Goal: Information Seeking & Learning: Learn about a topic

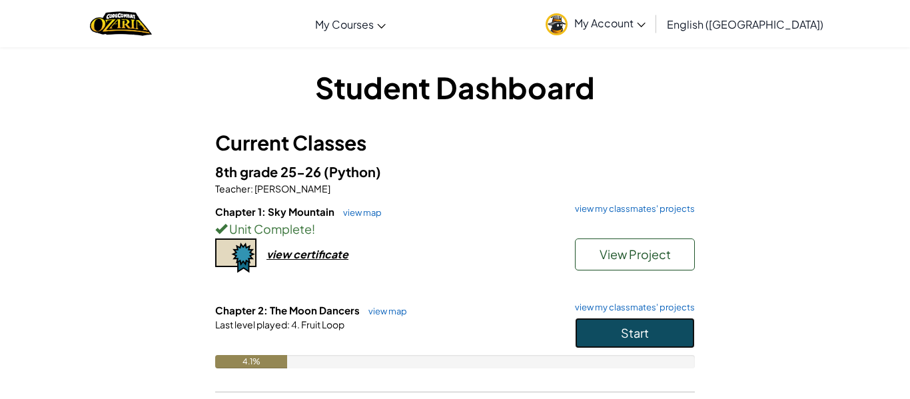
click at [615, 331] on button "Start" at bounding box center [635, 333] width 120 height 31
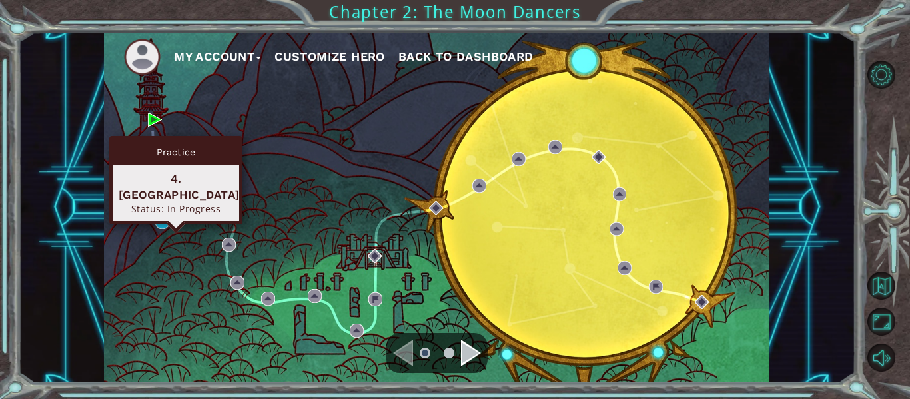
click at [167, 229] on div "My Account Customize Hero Back to Dashboard" at bounding box center [437, 207] width 666 height 351
click at [161, 225] on img at bounding box center [162, 222] width 14 height 14
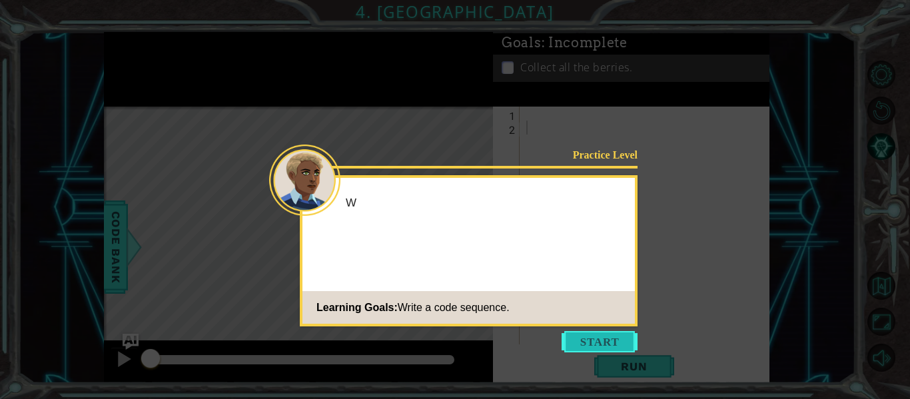
click at [609, 344] on button "Start" at bounding box center [600, 341] width 76 height 21
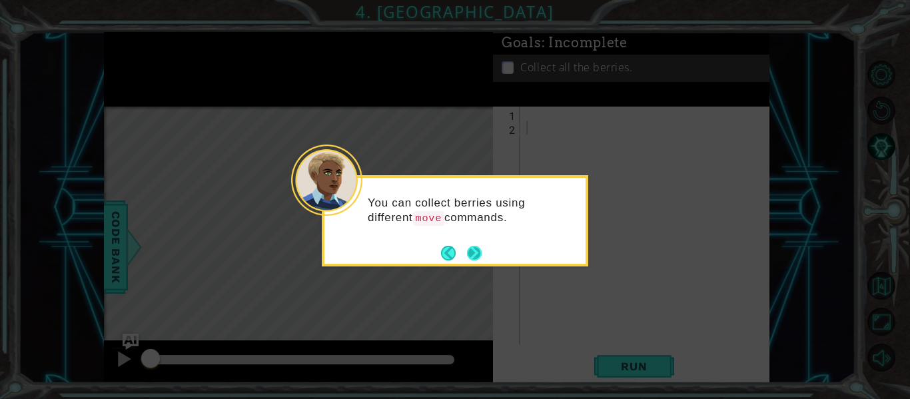
click at [479, 249] on button "Next" at bounding box center [474, 253] width 15 height 15
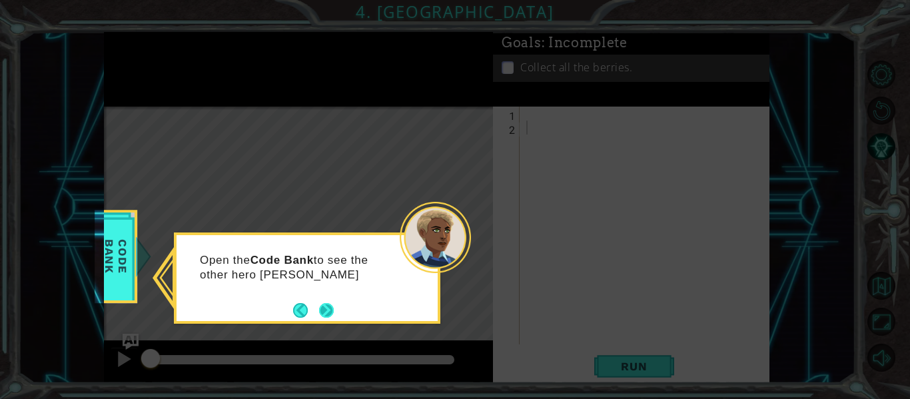
click at [319, 308] on button "Next" at bounding box center [326, 310] width 15 height 15
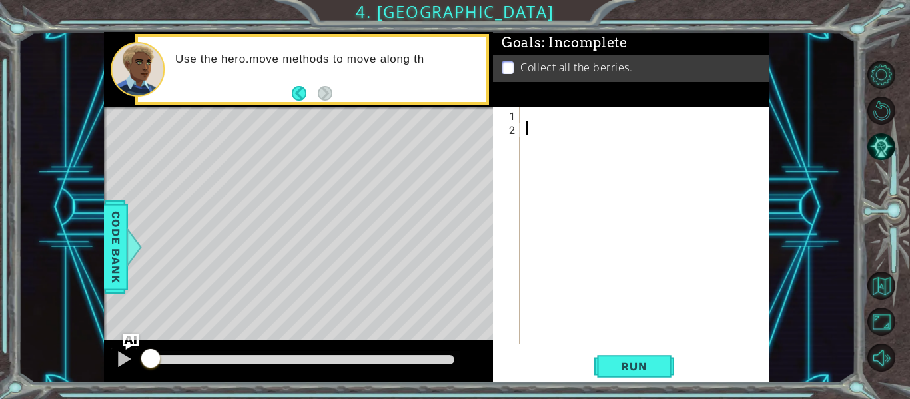
click at [534, 113] on div at bounding box center [649, 240] width 250 height 266
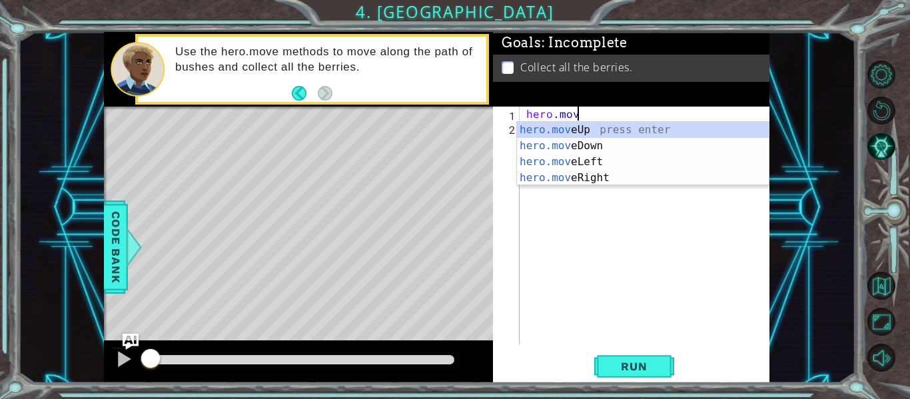
scroll to position [0, 3]
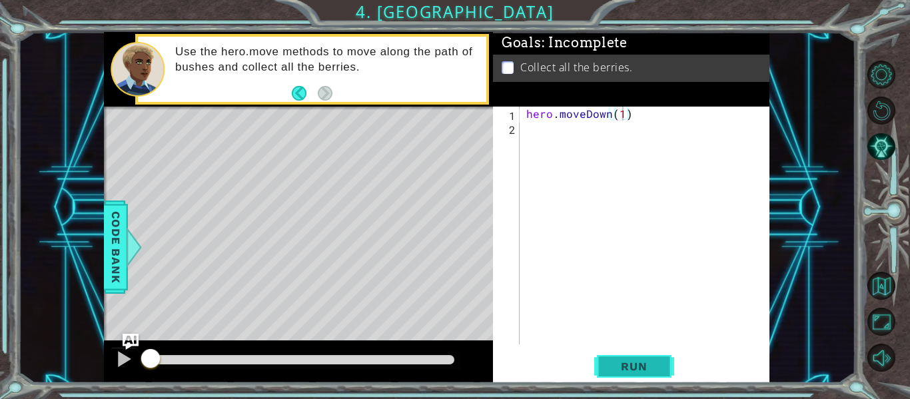
click at [628, 368] on span "Run" at bounding box center [634, 366] width 53 height 13
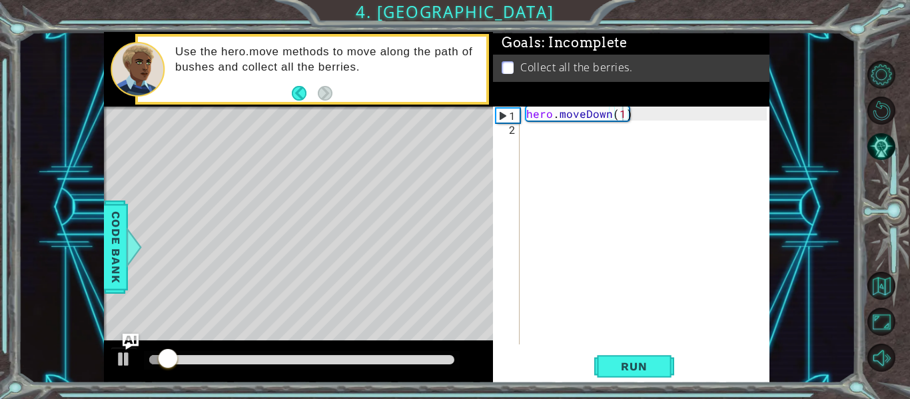
drag, startPoint x: 634, startPoint y: 363, endPoint x: 629, endPoint y: 151, distance: 212.0
click at [629, 151] on div "hero.moveDown(1) 1 2 hero . moveDown ( 1 ) הההההההההההההההההההההההההההההההההההה…" at bounding box center [631, 245] width 277 height 277
click at [621, 112] on div "hero . moveDown ( 1 )" at bounding box center [649, 240] width 250 height 266
type textarea "hero.moveDown(2)"
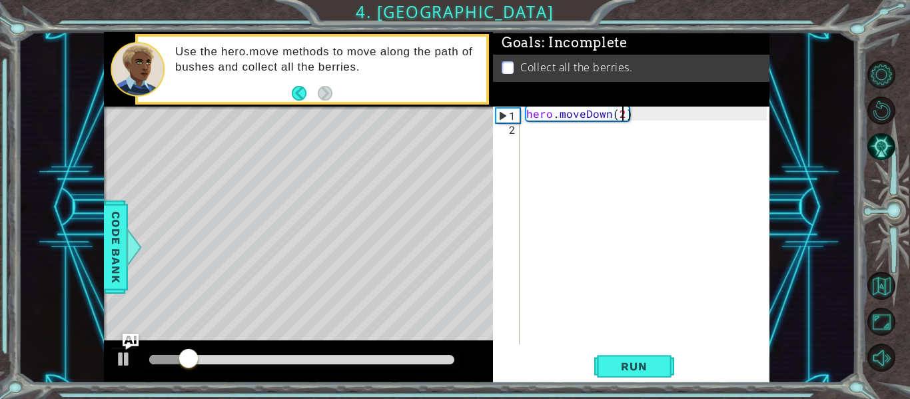
click at [623, 135] on div "hero . moveDown ( 2 )" at bounding box center [649, 240] width 250 height 266
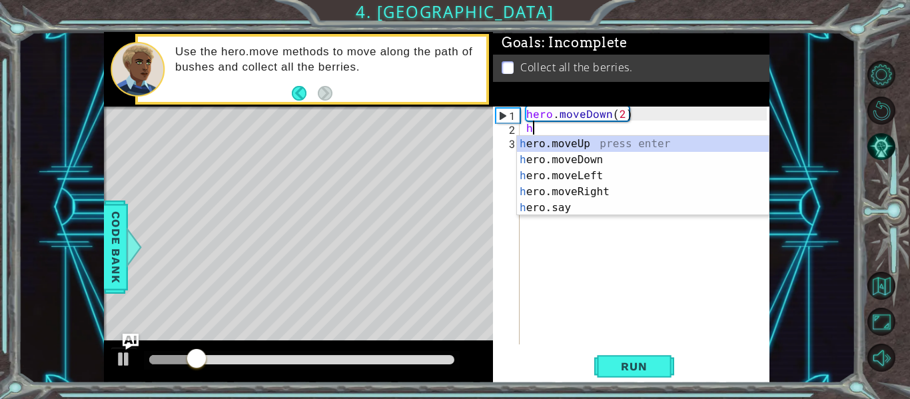
scroll to position [0, 1]
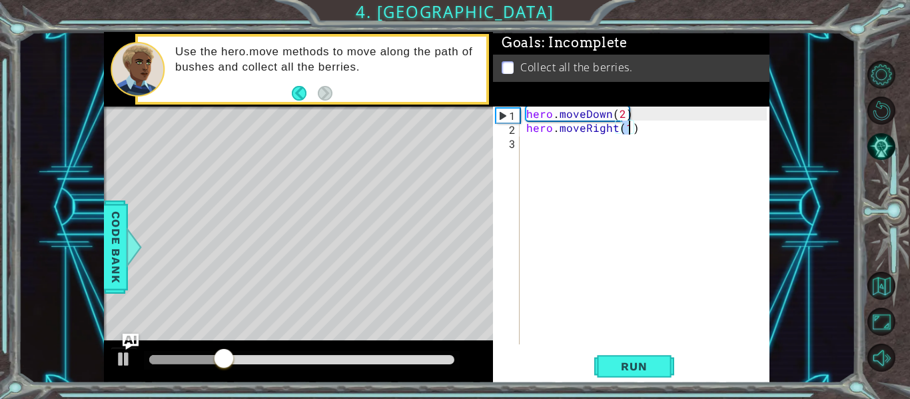
type textarea "hero.moveRight(2)"
click at [625, 147] on div "hero . moveDown ( 2 ) hero . moveRight ( 2 )" at bounding box center [649, 240] width 250 height 266
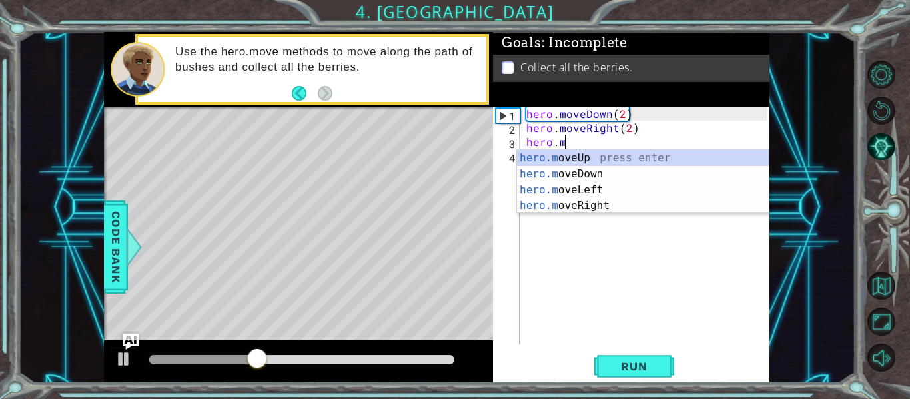
scroll to position [0, 2]
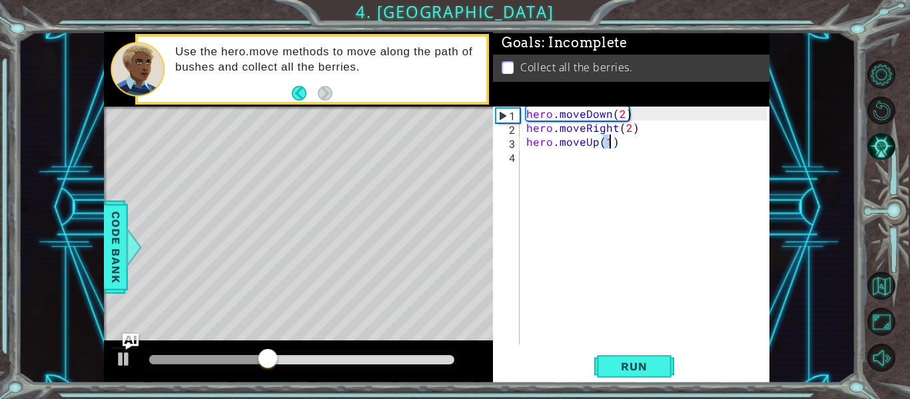
type textarea "hero.moveUp(2)"
click at [627, 159] on div "hero . moveDown ( 2 ) hero . moveRight ( 2 ) hero . moveUp ( 2 )" at bounding box center [649, 240] width 250 height 266
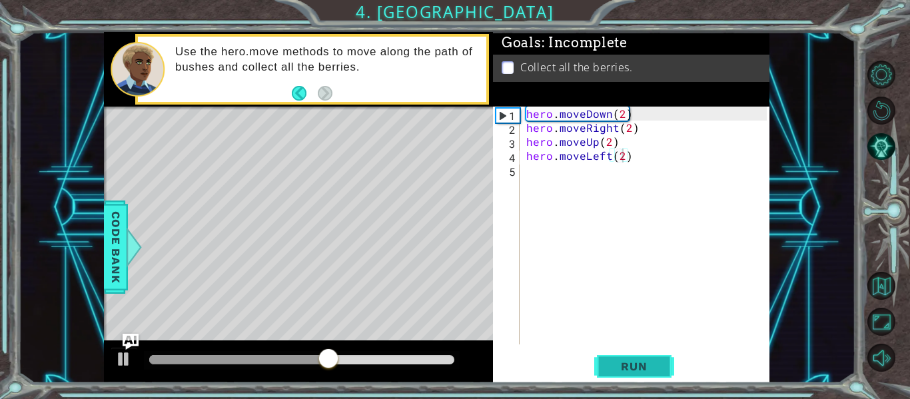
click at [664, 362] on button "Run" at bounding box center [635, 366] width 80 height 27
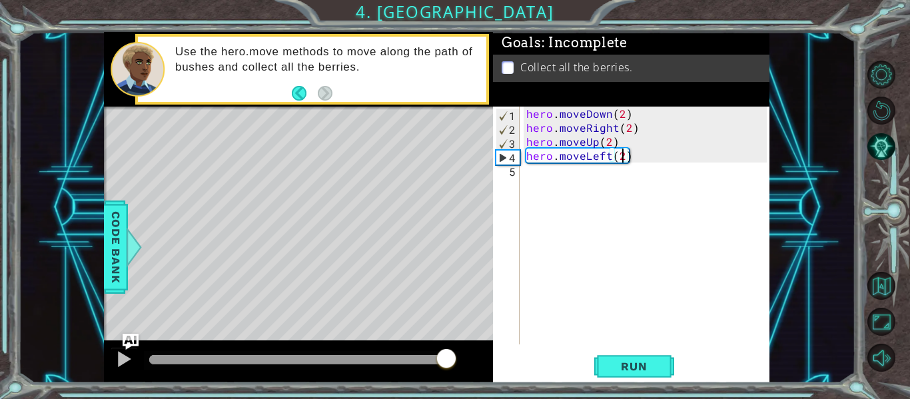
click at [446, 363] on div at bounding box center [301, 359] width 305 height 9
click at [417, 357] on div at bounding box center [297, 359] width 297 height 9
click at [597, 159] on div "hero . moveDown ( 2 ) hero . moveRight ( 2 ) hero . moveUp ( 2 ) hero . moveLef…" at bounding box center [649, 240] width 250 height 266
click at [597, 159] on div "hero . moveDown ( 2 ) hero . moveRight ( 2 ) hero . moveUp ( 2 ) hero . moveLef…" at bounding box center [645, 226] width 243 height 238
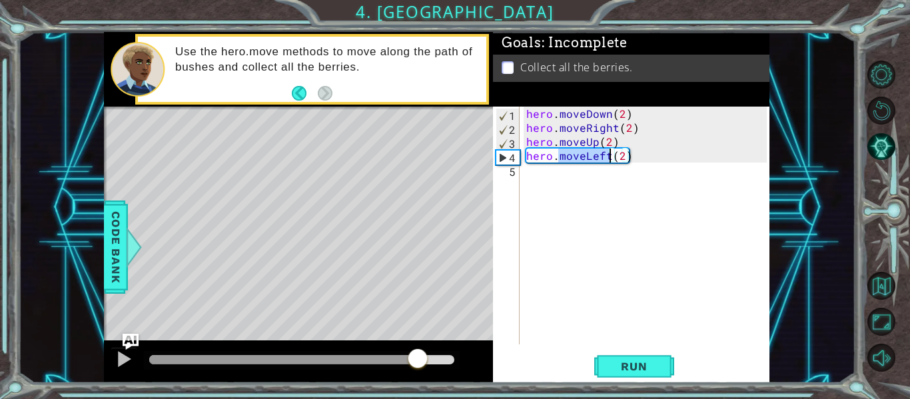
click at [597, 159] on div "hero . moveDown ( 2 ) hero . moveRight ( 2 ) hero . moveUp ( 2 ) hero . moveLef…" at bounding box center [649, 240] width 250 height 266
click at [607, 155] on div "hero . moveDown ( 2 ) hero . moveRight ( 2 ) hero . moveUp ( 2 ) hero . moveLef…" at bounding box center [645, 226] width 243 height 238
drag, startPoint x: 609, startPoint y: 155, endPoint x: 586, endPoint y: 156, distance: 23.4
click at [586, 156] on div "hero . moveDown ( 2 ) hero . moveRight ( 2 ) hero . moveUp ( 2 ) hero . moveLef…" at bounding box center [649, 240] width 250 height 266
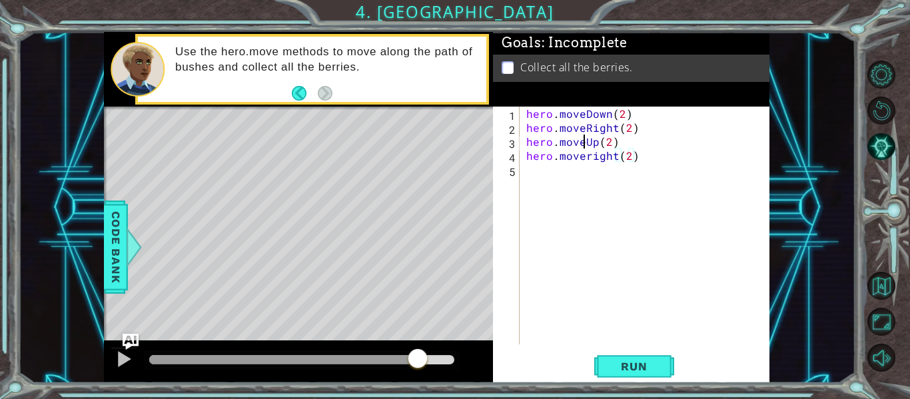
click at [587, 143] on div "hero . moveDown ( 2 ) hero . moveRight ( 2 ) hero . moveUp ( 2 ) hero . moverig…" at bounding box center [649, 240] width 250 height 266
click at [600, 130] on div "hero . moveDown ( 2 ) hero . moveRight ( 2 ) hero . moveUp ( 2 ) hero . moverig…" at bounding box center [649, 240] width 250 height 266
click at [600, 130] on div "hero . moveDown ( 2 ) hero . moveRight ( 2 ) hero . moveUp ( 2 ) hero . moverig…" at bounding box center [645, 226] width 243 height 238
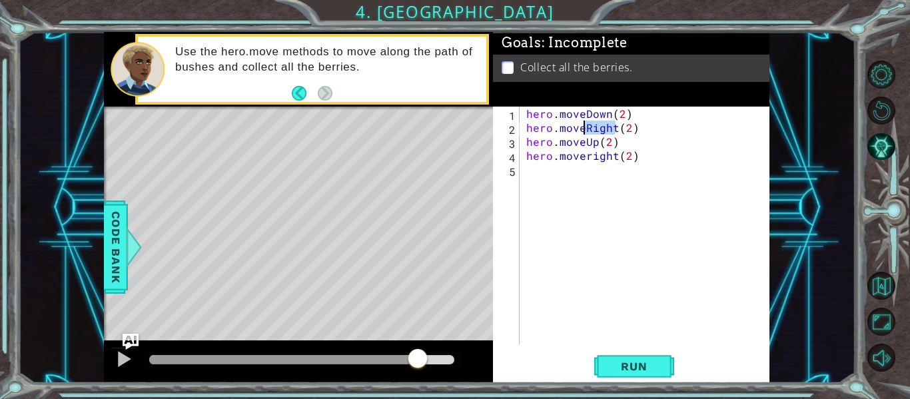
drag, startPoint x: 615, startPoint y: 126, endPoint x: 585, endPoint y: 132, distance: 30.6
click at [585, 132] on div "hero . moveDown ( 2 ) hero . moveRight ( 2 ) hero . moveUp ( 2 ) hero . moverig…" at bounding box center [649, 240] width 250 height 266
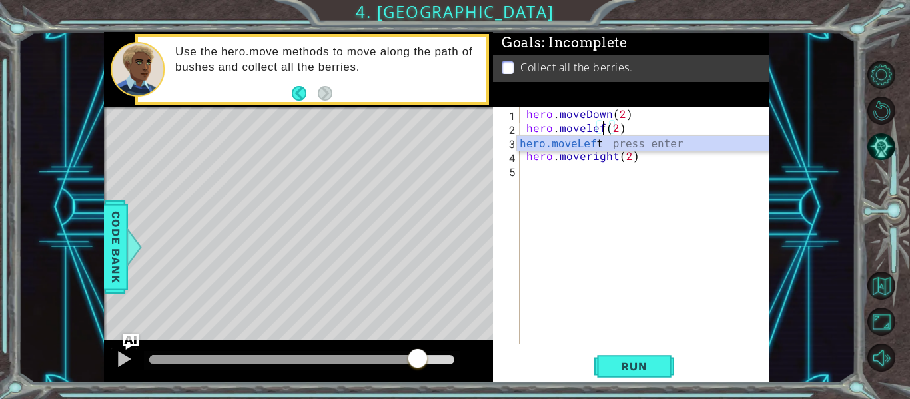
scroll to position [0, 5]
click at [625, 380] on button "Run" at bounding box center [635, 366] width 80 height 27
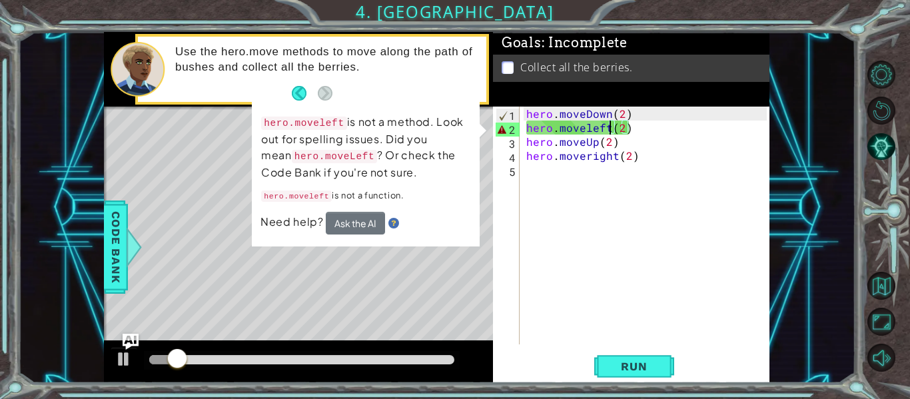
click at [589, 131] on div "hero . moveDown ( 2 ) hero . moveleft ( 2 ) hero . moveUp ( 2 ) hero . moverigh…" at bounding box center [649, 240] width 250 height 266
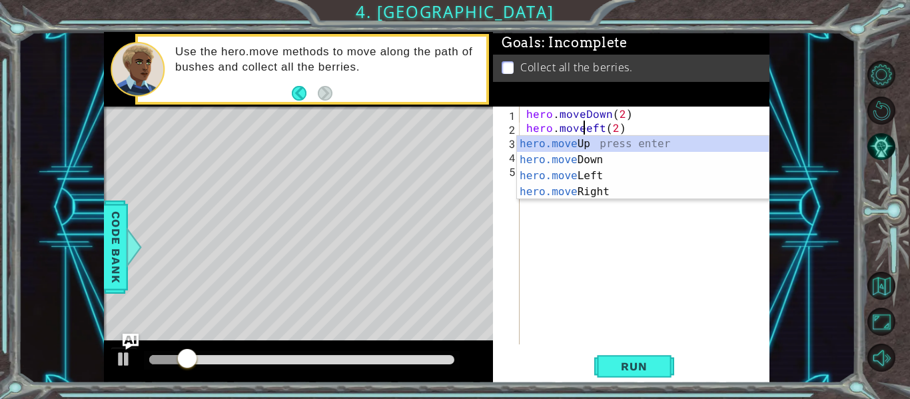
type textarea "hero.moveLeft(2)"
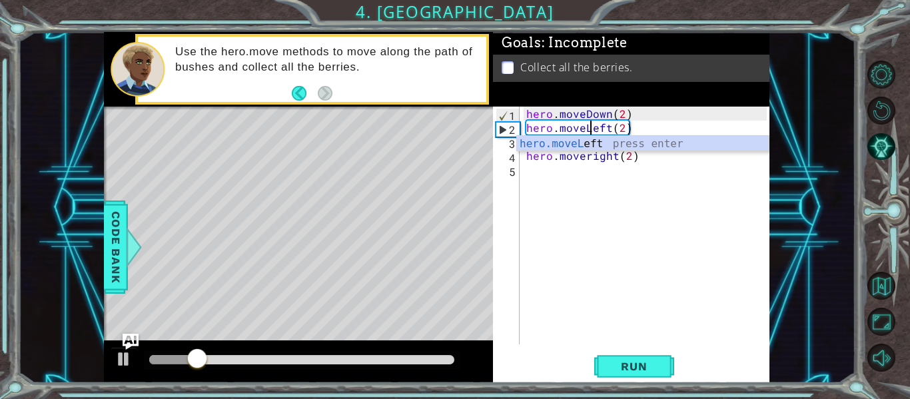
click at [592, 164] on div "hero . moveDown ( 2 ) hero . moveLeft ( 2 ) hero . moveUp ( 2 ) hero . moverigh…" at bounding box center [649, 240] width 250 height 266
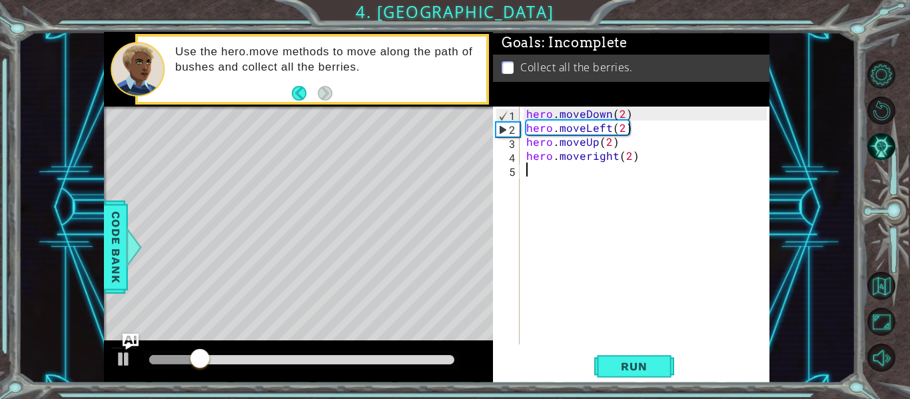
scroll to position [0, 0]
click at [589, 156] on div "hero . moveDown ( 2 ) hero . moveLeft ( 2 ) hero . moveUp ( 2 ) hero . moverigh…" at bounding box center [649, 240] width 250 height 266
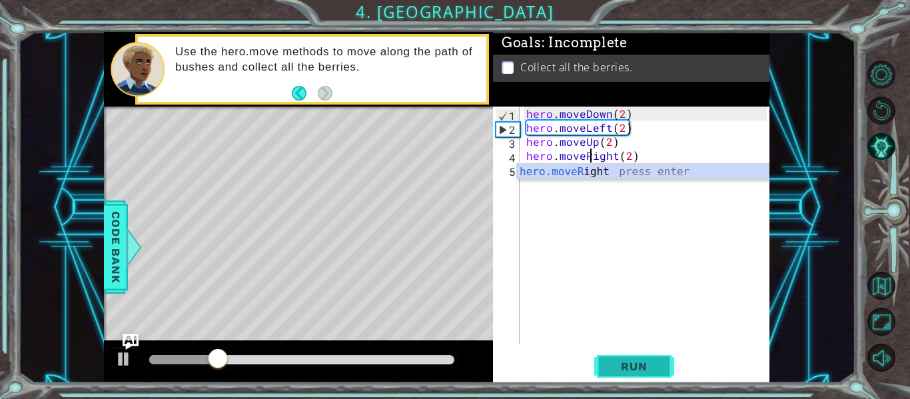
type textarea "hero.moveRight(2)"
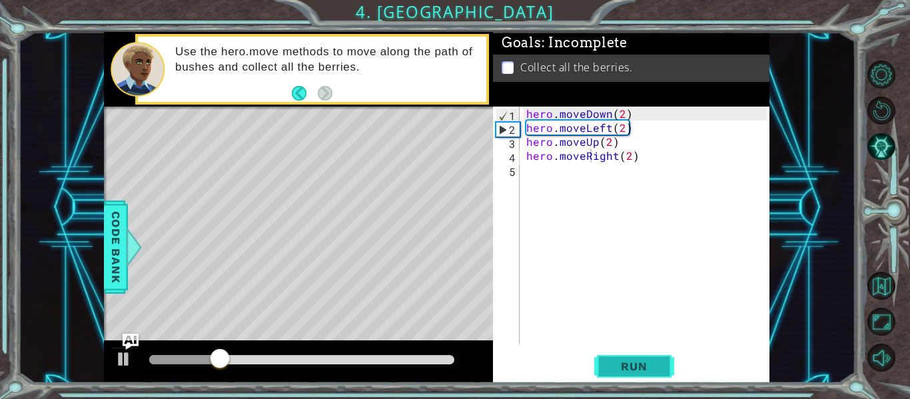
click at [643, 362] on span "Run" at bounding box center [634, 366] width 53 height 13
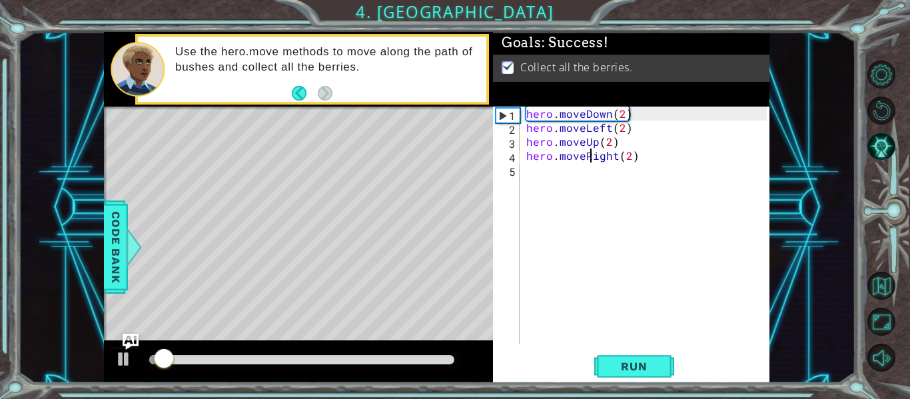
click at [432, 359] on div at bounding box center [301, 359] width 305 height 9
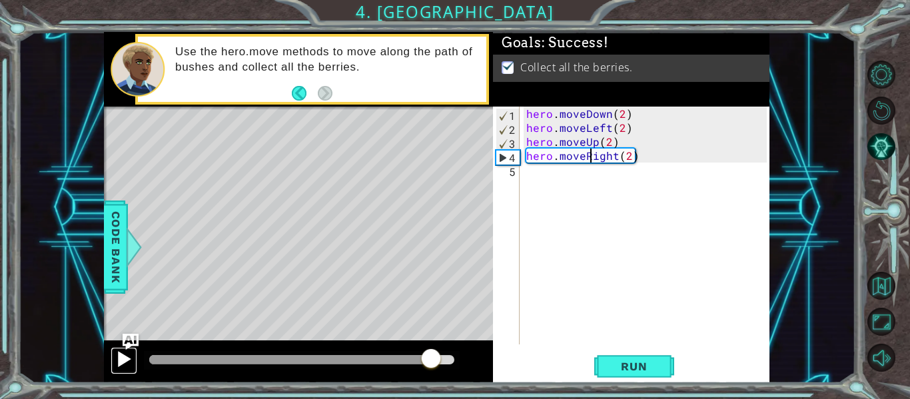
click at [117, 365] on div at bounding box center [123, 359] width 17 height 17
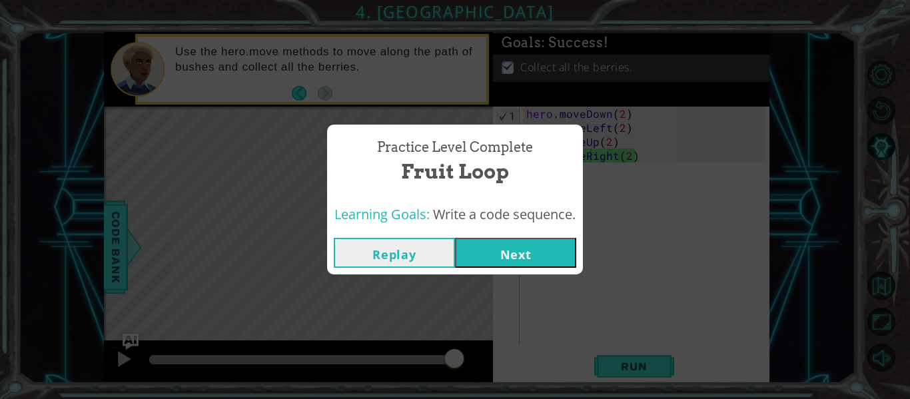
click at [473, 251] on button "Next" at bounding box center [515, 253] width 121 height 30
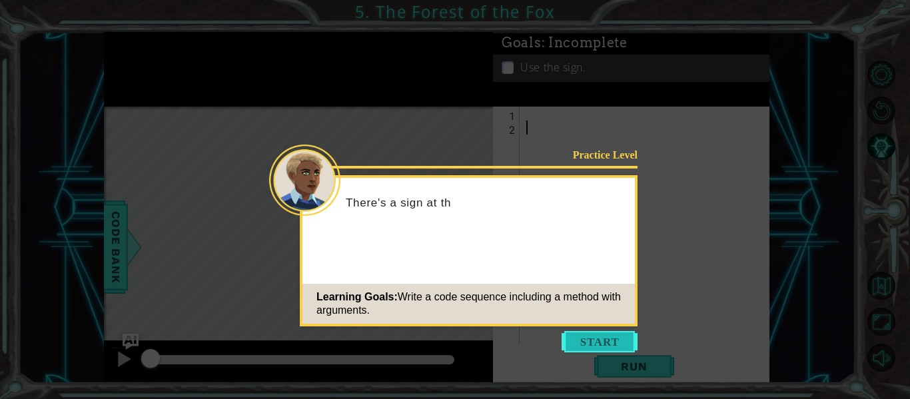
click at [608, 341] on button "Start" at bounding box center [600, 341] width 76 height 21
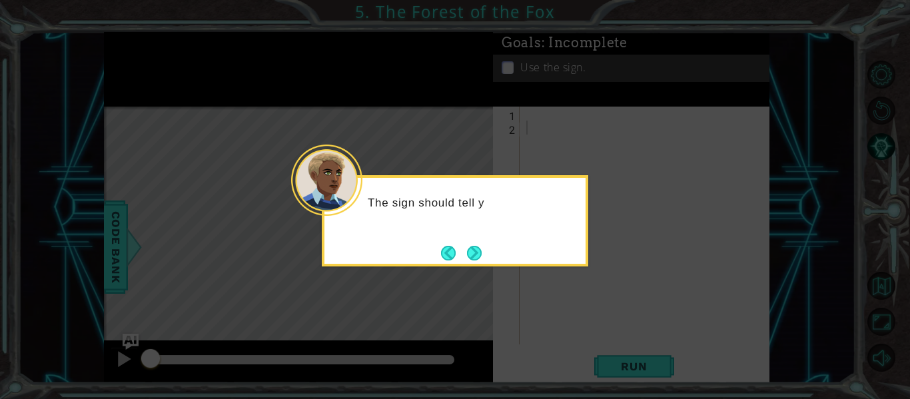
click at [487, 253] on div "The sign should tell y" at bounding box center [455, 220] width 267 height 91
click at [475, 247] on button "Next" at bounding box center [474, 253] width 15 height 15
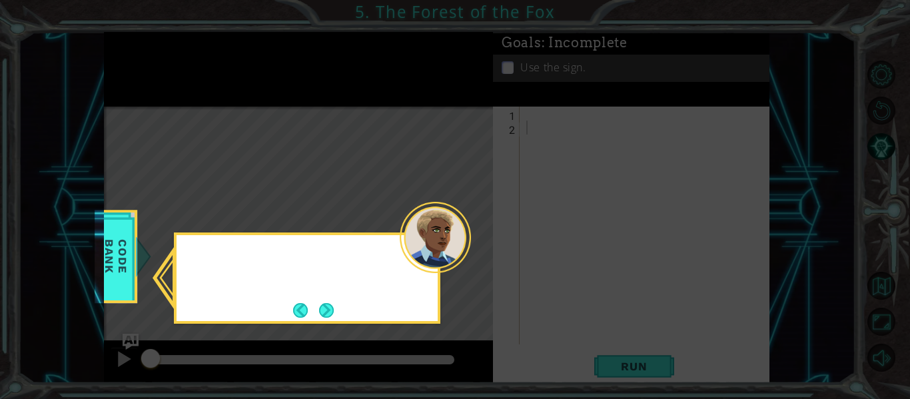
click at [475, 247] on icon at bounding box center [455, 199] width 910 height 399
click at [331, 308] on button "Next" at bounding box center [326, 310] width 15 height 15
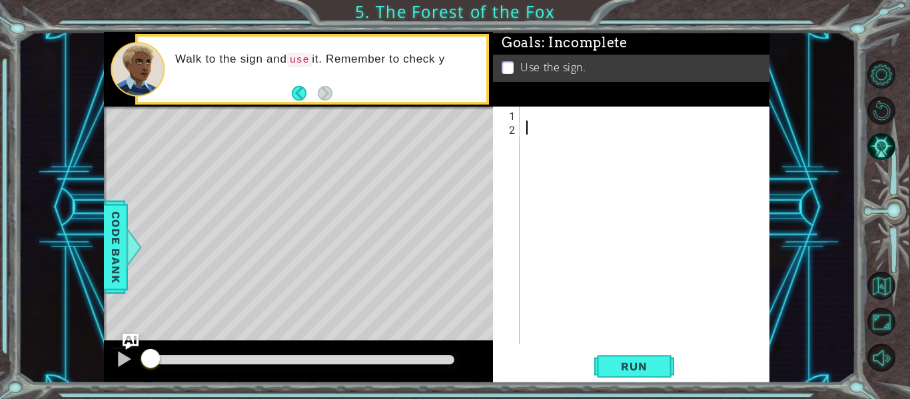
click at [540, 109] on div at bounding box center [649, 240] width 250 height 266
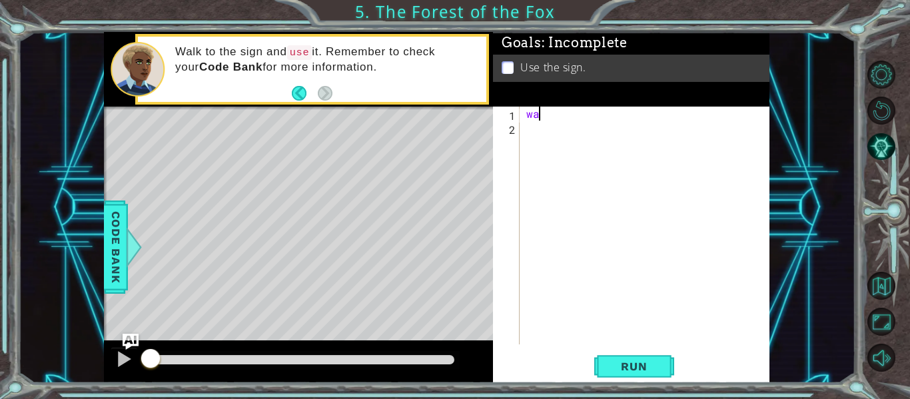
scroll to position [0, 1]
type textarea "w"
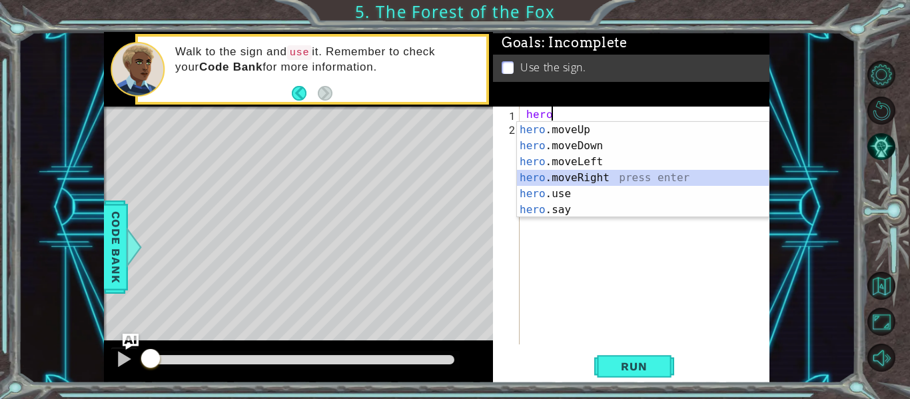
type textarea "hero.moveRight(1)"
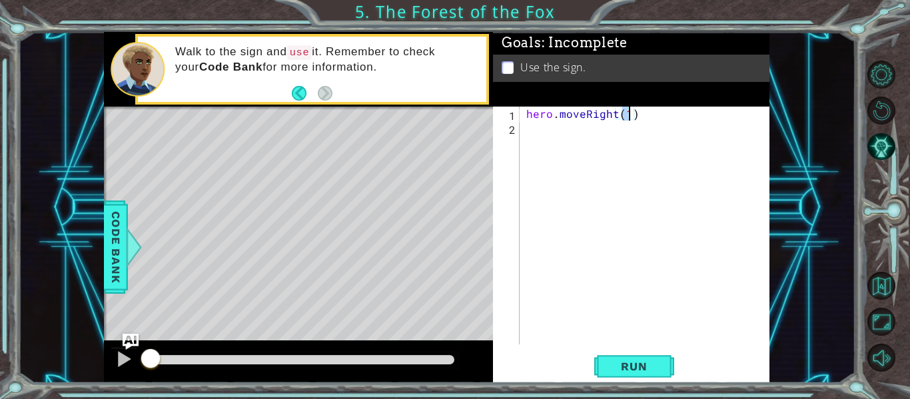
click at [529, 132] on div "hero . moveRight ( 1 )" at bounding box center [649, 240] width 250 height 266
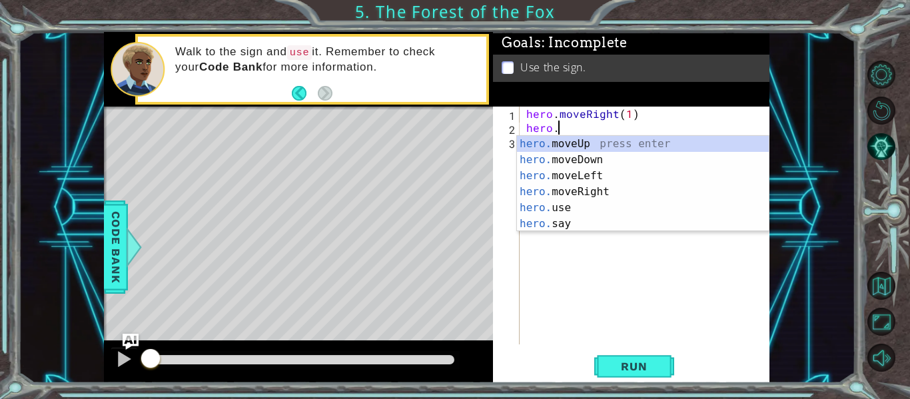
scroll to position [0, 2]
type textarea "hero.moveUp(1)"
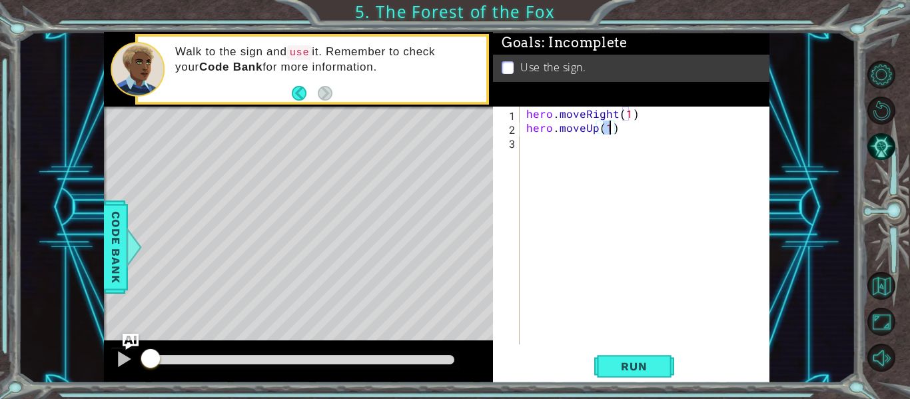
click at [533, 141] on div "hero . moveRight ( 1 ) hero . moveUp ( 1 )" at bounding box center [649, 240] width 250 height 266
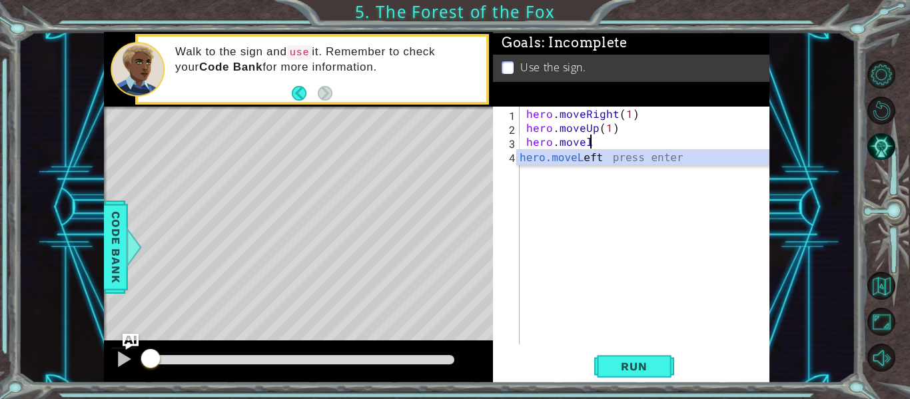
scroll to position [0, 4]
type textarea "hero.moveLeft(1)"
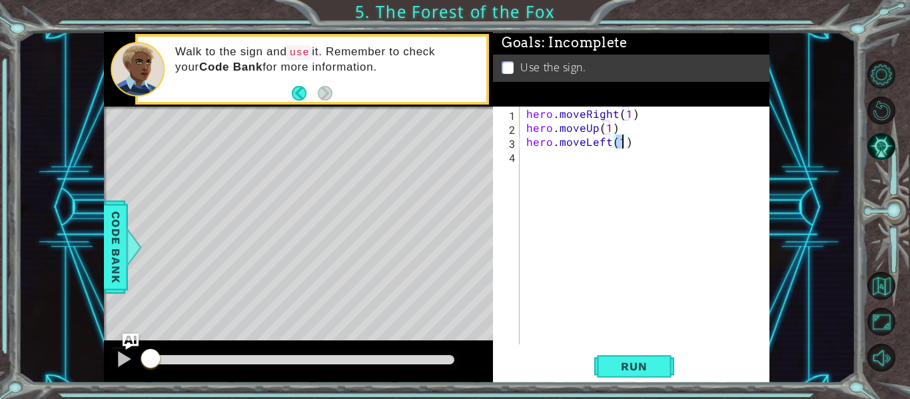
click at [533, 157] on div "hero . moveRight ( 1 ) hero . moveUp ( 1 ) hero . moveLeft ( 1 )" at bounding box center [649, 240] width 250 height 266
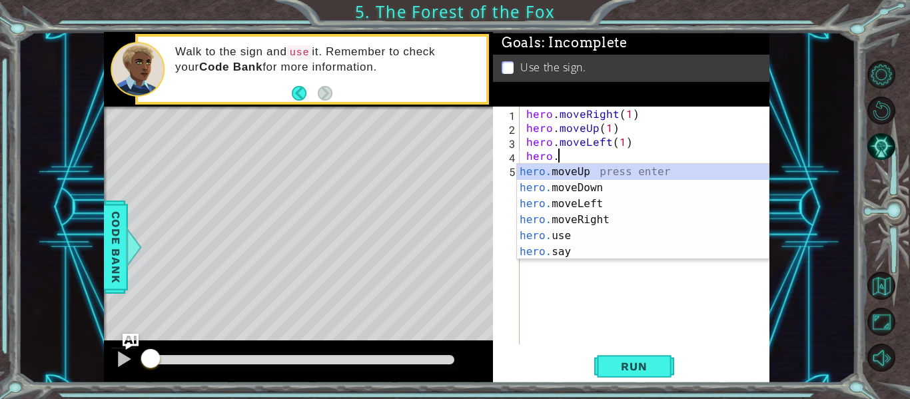
scroll to position [0, 2]
type textarea "hero.moveUp(1)"
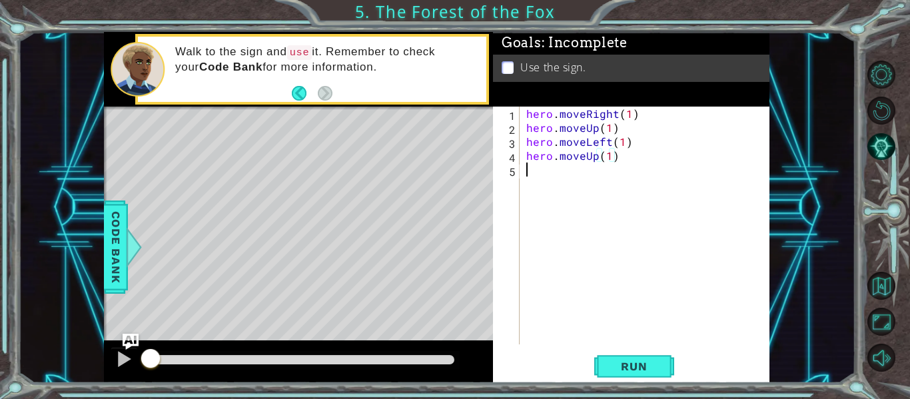
click at [531, 167] on div "hero . moveRight ( 1 ) hero . moveUp ( 1 ) hero . moveLeft ( 1 ) hero . moveUp …" at bounding box center [649, 240] width 250 height 266
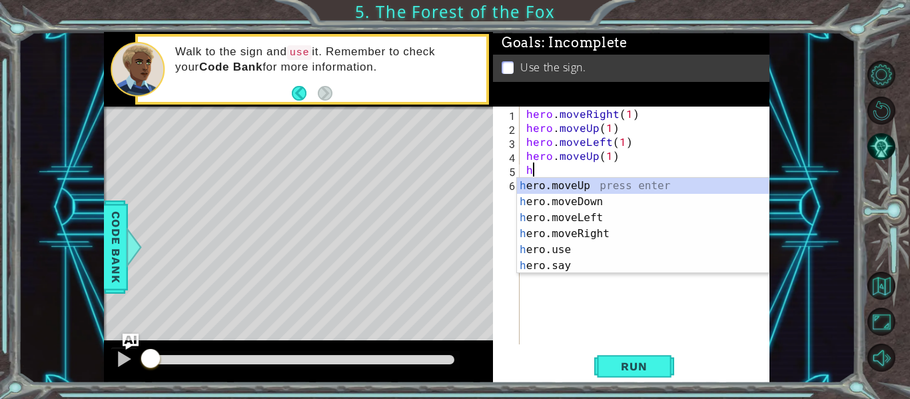
scroll to position [0, 1]
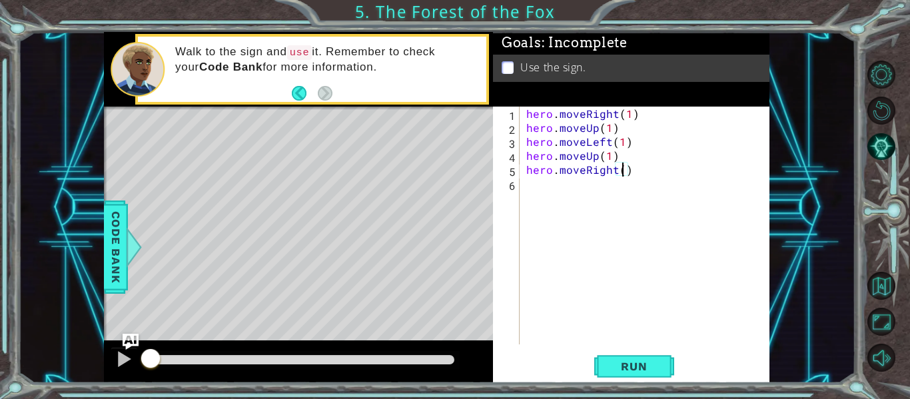
type textarea "hero.moveRight(2)"
click at [533, 185] on div "hero . moveRight ( 1 ) hero . moveUp ( 1 ) hero . moveLeft ( 1 ) hero . moveUp …" at bounding box center [649, 240] width 250 height 266
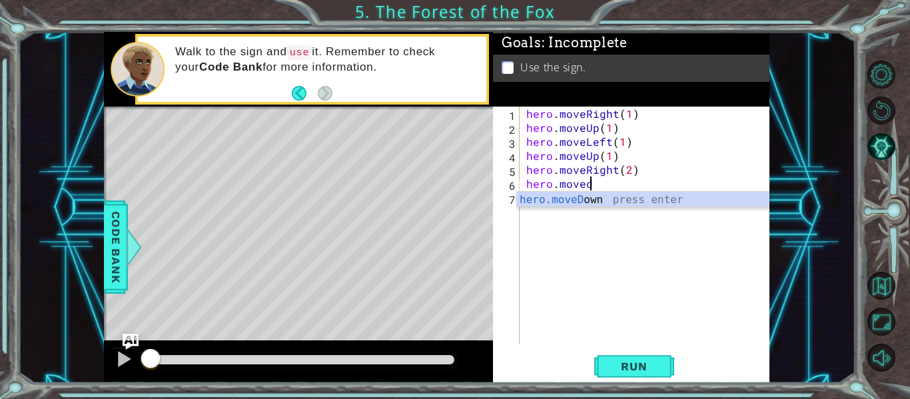
scroll to position [0, 4]
type textarea "hero.moveDown(1)"
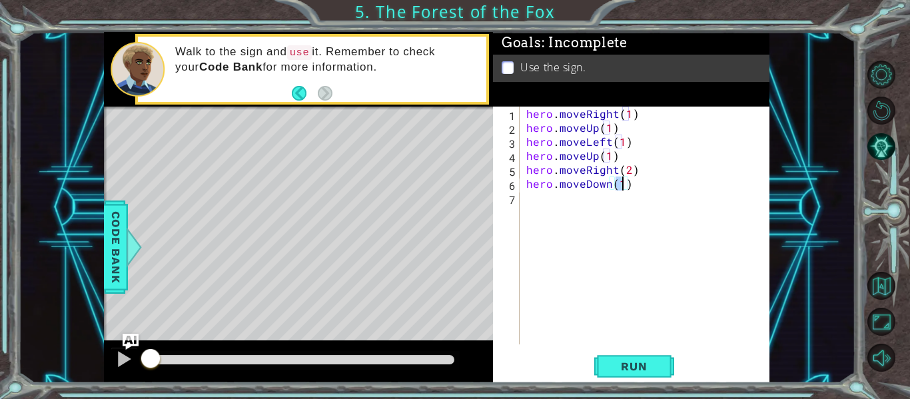
click at [533, 201] on div "hero . moveRight ( 1 ) hero . moveUp ( 1 ) hero . moveLeft ( 1 ) hero . moveUp …" at bounding box center [649, 240] width 250 height 266
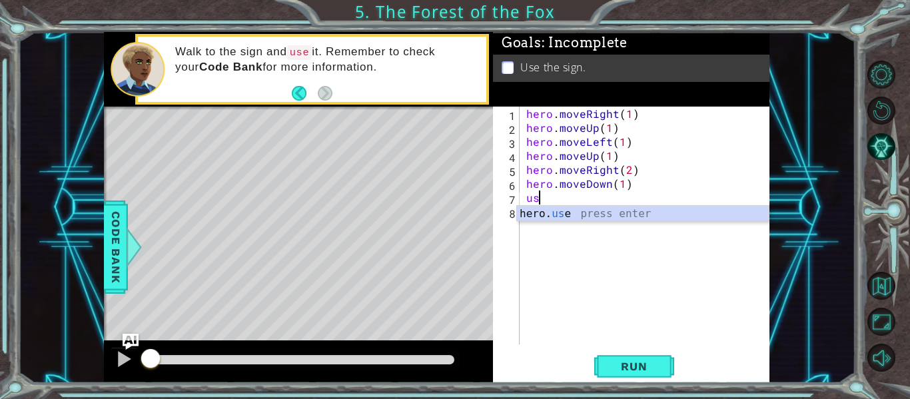
scroll to position [0, 1]
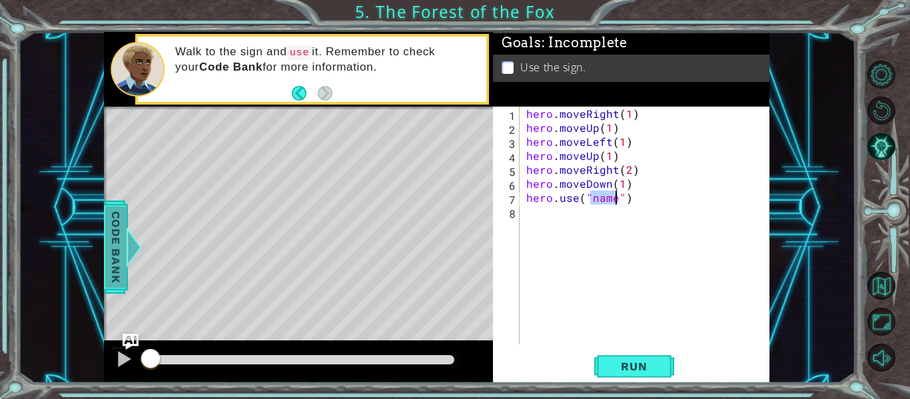
click at [113, 276] on span "Code Bank" at bounding box center [115, 247] width 21 height 81
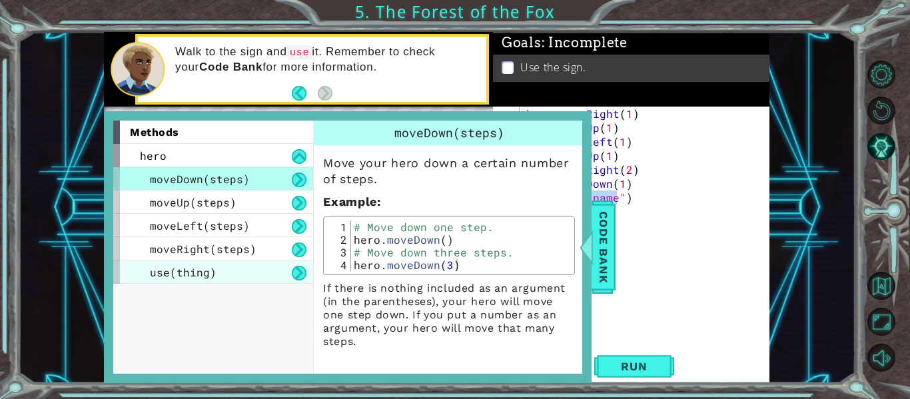
click at [245, 276] on div "use(thing)" at bounding box center [213, 272] width 200 height 23
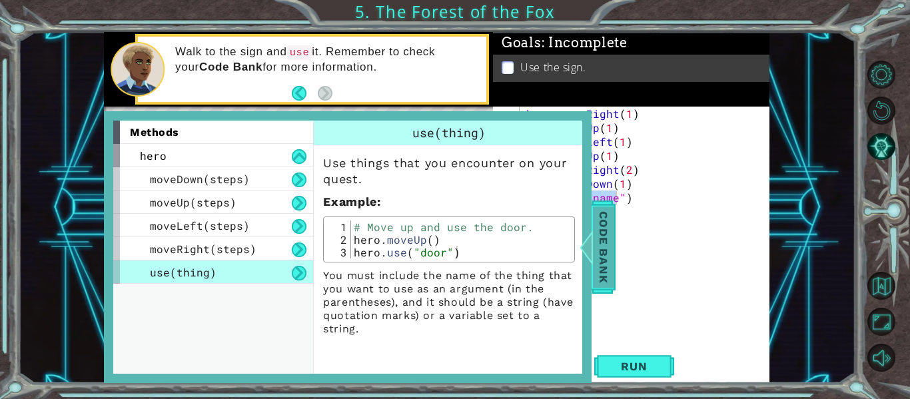
click at [610, 240] on span "Code Bank" at bounding box center [603, 247] width 21 height 81
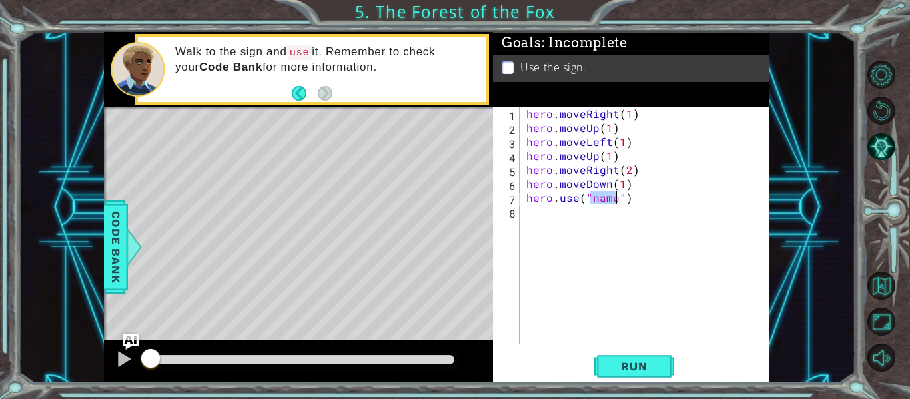
click at [606, 199] on div "hero . moveRight ( 1 ) hero . moveUp ( 1 ) hero . moveLeft ( 1 ) hero . moveUp …" at bounding box center [645, 226] width 243 height 238
click at [606, 199] on div "hero . moveRight ( 1 ) hero . moveUp ( 1 ) hero . moveLeft ( 1 ) hero . moveUp …" at bounding box center [649, 240] width 250 height 266
type textarea "hero.use("sign")"
click at [607, 219] on div "hero . moveRight ( 1 ) hero . moveUp ( 1 ) hero . moveLeft ( 1 ) hero . moveUp …" at bounding box center [649, 240] width 250 height 266
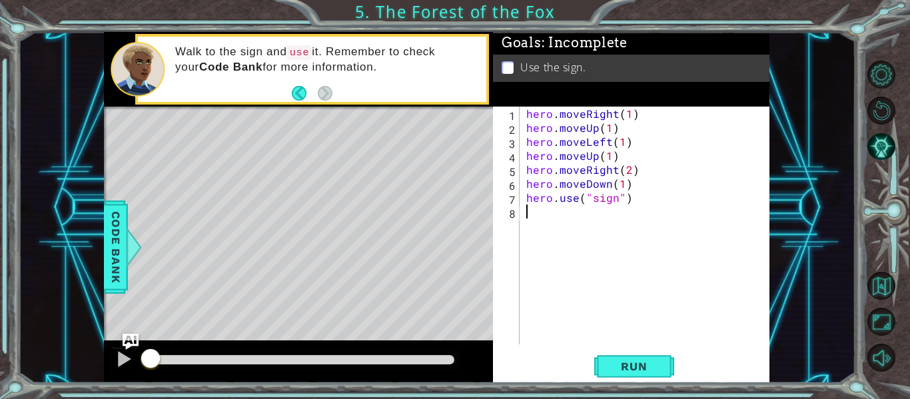
scroll to position [0, 0]
click at [661, 351] on div "1 2 3 4 5 6 7 8 hero . moveRight ( 1 ) hero . moveUp ( 1 ) hero . moveLeft ( 1 …" at bounding box center [631, 245] width 277 height 277
click at [658, 364] on span "Run" at bounding box center [634, 366] width 53 height 13
click at [444, 358] on div at bounding box center [301, 359] width 305 height 9
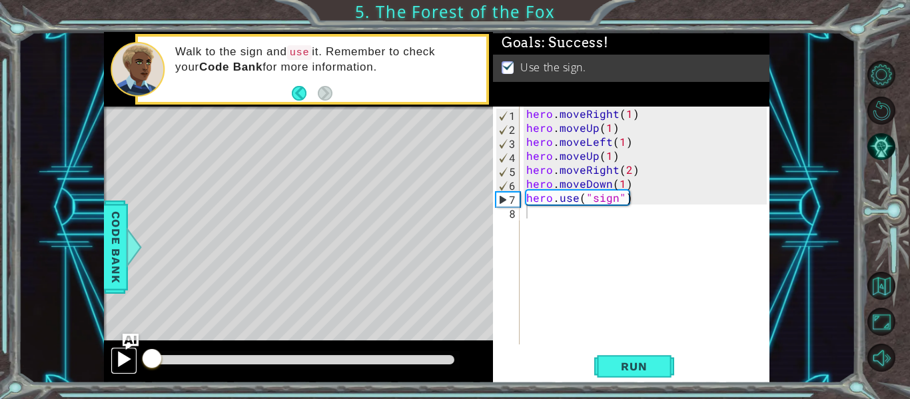
click at [128, 363] on div at bounding box center [123, 359] width 17 height 17
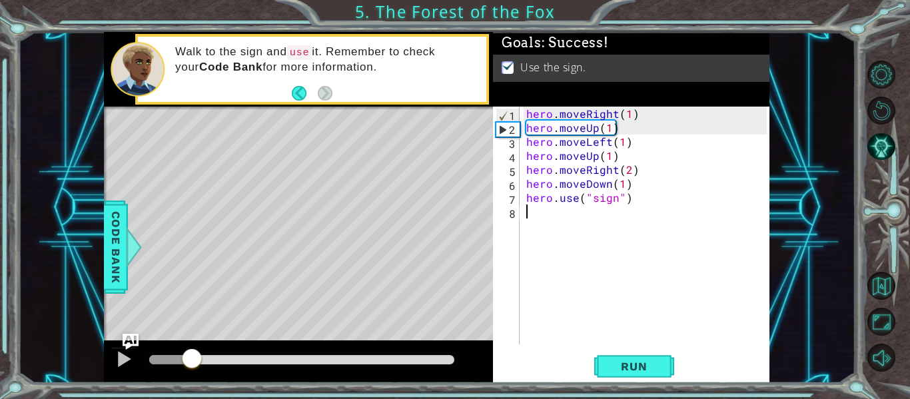
click at [444, 360] on div at bounding box center [301, 359] width 305 height 9
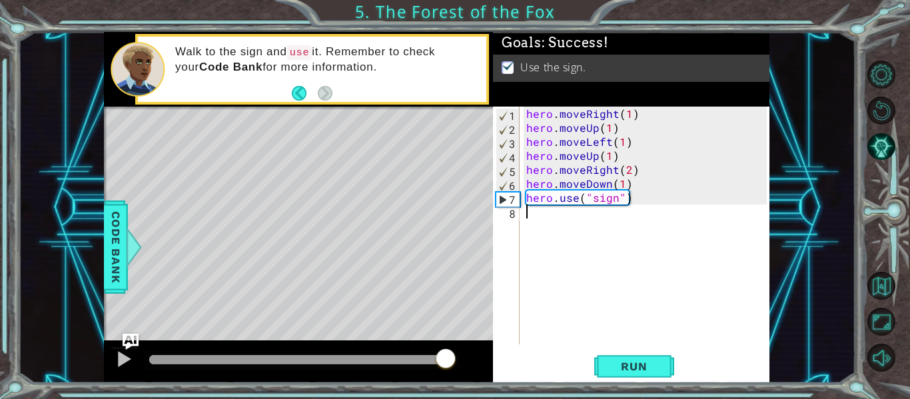
click at [446, 357] on div at bounding box center [301, 359] width 305 height 9
click at [127, 361] on div at bounding box center [123, 359] width 17 height 17
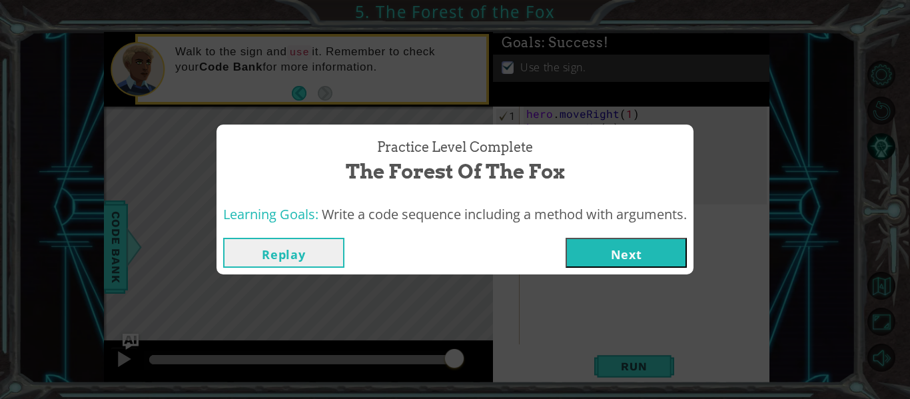
click at [658, 244] on button "Next" at bounding box center [626, 253] width 121 height 30
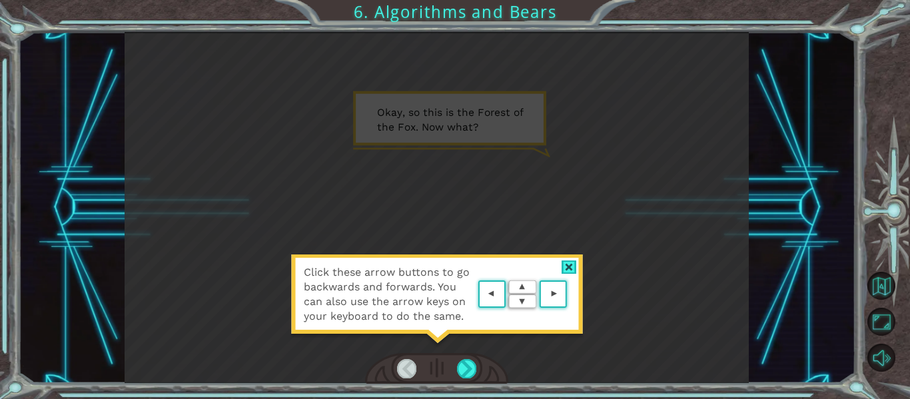
click at [572, 267] on div at bounding box center [569, 268] width 15 height 14
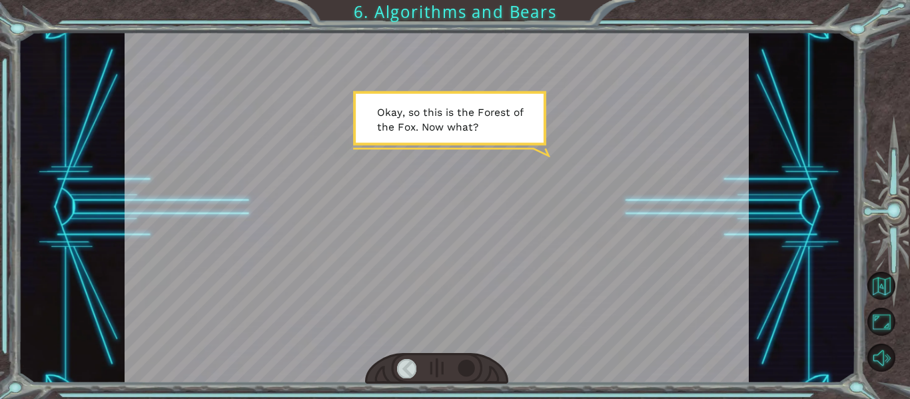
click at [465, 364] on div at bounding box center [466, 368] width 19 height 19
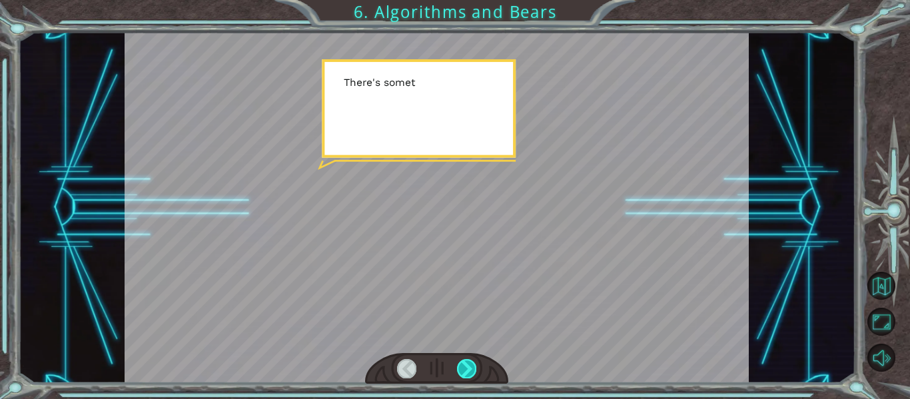
click at [465, 364] on div at bounding box center [466, 368] width 19 height 19
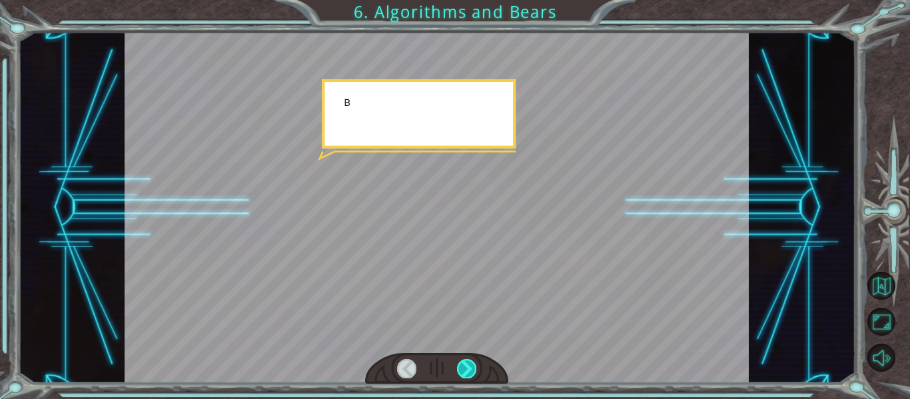
click at [465, 364] on div at bounding box center [466, 368] width 19 height 19
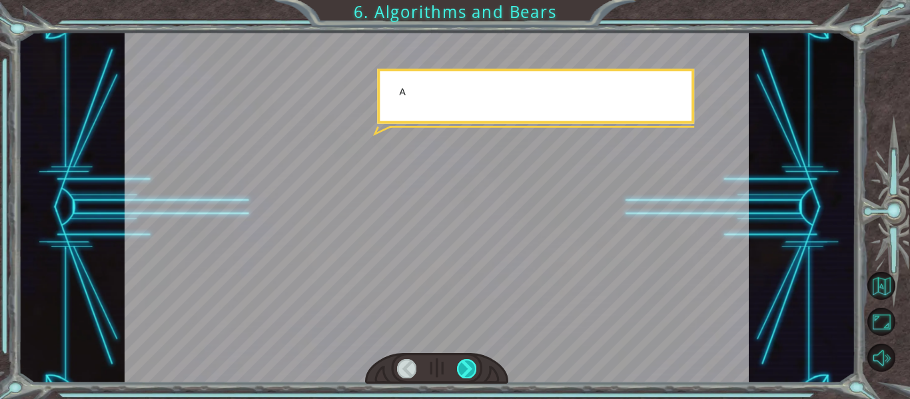
click at [465, 364] on div at bounding box center [466, 368] width 19 height 19
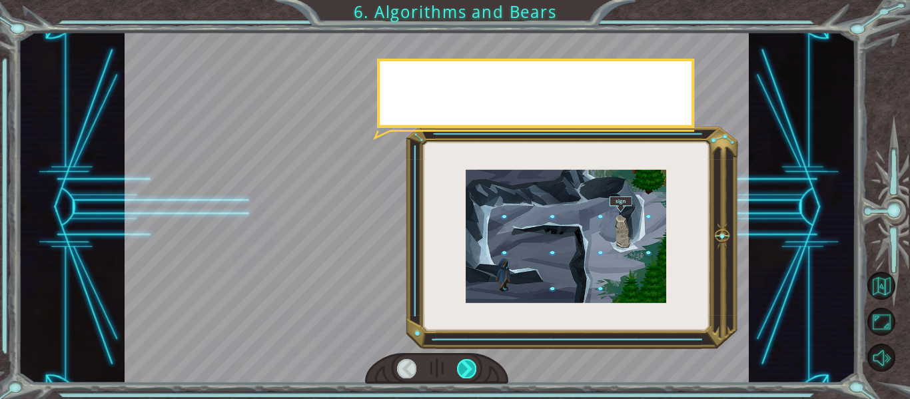
click at [465, 364] on div at bounding box center [466, 368] width 19 height 19
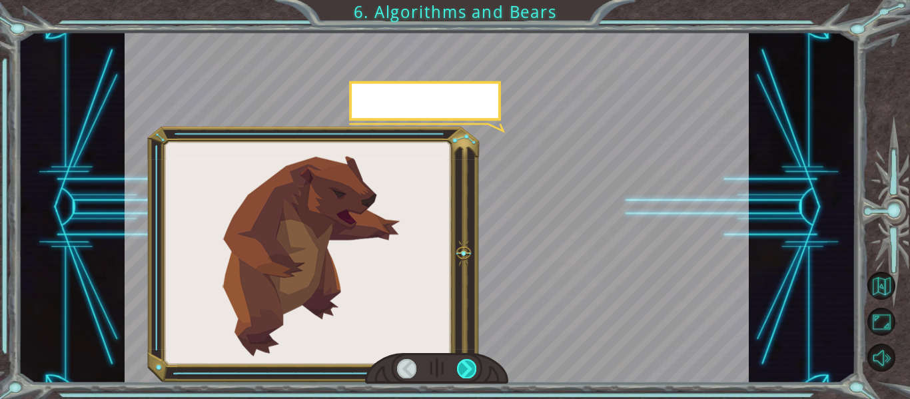
click at [465, 364] on div at bounding box center [466, 368] width 19 height 19
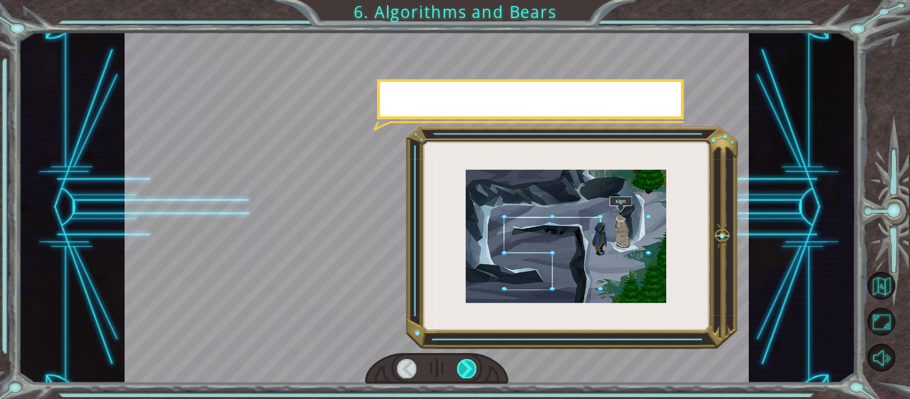
click at [465, 364] on div at bounding box center [466, 368] width 19 height 19
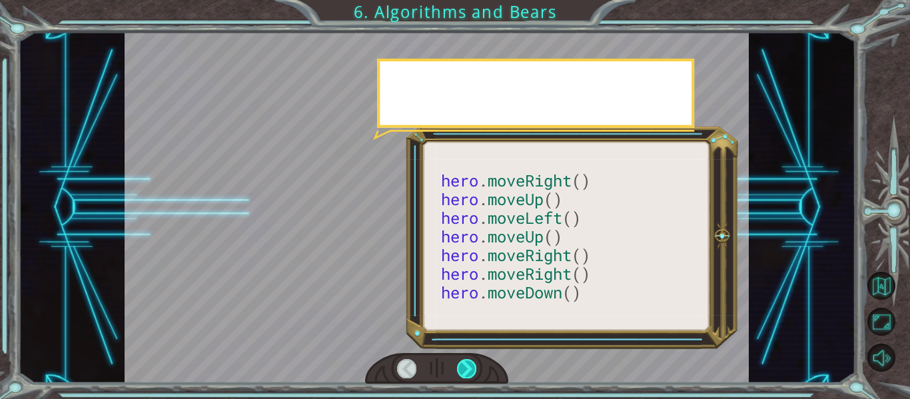
click at [465, 364] on div at bounding box center [466, 368] width 19 height 19
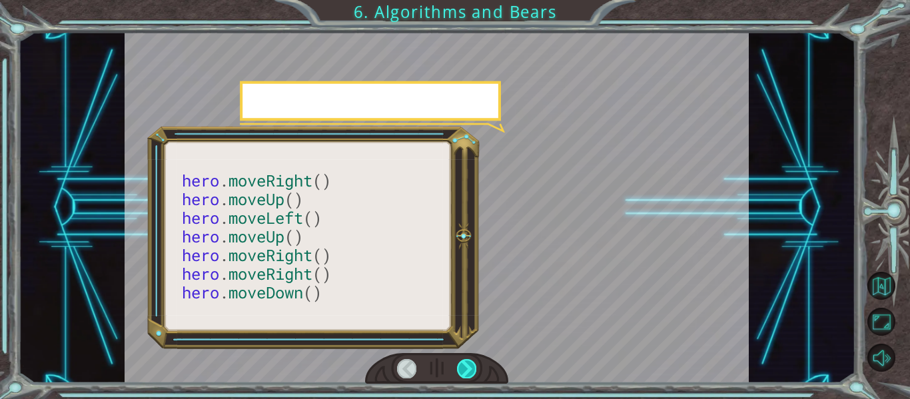
click at [465, 364] on div at bounding box center [466, 368] width 19 height 19
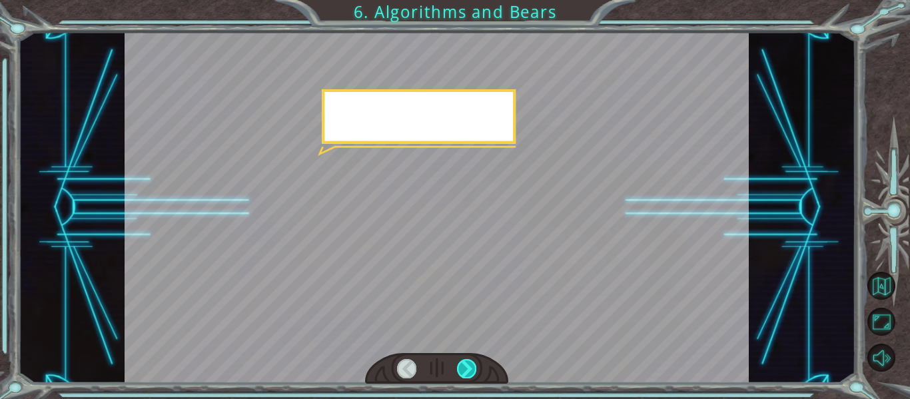
click at [465, 364] on div at bounding box center [466, 368] width 19 height 19
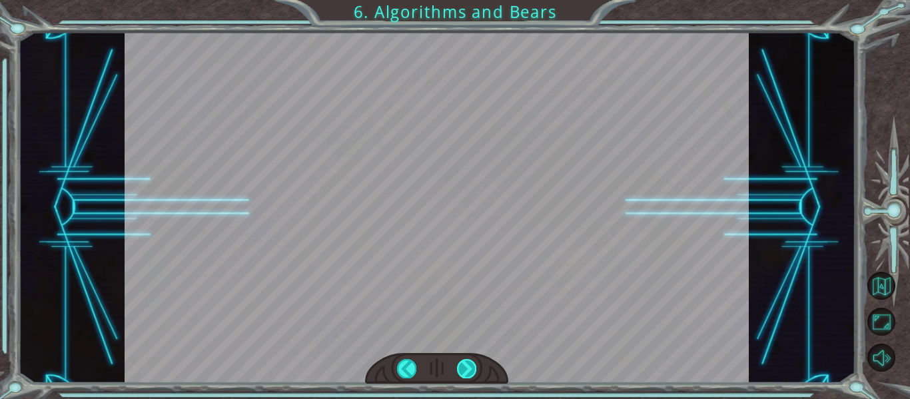
click at [465, 0] on div "hero . moveRight () hero . moveUp () hero . moveLeft () hero . moveUp () hero .…" at bounding box center [455, 0] width 910 height 0
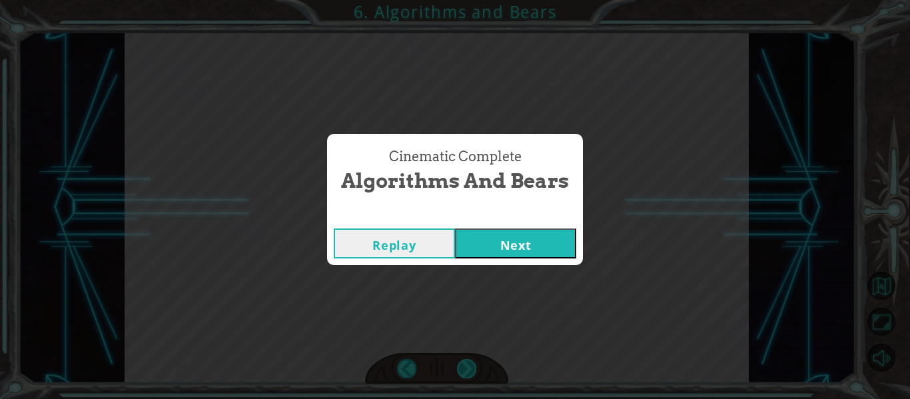
click at [465, 364] on div "Cinematic Complete Algorithms and Bears Replay Next" at bounding box center [455, 199] width 910 height 399
click at [467, 254] on button "Next" at bounding box center [515, 244] width 121 height 30
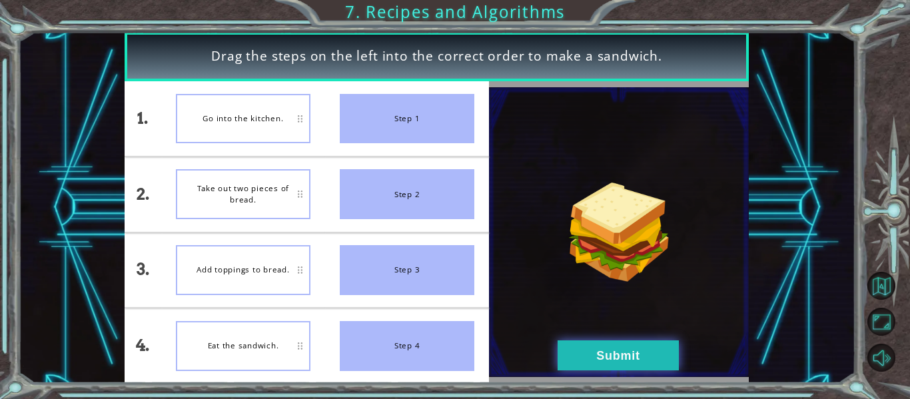
click at [621, 342] on button "Submit" at bounding box center [618, 356] width 121 height 30
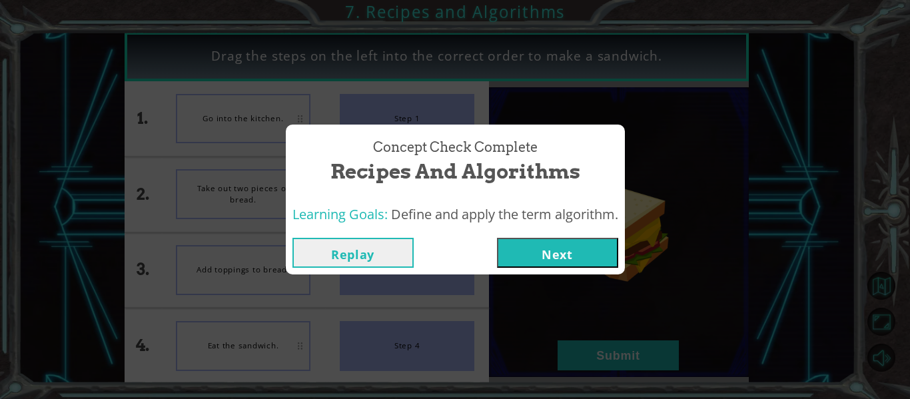
click at [545, 267] on button "Next" at bounding box center [557, 253] width 121 height 30
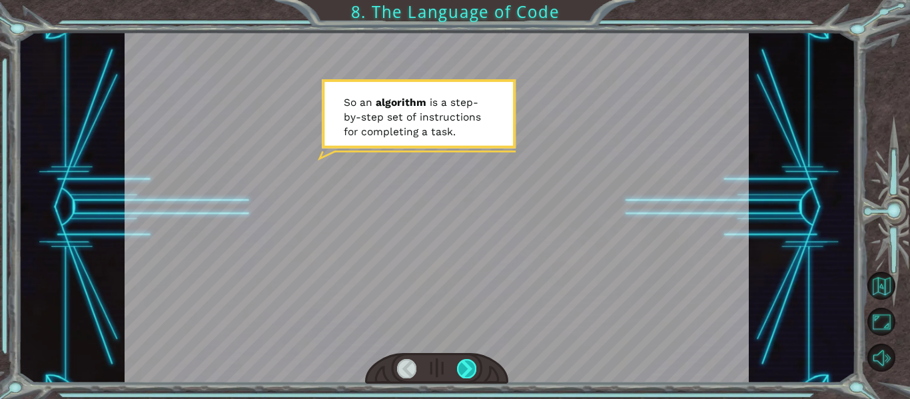
click at [471, 366] on div at bounding box center [466, 368] width 19 height 19
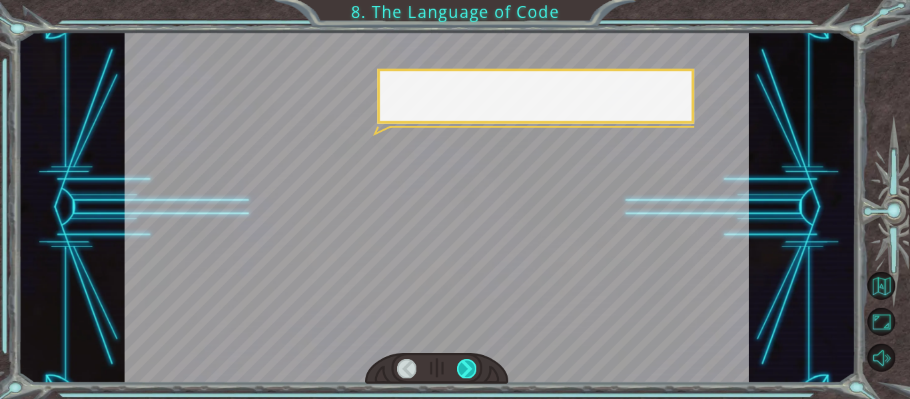
click at [471, 366] on div at bounding box center [466, 368] width 19 height 19
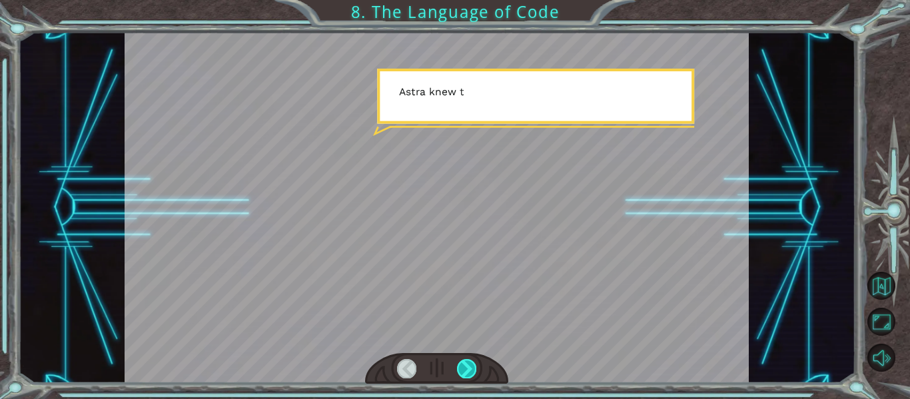
click at [471, 366] on div at bounding box center [466, 368] width 19 height 19
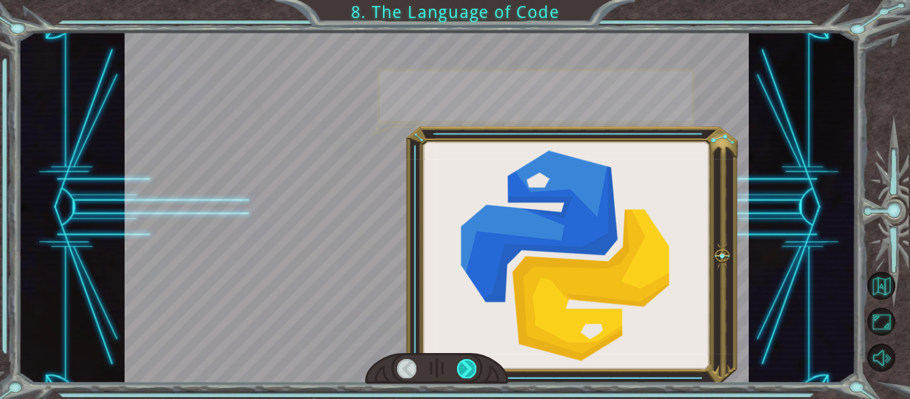
click at [471, 366] on div at bounding box center [466, 368] width 19 height 19
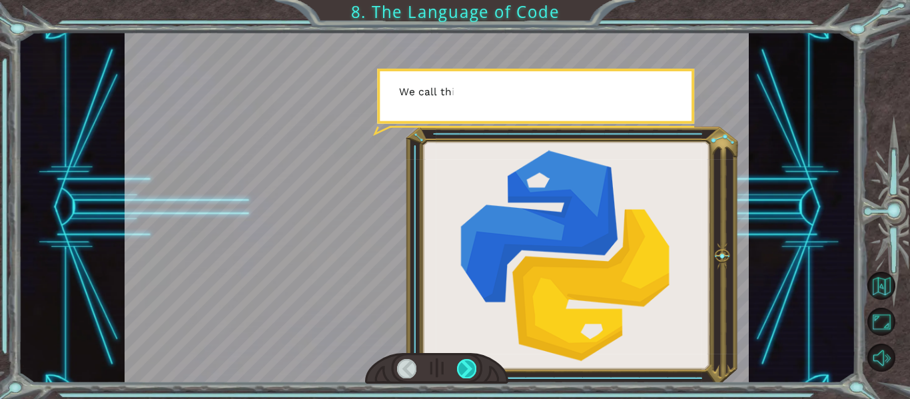
click at [471, 366] on div at bounding box center [466, 368] width 19 height 19
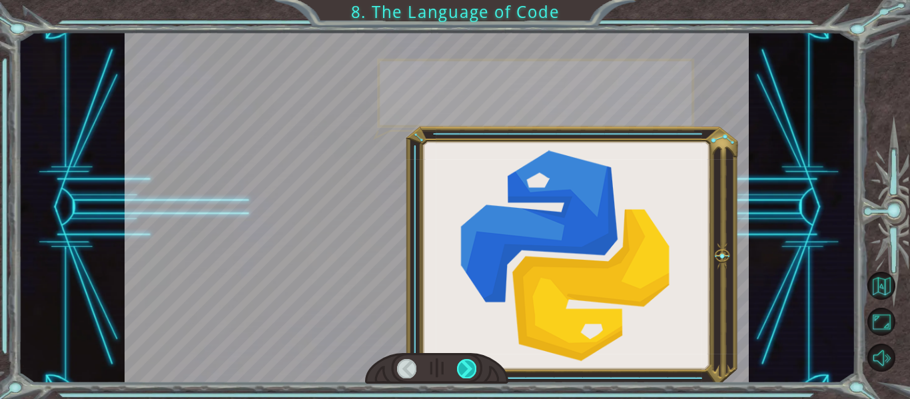
click at [471, 366] on div at bounding box center [466, 368] width 19 height 19
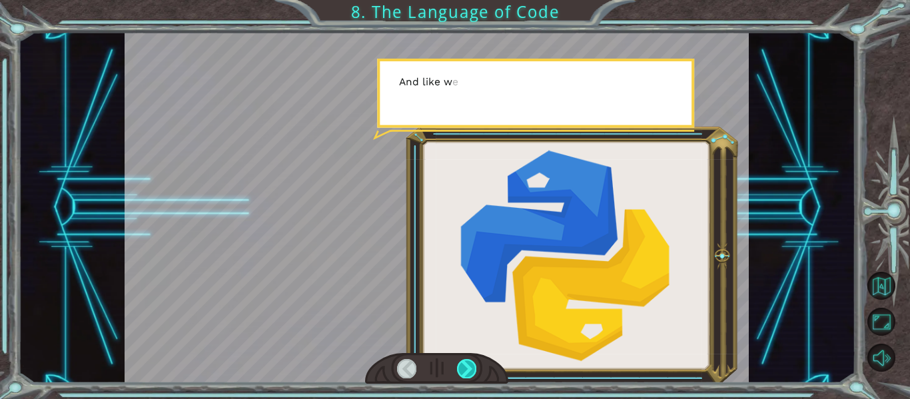
click at [471, 366] on div at bounding box center [466, 368] width 19 height 19
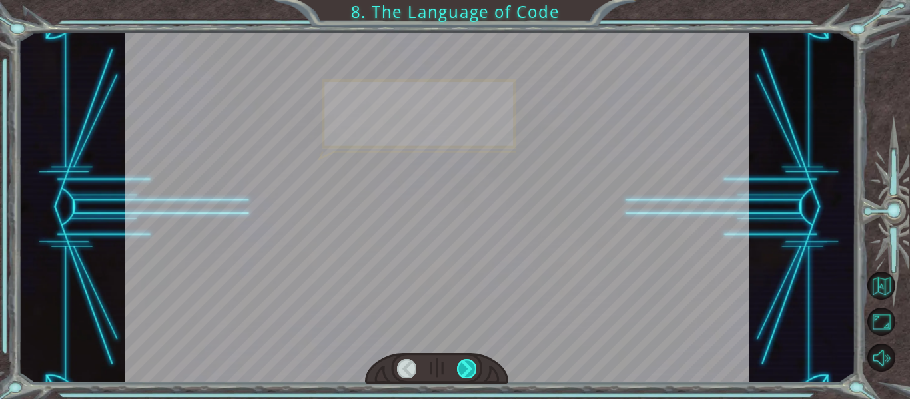
click at [471, 366] on div at bounding box center [466, 368] width 19 height 19
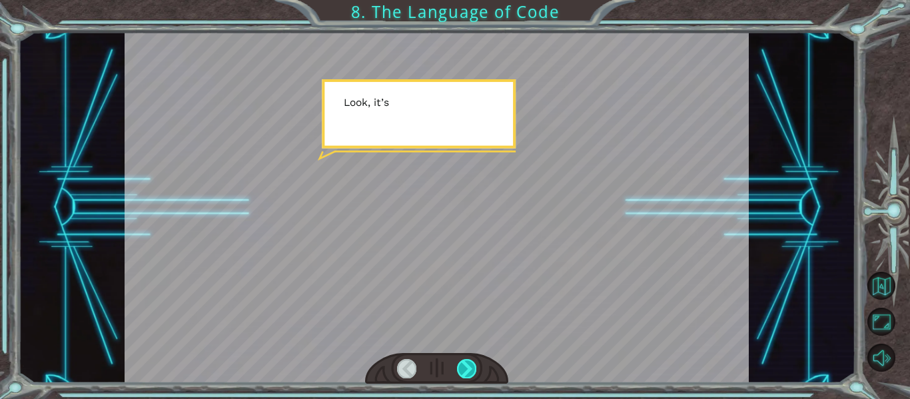
click at [471, 366] on div at bounding box center [466, 368] width 19 height 19
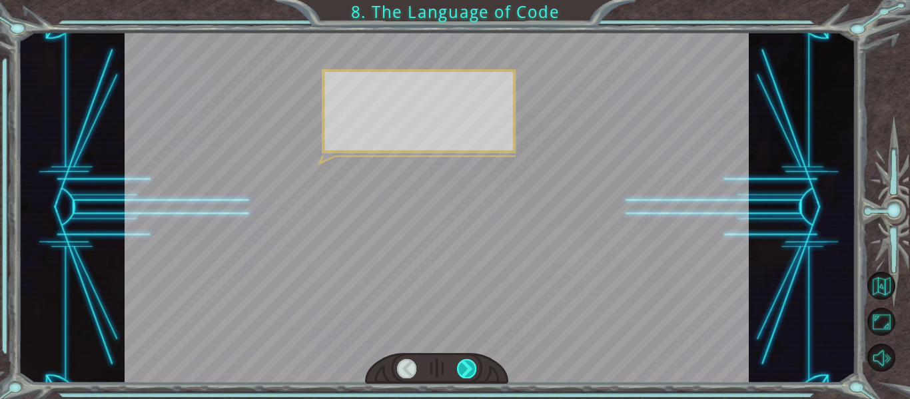
click at [471, 366] on div at bounding box center [466, 368] width 19 height 19
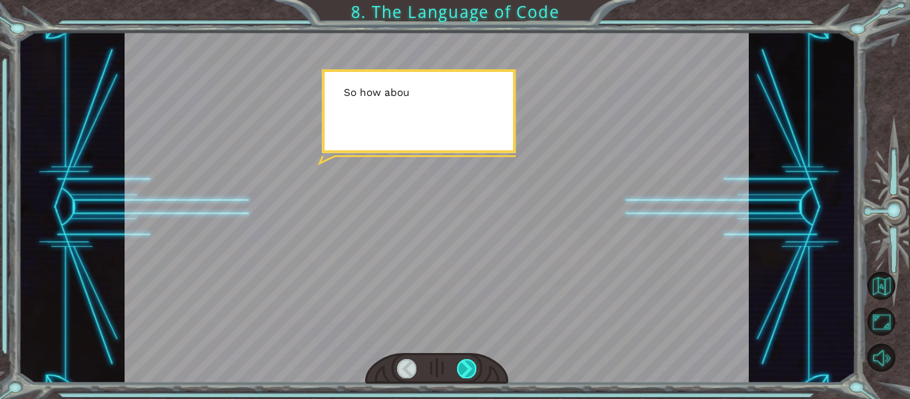
click at [471, 366] on div at bounding box center [466, 368] width 19 height 19
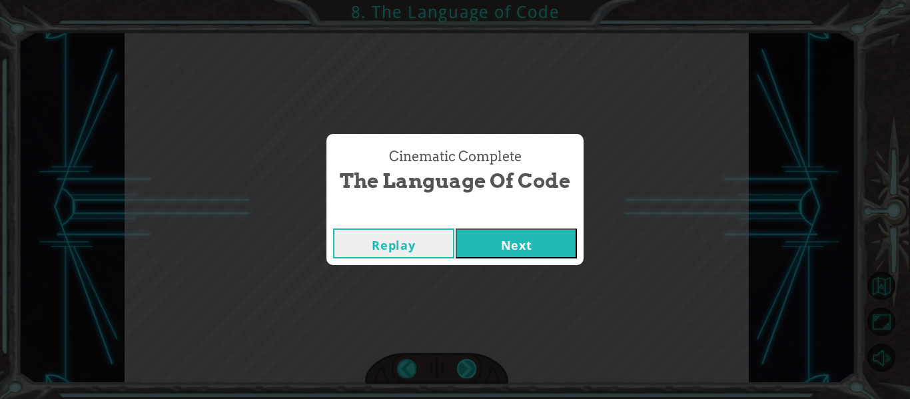
click at [471, 367] on div "Cinematic Complete The Language of Code Replay Next" at bounding box center [455, 199] width 910 height 399
click at [505, 239] on button "Next" at bounding box center [516, 244] width 121 height 30
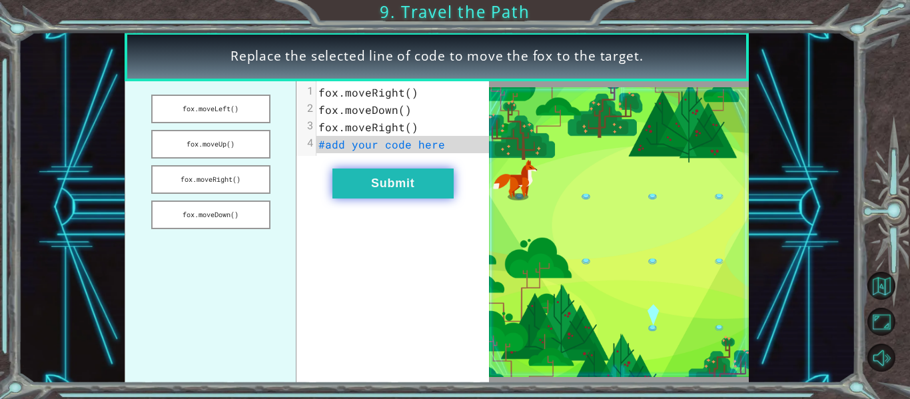
drag, startPoint x: 222, startPoint y: 115, endPoint x: 363, endPoint y: 169, distance: 150.4
click at [363, 169] on div "fox.moveLeft() fox.moveUp() fox.moveRight() fox.moveDown() xxxxxxxxxx 4 1 fox.m…" at bounding box center [307, 232] width 365 height 302
click at [363, 169] on button "Submit" at bounding box center [393, 184] width 121 height 30
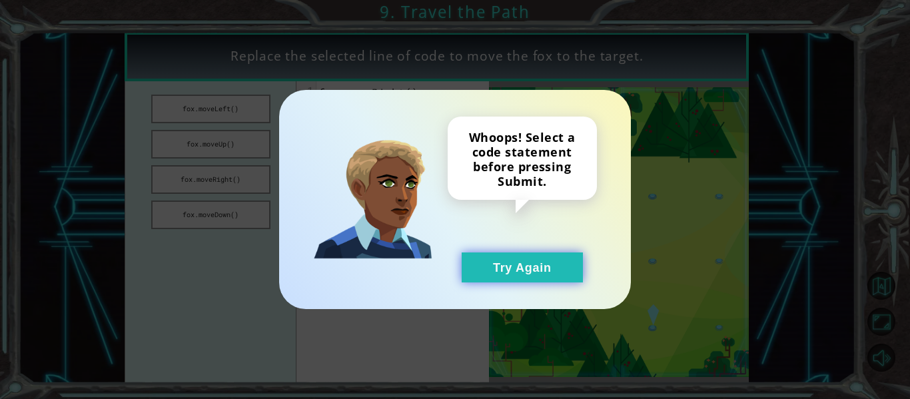
click at [515, 262] on button "Try Again" at bounding box center [522, 268] width 121 height 30
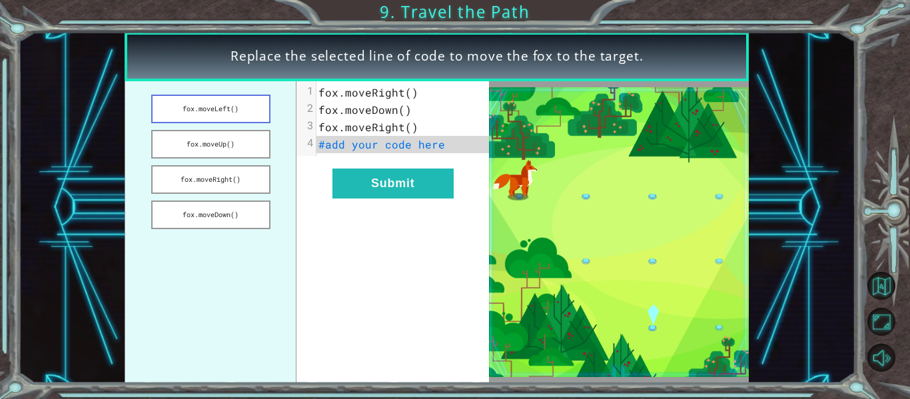
click at [270, 123] on button "fox.moveLeft()" at bounding box center [210, 109] width 119 height 29
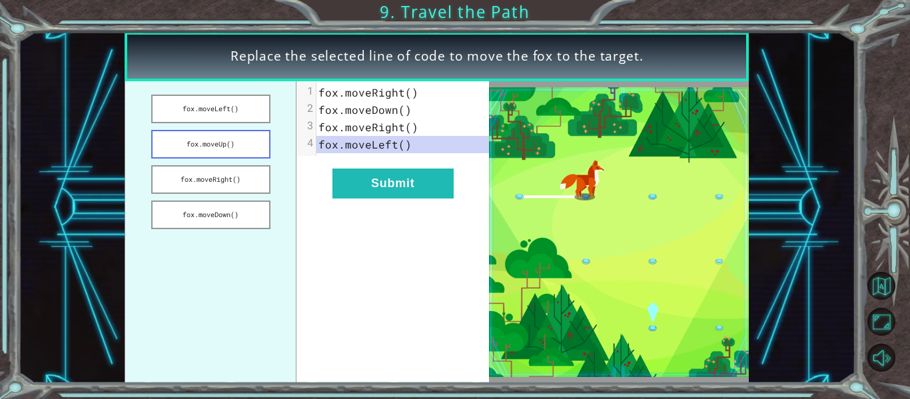
click at [260, 134] on button "fox.moveUp()" at bounding box center [210, 144] width 119 height 29
click at [256, 173] on button "fox.moveRight()" at bounding box center [210, 179] width 119 height 29
click at [227, 214] on button "fox.moveDown()" at bounding box center [210, 215] width 119 height 29
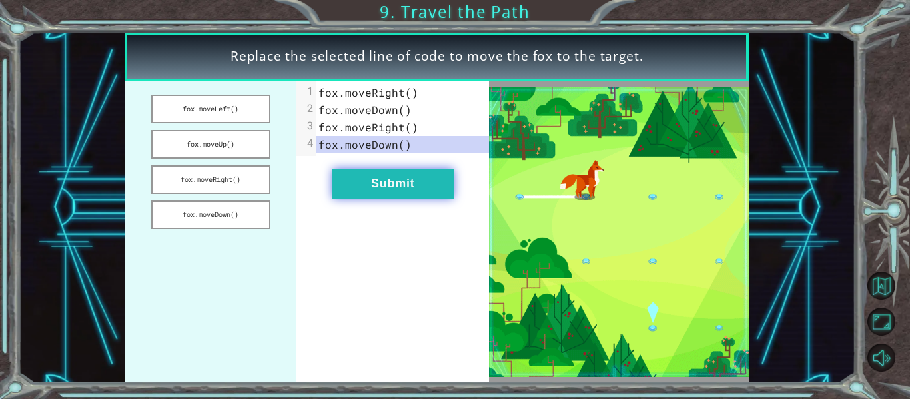
click at [345, 185] on button "Submit" at bounding box center [393, 184] width 121 height 30
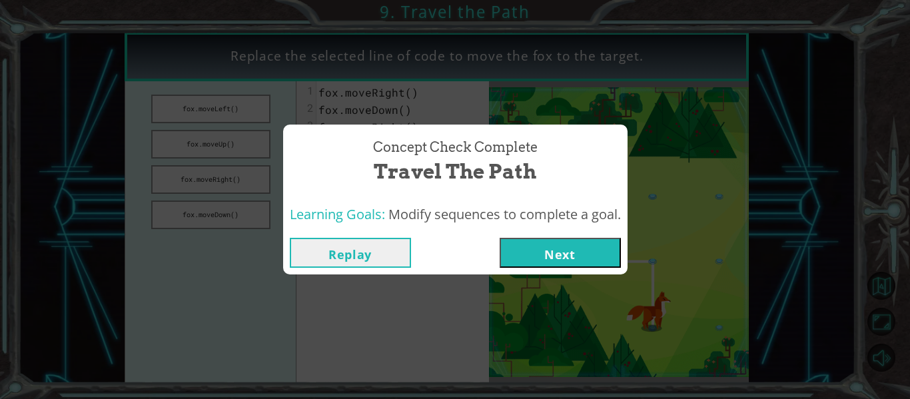
click at [525, 255] on button "Next" at bounding box center [560, 253] width 121 height 30
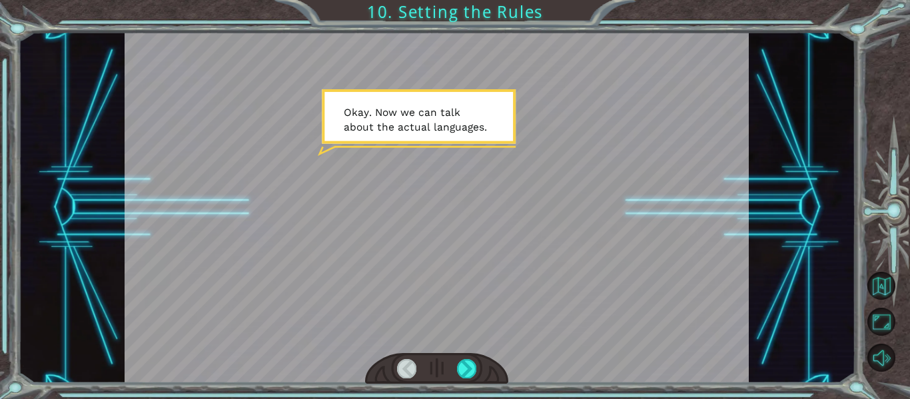
click at [479, 373] on div at bounding box center [437, 368] width 144 height 31
click at [474, 373] on div at bounding box center [466, 368] width 19 height 19
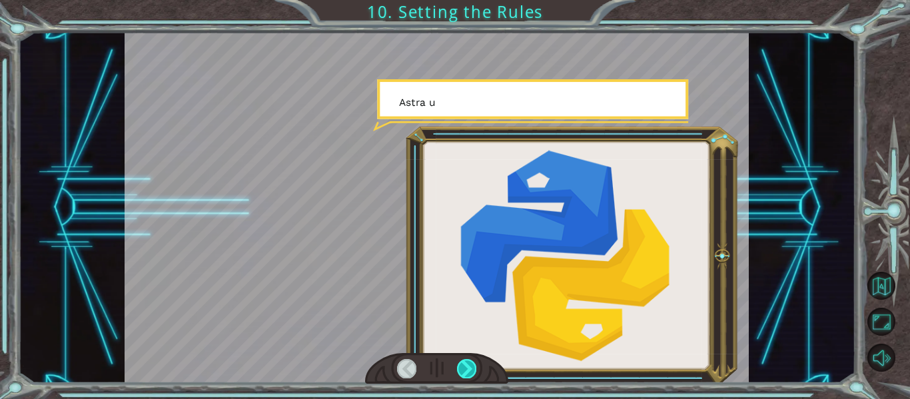
click at [474, 373] on div at bounding box center [466, 368] width 19 height 19
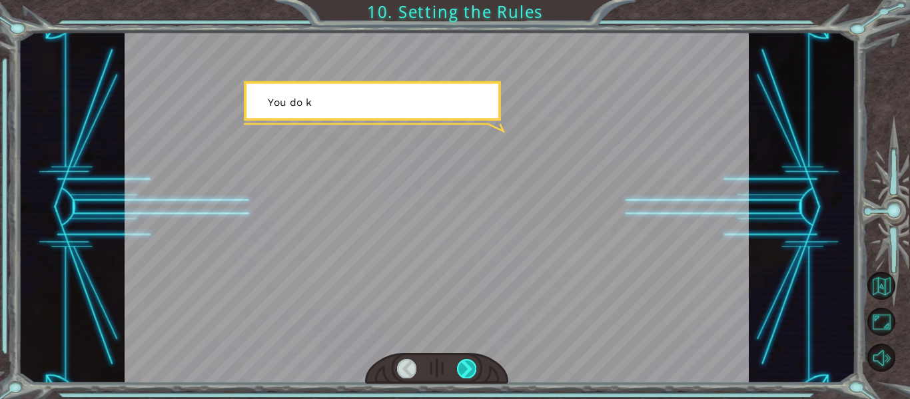
click at [474, 373] on div at bounding box center [466, 368] width 19 height 19
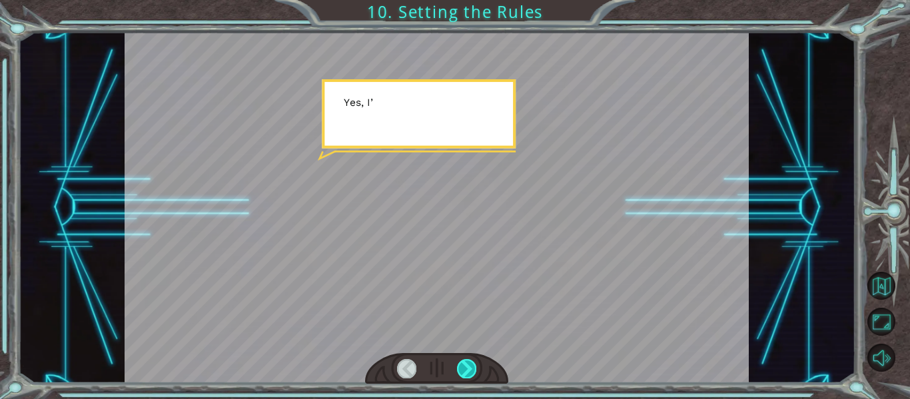
click at [474, 373] on div at bounding box center [466, 368] width 19 height 19
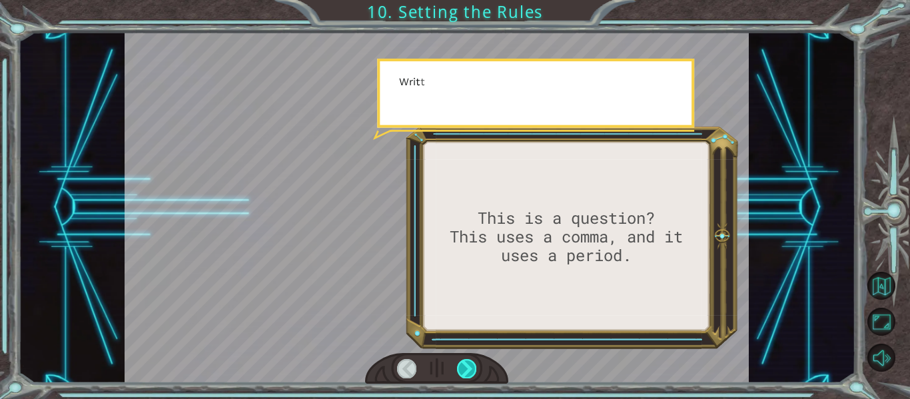
click at [474, 373] on div at bounding box center [466, 368] width 19 height 19
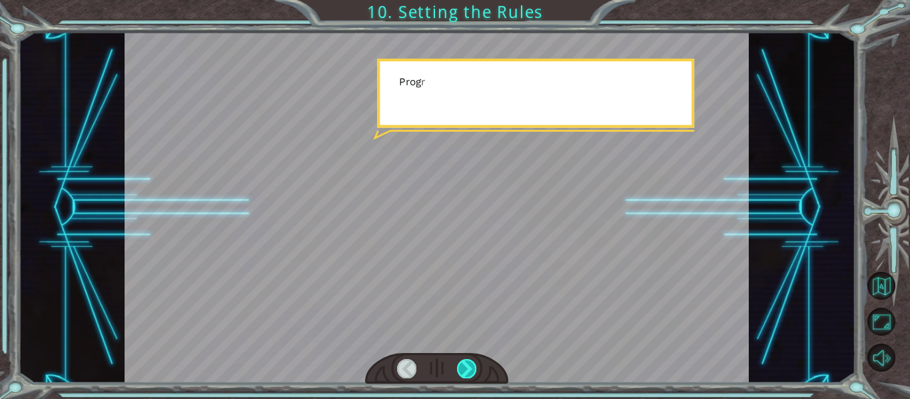
click at [474, 373] on div at bounding box center [466, 368] width 19 height 19
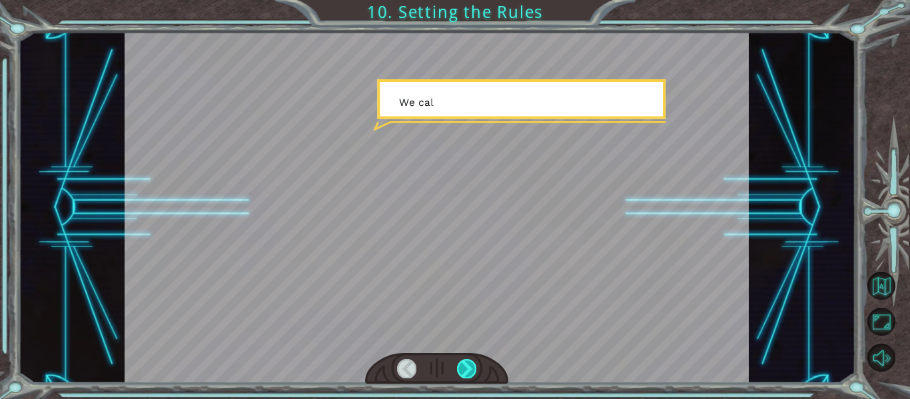
click at [474, 373] on div at bounding box center [466, 368] width 19 height 19
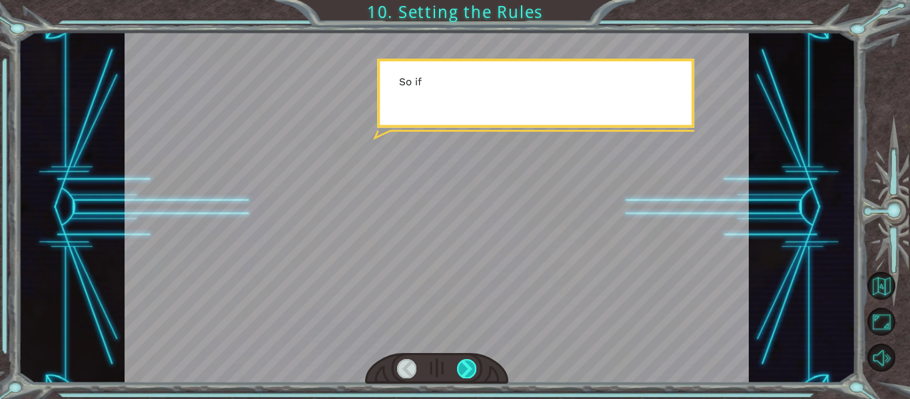
click at [474, 373] on div at bounding box center [466, 368] width 19 height 19
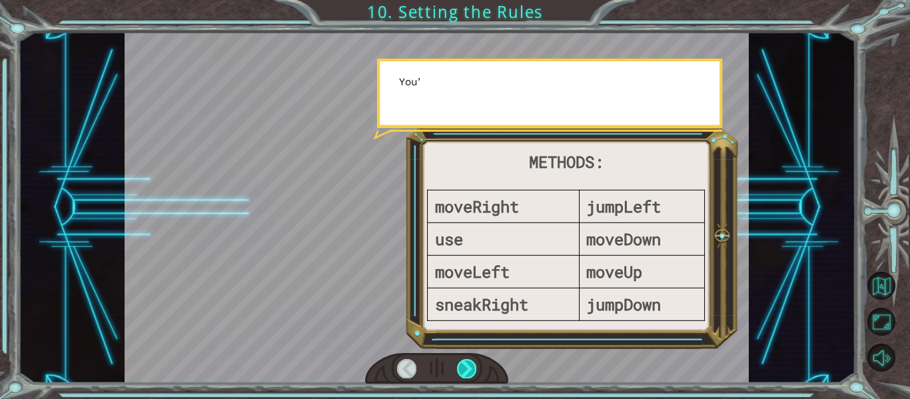
click at [474, 373] on div at bounding box center [466, 368] width 19 height 19
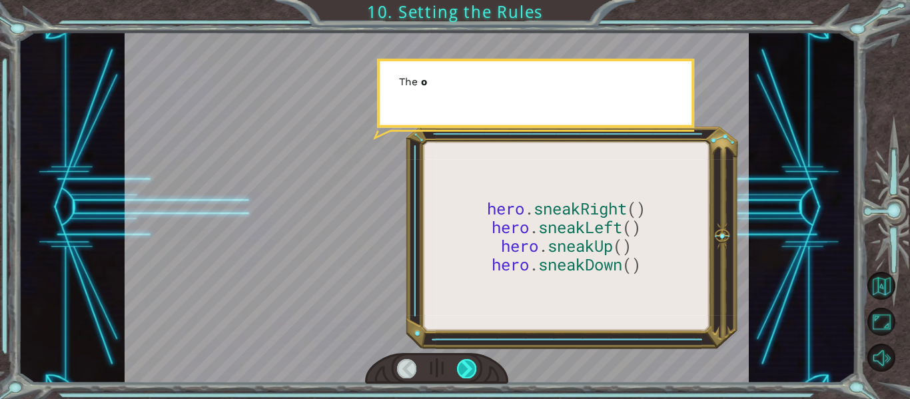
click at [474, 373] on div at bounding box center [466, 368] width 19 height 19
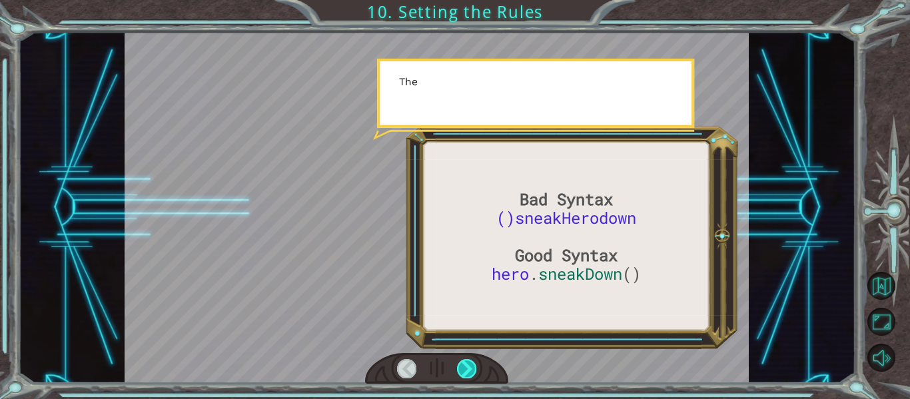
click at [474, 373] on div at bounding box center [466, 368] width 19 height 19
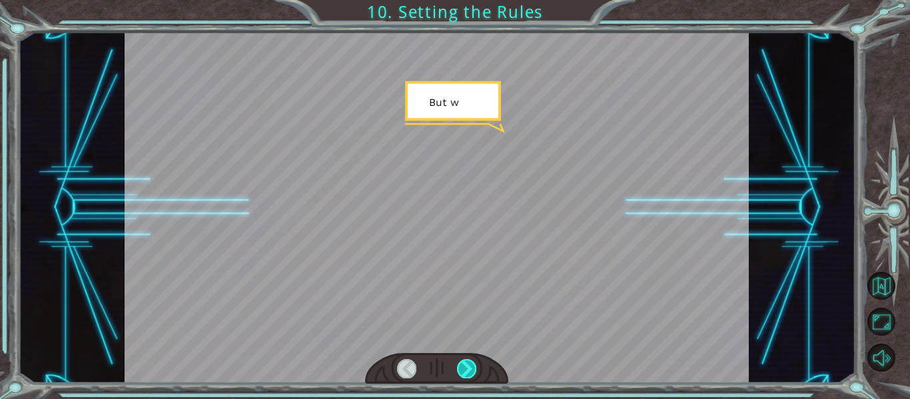
click at [474, 373] on div at bounding box center [466, 368] width 19 height 19
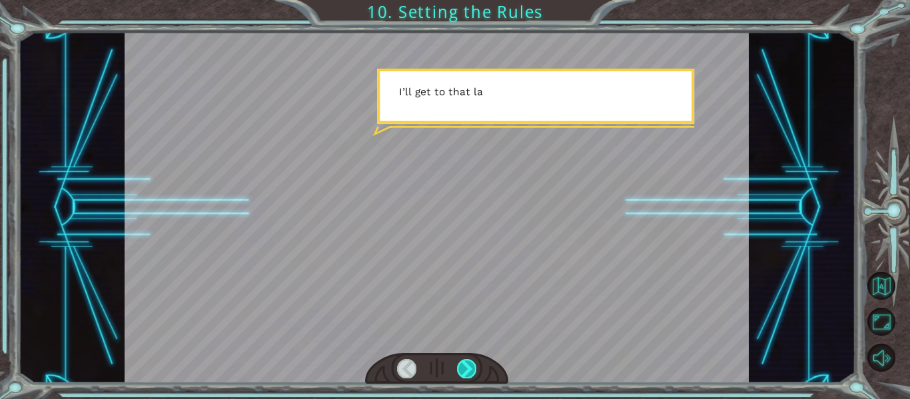
click at [474, 373] on div at bounding box center [466, 368] width 19 height 19
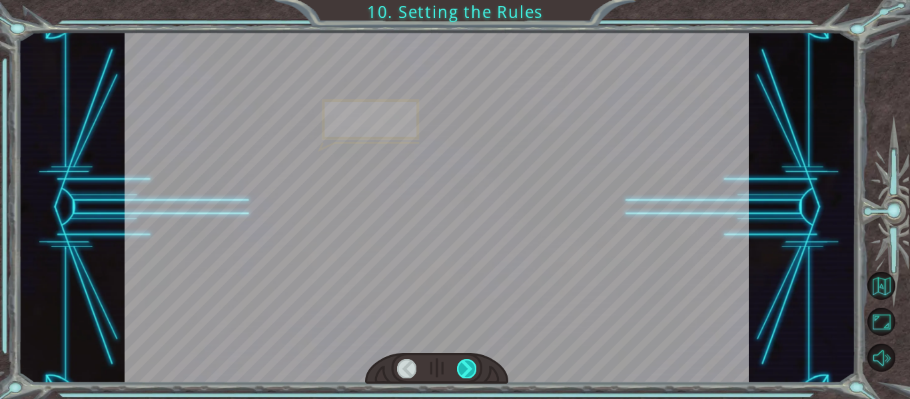
click at [474, 373] on div at bounding box center [466, 368] width 19 height 19
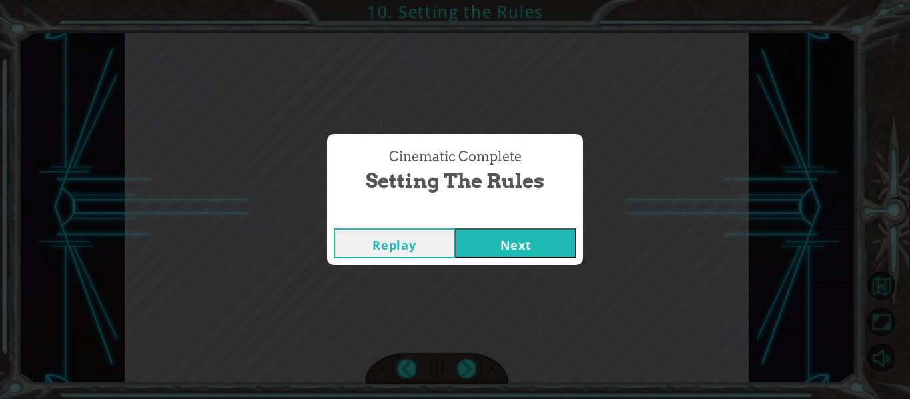
click at [479, 367] on div "Cinematic Complete Setting the Rules Replay Next" at bounding box center [455, 199] width 910 height 399
click at [497, 229] on button "Next" at bounding box center [515, 244] width 121 height 30
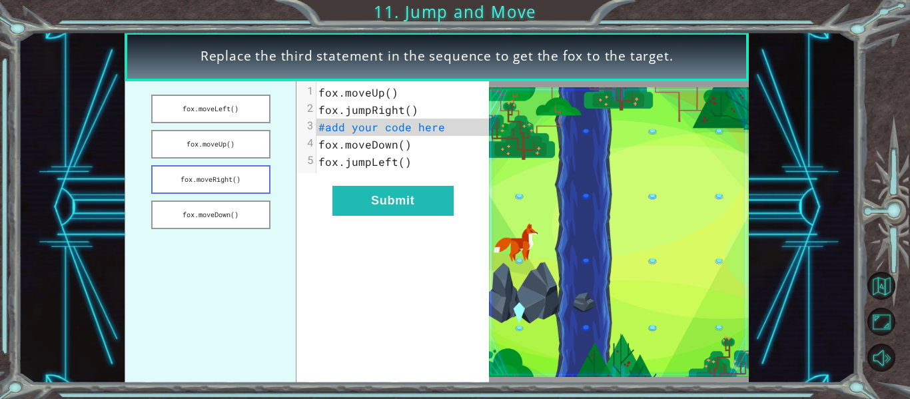
click at [223, 192] on button "fox.moveRight()" at bounding box center [210, 179] width 119 height 29
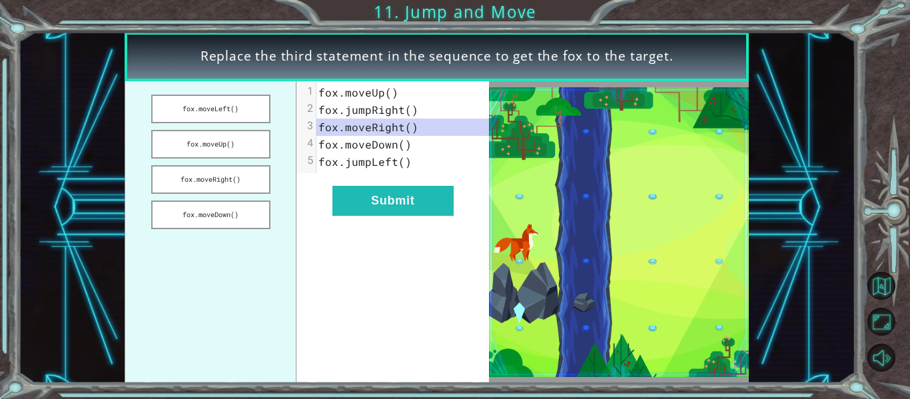
click at [202, 161] on ul "fox.moveLeft() fox.moveUp() fox.moveRight() fox.moveDown()" at bounding box center [211, 232] width 172 height 302
click at [226, 129] on ul "fox.moveLeft() fox.moveUp() fox.moveRight() fox.moveDown()" at bounding box center [211, 232] width 172 height 302
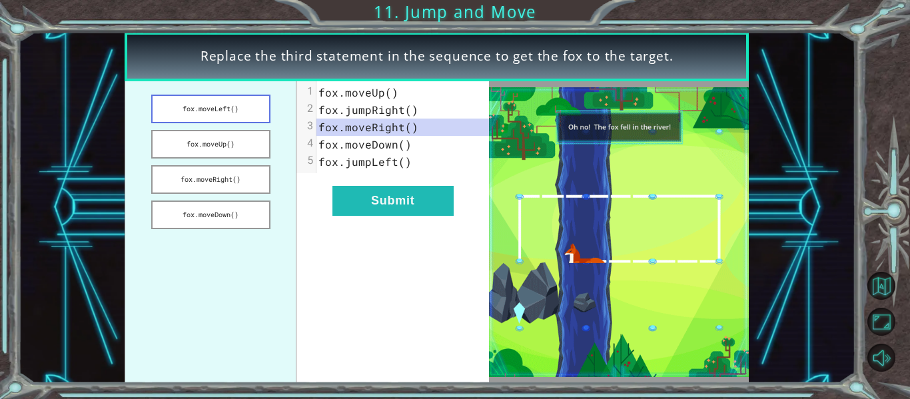
click at [235, 115] on button "fox.moveLeft()" at bounding box center [210, 109] width 119 height 29
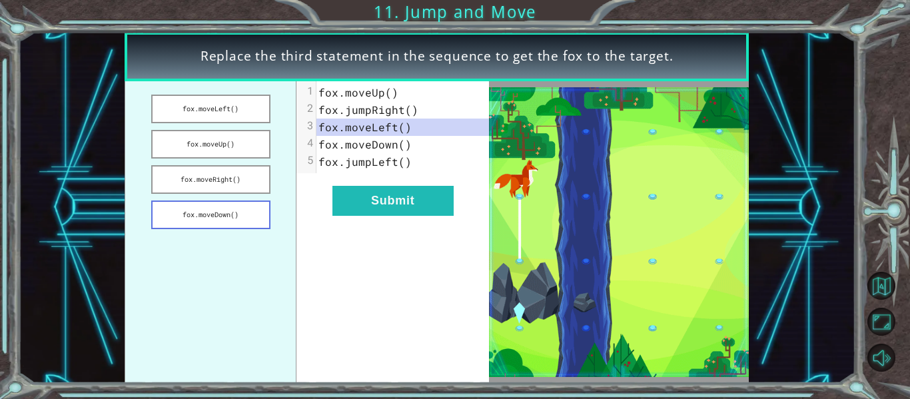
click at [222, 213] on button "fox.moveDown()" at bounding box center [210, 215] width 119 height 29
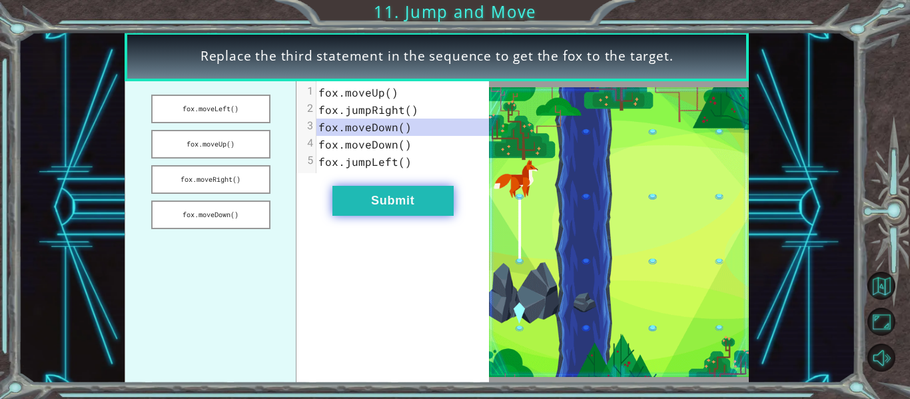
click at [398, 193] on button "Submit" at bounding box center [393, 201] width 121 height 30
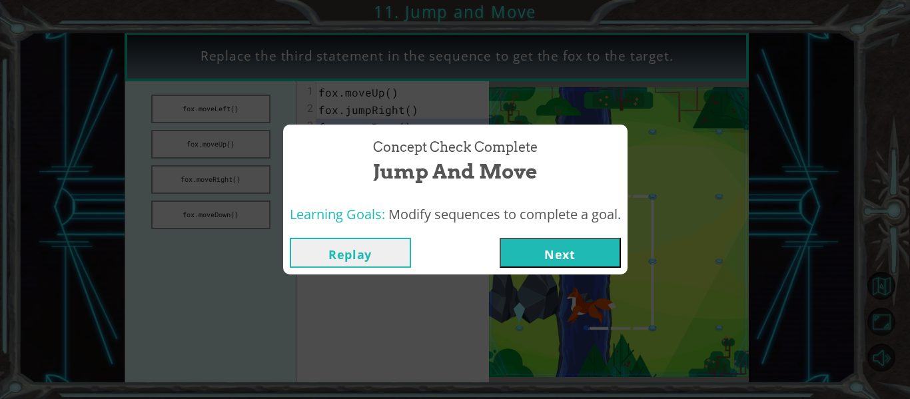
click at [580, 247] on button "Next" at bounding box center [560, 253] width 121 height 30
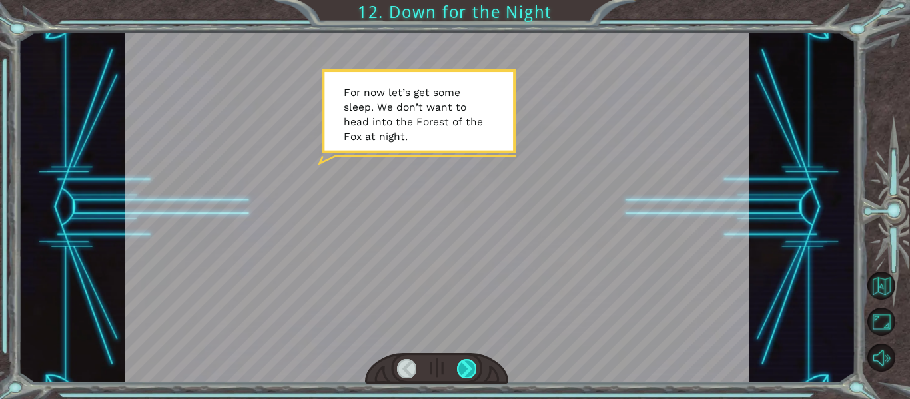
click at [461, 366] on div at bounding box center [466, 368] width 19 height 19
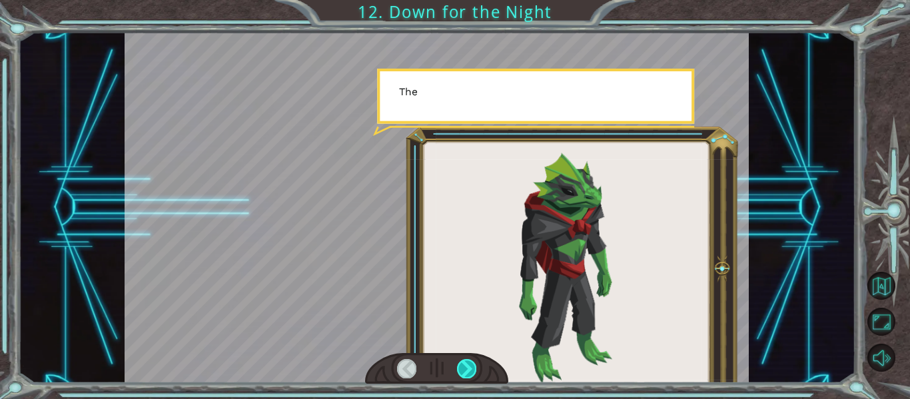
click at [461, 366] on div at bounding box center [466, 368] width 19 height 19
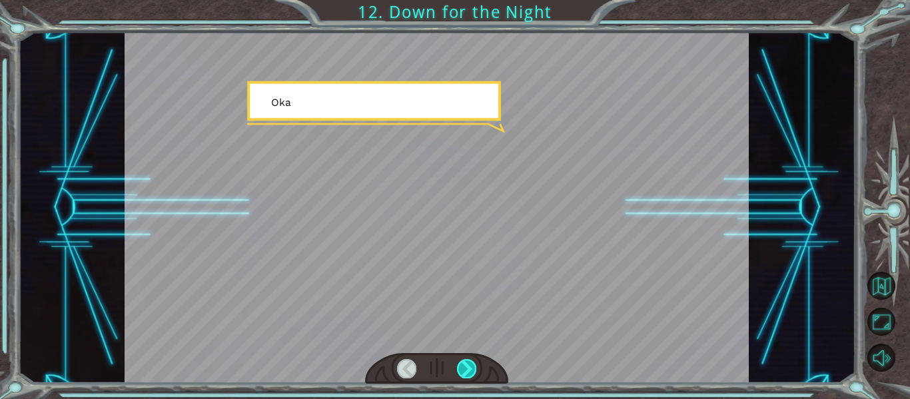
click at [461, 366] on div at bounding box center [466, 368] width 19 height 19
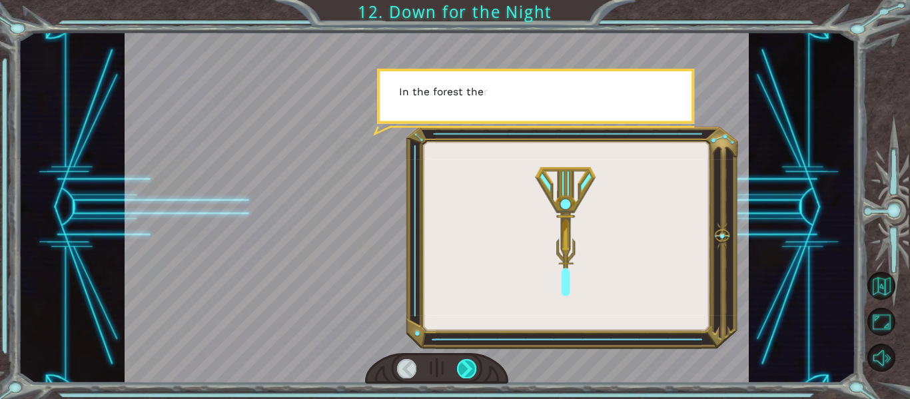
click at [461, 366] on div at bounding box center [466, 368] width 19 height 19
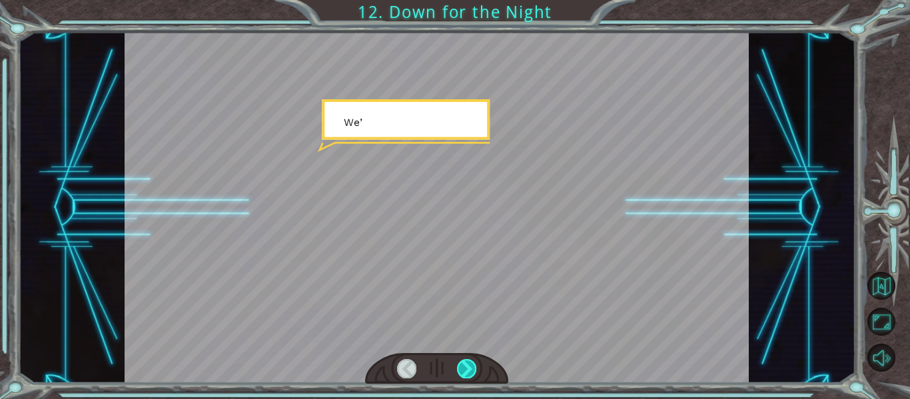
click at [461, 366] on div at bounding box center [466, 368] width 19 height 19
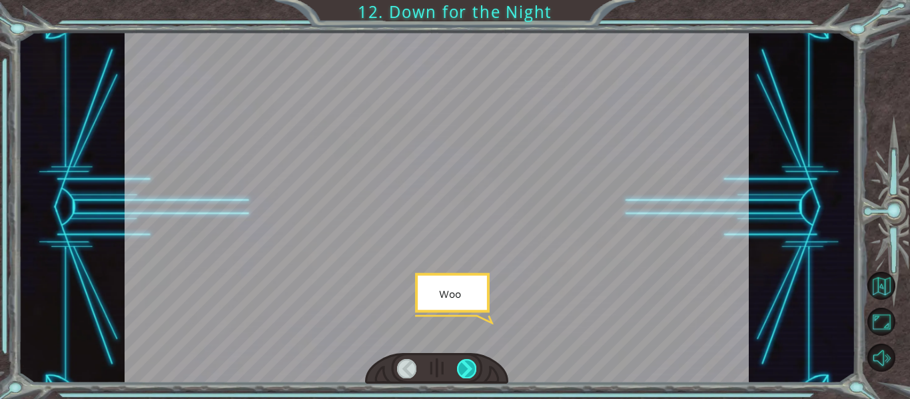
click at [461, 366] on div at bounding box center [466, 368] width 19 height 19
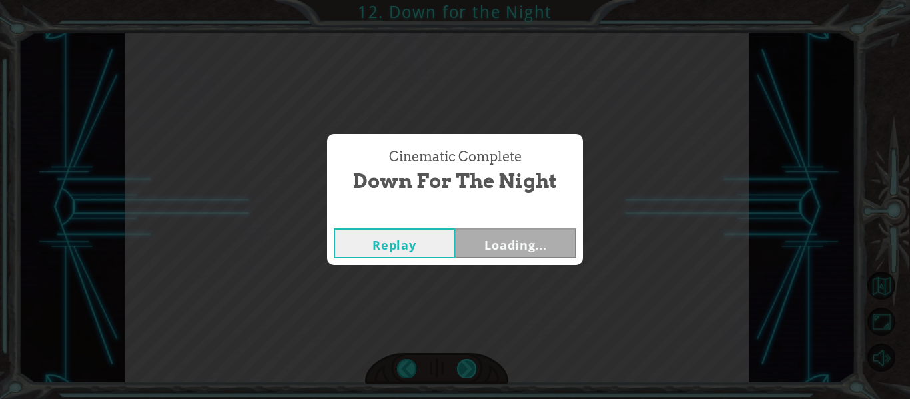
click at [461, 366] on div "Cinematic Complete Down for the Night Replay Loading..." at bounding box center [455, 199] width 910 height 399
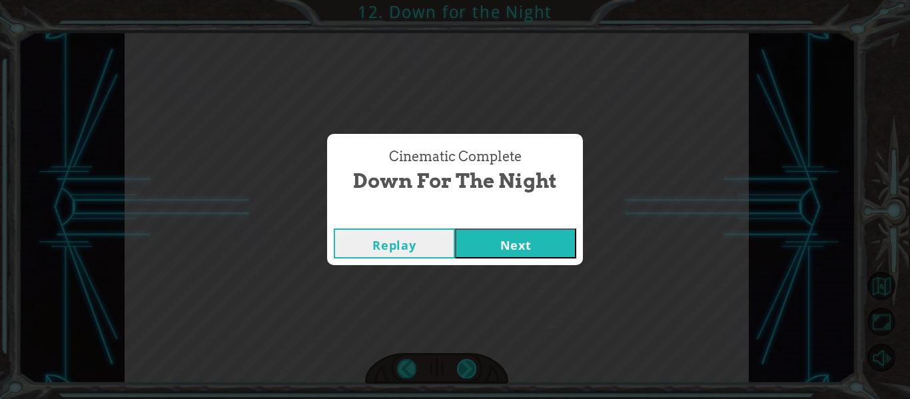
click at [461, 366] on div "Cinematic Complete Down for the Night Replay Next" at bounding box center [455, 199] width 910 height 399
click at [507, 241] on button "Next" at bounding box center [515, 244] width 121 height 30
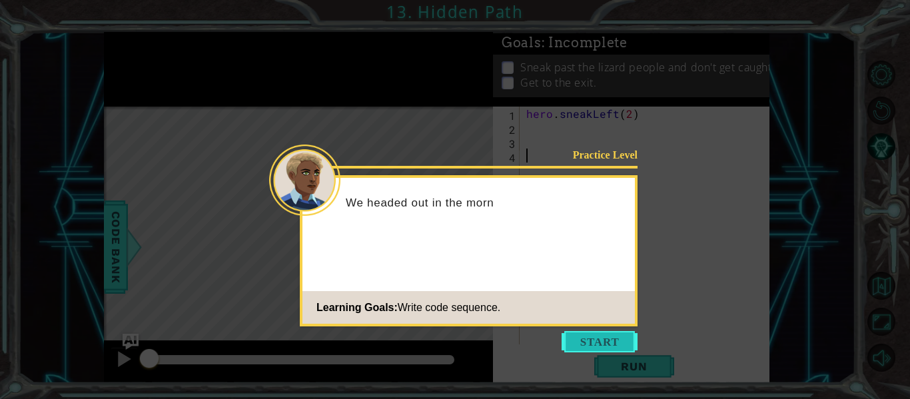
click at [603, 339] on button "Start" at bounding box center [600, 341] width 76 height 21
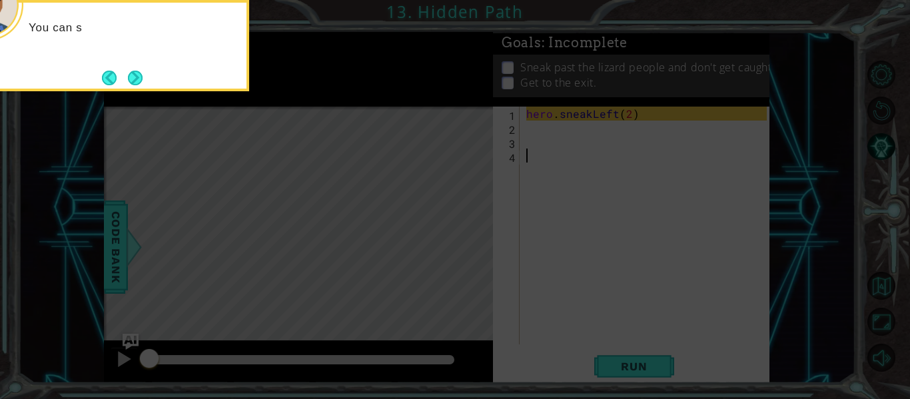
click at [610, 365] on icon at bounding box center [455, 59] width 910 height 679
click at [591, 255] on icon at bounding box center [455, 59] width 910 height 679
click at [135, 84] on button "Next" at bounding box center [135, 78] width 15 height 15
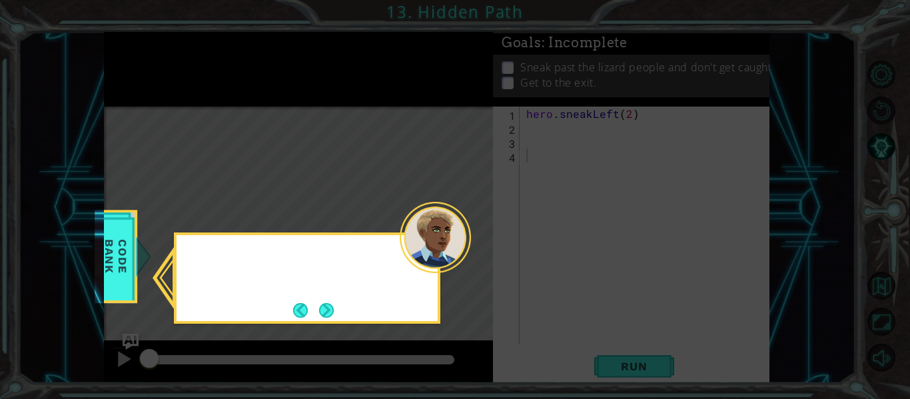
click at [135, 84] on icon at bounding box center [455, 199] width 910 height 399
click at [330, 312] on button "Next" at bounding box center [326, 310] width 15 height 15
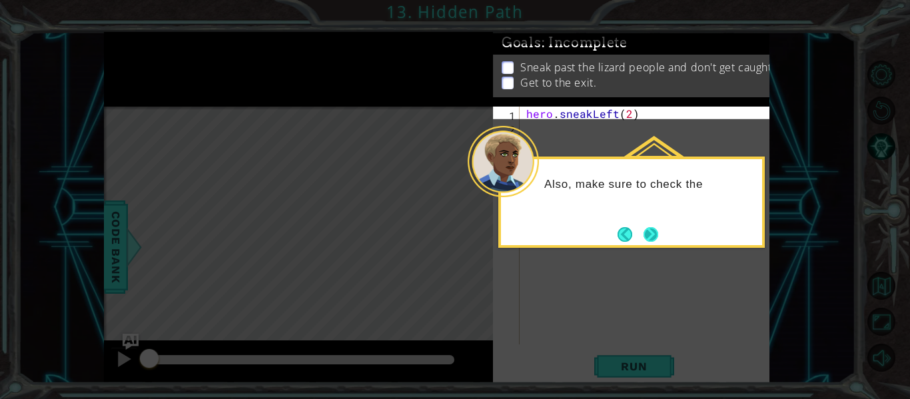
click at [648, 237] on button "Next" at bounding box center [651, 234] width 15 height 15
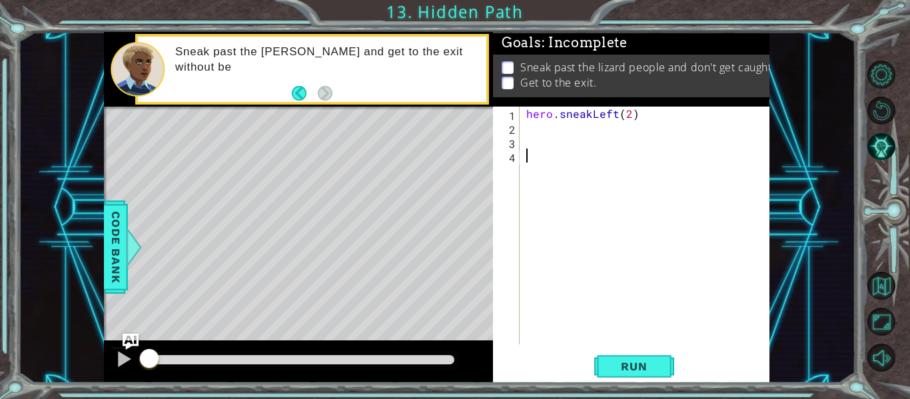
click at [580, 116] on div "hero . sneakLeft ( 2 )" at bounding box center [649, 240] width 250 height 266
click at [580, 116] on div "hero . sneakLeft ( 2 )" at bounding box center [645, 226] width 243 height 238
click at [591, 114] on div "hero . sneakLeft ( 2 )" at bounding box center [649, 240] width 250 height 266
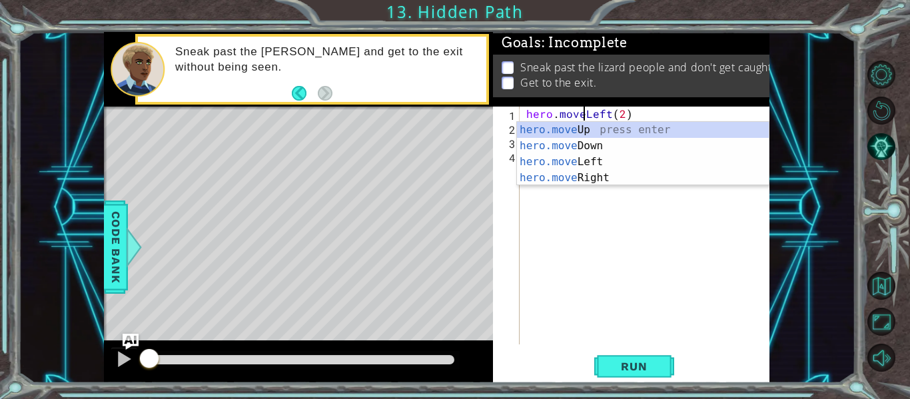
scroll to position [0, 4]
click at [655, 371] on span "Run" at bounding box center [634, 366] width 53 height 13
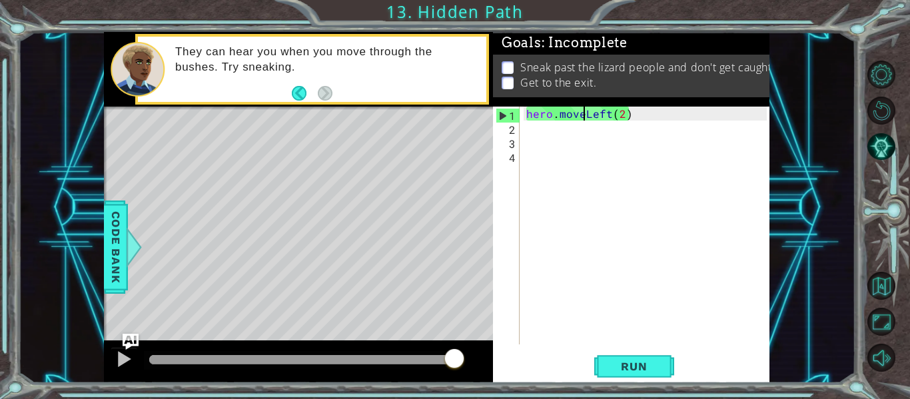
click at [567, 112] on div "hero . moveLeft ( 2 )" at bounding box center [649, 240] width 250 height 266
click at [578, 116] on div "hero . moveLeft ( 2 )" at bounding box center [645, 226] width 243 height 238
click at [586, 115] on div "hero . moveLeft ( 2 )" at bounding box center [649, 240] width 250 height 266
click at [643, 383] on div "1 ההההההההההההההההההההההההההההההההההההההההההההההההההההההההההההההההההההההההההההה…" at bounding box center [455, 199] width 910 height 399
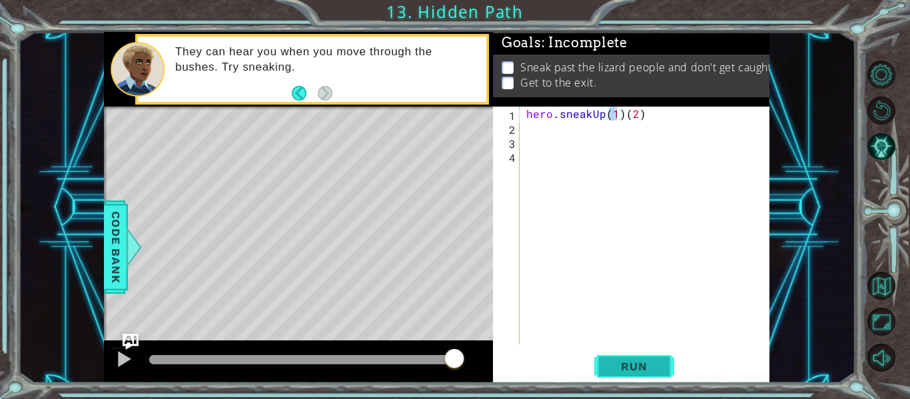
click at [644, 371] on span "Run" at bounding box center [634, 366] width 53 height 13
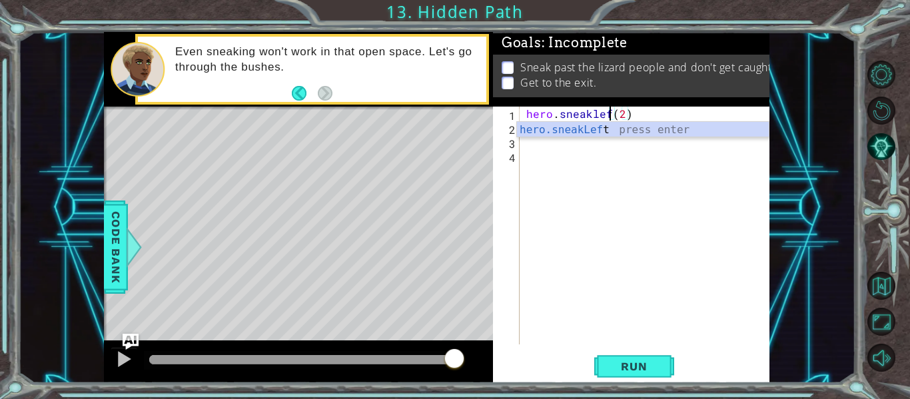
scroll to position [0, 6]
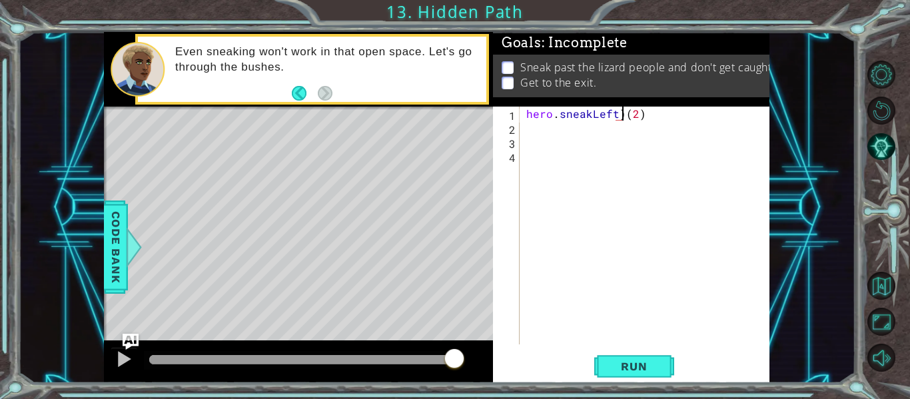
type textarea "hero.sneakLeft(2)"
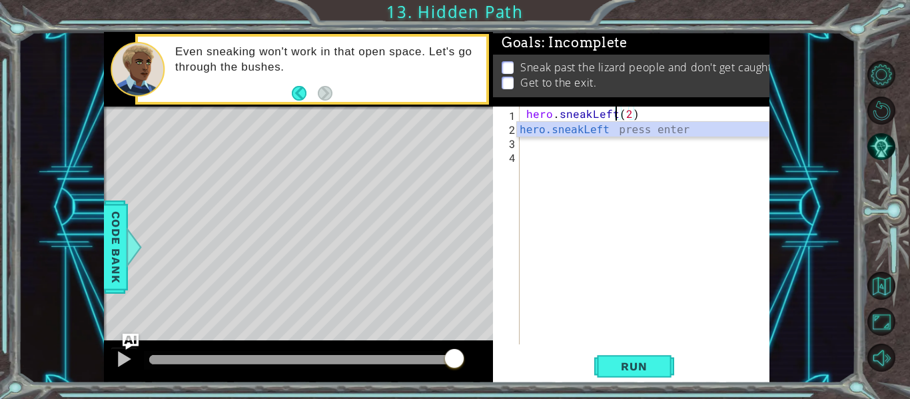
click at [627, 112] on div "hero . sneakLeft ( 2 )" at bounding box center [649, 240] width 250 height 266
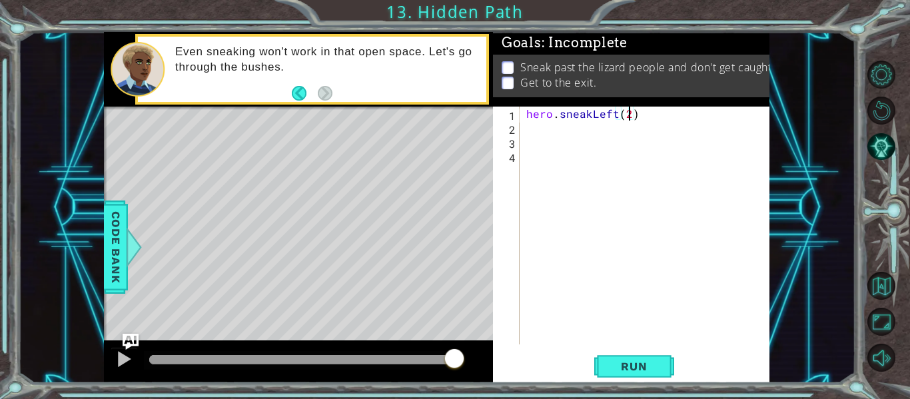
click at [617, 125] on div "hero . sneakLeft ( 2 )" at bounding box center [649, 240] width 250 height 266
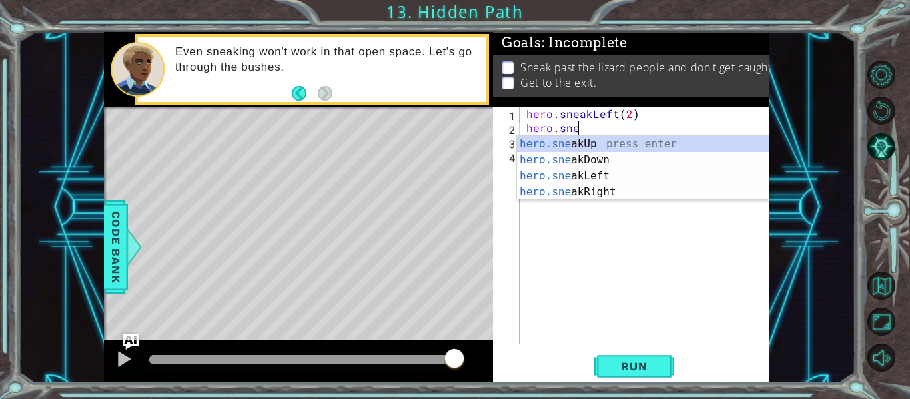
scroll to position [0, 3]
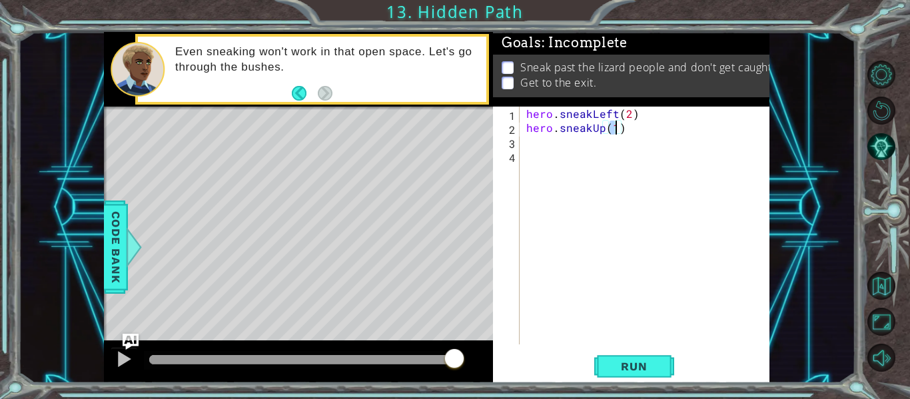
type textarea "hero.sneakUp(2)"
click at [618, 145] on div "hero . sneakLeft ( 2 ) hero . sneakUp ( 2 )" at bounding box center [649, 240] width 250 height 266
click at [657, 384] on div "1 ההההההההההההההההההההההההההההההההההההההההההההההההההההההההההההההההההההההההההההה…" at bounding box center [455, 199] width 910 height 399
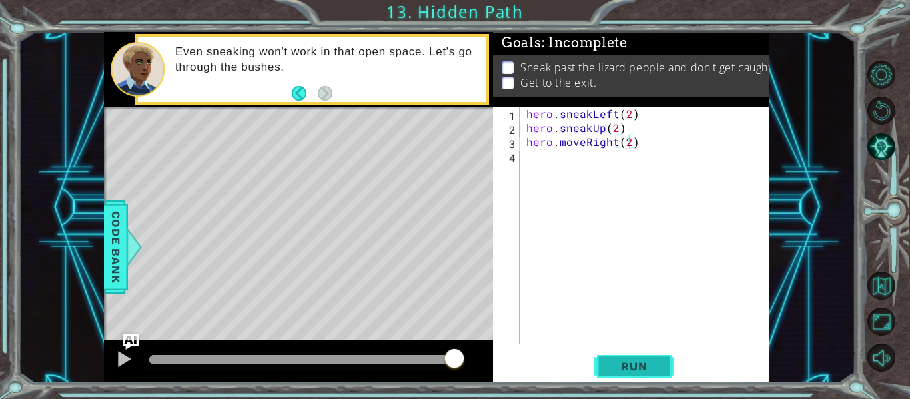
click at [655, 378] on button "Run" at bounding box center [635, 366] width 80 height 27
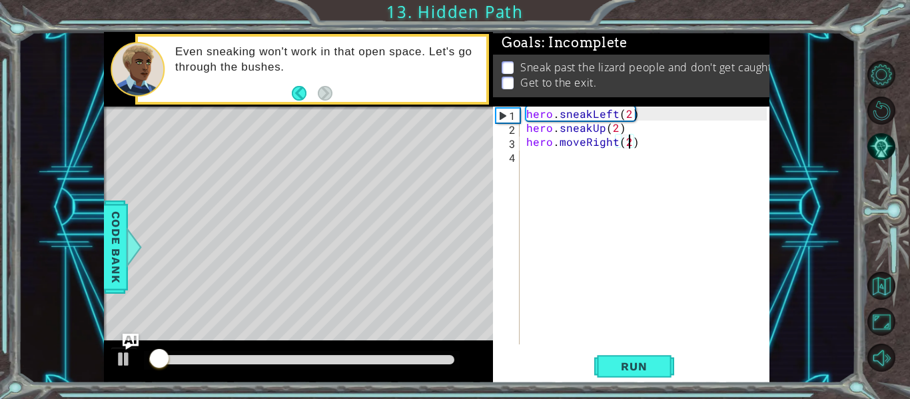
click at [426, 360] on div at bounding box center [301, 359] width 305 height 9
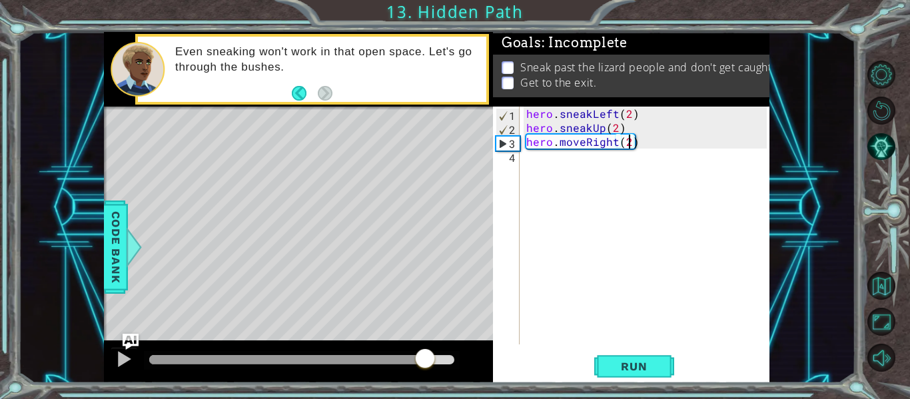
click at [405, 356] on div at bounding box center [286, 359] width 275 height 9
click at [373, 355] on div at bounding box center [276, 359] width 254 height 9
click at [122, 357] on div at bounding box center [123, 359] width 17 height 17
drag, startPoint x: 581, startPoint y: 141, endPoint x: 561, endPoint y: 141, distance: 20.7
click at [561, 141] on div "hero . sneakLeft ( 2 ) hero . sneakUp ( 2 ) hero . moveRight ( 2 )" at bounding box center [649, 240] width 250 height 266
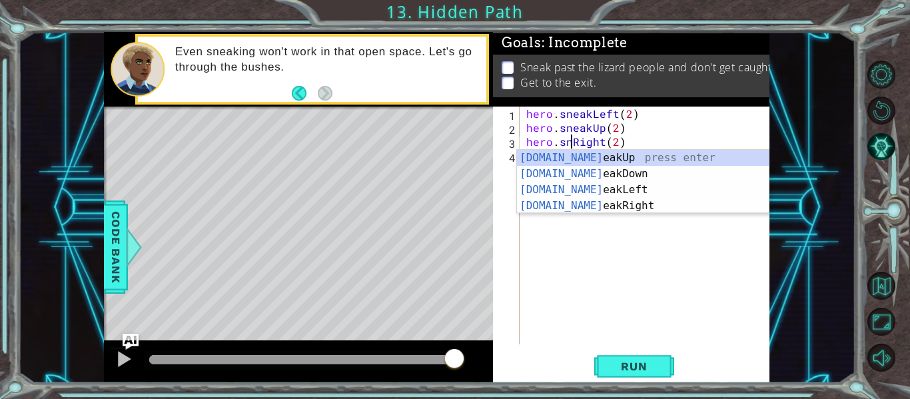
scroll to position [0, 5]
type textarea "hero.sneakRight(2)"
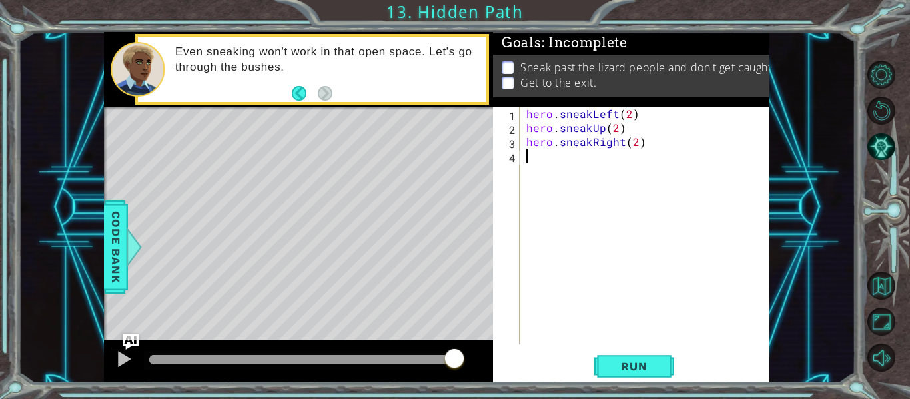
click at [640, 291] on div "hero . sneakLeft ( 2 ) hero . sneakUp ( 2 ) hero . sneakRight ( 2 )" at bounding box center [649, 240] width 250 height 266
click at [621, 360] on span "Run" at bounding box center [634, 366] width 53 height 13
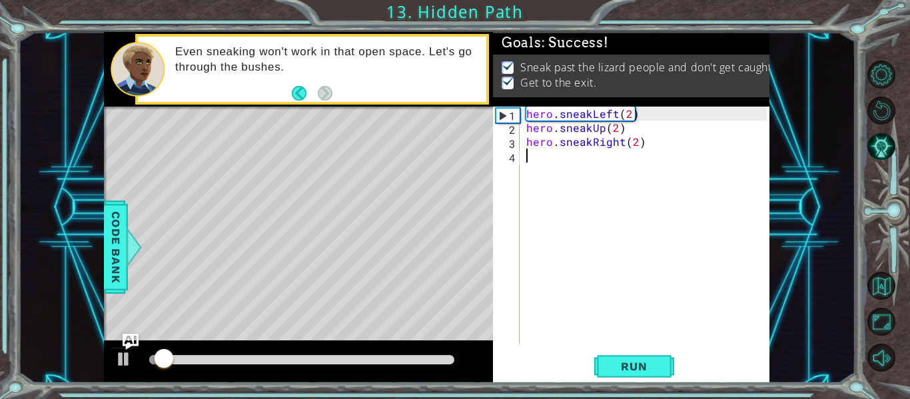
click at [445, 361] on div at bounding box center [301, 359] width 305 height 9
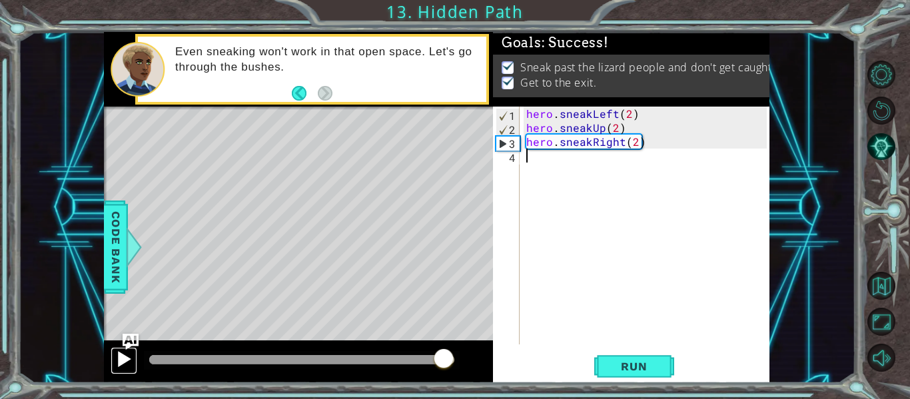
click at [118, 359] on div at bounding box center [123, 359] width 17 height 17
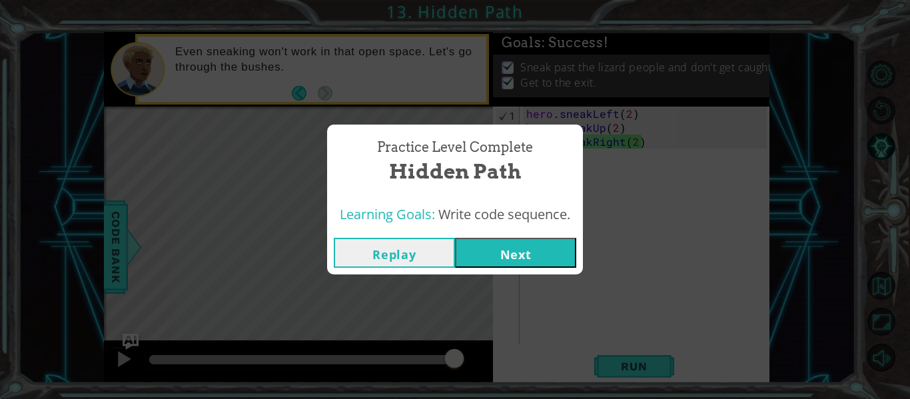
click at [497, 255] on button "Next" at bounding box center [515, 253] width 121 height 30
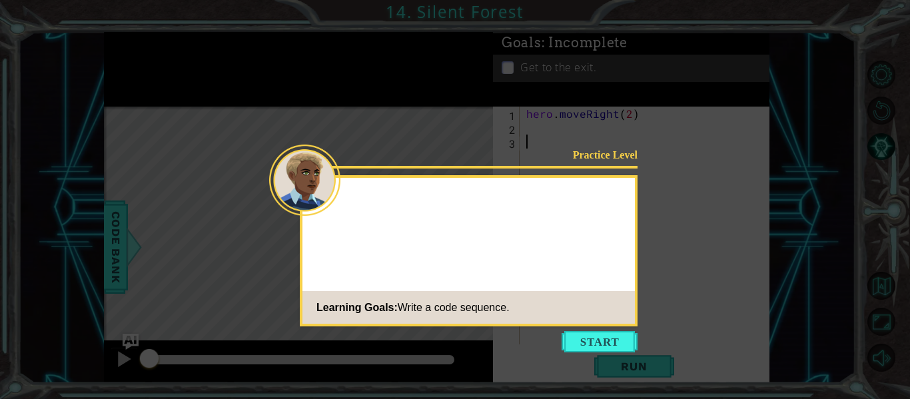
click at [587, 353] on icon at bounding box center [455, 199] width 910 height 399
click at [587, 352] on button "Start" at bounding box center [600, 341] width 76 height 21
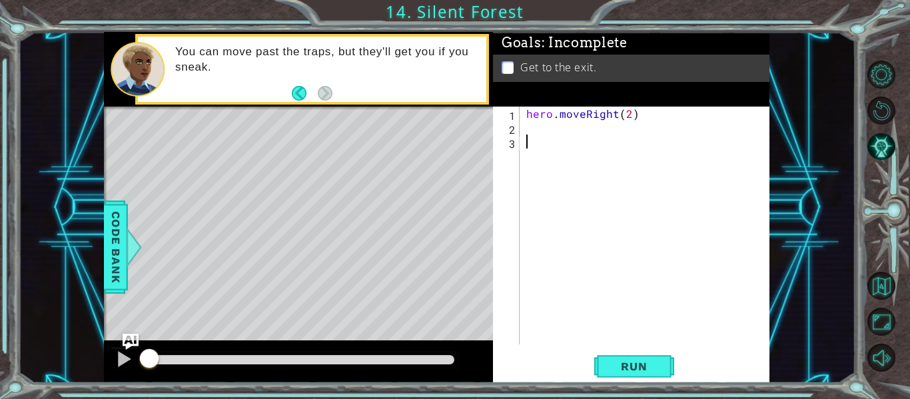
click at [567, 135] on div "hero . moveRight ( 2 )" at bounding box center [649, 240] width 250 height 266
click at [567, 133] on div "hero . moveRight ( 2 )" at bounding box center [649, 240] width 250 height 266
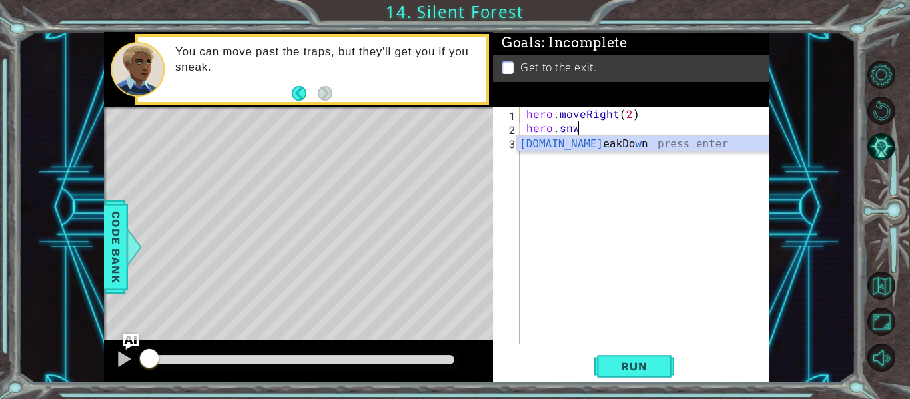
scroll to position [0, 2]
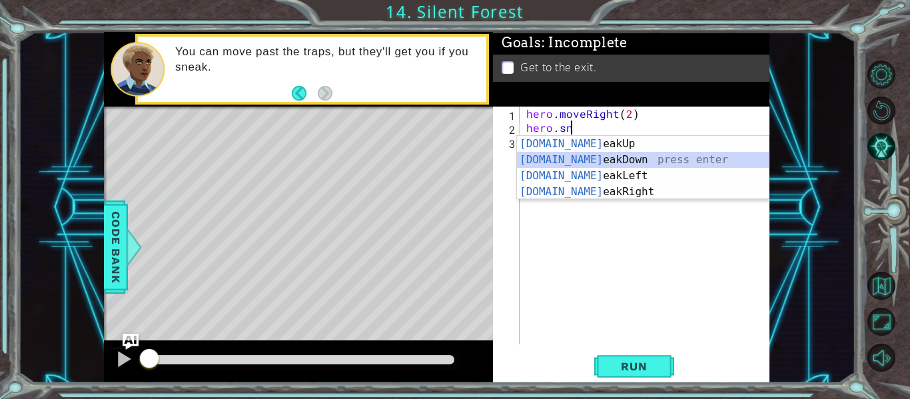
type textarea "hero.sneakDown(1)"
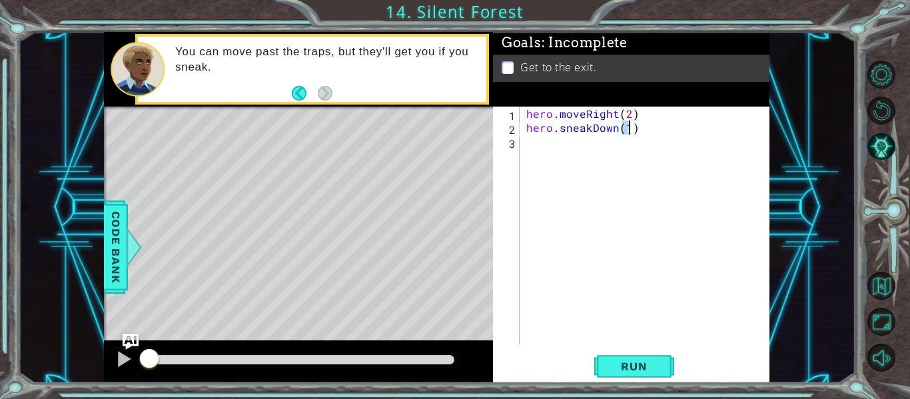
click at [569, 144] on div "hero . moveRight ( 2 ) hero . sneakDown ( 1 )" at bounding box center [649, 240] width 250 height 266
type textarea "hero.sneakRight(2)"
click at [615, 162] on div "hero . moveRight ( 2 ) hero . sneakDown ( 1 ) hero . sneakRight ( 2 )" at bounding box center [649, 240] width 250 height 266
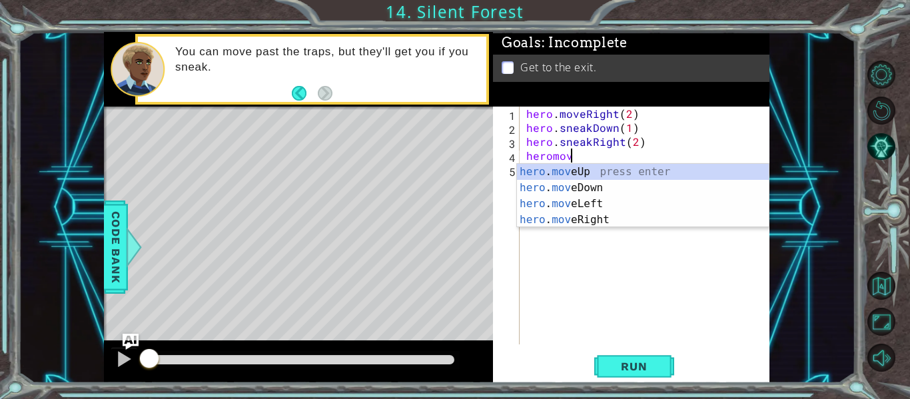
scroll to position [0, 3]
type textarea "hero.moveUp(1)"
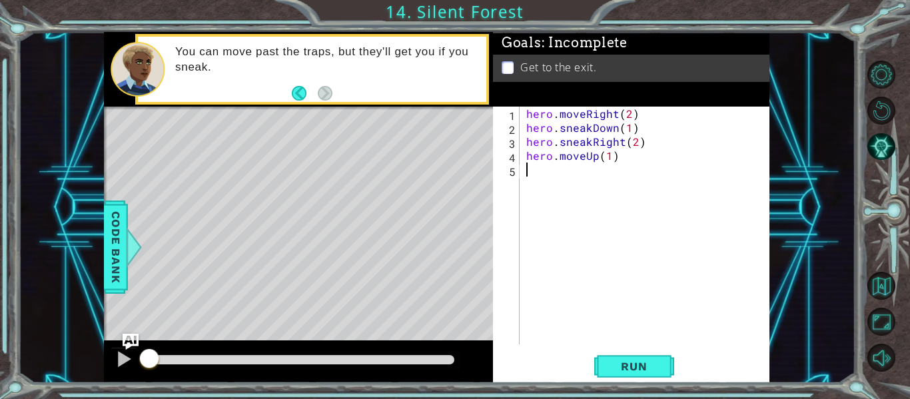
click at [617, 163] on div "hero . moveRight ( 2 ) hero . sneakDown ( 1 ) hero . sneakRight ( 2 ) hero . mo…" at bounding box center [649, 240] width 250 height 266
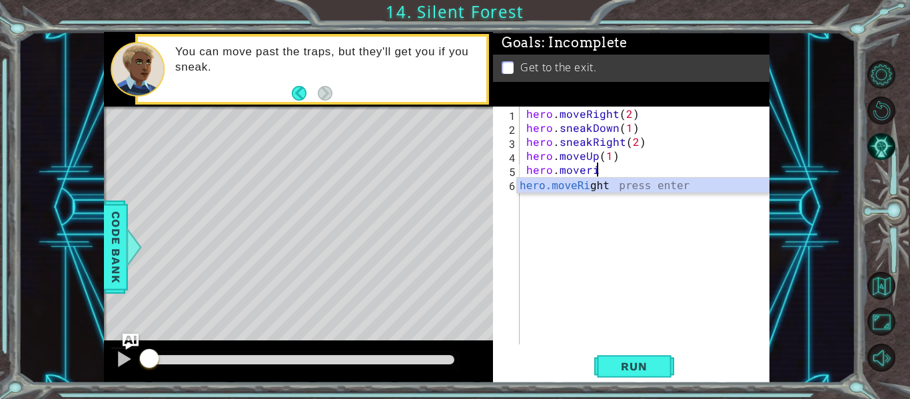
scroll to position [0, 4]
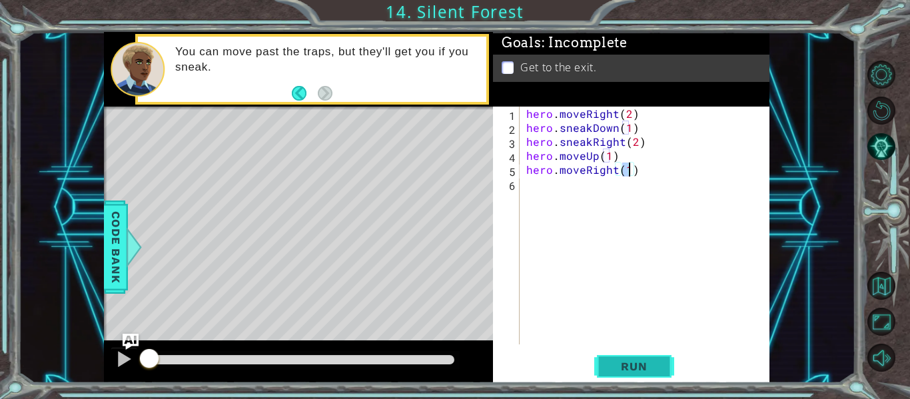
type textarea "hero.moveRight(1)"
click at [661, 357] on button "Run" at bounding box center [635, 366] width 80 height 27
click at [649, 351] on div "hero.moveRight(1) 1 2 3 4 5 6 hero . moveRight ( 2 ) hero . sneakDown ( 1 ) her…" at bounding box center [631, 245] width 277 height 277
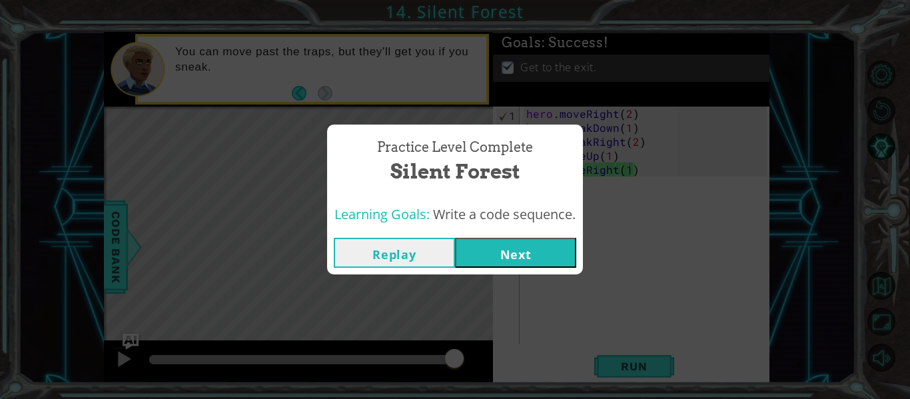
click at [517, 255] on button "Next" at bounding box center [515, 253] width 121 height 30
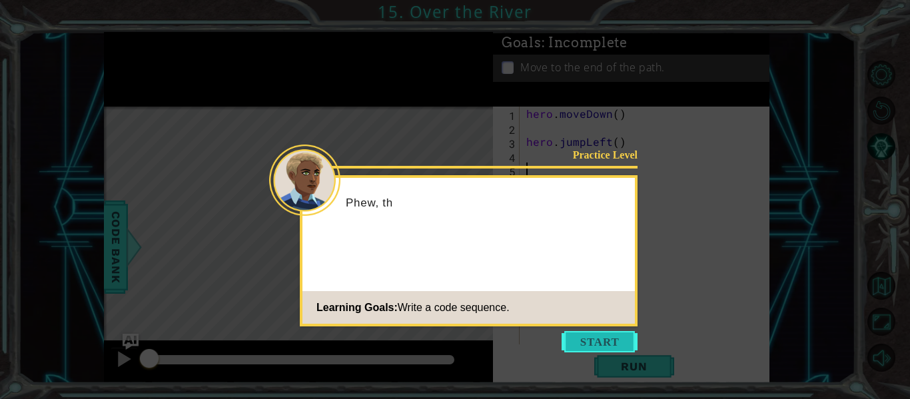
click at [585, 338] on button "Start" at bounding box center [600, 341] width 76 height 21
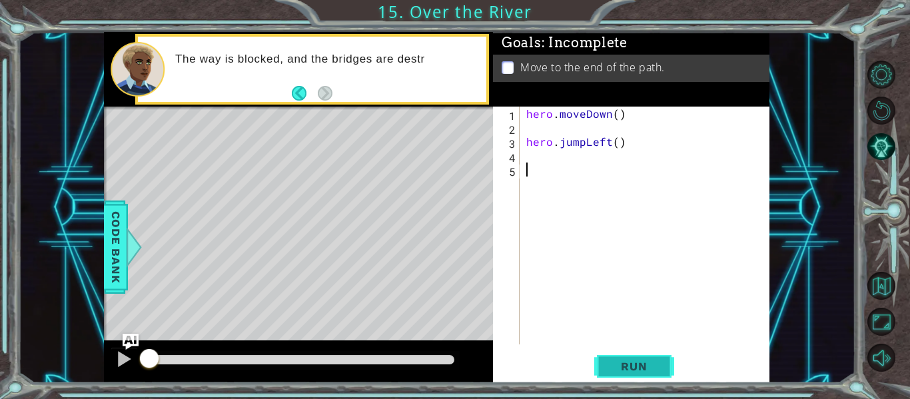
click at [630, 376] on button "Run" at bounding box center [635, 366] width 80 height 27
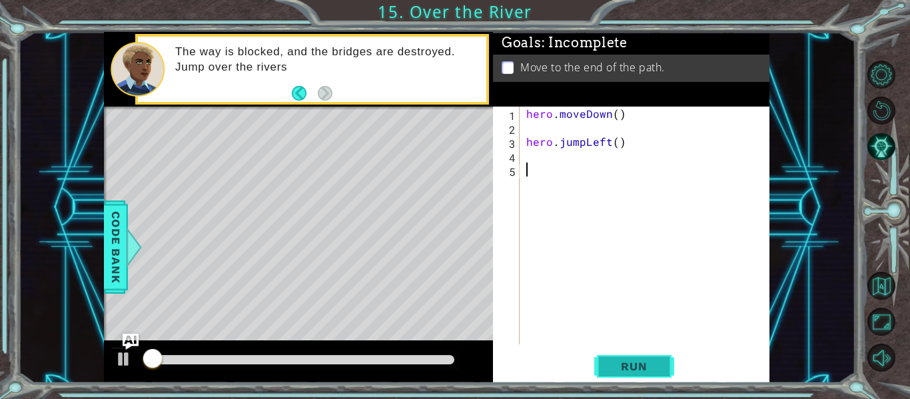
click at [637, 368] on span "Run" at bounding box center [634, 366] width 53 height 13
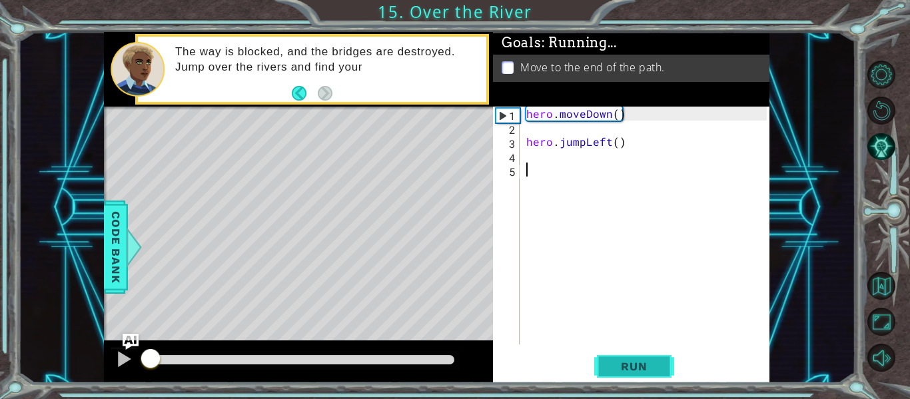
click at [637, 368] on span "Run" at bounding box center [634, 366] width 53 height 13
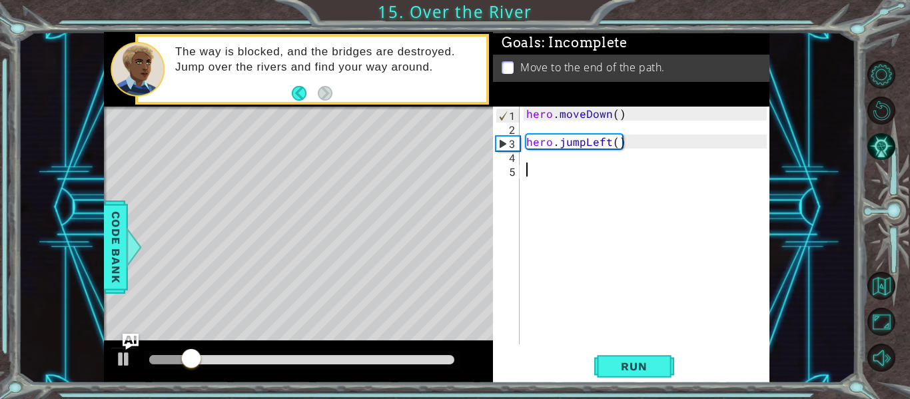
click at [562, 148] on div "hero . moveDown ( ) hero . jumpLeft ( )" at bounding box center [649, 240] width 250 height 266
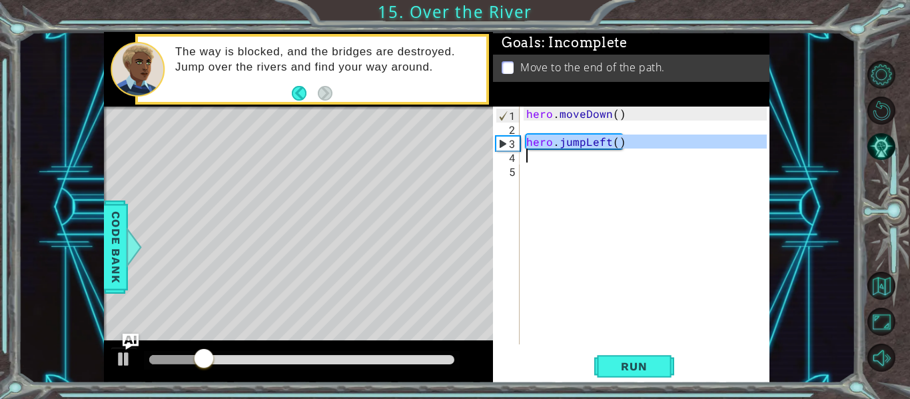
type textarea "hero.jumpLeft()"
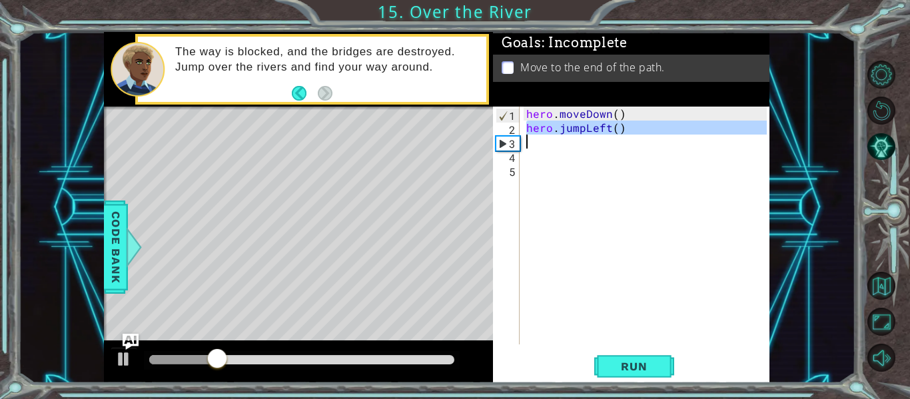
click at [551, 139] on div "hero . moveDown ( ) hero . jumpLeft ( )" at bounding box center [645, 226] width 243 height 238
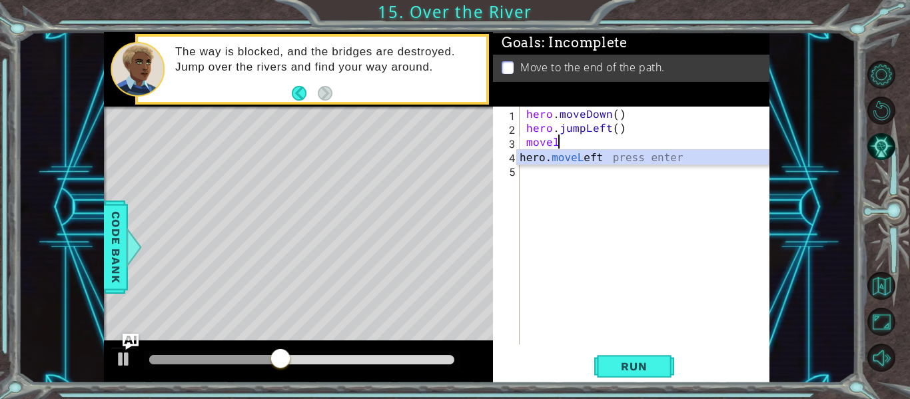
scroll to position [0, 1]
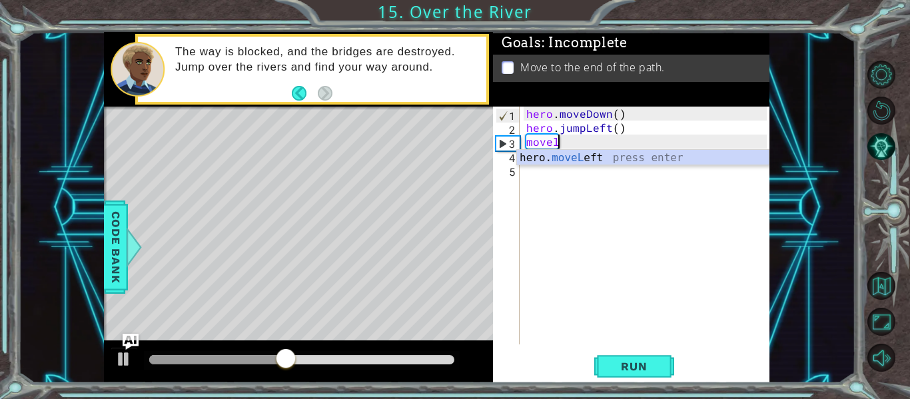
type textarea "hero.moveLeft(1)"
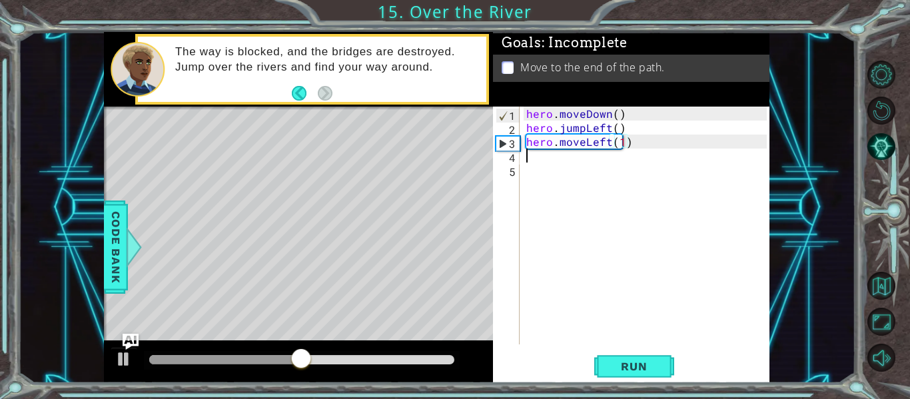
click at [557, 161] on div "hero . moveDown ( ) hero . jumpLeft ( ) hero . moveLeft ( 1 )" at bounding box center [649, 240] width 250 height 266
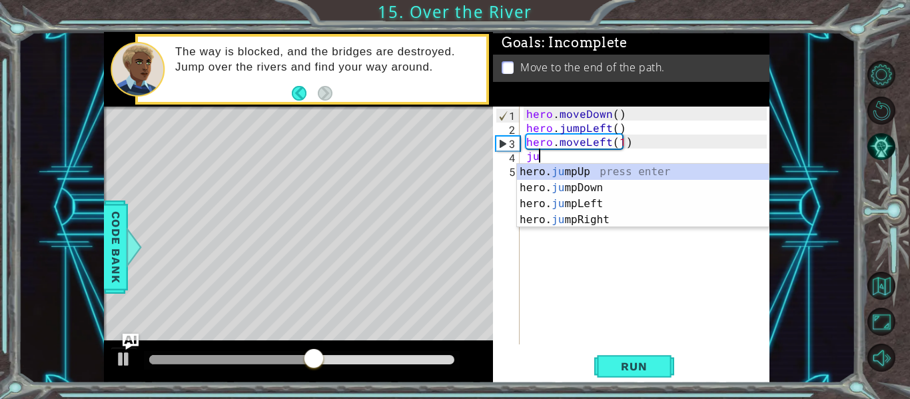
scroll to position [0, 1]
type textarea "jump"
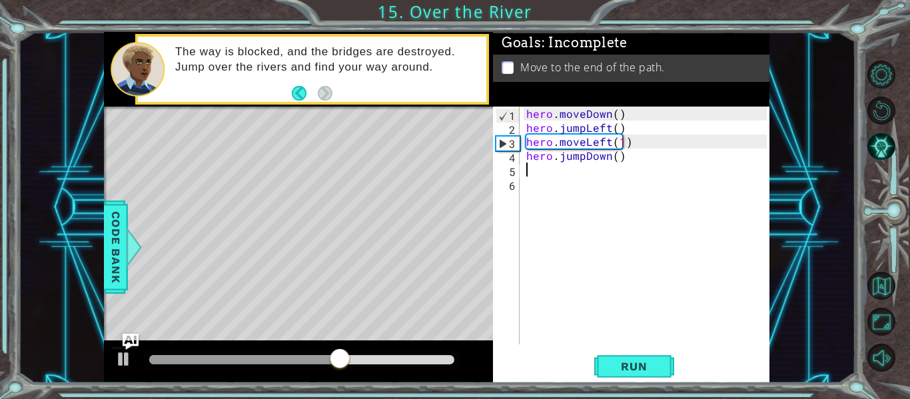
scroll to position [0, 0]
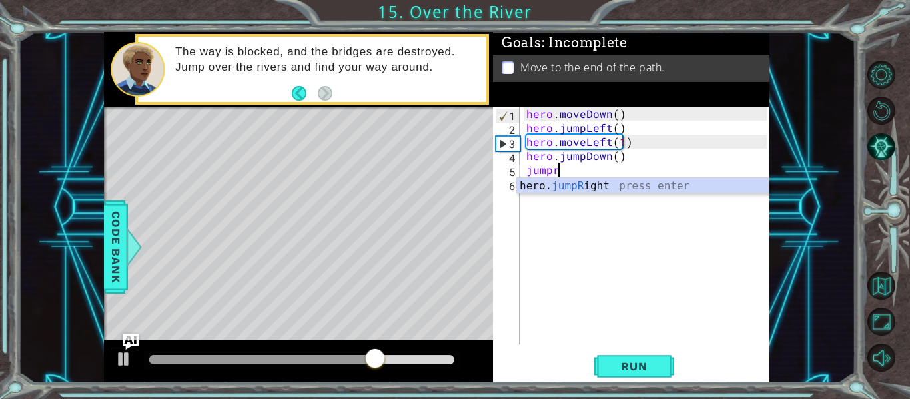
type textarea "jumpri"
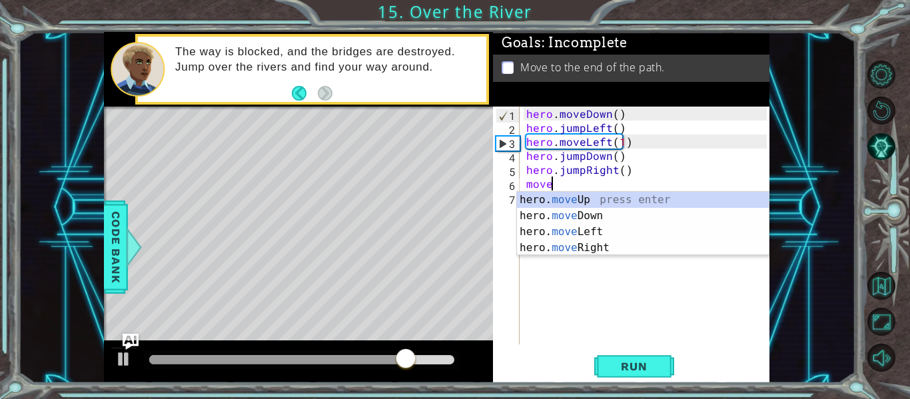
scroll to position [0, 1]
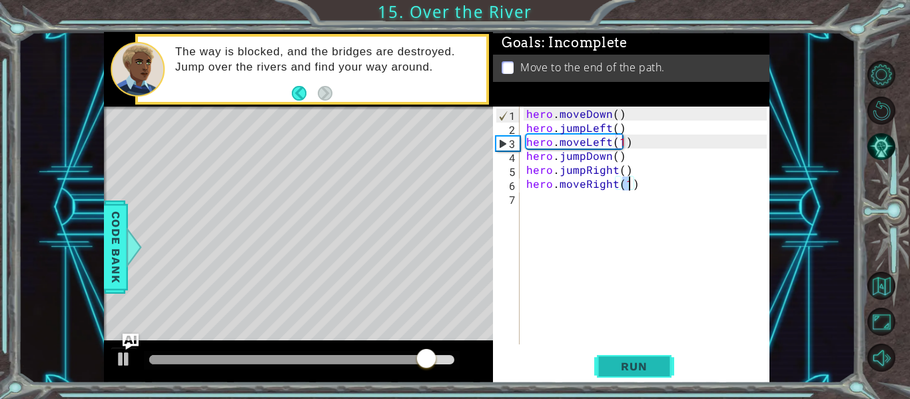
type textarea "hero.moveRight(1)"
click at [655, 365] on span "Run" at bounding box center [634, 366] width 53 height 13
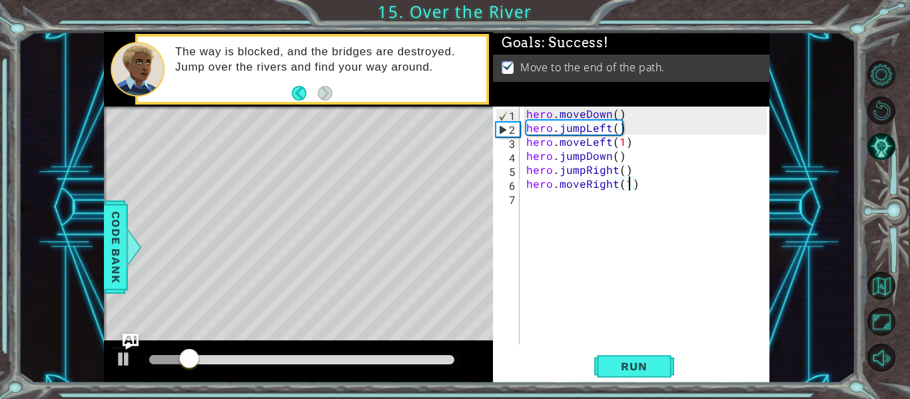
click at [449, 361] on div at bounding box center [301, 359] width 305 height 9
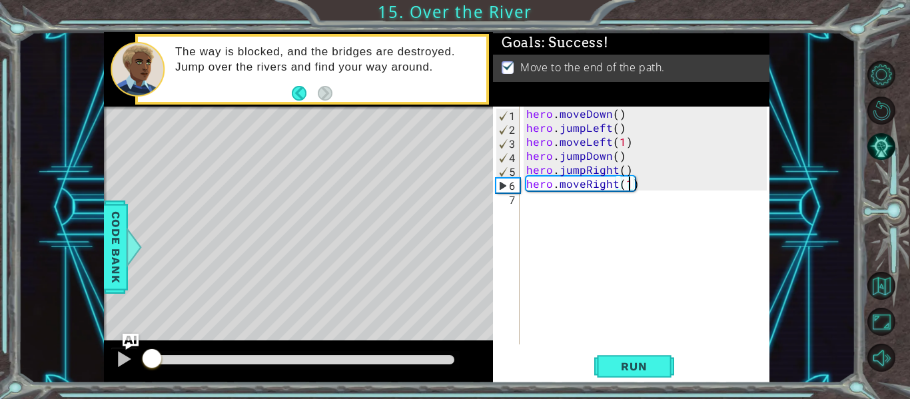
click at [418, 360] on div at bounding box center [301, 359] width 305 height 9
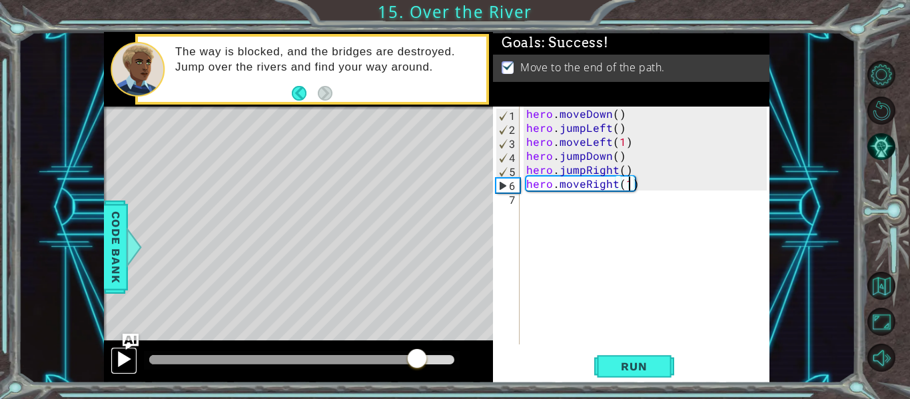
click at [124, 363] on div at bounding box center [123, 359] width 17 height 17
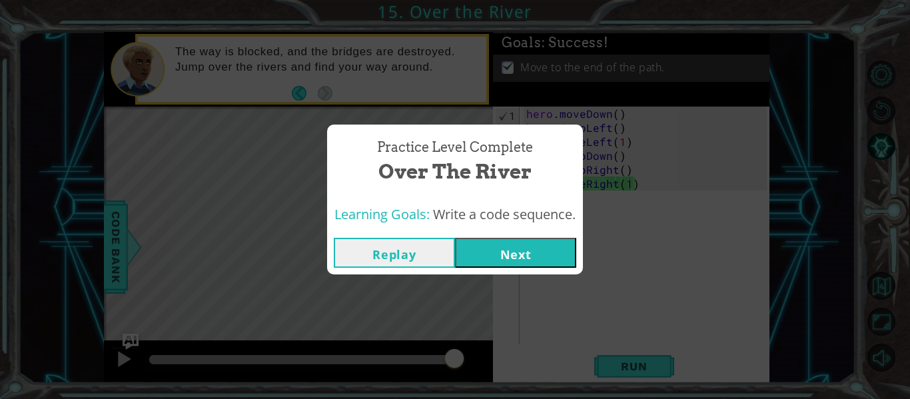
click at [481, 259] on button "Next" at bounding box center [515, 253] width 121 height 30
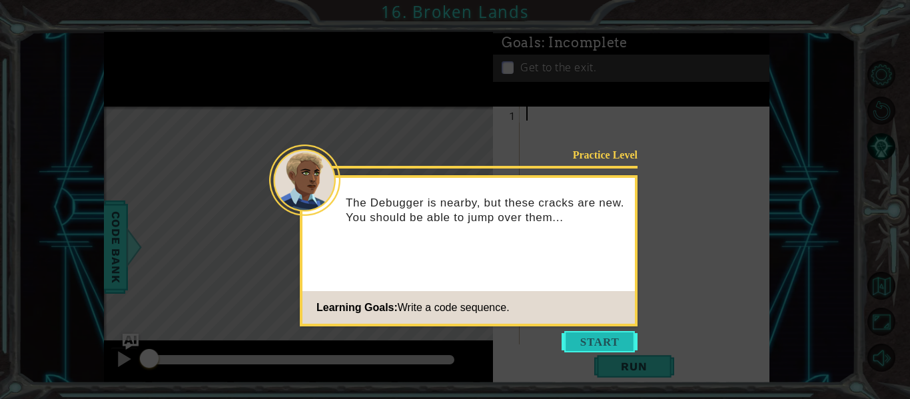
click at [609, 347] on button "Start" at bounding box center [600, 341] width 76 height 21
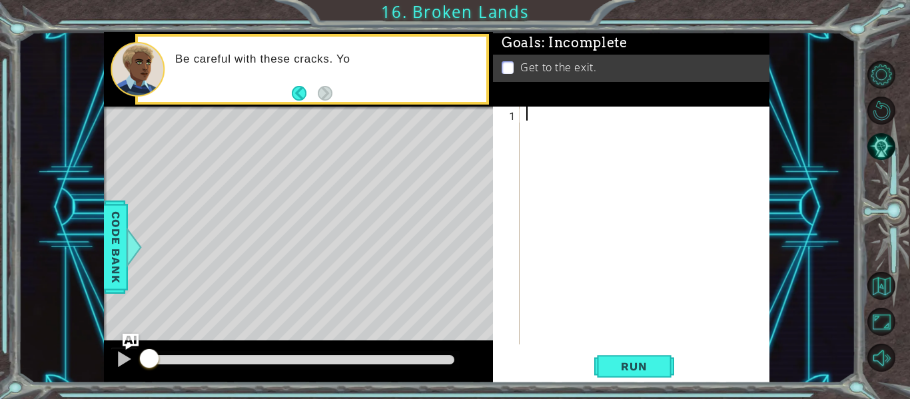
click at [603, 121] on div at bounding box center [649, 240] width 250 height 266
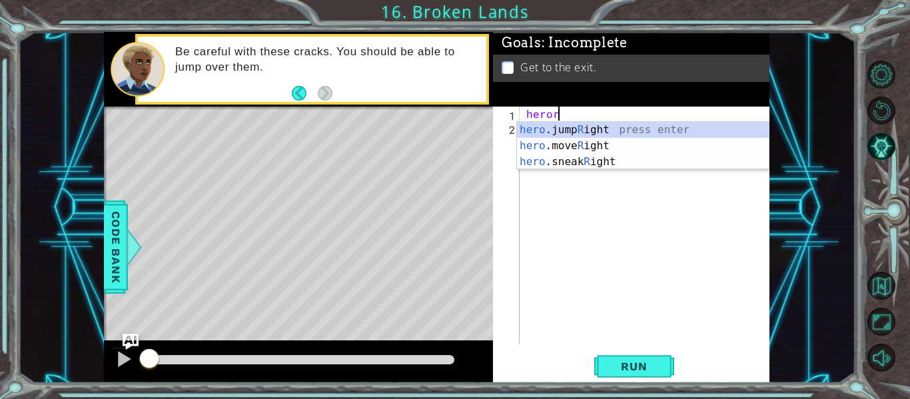
scroll to position [0, 1]
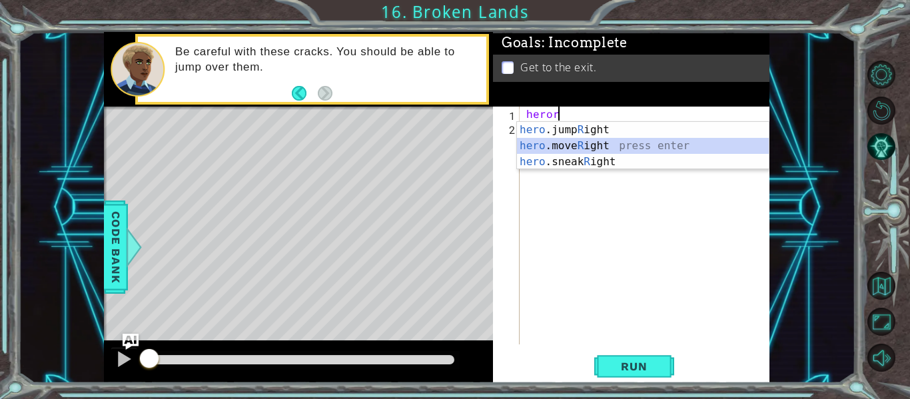
type textarea "hero.moveRight(1)"
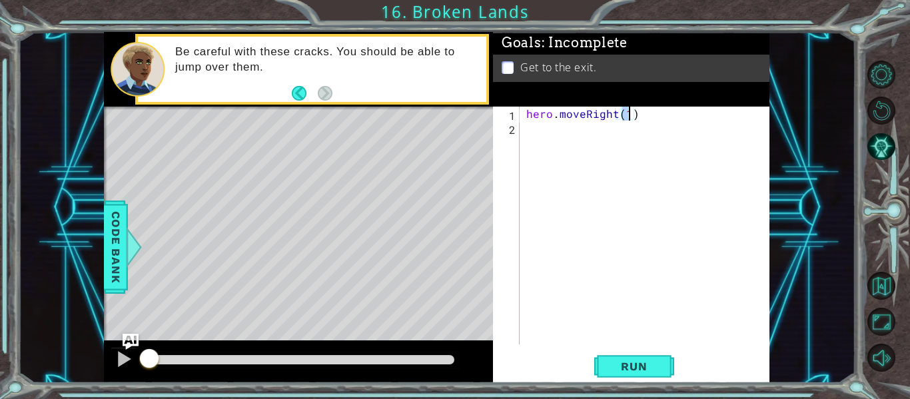
click at [608, 131] on div "hero . moveRight ( 1 )" at bounding box center [649, 240] width 250 height 266
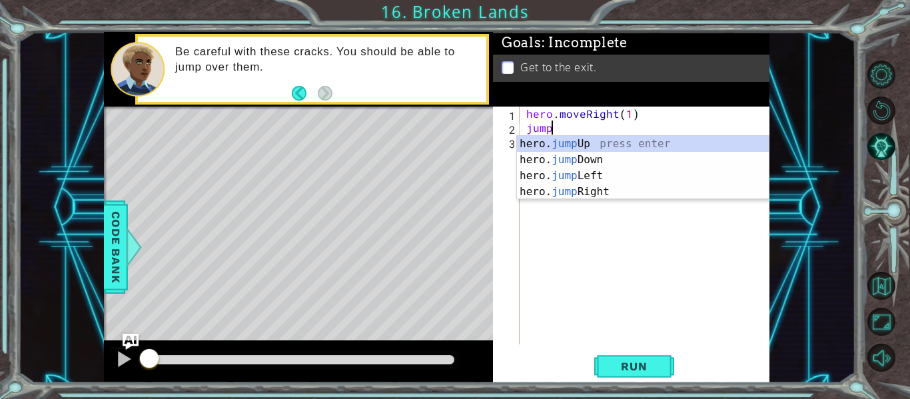
type textarea "jumpr"
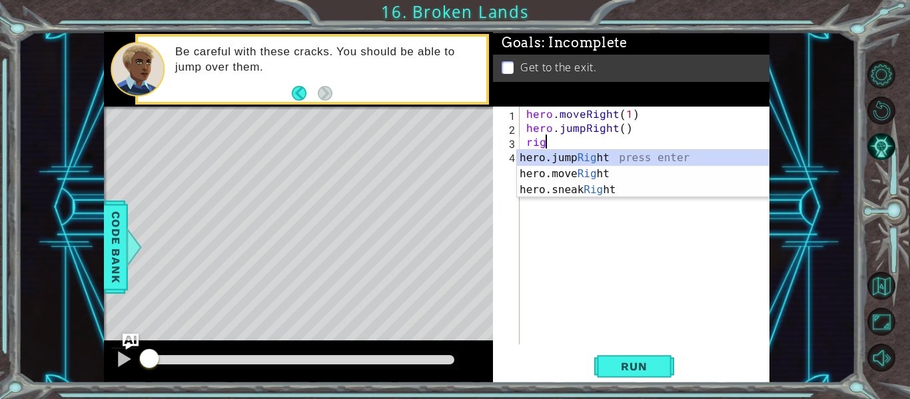
scroll to position [0, 1]
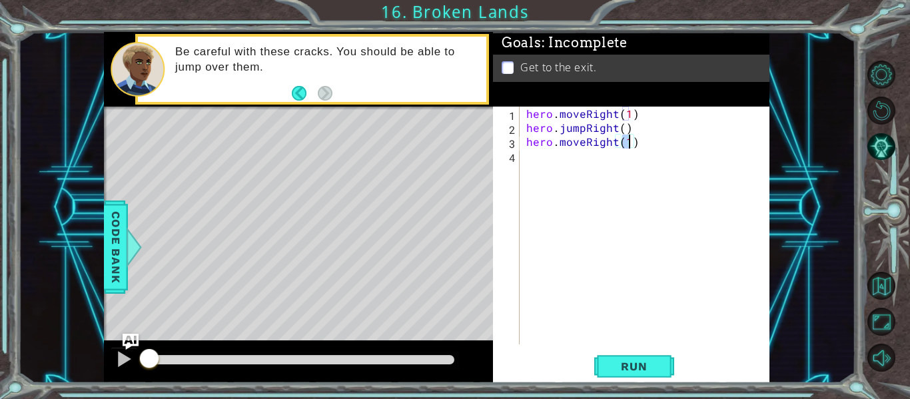
type textarea "hero.moveRight(2)"
click at [614, 151] on div "hero . moveRight ( 1 ) hero . jumpRight ( ) hero . moveRight ( 2 )" at bounding box center [649, 240] width 250 height 266
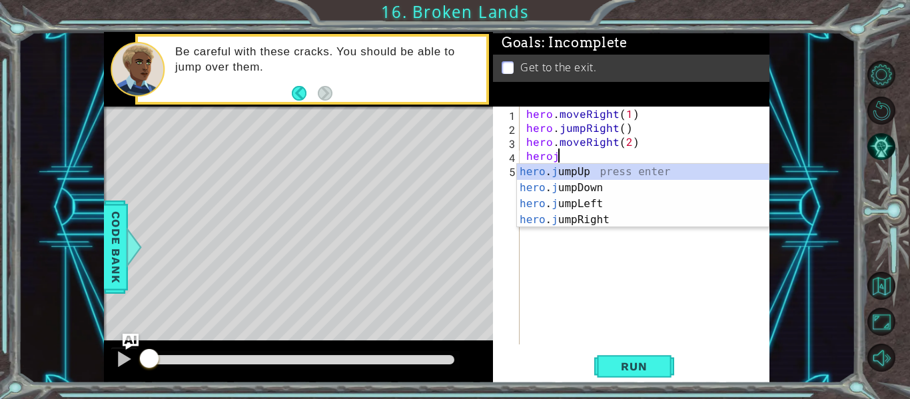
type textarea "heroju"
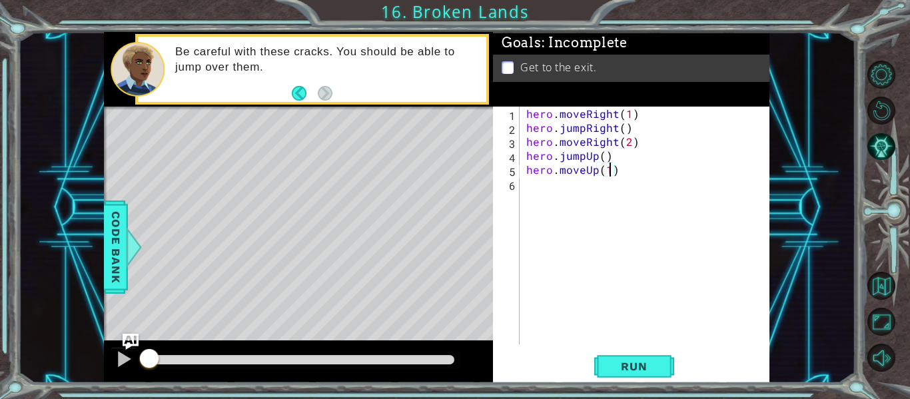
scroll to position [0, 5]
type textarea "hero.moveUp(2)"
click at [658, 355] on button "Run" at bounding box center [635, 366] width 80 height 27
click at [657, 368] on span "Run" at bounding box center [634, 366] width 53 height 13
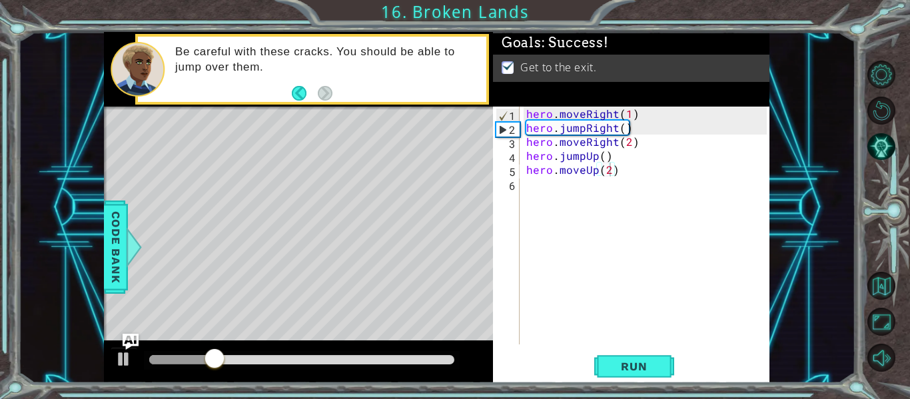
drag, startPoint x: 647, startPoint y: 371, endPoint x: 369, endPoint y: 359, distance: 278.2
click at [369, 359] on div "1 ההההההההההההההההההההההההההההההההההההההההההההההההההההההההההההההההההההההההההההה…" at bounding box center [437, 207] width 666 height 351
click at [445, 359] on div at bounding box center [301, 359] width 305 height 9
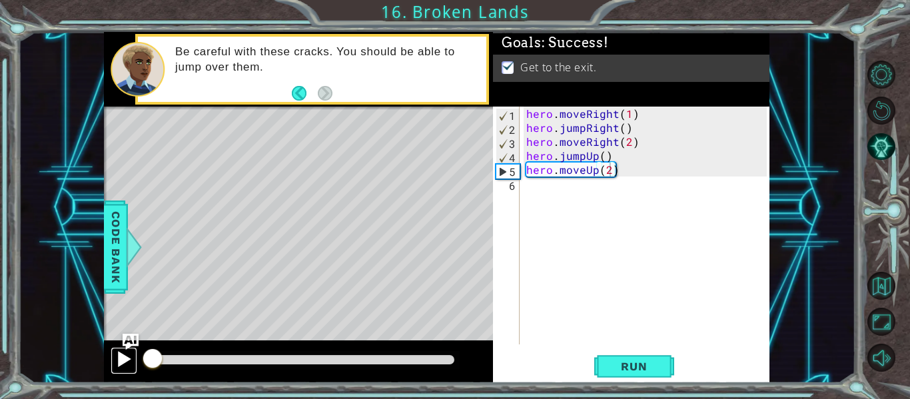
click at [130, 367] on div at bounding box center [123, 359] width 17 height 17
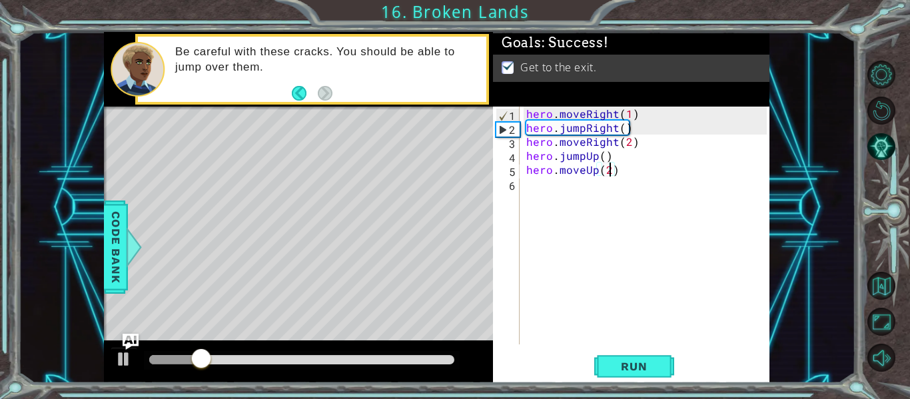
click at [433, 363] on div at bounding box center [301, 359] width 305 height 9
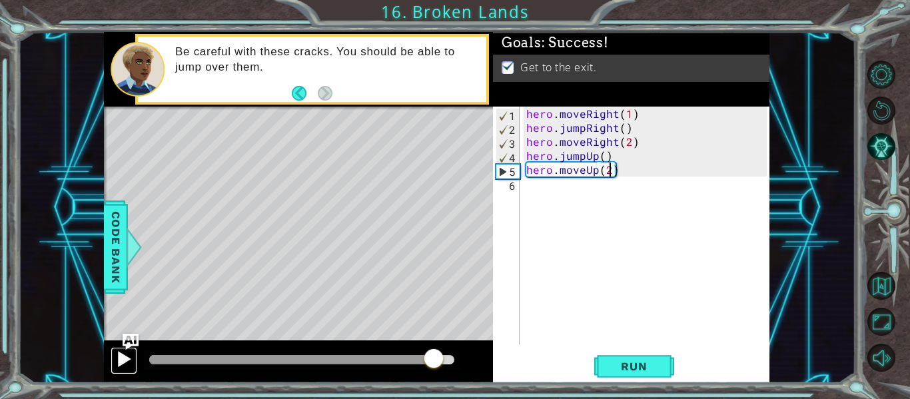
click at [115, 360] on div at bounding box center [123, 359] width 17 height 17
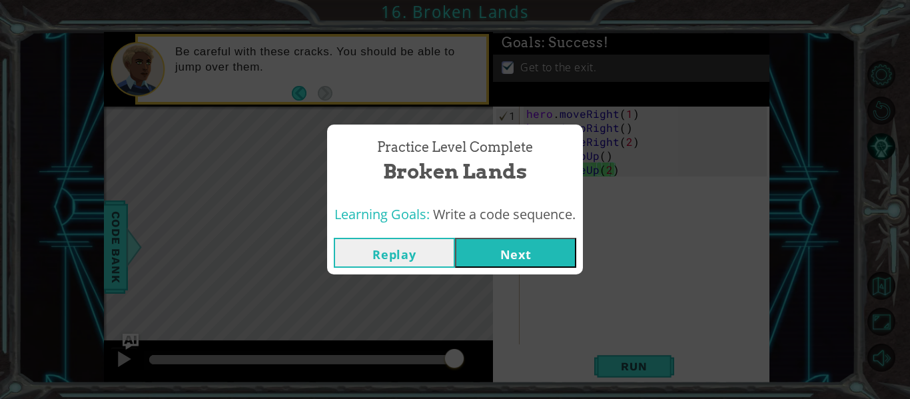
click at [481, 251] on button "Next" at bounding box center [515, 253] width 121 height 30
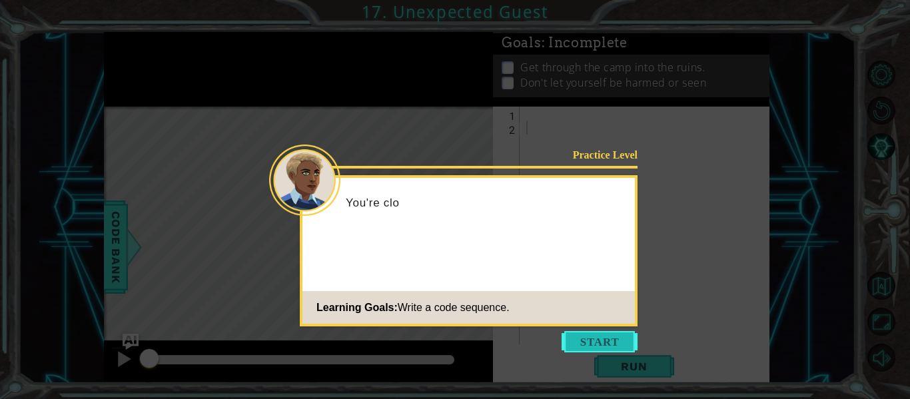
click at [587, 333] on button "Start" at bounding box center [600, 341] width 76 height 21
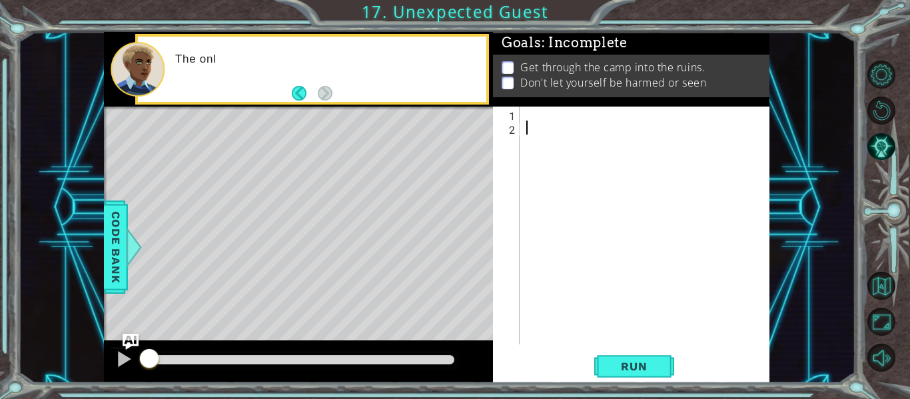
click at [586, 333] on div at bounding box center [649, 240] width 250 height 266
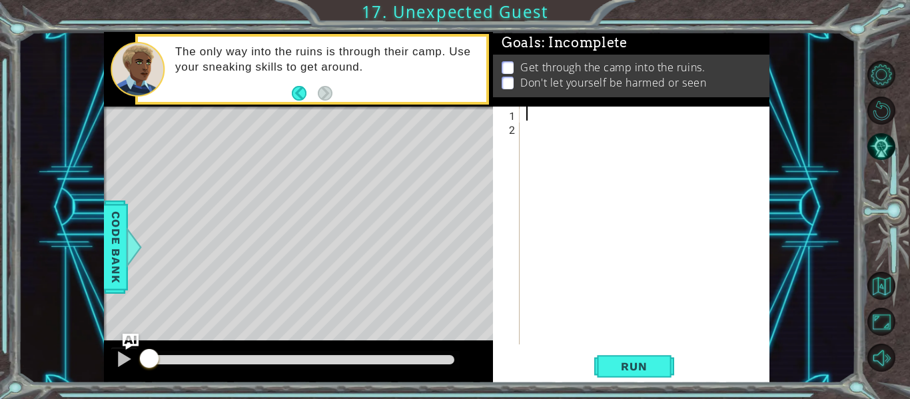
click at [568, 119] on div at bounding box center [649, 240] width 250 height 266
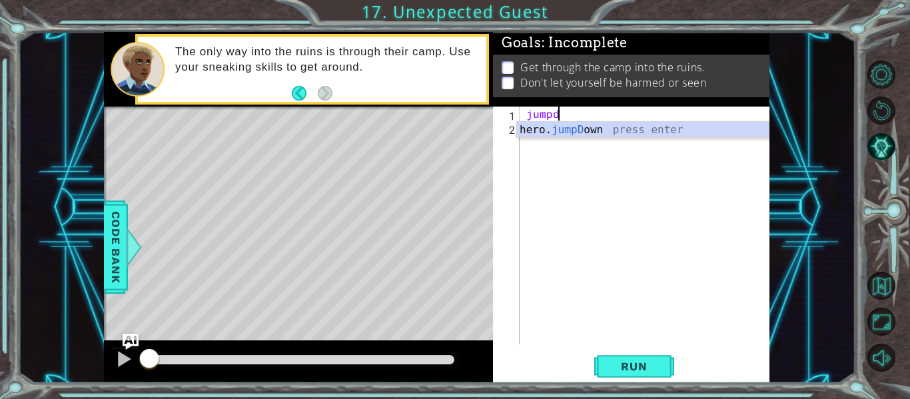
type textarea "jumpdo"
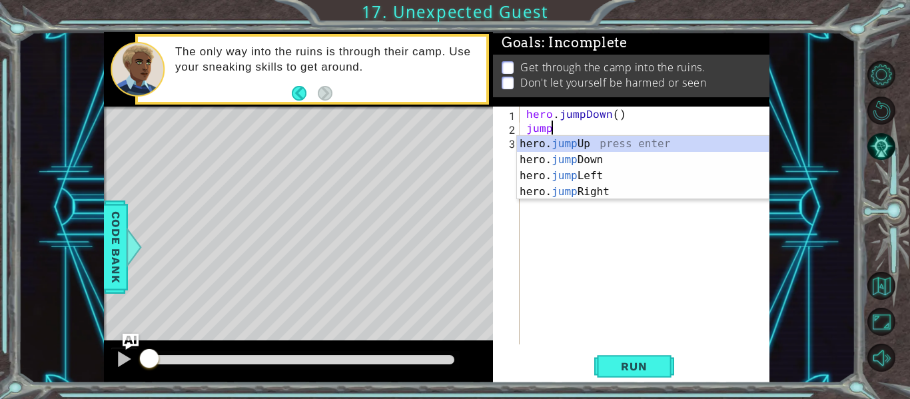
type textarea "jumpri"
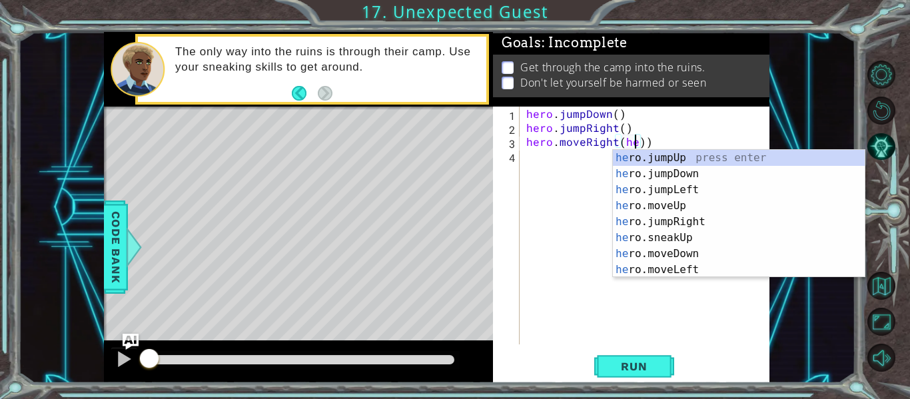
scroll to position [0, 6]
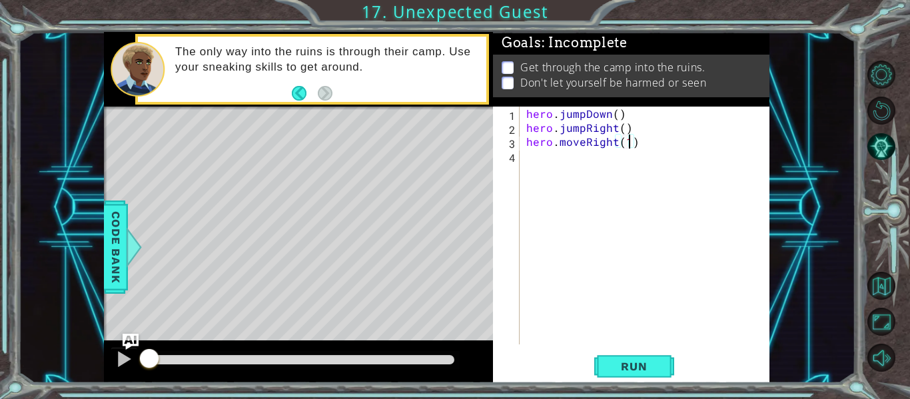
click at [569, 122] on div "hero . jumpDown ( ) hero . jumpRight ( ) hero . moveRight ( 1 )" at bounding box center [649, 240] width 250 height 266
type textarea "hero.jumpRight()"
click at [583, 163] on div "hero . jumpDown ( ) hero . jumpRight ( ) hero . moveRight ( 1 )" at bounding box center [649, 240] width 250 height 266
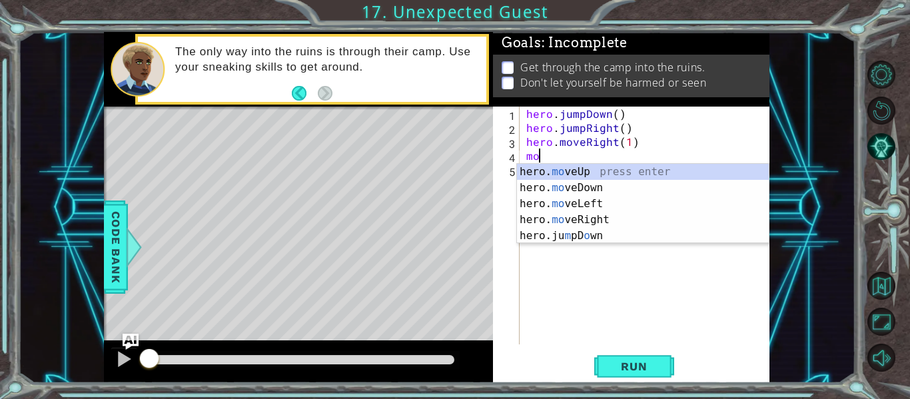
type textarea "m"
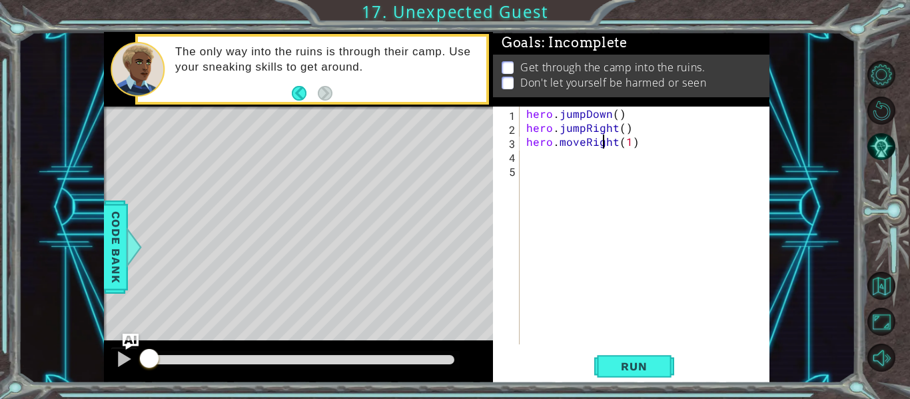
click at [609, 141] on div "hero . jumpDown ( ) hero . jumpRight ( ) hero . moveRight ( 1 )" at bounding box center [649, 240] width 250 height 266
click at [611, 140] on div "hero . jumpDown ( ) hero . jumpRight ( ) hero . moveRihgt ( 1 )" at bounding box center [649, 240] width 250 height 266
drag, startPoint x: 616, startPoint y: 140, endPoint x: 581, endPoint y: 141, distance: 34.7
click at [581, 141] on div "hero . jumpDown ( ) hero . jumpRight ( ) hero . moveRihgt ( 1 )" at bounding box center [649, 240] width 250 height 266
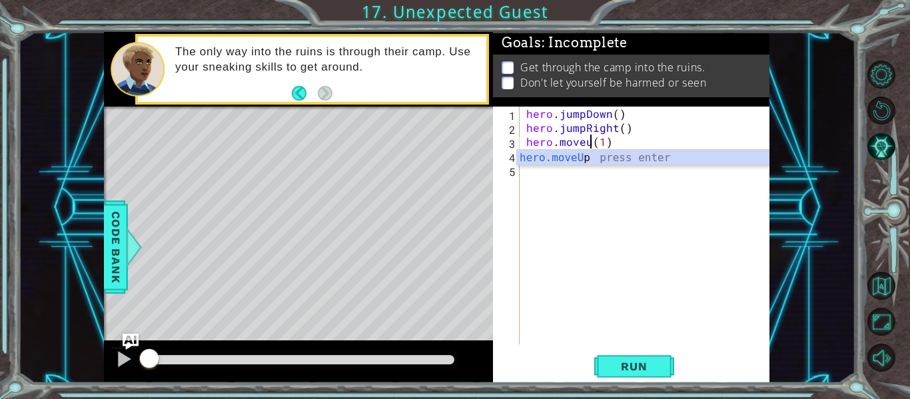
scroll to position [0, 5]
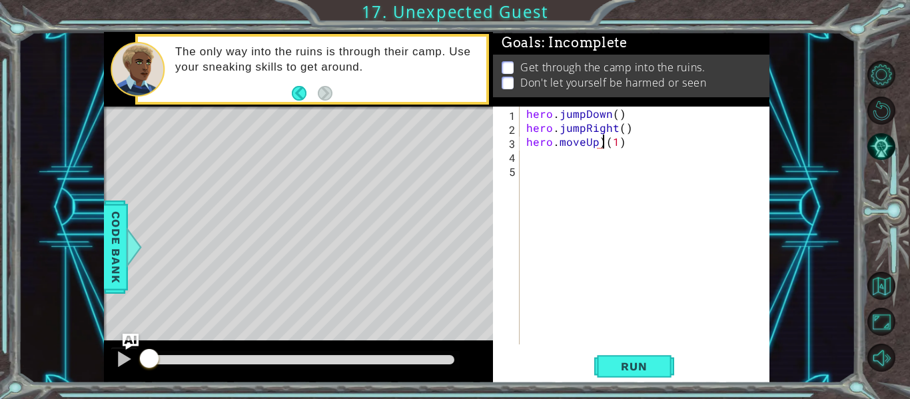
type textarea "hero.moveUp(1)"
click at [583, 185] on div "hero . jumpDown ( ) hero . jumpRight ( ) hero . moveUp ( 1 )" at bounding box center [649, 240] width 250 height 266
click at [581, 166] on div "hero . jumpDown ( ) hero . jumpRight ( ) hero . moveUp ( 1 )" at bounding box center [649, 240] width 250 height 266
click at [580, 159] on div "hero . jumpDown ( ) hero . jumpRight ( ) hero . moveUp ( 1 )" at bounding box center [649, 240] width 250 height 266
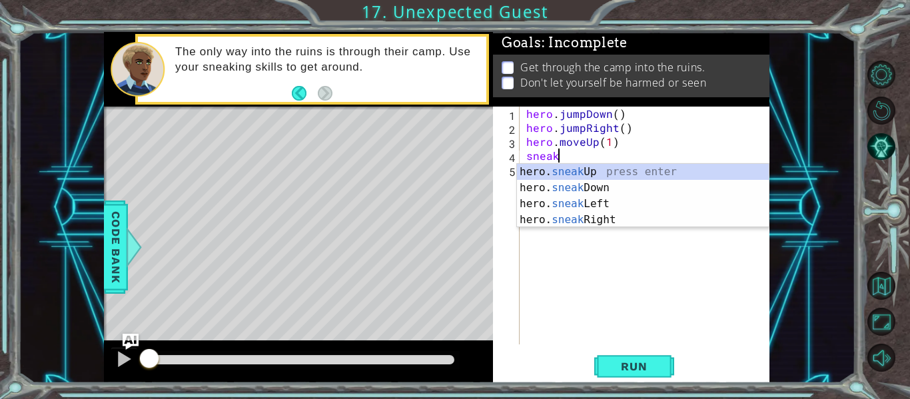
scroll to position [0, 1]
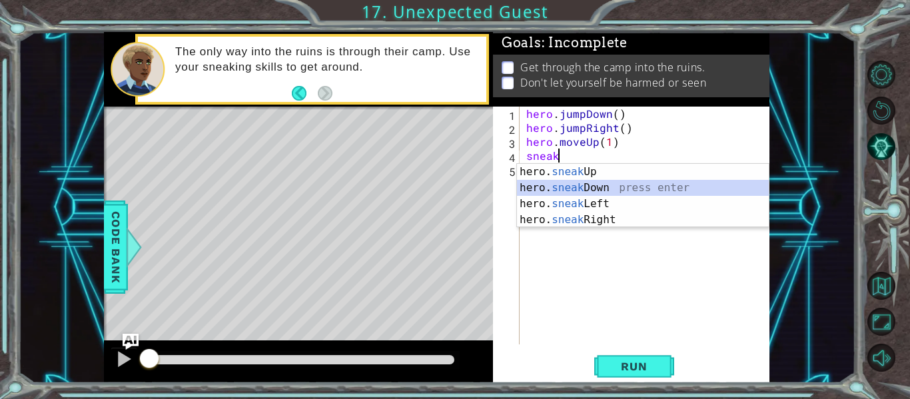
type textarea "hero.sneakDown(1)"
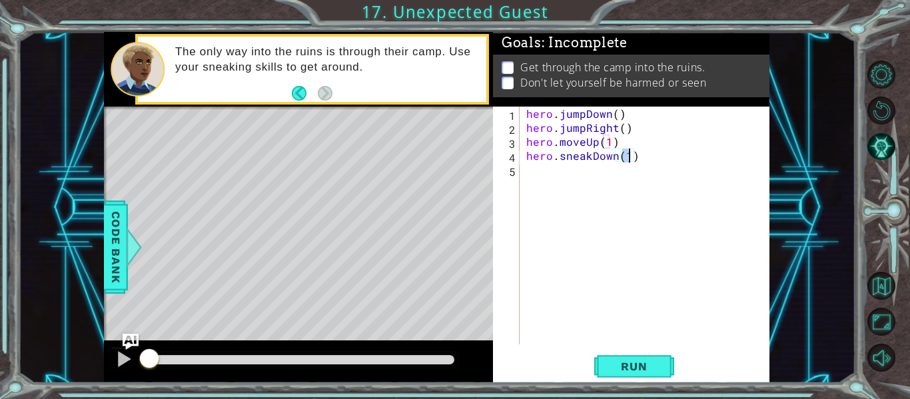
click at [589, 175] on div "hero . jumpDown ( ) hero . jumpRight ( ) hero . moveUp ( 1 ) hero . sneakDown (…" at bounding box center [649, 240] width 250 height 266
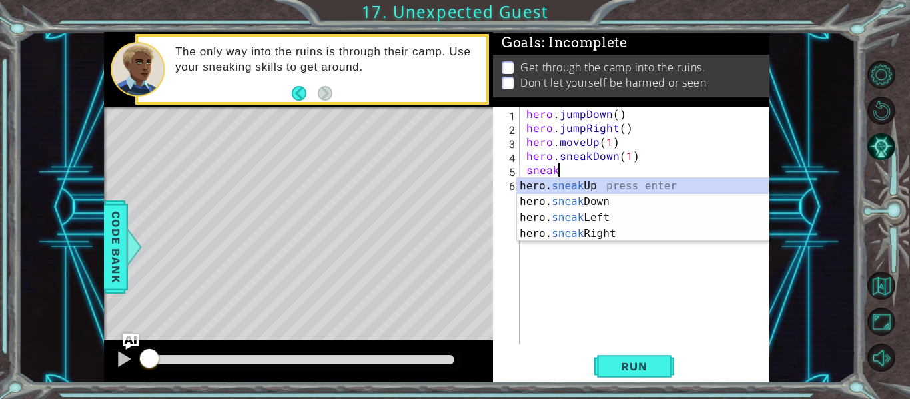
scroll to position [0, 2]
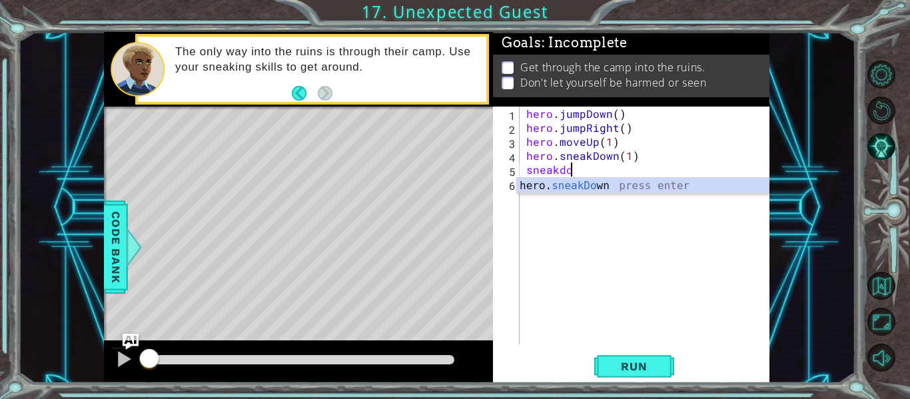
type textarea "hero.sneakDown(1)"
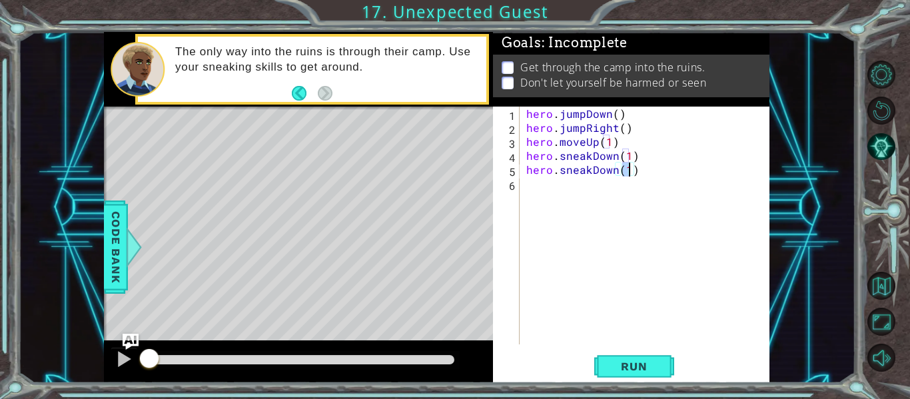
click at [591, 188] on div "hero . jumpDown ( ) hero . jumpRight ( ) hero . moveUp ( 1 ) hero . sneakDown (…" at bounding box center [649, 240] width 250 height 266
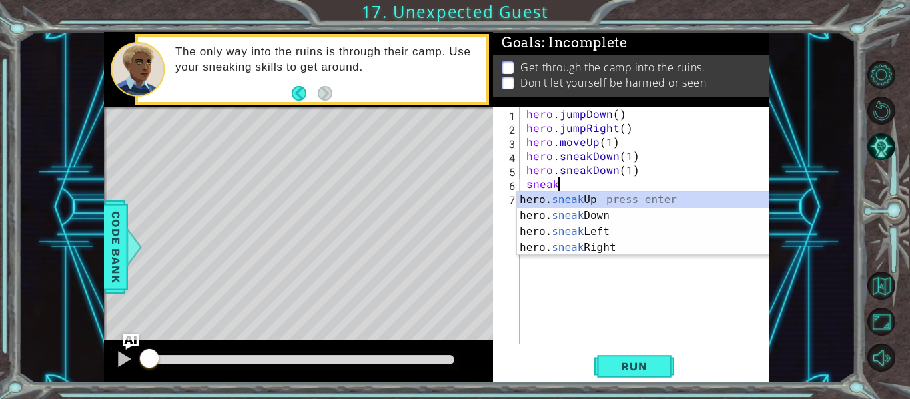
scroll to position [0, 1]
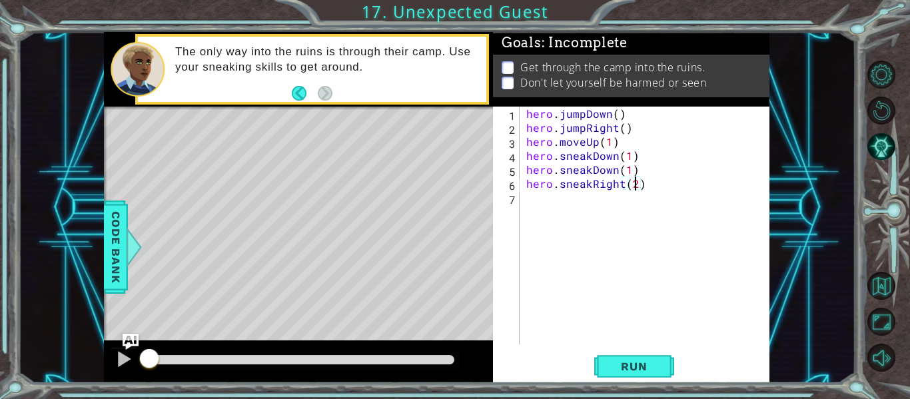
click at [594, 203] on div "hero . jumpDown ( ) hero . jumpRight ( ) hero . moveUp ( 1 ) hero . sneakDown (…" at bounding box center [649, 240] width 250 height 266
type textarea "hero.sneakDown(1)"
click at [599, 211] on div "hero . jumpDown ( ) hero . jumpRight ( ) hero . moveUp ( 1 ) hero . sneakDown (…" at bounding box center [649, 240] width 250 height 266
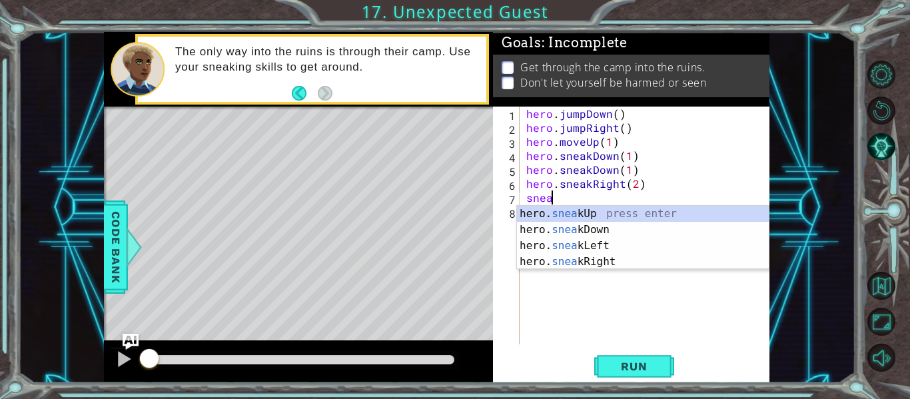
scroll to position [0, 1]
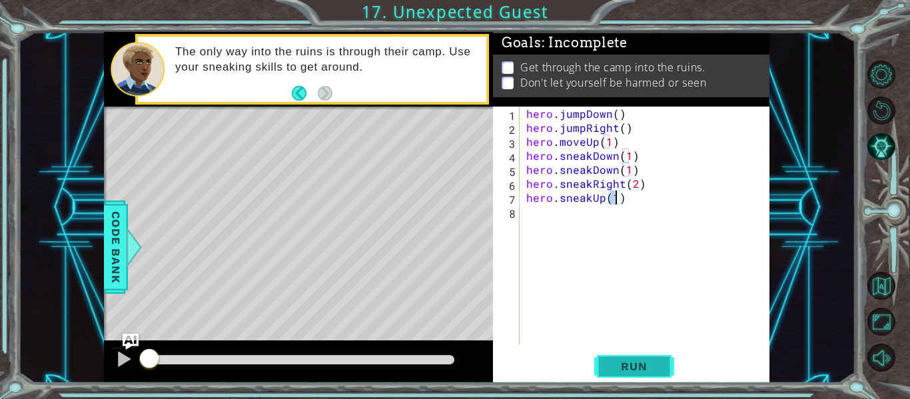
click at [671, 367] on button "Run" at bounding box center [635, 366] width 80 height 27
click at [446, 363] on div at bounding box center [301, 359] width 305 height 9
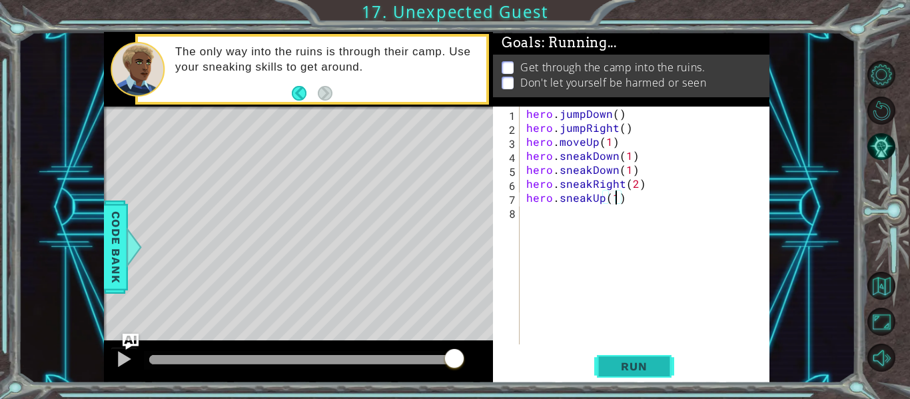
click at [614, 373] on span "Run" at bounding box center [634, 366] width 53 height 13
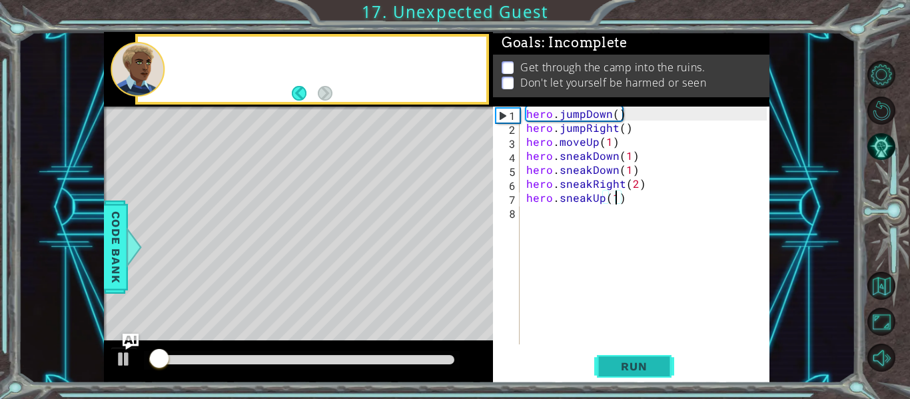
click at [628, 367] on span "Run" at bounding box center [634, 366] width 53 height 13
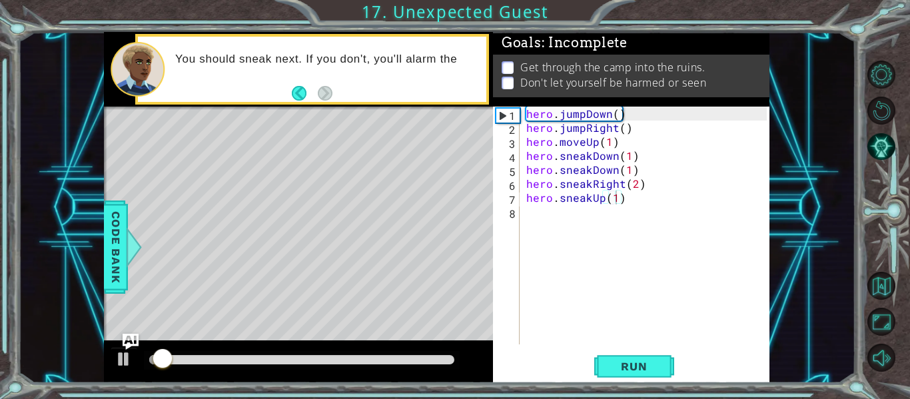
drag, startPoint x: 647, startPoint y: 369, endPoint x: 433, endPoint y: 367, distance: 214.6
click at [433, 367] on div "1 ההההההההההההההההההההההההההההההההההההההההההההההההההההההההההההההההההההההההההההה…" at bounding box center [437, 207] width 666 height 351
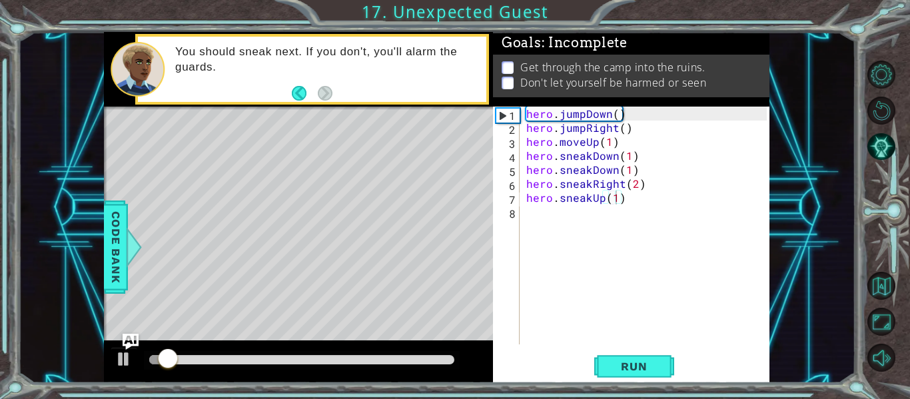
click at [438, 361] on div at bounding box center [301, 359] width 305 height 9
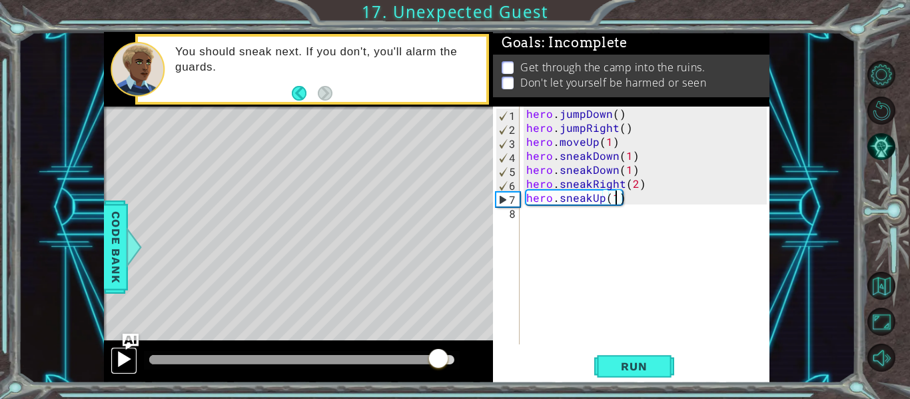
click at [119, 365] on div at bounding box center [123, 359] width 17 height 17
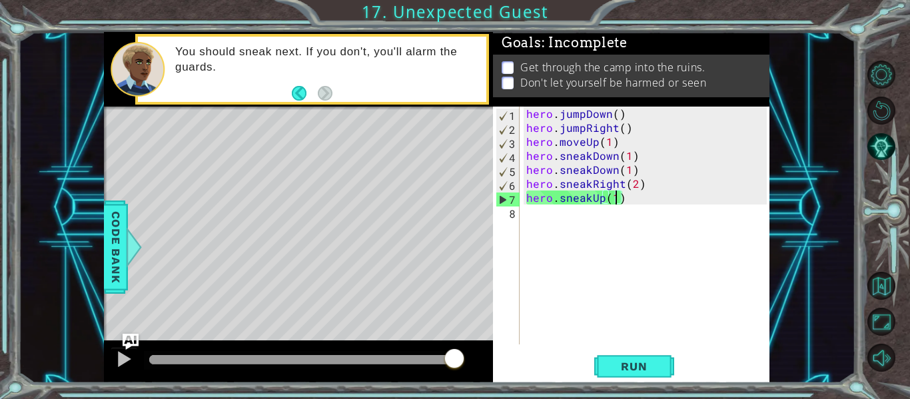
click at [345, 357] on div at bounding box center [301, 359] width 305 height 9
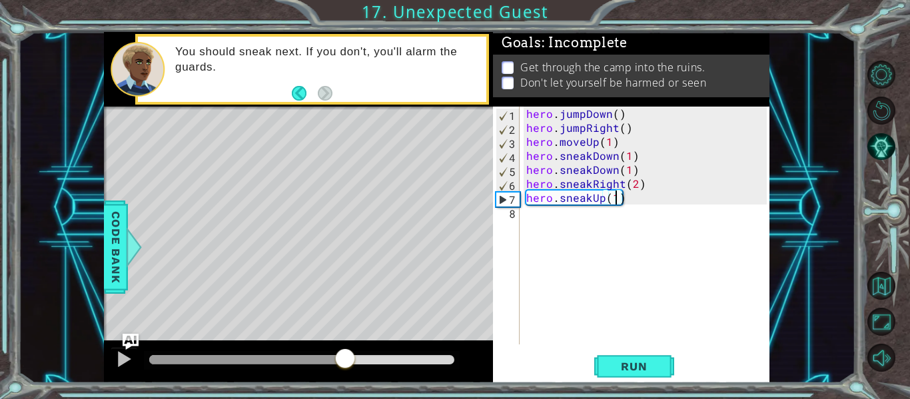
click at [331, 359] on div at bounding box center [247, 359] width 196 height 9
click at [303, 356] on div at bounding box center [240, 359] width 182 height 9
click at [109, 375] on div at bounding box center [298, 362] width 389 height 43
click at [115, 369] on button at bounding box center [124, 360] width 27 height 27
click at [233, 361] on div at bounding box center [233, 359] width 168 height 9
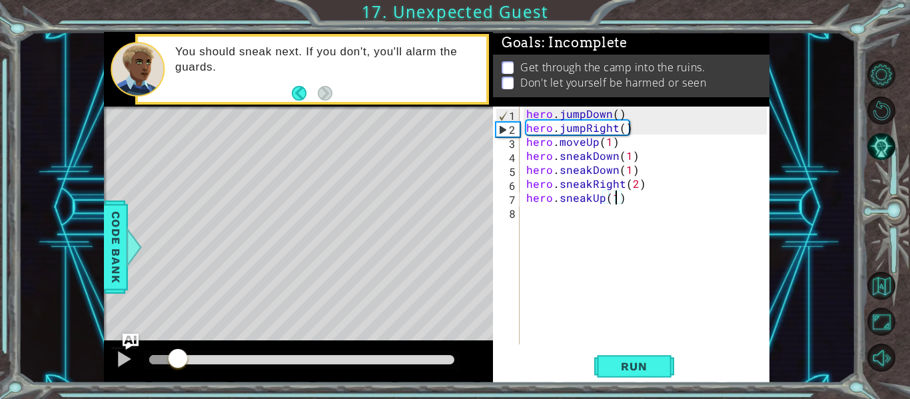
drag, startPoint x: 204, startPoint y: 358, endPoint x: 163, endPoint y: 359, distance: 41.3
click at [163, 359] on div at bounding box center [163, 359] width 29 height 9
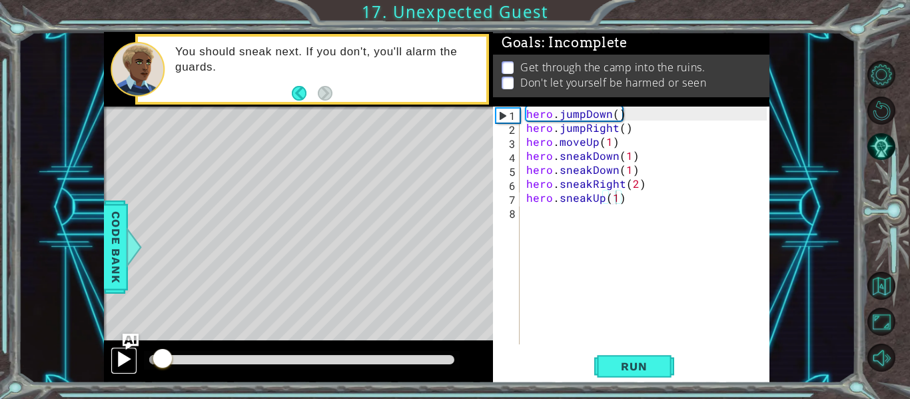
click at [125, 358] on div at bounding box center [123, 359] width 17 height 17
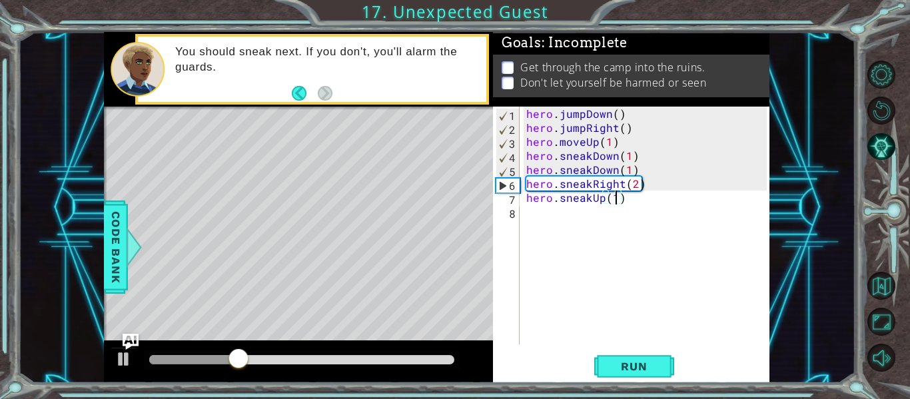
click at [601, 153] on div "hero . jumpDown ( ) hero . jumpRight ( ) hero . moveUp ( 1 ) hero . sneakDown (…" at bounding box center [649, 240] width 250 height 266
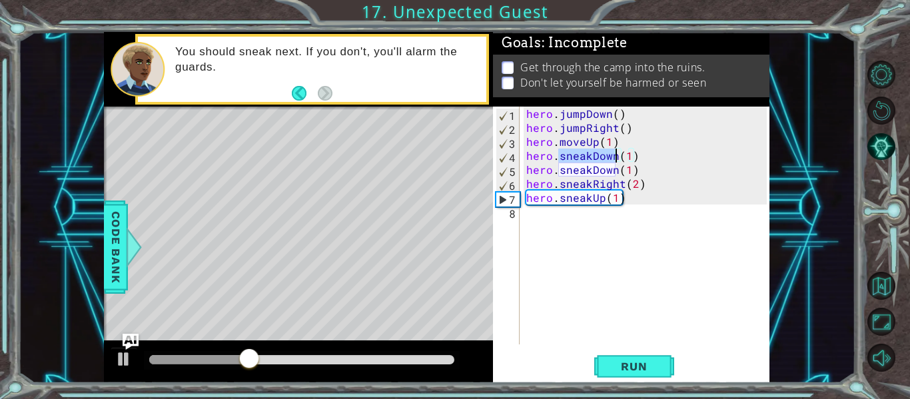
click at [609, 155] on div "hero . jumpDown ( ) hero . jumpRight ( ) hero . moveUp ( 1 ) hero . sneakDown (…" at bounding box center [645, 226] width 243 height 238
click at [613, 151] on div "hero . jumpDown ( ) hero . jumpRight ( ) hero . moveUp ( 1 ) hero . sneakDown (…" at bounding box center [649, 240] width 250 height 266
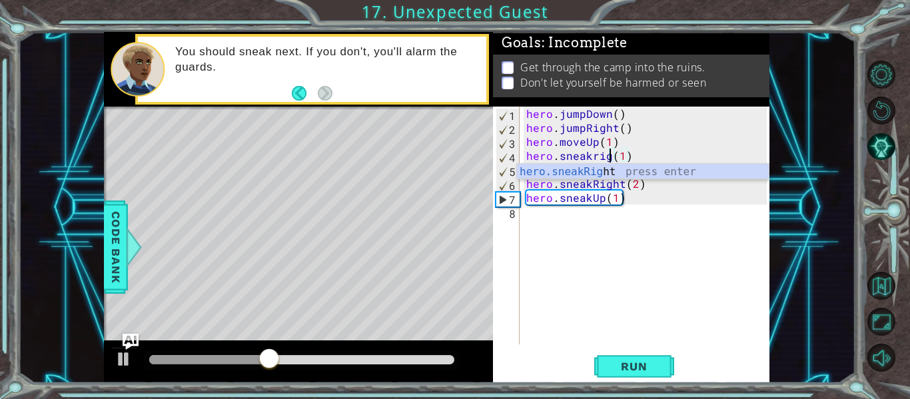
scroll to position [0, 7]
type textarea "hero.sneakRight(1)"
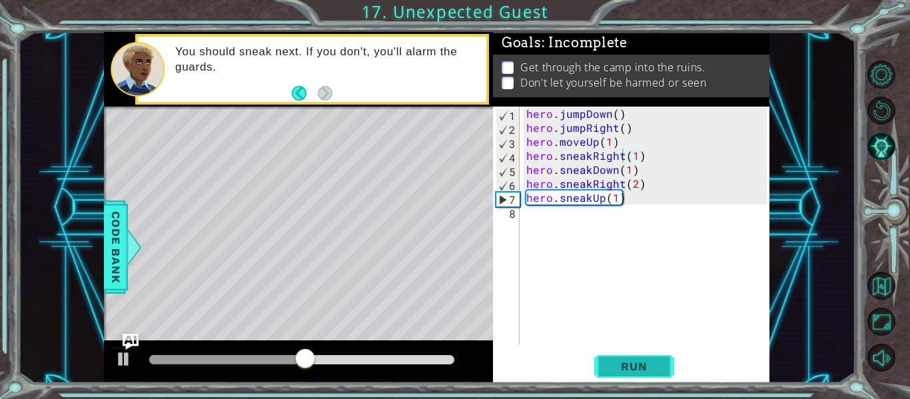
click at [635, 364] on span "Run" at bounding box center [634, 366] width 53 height 13
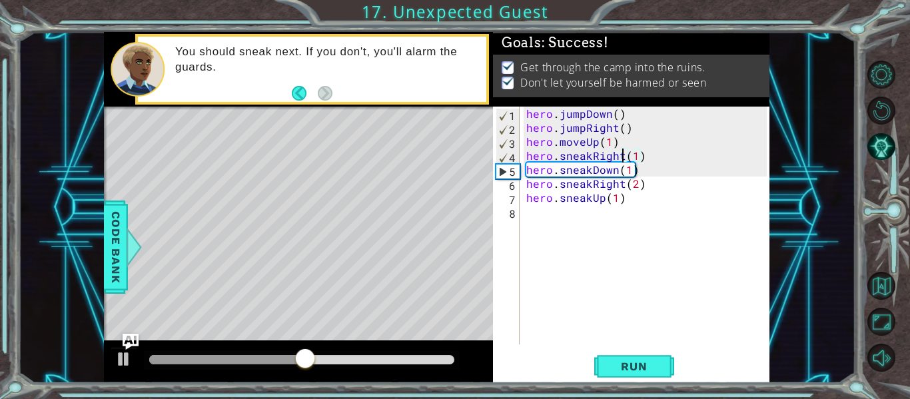
click at [445, 360] on div at bounding box center [301, 359] width 305 height 9
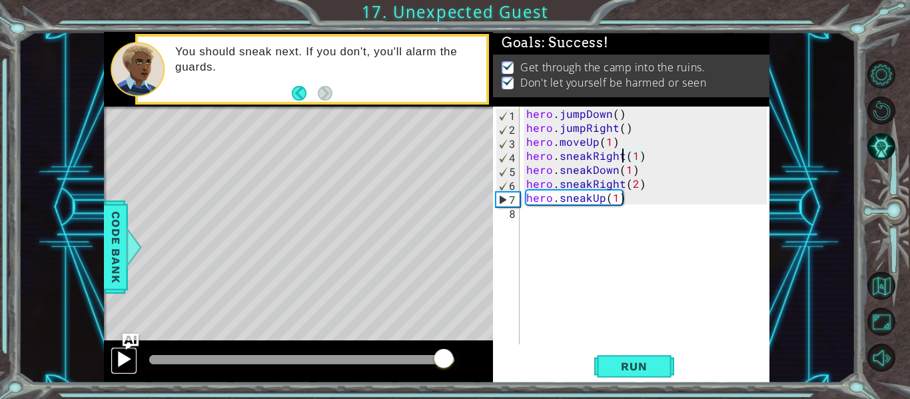
click at [129, 359] on div at bounding box center [123, 359] width 17 height 17
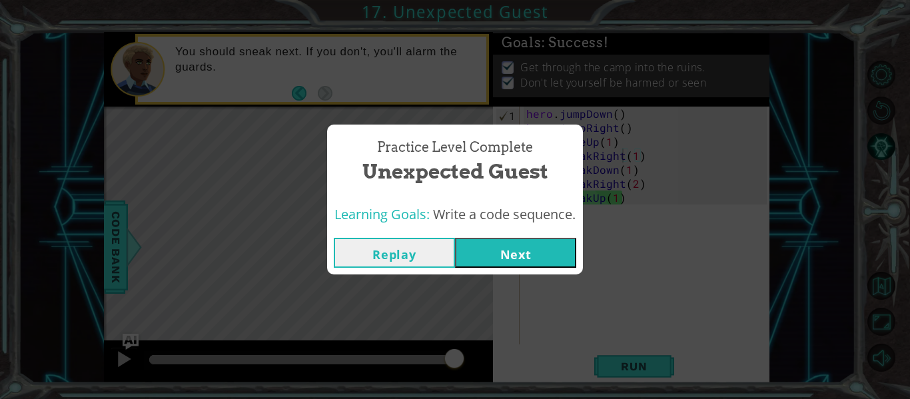
click at [563, 258] on button "Next" at bounding box center [515, 253] width 121 height 30
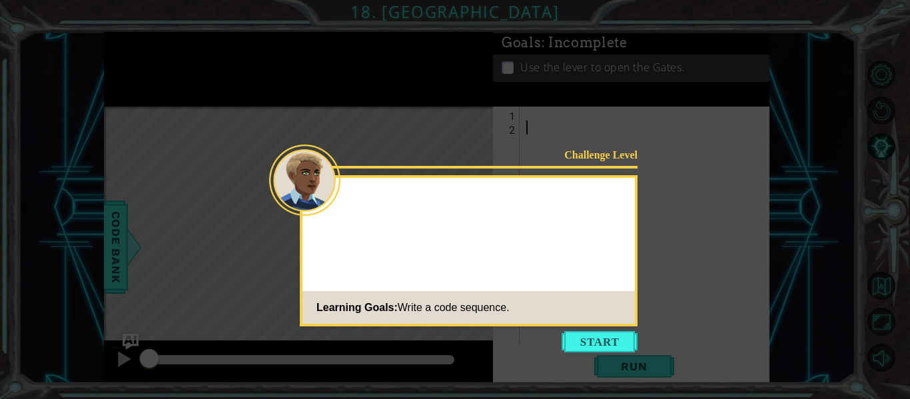
click at [607, 346] on button "Start" at bounding box center [600, 341] width 76 height 21
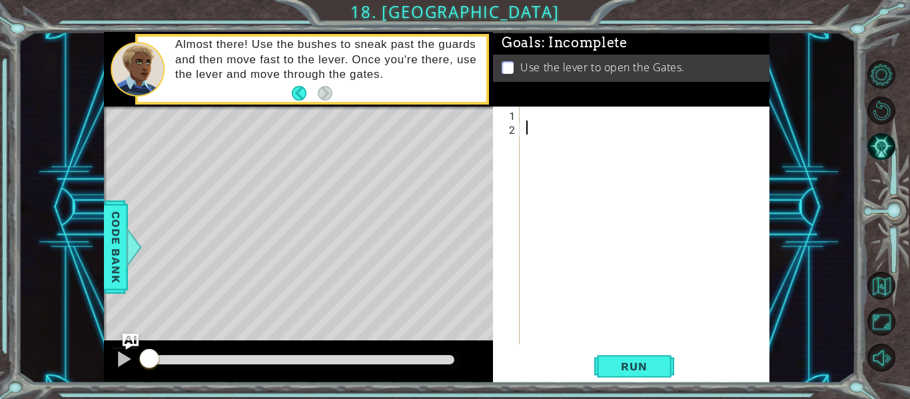
click at [621, 120] on div at bounding box center [649, 240] width 250 height 266
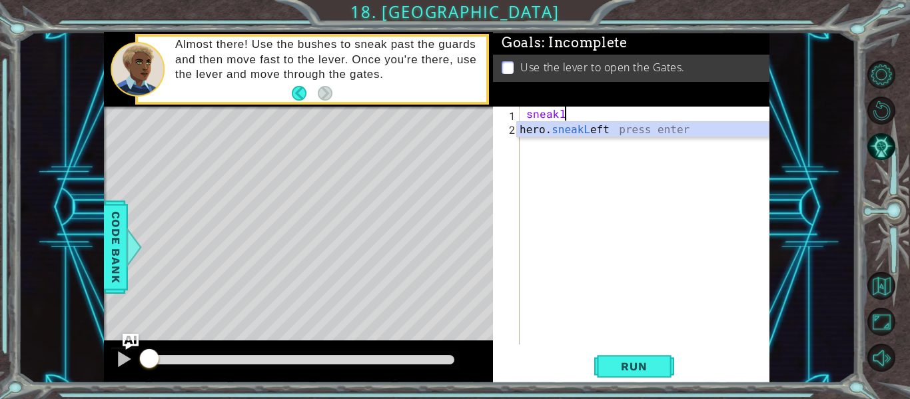
scroll to position [0, 2]
type textarea "hero.sneakRight(1)"
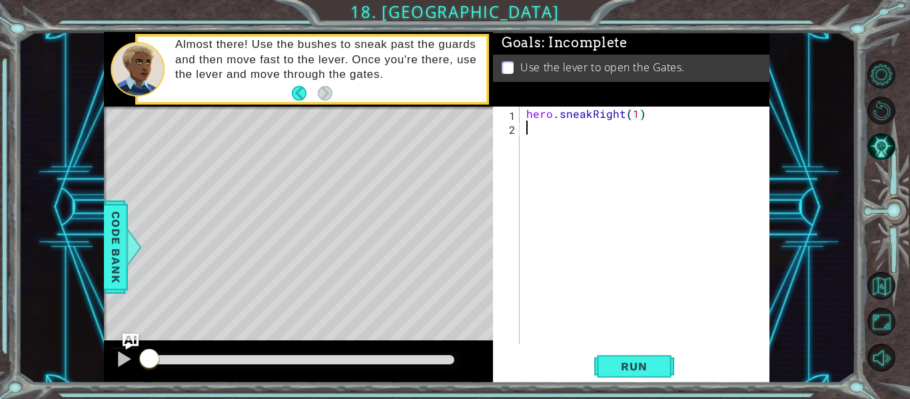
click at [608, 130] on div "hero . sneakRight ( 1 )" at bounding box center [649, 240] width 250 height 266
type textarea "hero.sneakUp(2)"
click at [606, 150] on div "hero . sneakRight ( 1 ) hero . sneakUp ( 2 )" at bounding box center [649, 240] width 250 height 266
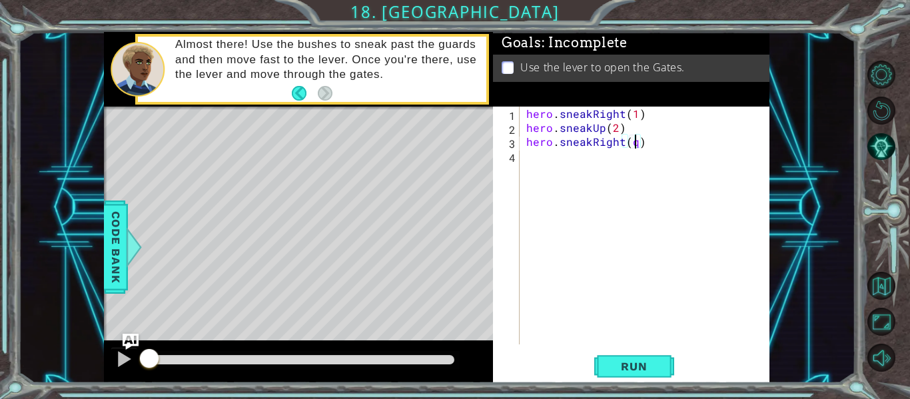
type textarea "hero.sneakRight(1)"
click at [610, 162] on div "hero . sneakRight ( 1 ) hero . sneakUp ( 2 ) hero . sneakRight ( 1 )" at bounding box center [649, 240] width 250 height 266
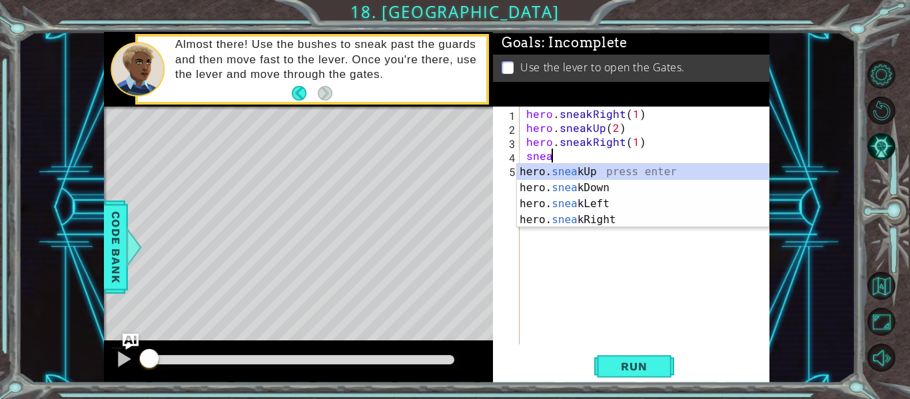
scroll to position [0, 1]
type textarea "hero.sneakUp(1)"
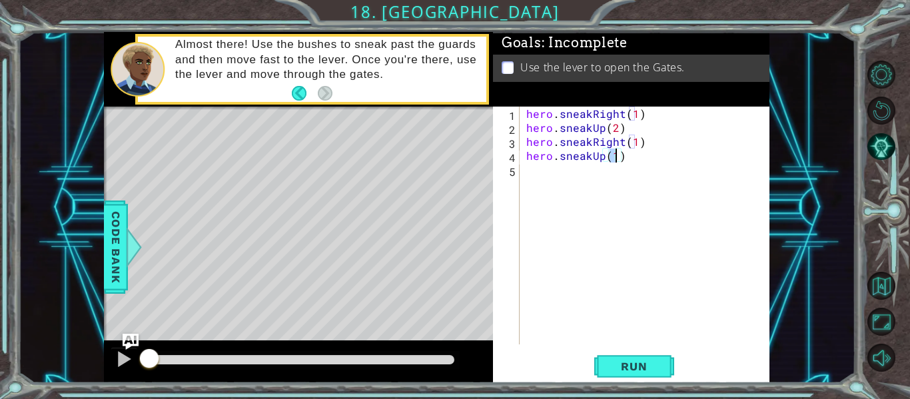
click at [617, 179] on div "hero . sneakRight ( 1 ) hero . sneakUp ( 2 ) hero . sneakRight ( 1 ) hero . sne…" at bounding box center [649, 240] width 250 height 266
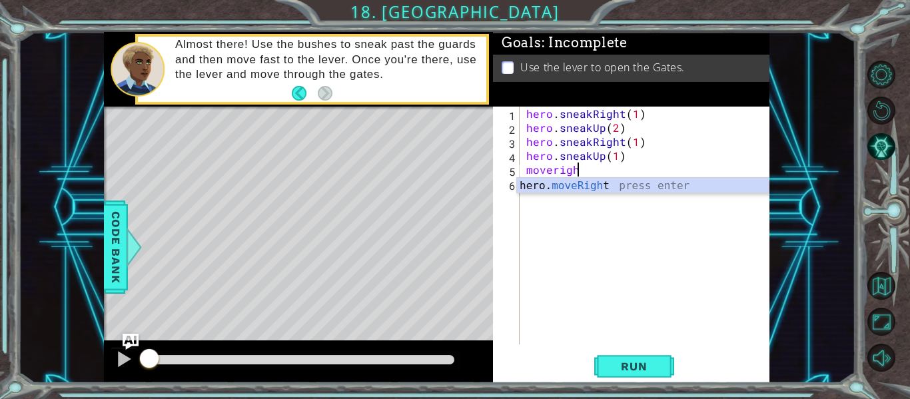
scroll to position [0, 3]
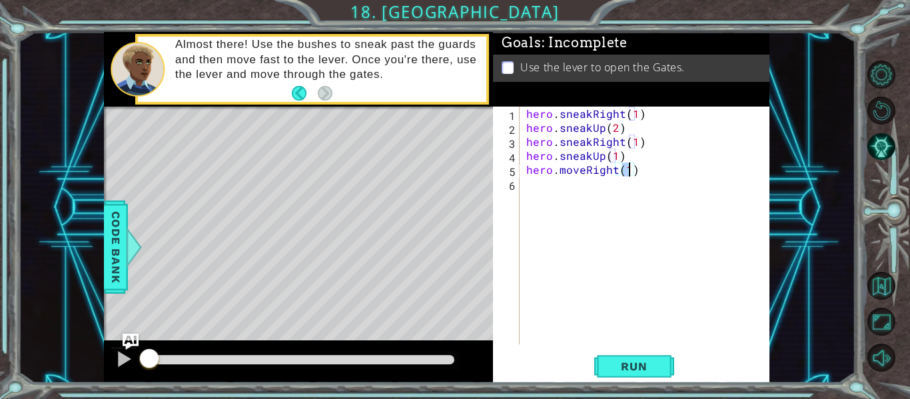
type textarea "hero.moveRight(2)"
click at [620, 199] on div "hero . sneakRight ( 1 ) hero . sneakUp ( 2 ) hero . sneakRight ( 1 ) hero . sne…" at bounding box center [649, 240] width 250 height 266
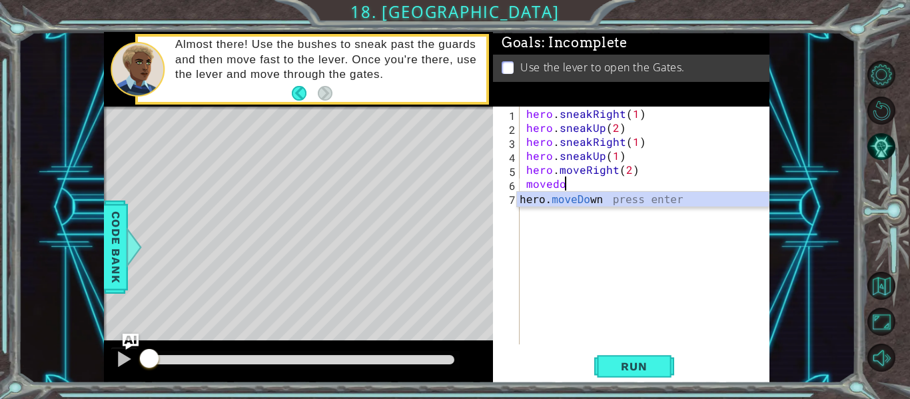
scroll to position [0, 2]
type textarea "hero.moveDown(1)"
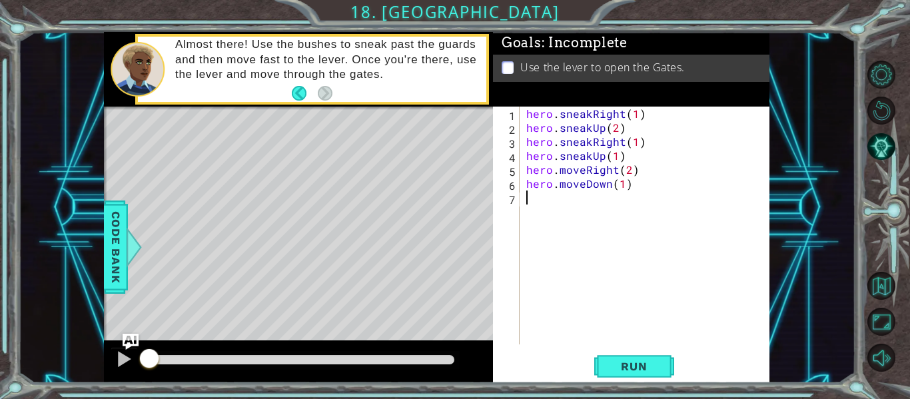
click at [627, 207] on div "hero . sneakRight ( 1 ) hero . sneakUp ( 2 ) hero . sneakRight ( 1 ) hero . sne…" at bounding box center [649, 240] width 250 height 266
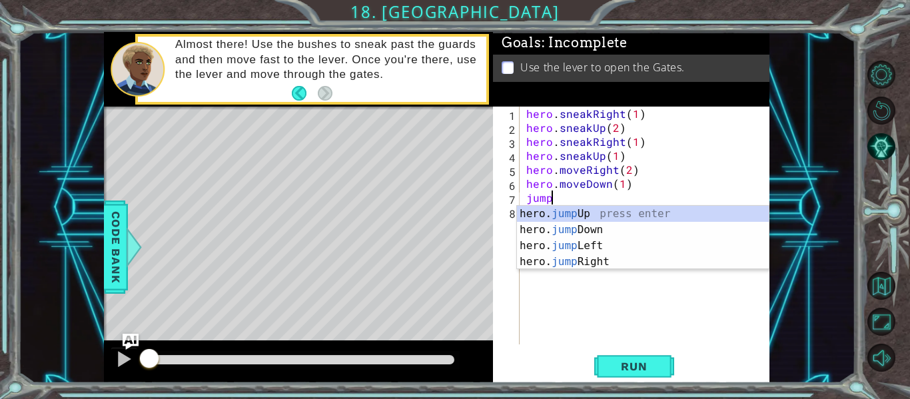
type textarea "jumpdo"
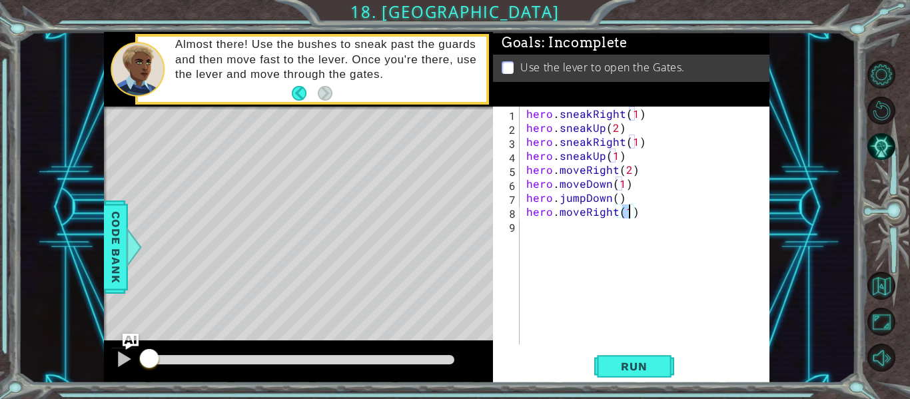
type textarea "hero.moveRight(2)"
click at [631, 227] on div "hero . sneakRight ( 1 ) hero . sneakUp ( 2 ) hero . sneakRight ( 1 ) hero . sne…" at bounding box center [649, 240] width 250 height 266
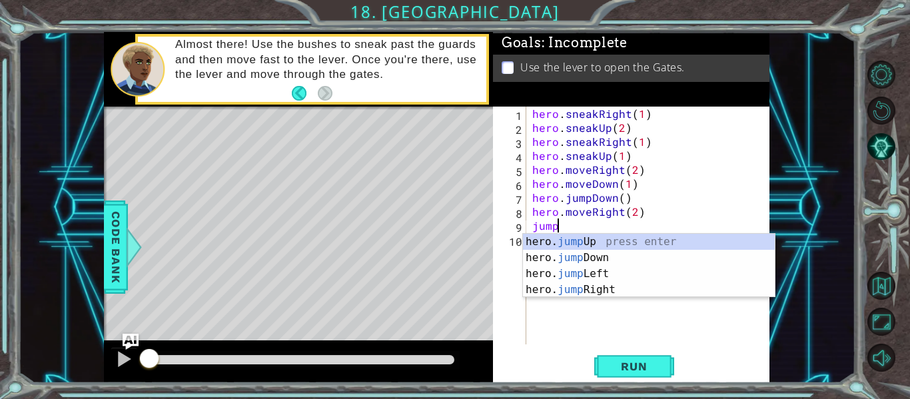
type textarea "jumpu"
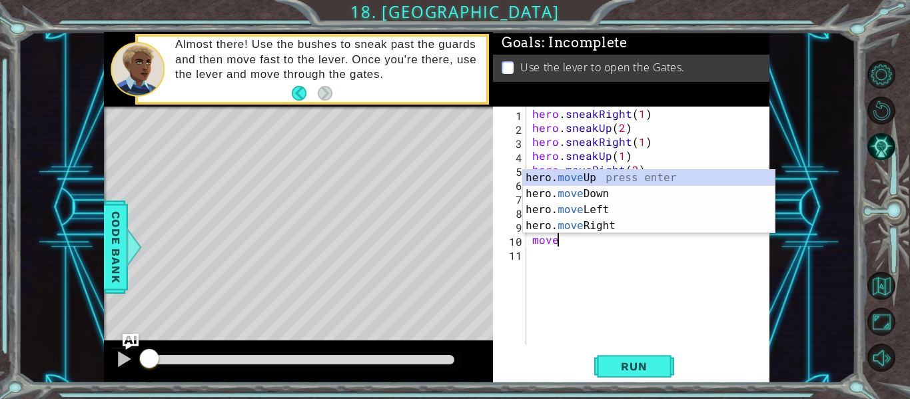
scroll to position [0, 2]
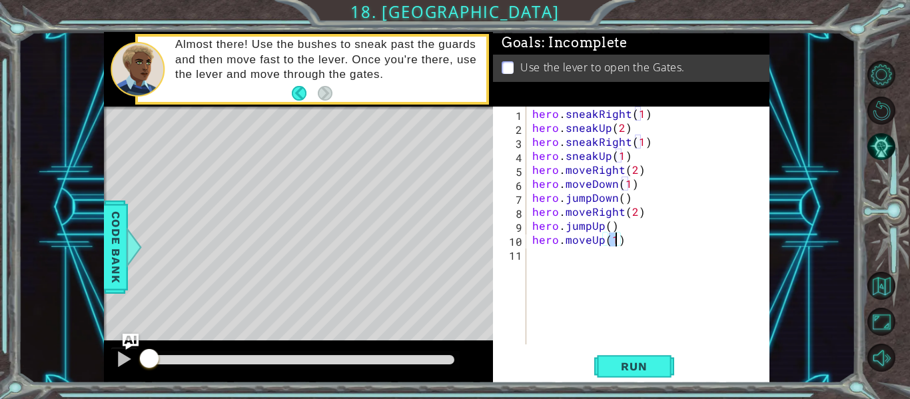
type textarea "hero.moveUp(2)"
click at [647, 366] on span "Run" at bounding box center [634, 366] width 53 height 13
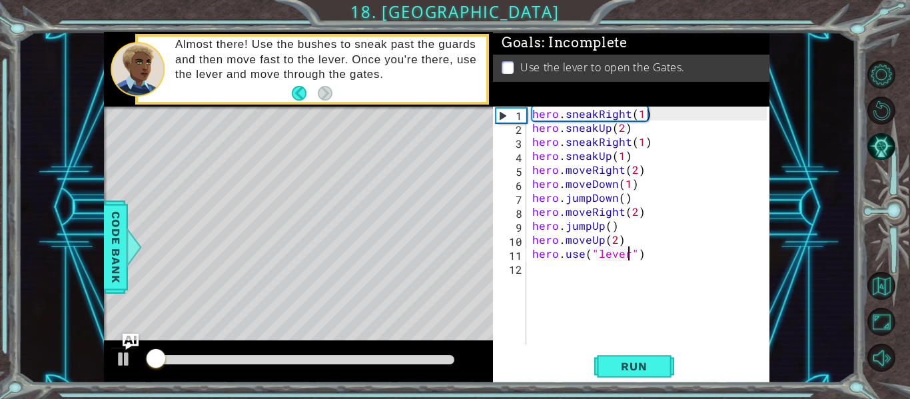
click at [430, 352] on div at bounding box center [302, 360] width 316 height 19
click at [435, 359] on div at bounding box center [301, 359] width 305 height 9
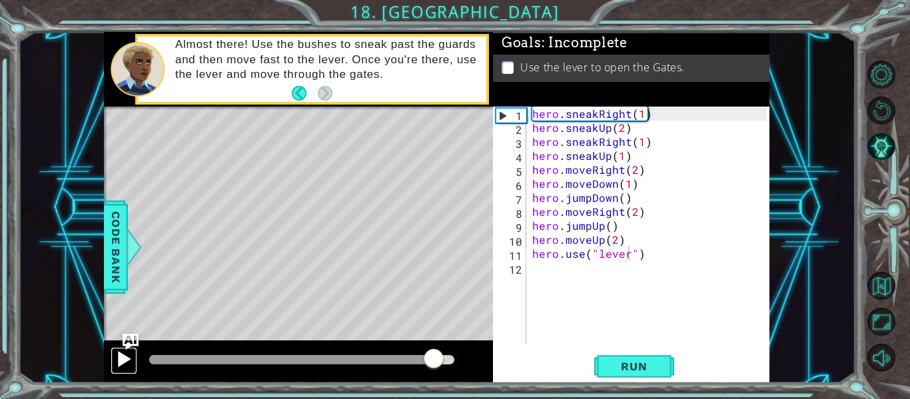
click at [121, 361] on div at bounding box center [123, 359] width 17 height 17
click at [268, 360] on div at bounding box center [297, 359] width 297 height 9
click at [121, 360] on div at bounding box center [123, 359] width 17 height 17
click at [443, 359] on div at bounding box center [301, 359] width 305 height 9
click at [420, 356] on div at bounding box center [295, 359] width 293 height 9
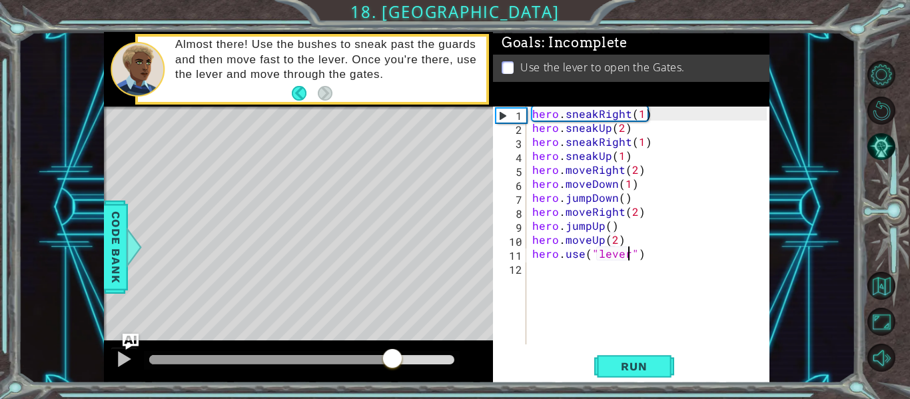
click at [392, 361] on div at bounding box center [270, 359] width 243 height 9
click at [614, 241] on div "hero . sneakRight ( 1 ) hero . sneakUp ( 2 ) hero . sneakRight ( 1 ) hero . sne…" at bounding box center [652, 240] width 244 height 266
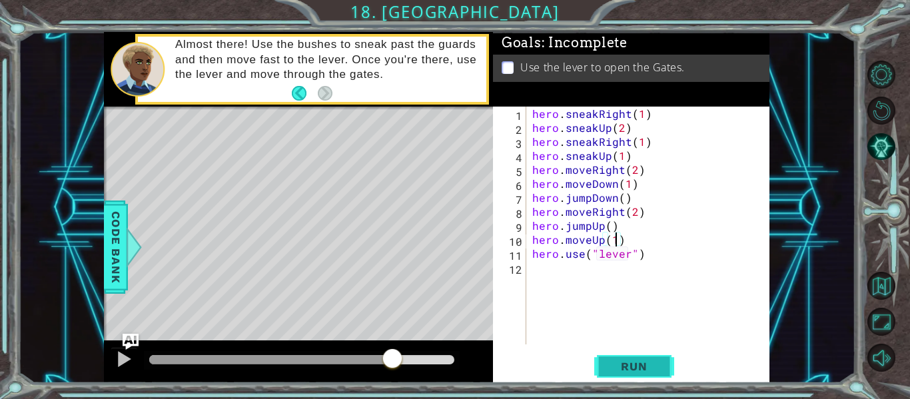
type textarea "hero.moveUp(1)"
click at [638, 363] on span "Run" at bounding box center [634, 366] width 53 height 13
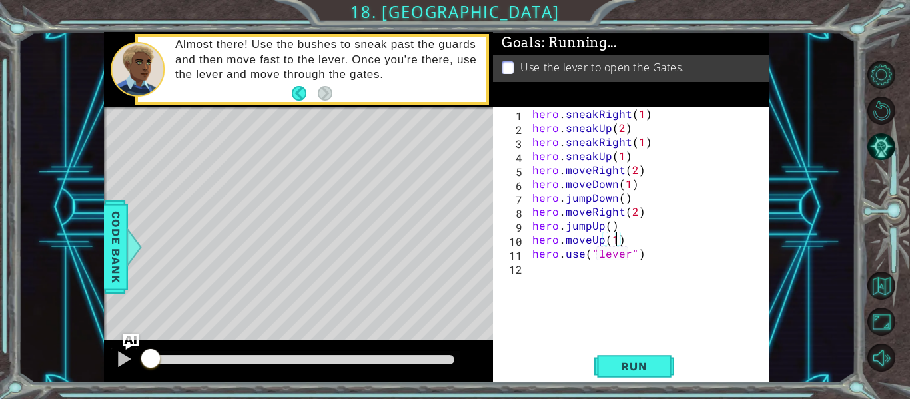
click at [447, 359] on div at bounding box center [301, 359] width 305 height 9
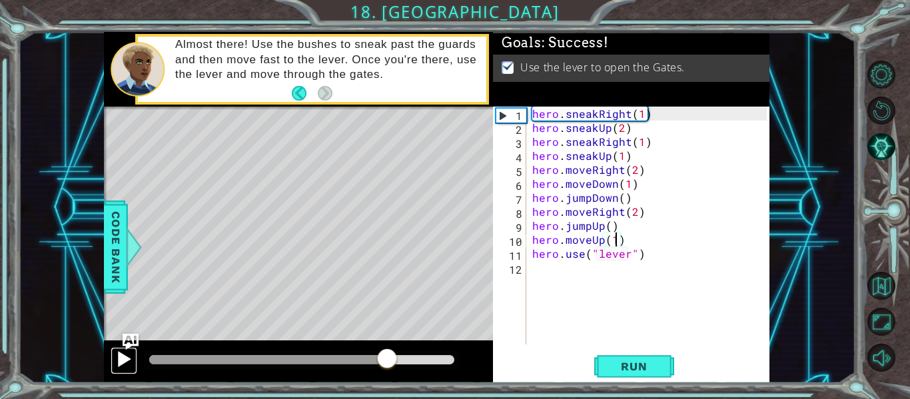
click at [133, 357] on button at bounding box center [124, 360] width 27 height 27
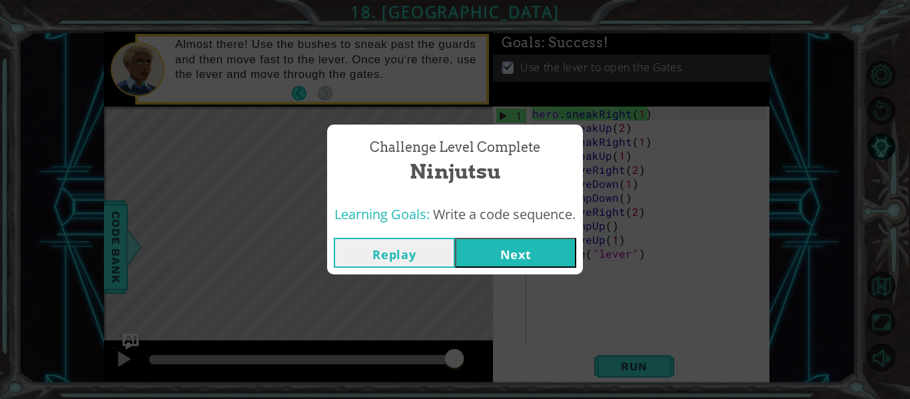
click at [553, 255] on button "Next" at bounding box center [515, 253] width 121 height 30
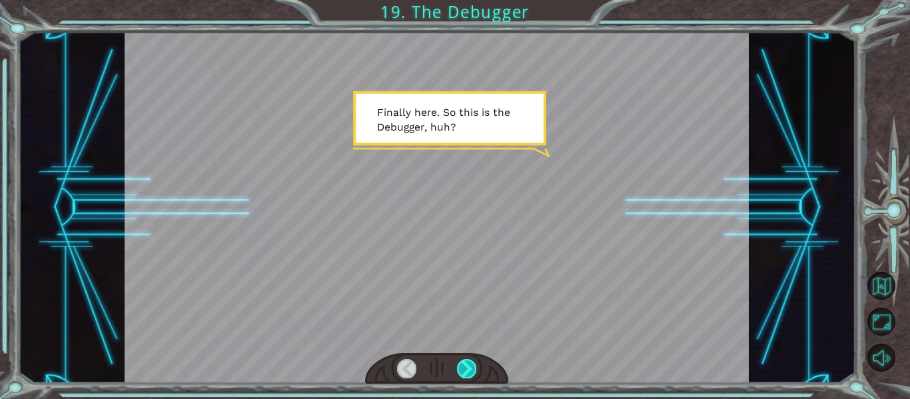
click at [472, 365] on div at bounding box center [466, 368] width 19 height 19
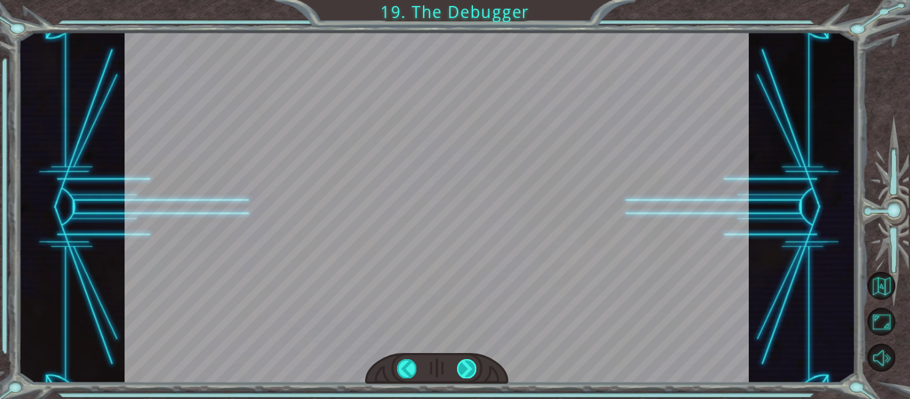
click at [475, 361] on div at bounding box center [466, 368] width 19 height 19
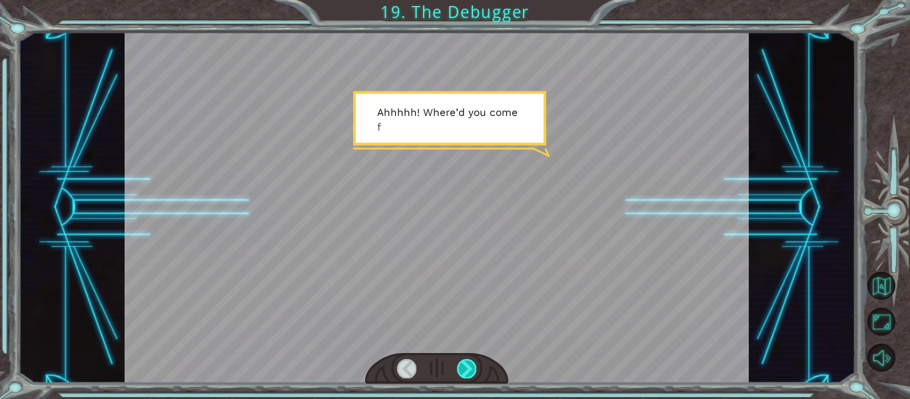
click at [473, 368] on div at bounding box center [466, 368] width 19 height 19
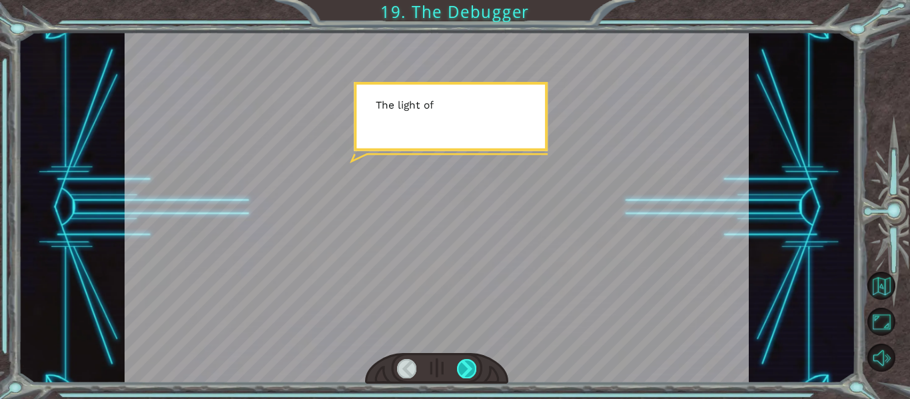
click at [473, 368] on div at bounding box center [466, 368] width 19 height 19
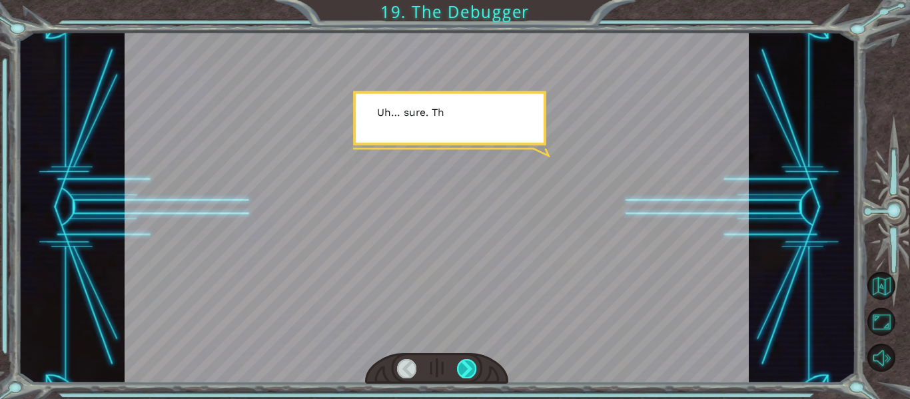
click at [473, 369] on div at bounding box center [466, 368] width 19 height 19
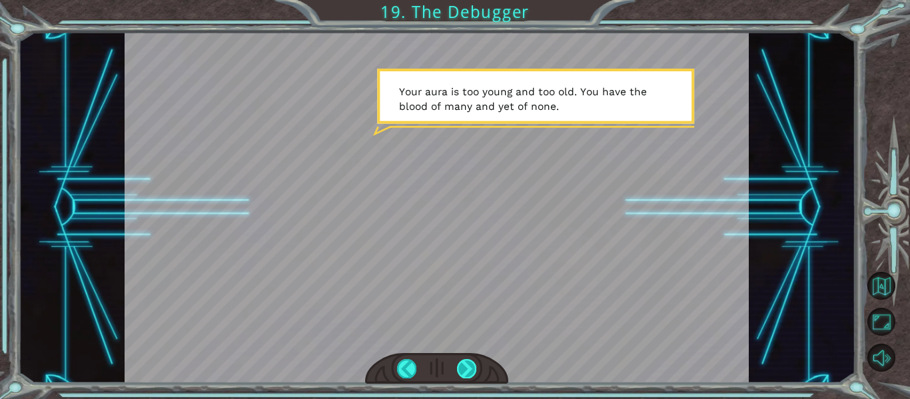
click at [476, 364] on div at bounding box center [466, 368] width 19 height 19
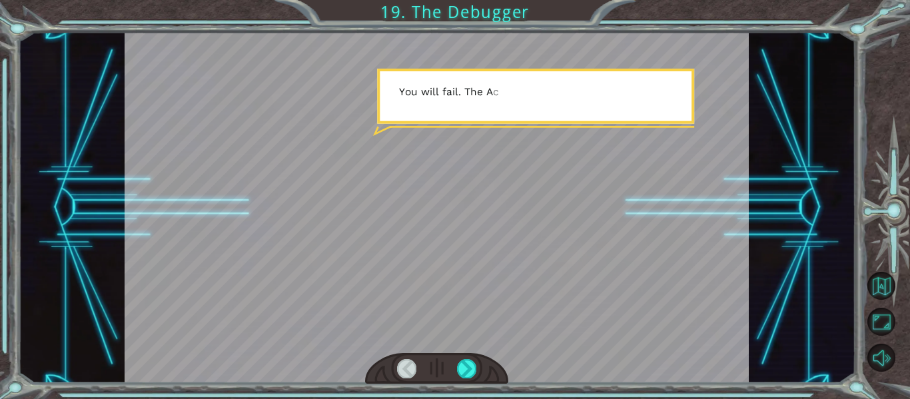
click at [477, 365] on div at bounding box center [437, 368] width 144 height 31
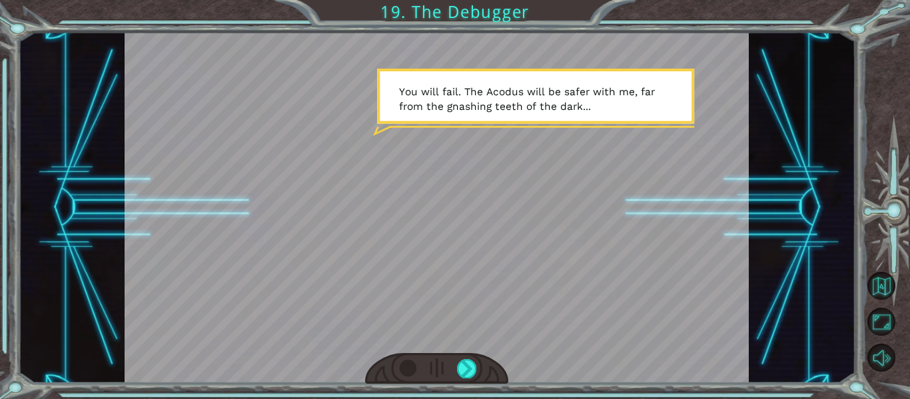
click at [403, 373] on div at bounding box center [406, 368] width 19 height 19
click at [466, 374] on div at bounding box center [466, 368] width 19 height 19
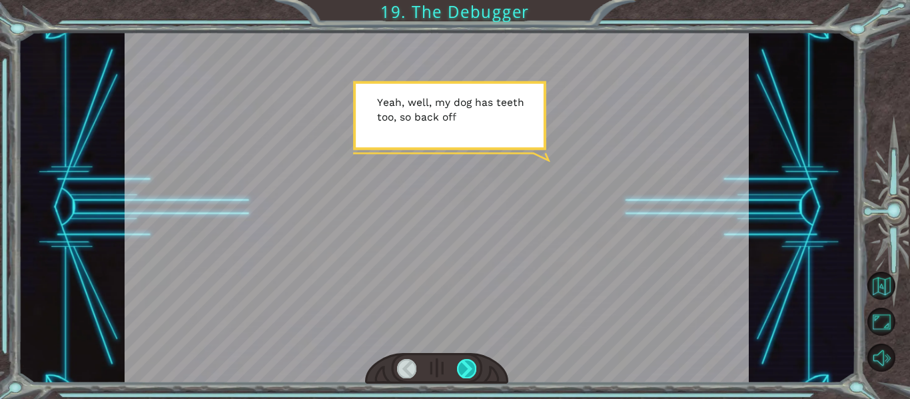
click at [466, 374] on div at bounding box center [466, 368] width 19 height 19
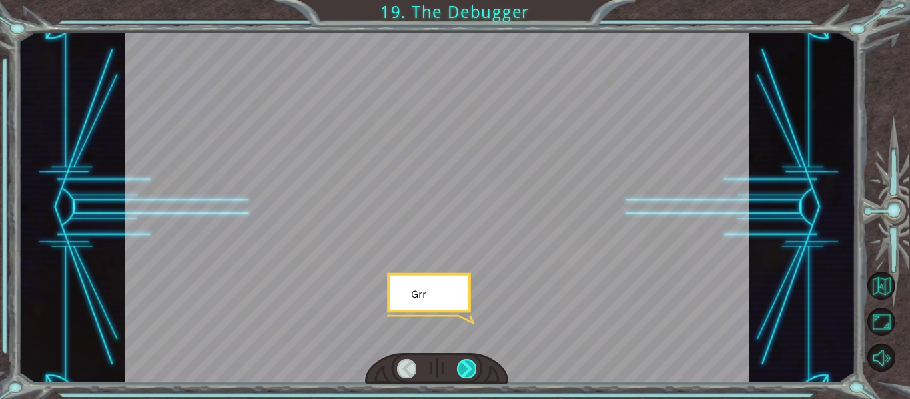
click at [466, 374] on div at bounding box center [466, 368] width 19 height 19
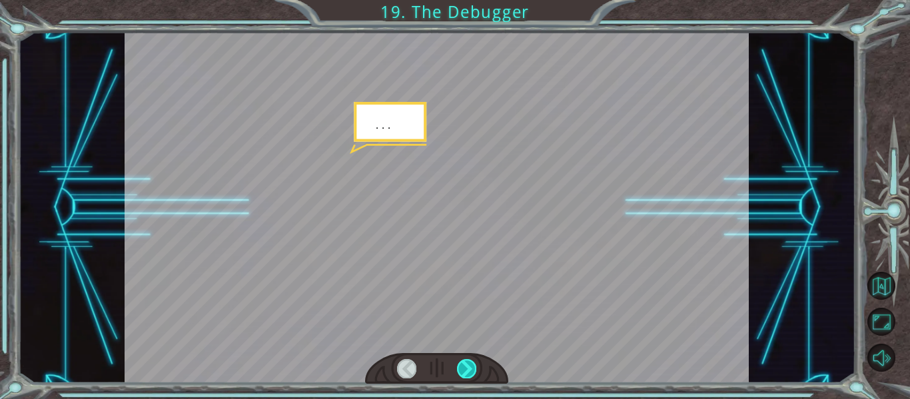
click at [466, 374] on div at bounding box center [466, 368] width 19 height 19
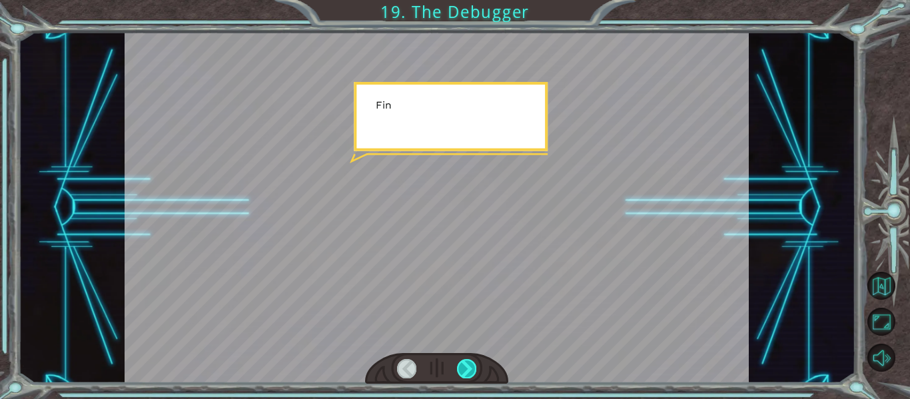
click at [466, 374] on div at bounding box center [466, 368] width 19 height 19
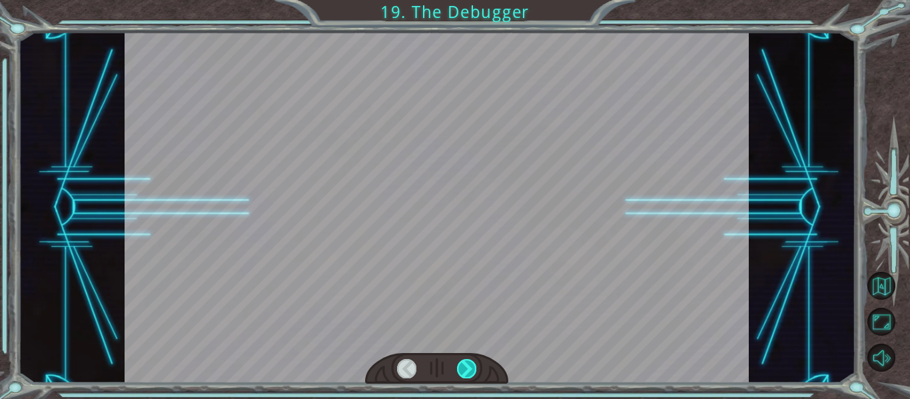
click at [466, 374] on div at bounding box center [466, 368] width 19 height 19
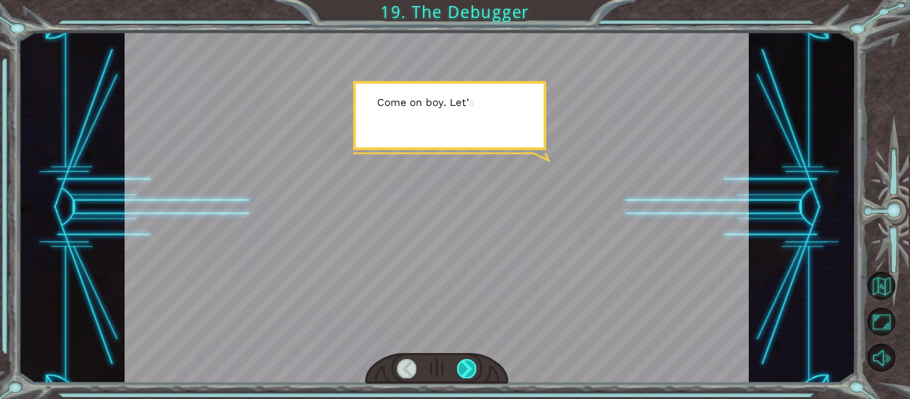
click at [466, 374] on div at bounding box center [466, 368] width 19 height 19
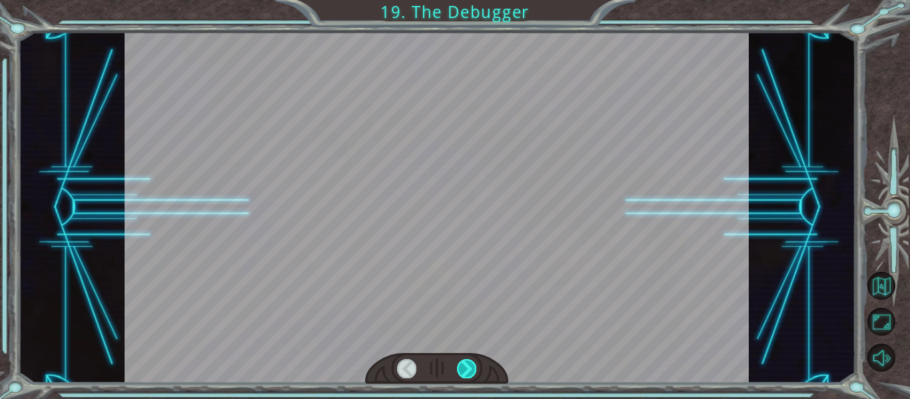
click at [466, 374] on div at bounding box center [466, 368] width 19 height 19
click at [466, 0] on div "Temporary Text F i n a l l y h e r e . S o t h i s i s t h e D e b u g g e r , …" at bounding box center [455, 0] width 910 height 0
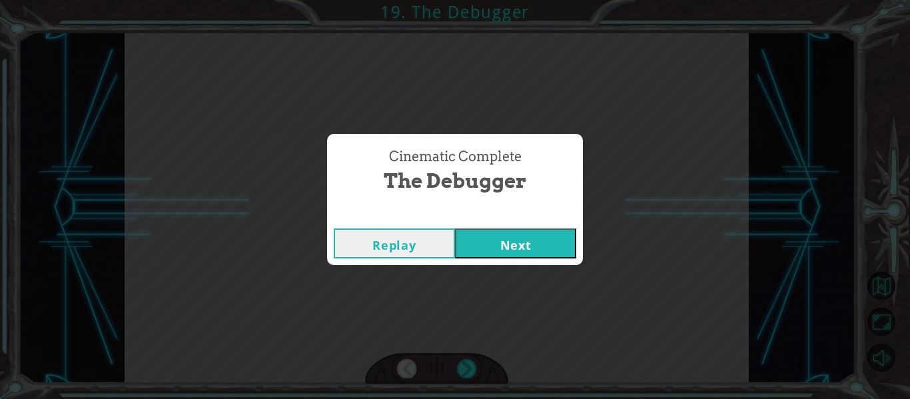
click at [543, 241] on button "Next" at bounding box center [515, 244] width 121 height 30
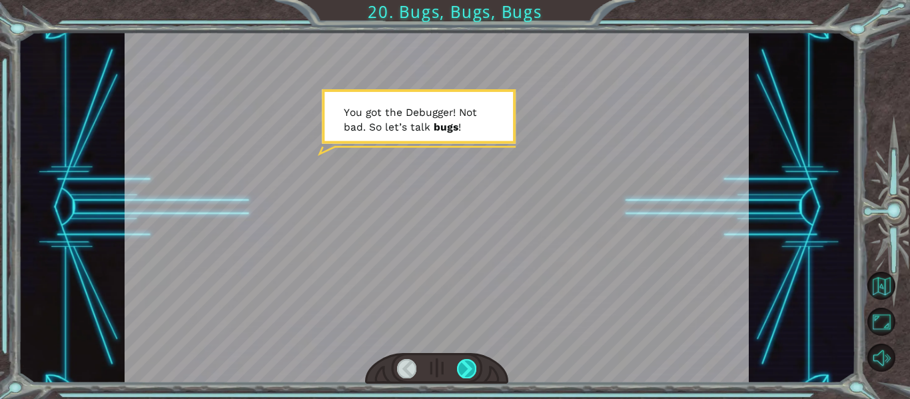
click at [475, 369] on div at bounding box center [466, 368] width 19 height 19
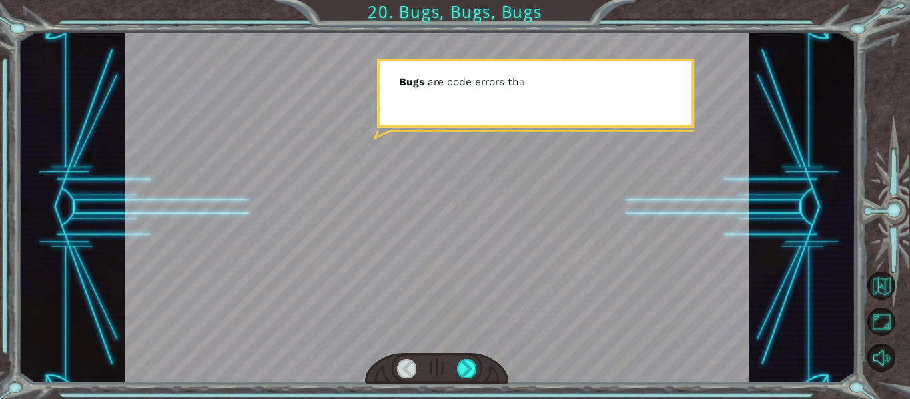
click at [477, 368] on div at bounding box center [437, 368] width 144 height 31
click at [478, 368] on div at bounding box center [437, 368] width 144 height 31
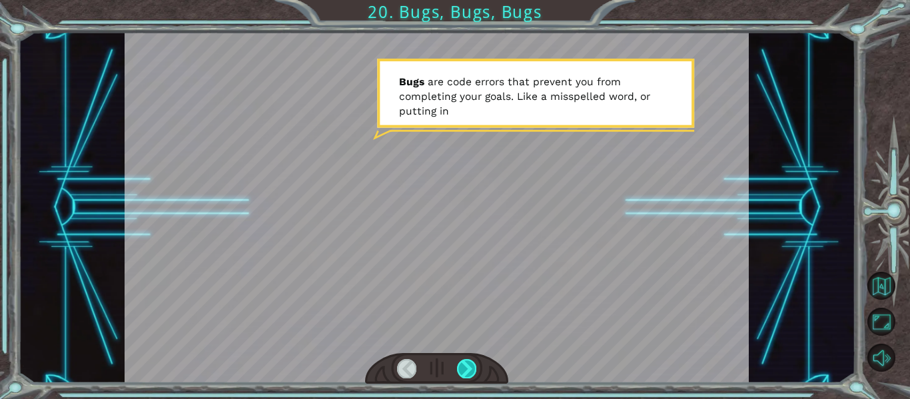
click at [472, 369] on div at bounding box center [466, 368] width 19 height 19
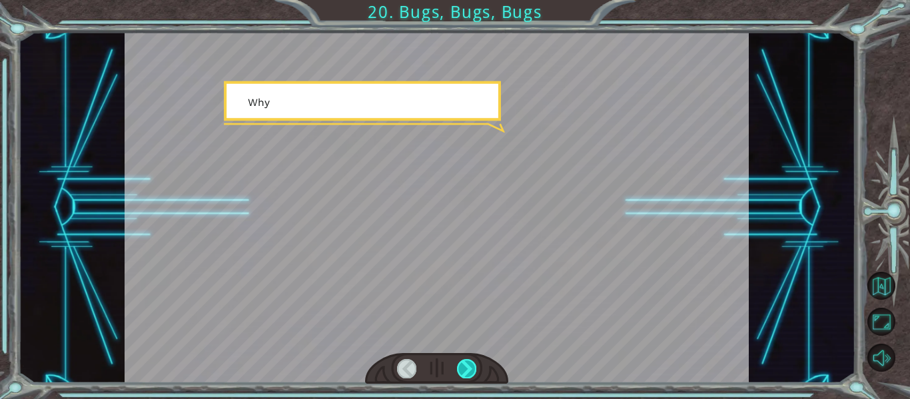
click at [472, 369] on div at bounding box center [466, 368] width 19 height 19
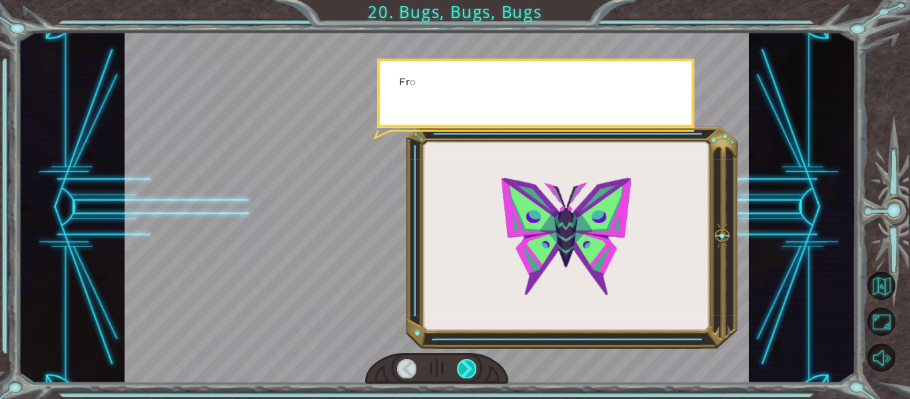
click at [472, 369] on div at bounding box center [466, 368] width 19 height 19
click at [471, 366] on div at bounding box center [466, 368] width 19 height 19
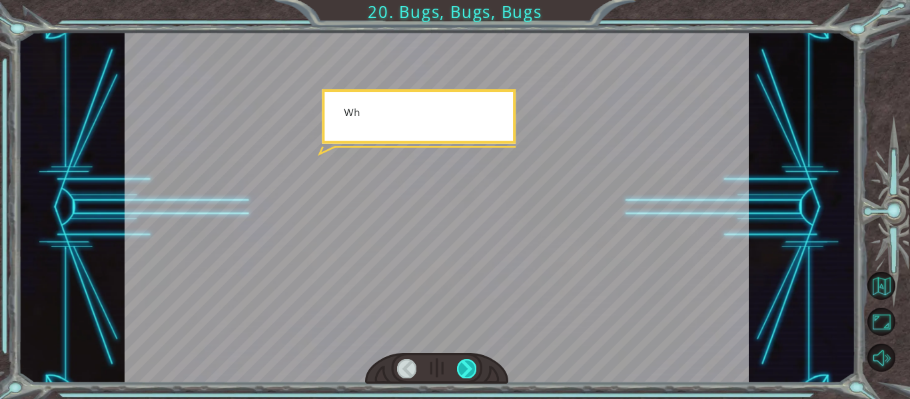
click at [471, 366] on div at bounding box center [466, 368] width 19 height 19
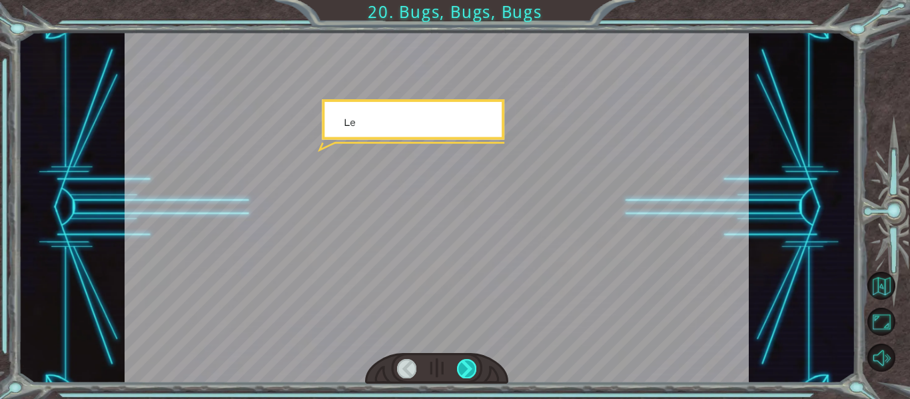
click at [471, 366] on div at bounding box center [466, 368] width 19 height 19
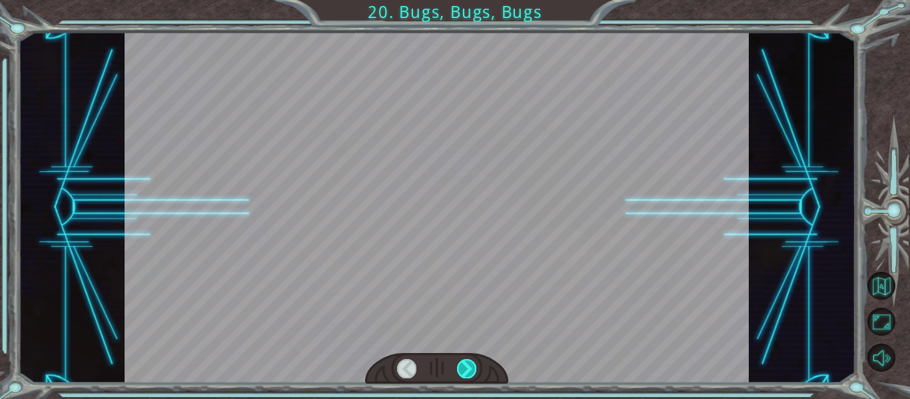
click at [471, 366] on div at bounding box center [466, 368] width 19 height 19
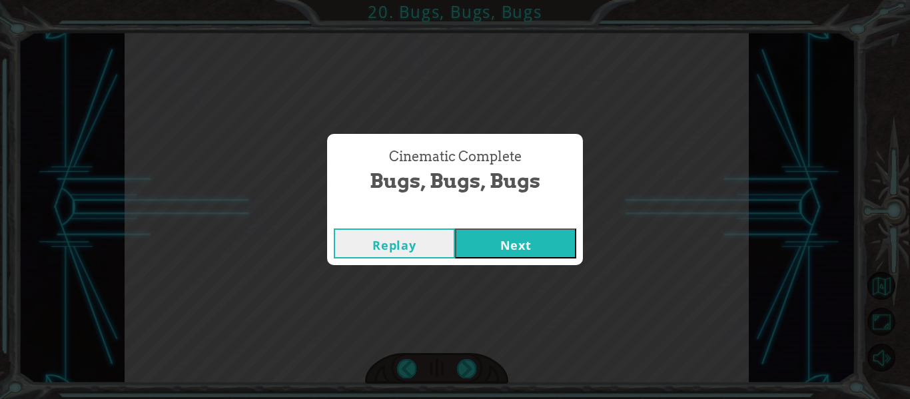
click at [516, 237] on button "Next" at bounding box center [515, 244] width 121 height 30
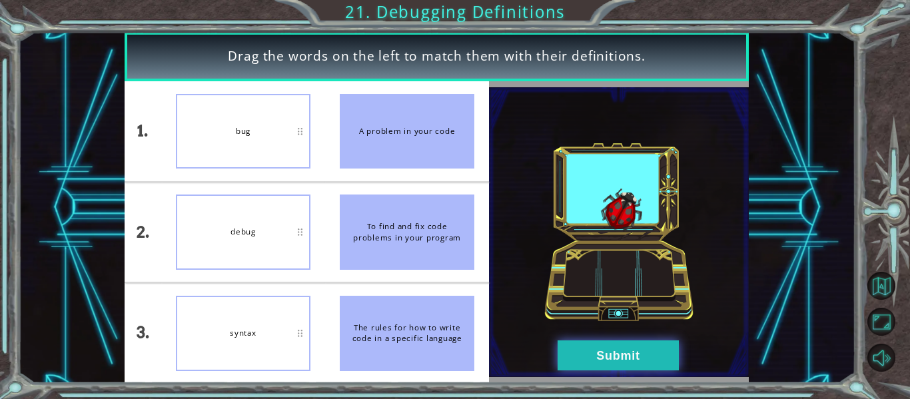
click at [649, 367] on button "Submit" at bounding box center [618, 356] width 121 height 30
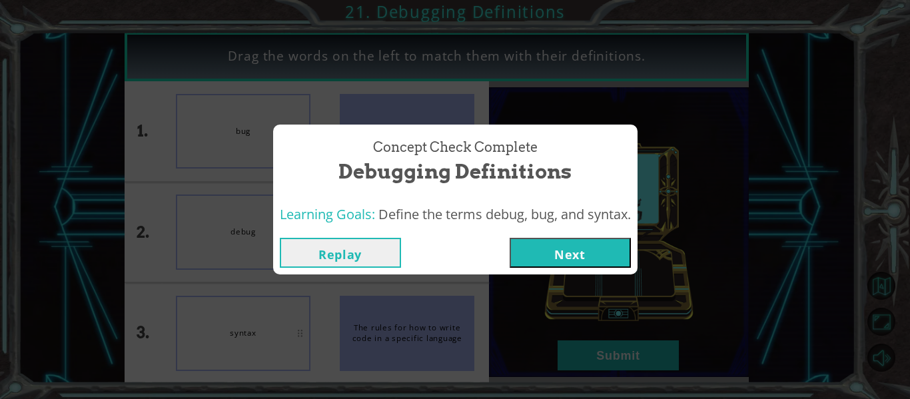
click at [570, 261] on button "Next" at bounding box center [570, 253] width 121 height 30
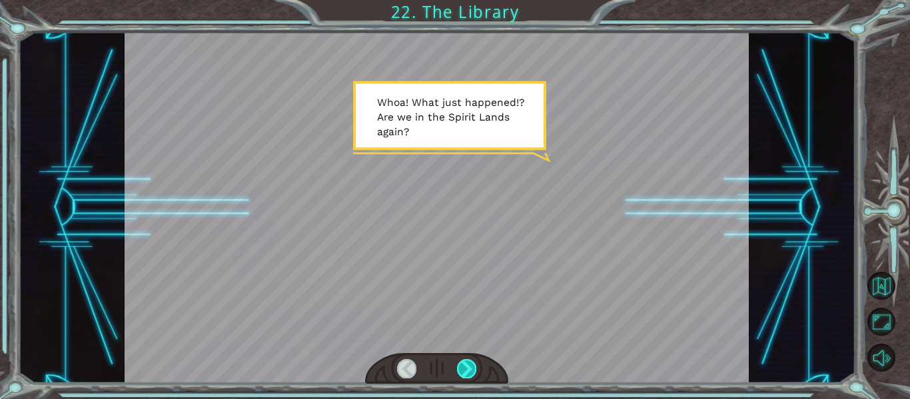
click at [464, 373] on div at bounding box center [466, 368] width 19 height 19
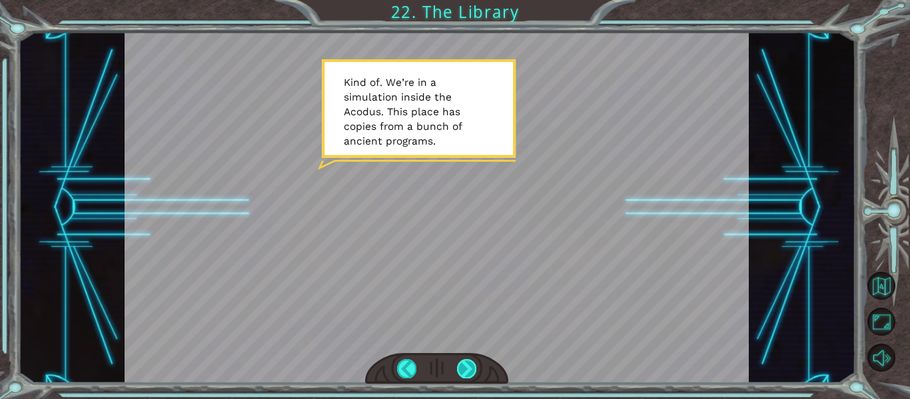
click at [469, 361] on div at bounding box center [466, 368] width 19 height 19
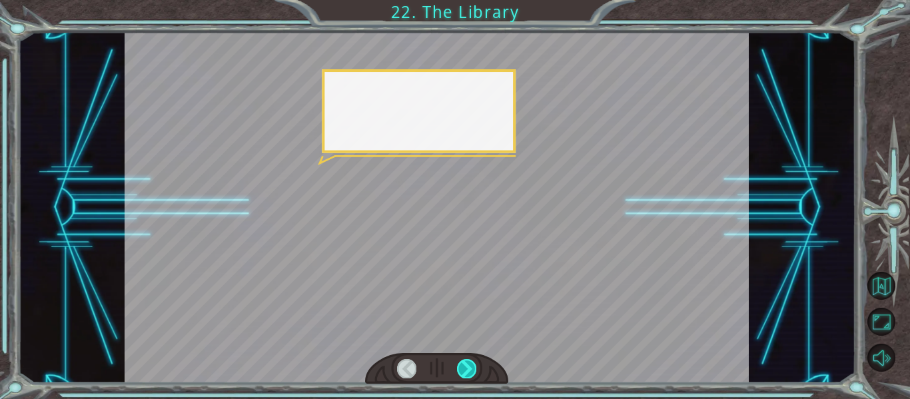
click at [469, 361] on div at bounding box center [466, 368] width 19 height 19
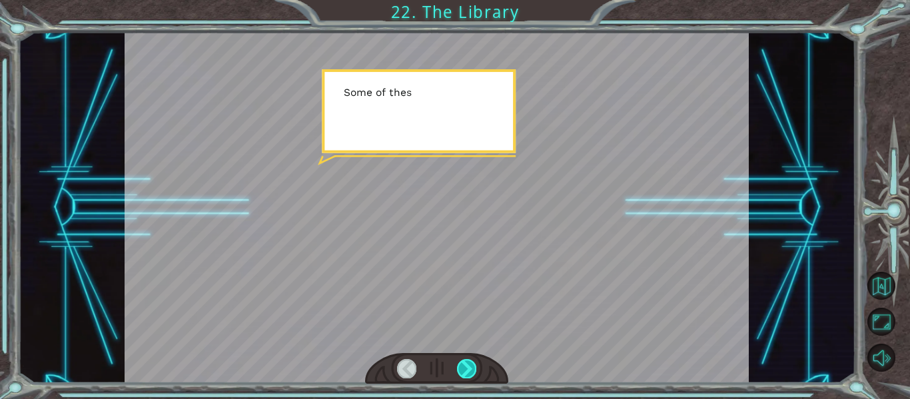
click at [469, 361] on div at bounding box center [466, 368] width 19 height 19
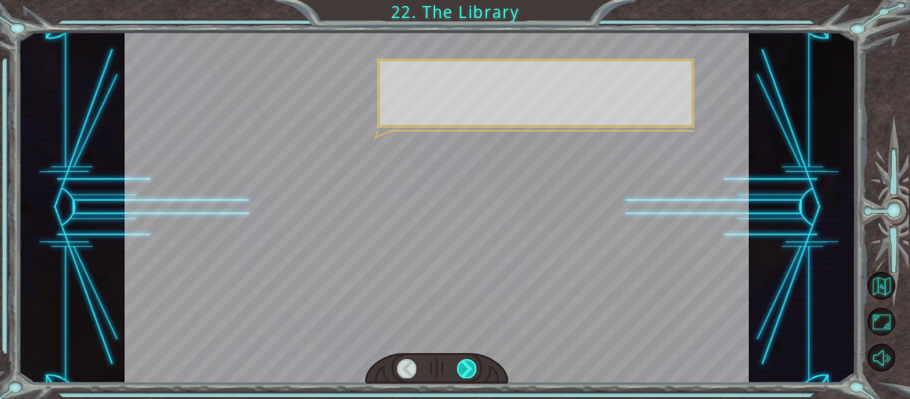
click at [469, 361] on div at bounding box center [466, 368] width 19 height 19
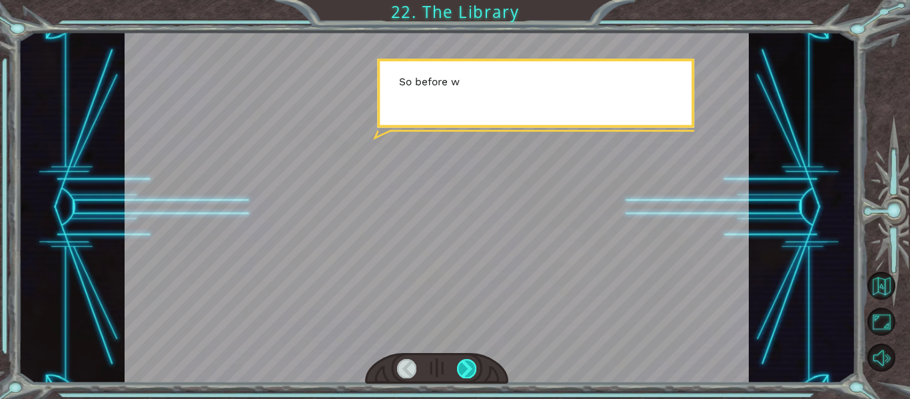
click at [469, 361] on div at bounding box center [466, 368] width 19 height 19
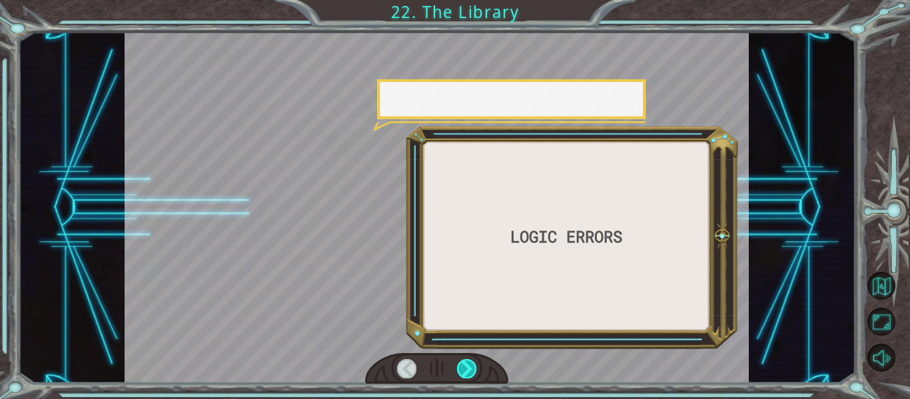
click at [469, 361] on div at bounding box center [466, 368] width 19 height 19
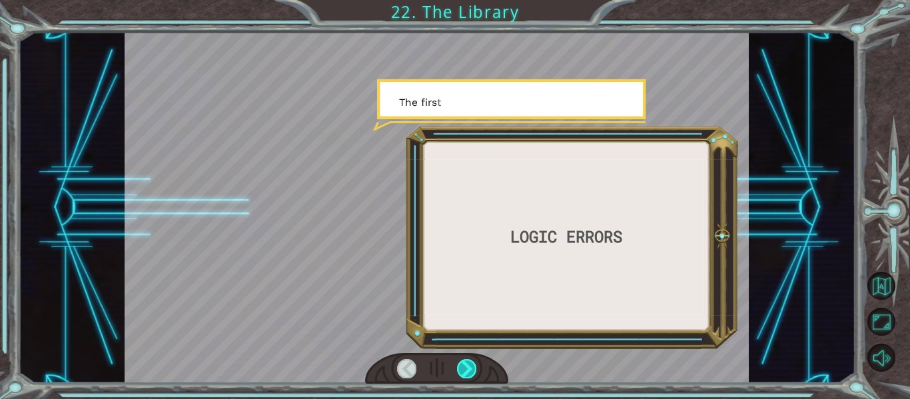
click at [469, 361] on div at bounding box center [466, 368] width 19 height 19
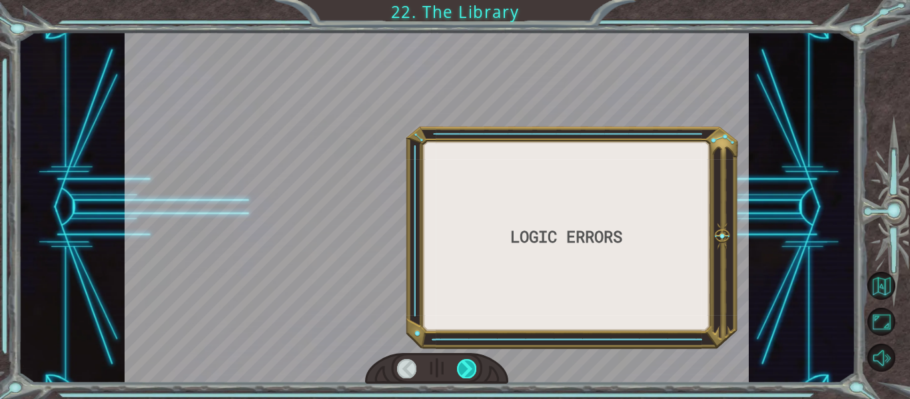
click at [469, 361] on div at bounding box center [466, 368] width 19 height 19
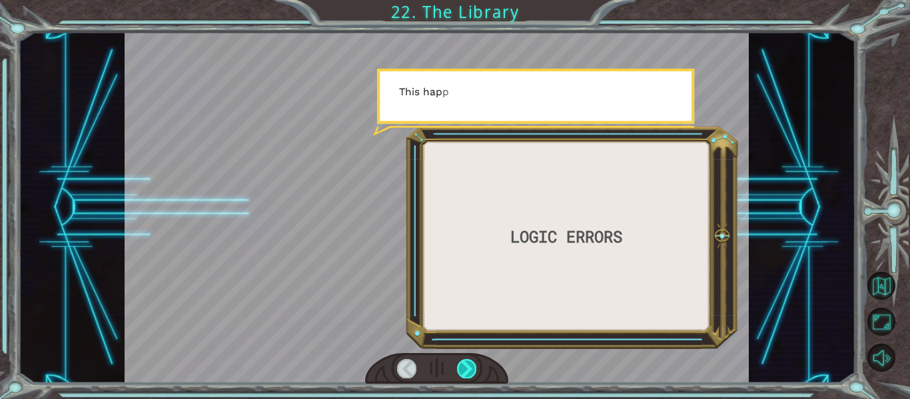
click at [469, 361] on div at bounding box center [466, 368] width 19 height 19
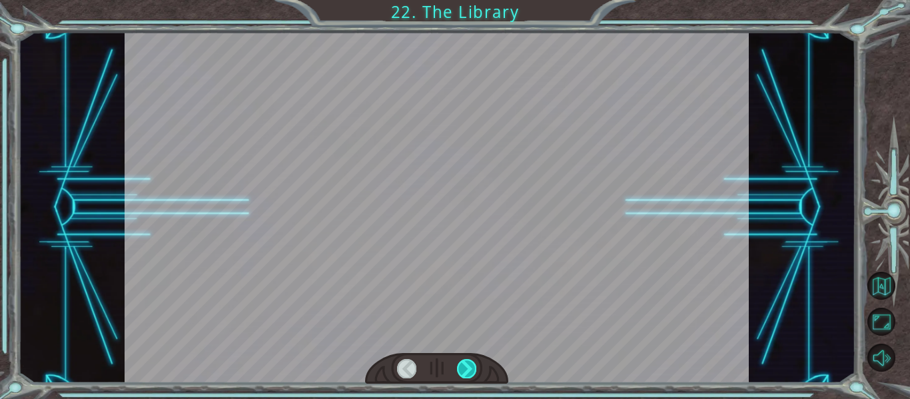
click at [469, 361] on div at bounding box center [466, 368] width 19 height 19
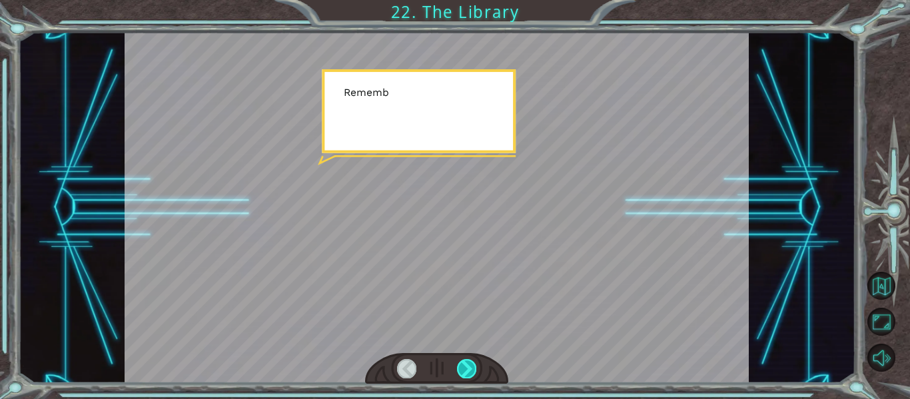
click at [469, 361] on div at bounding box center [466, 368] width 19 height 19
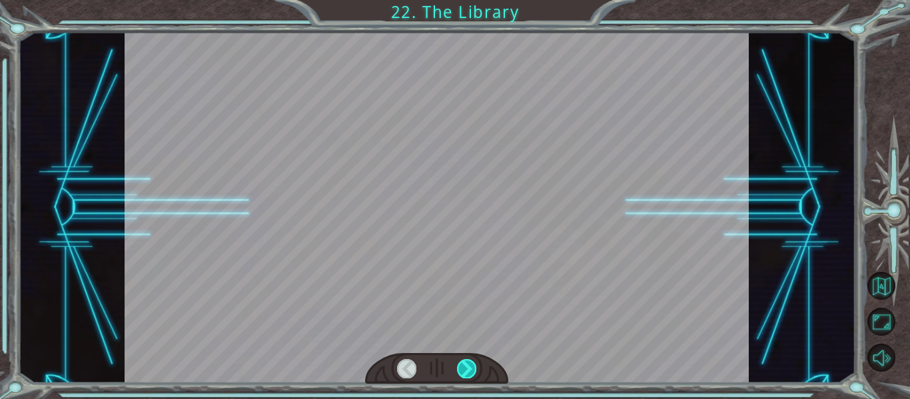
click at [469, 361] on div at bounding box center [466, 368] width 19 height 19
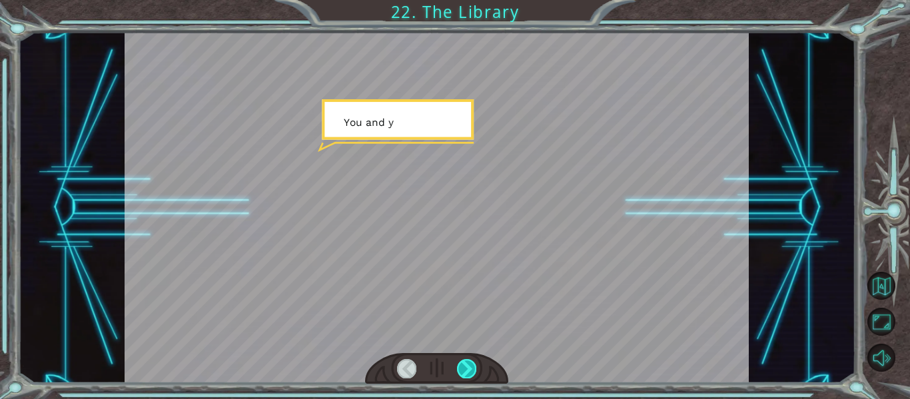
click at [469, 361] on div at bounding box center [466, 368] width 19 height 19
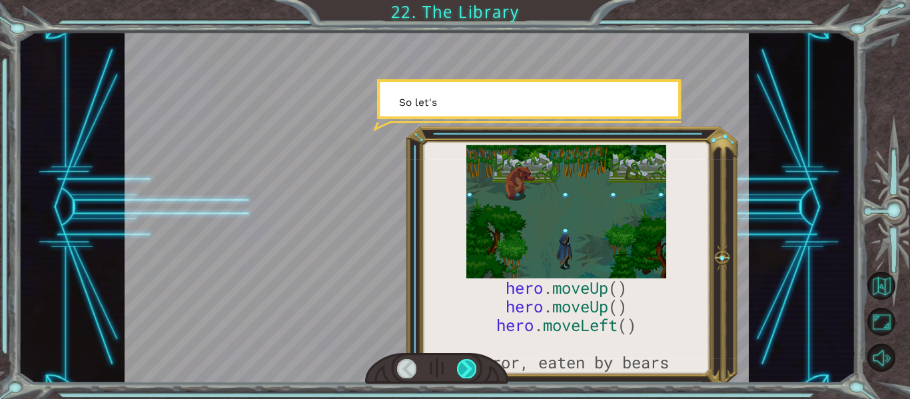
click at [471, 363] on div at bounding box center [466, 368] width 19 height 19
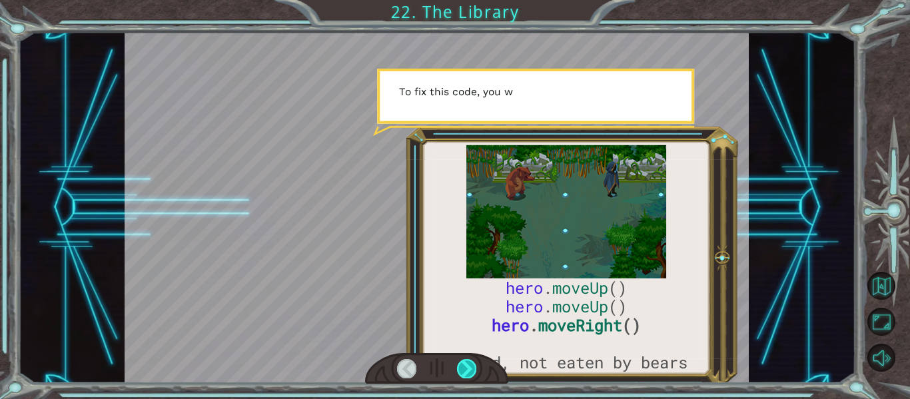
click at [473, 368] on div at bounding box center [466, 368] width 19 height 19
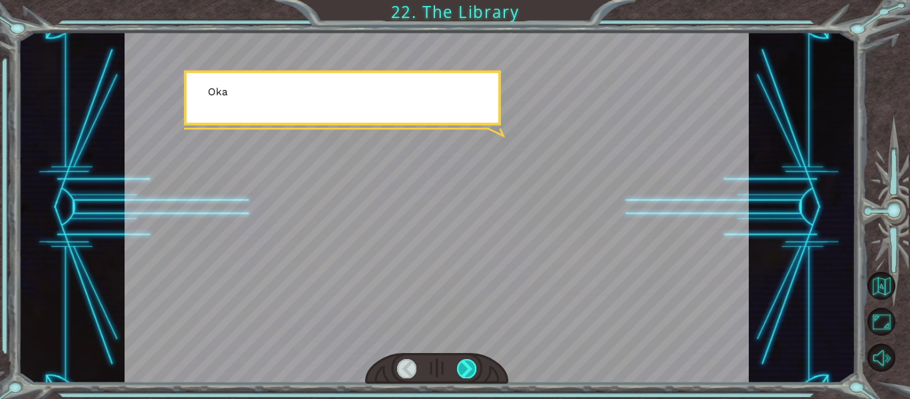
click at [473, 368] on div at bounding box center [466, 368] width 19 height 19
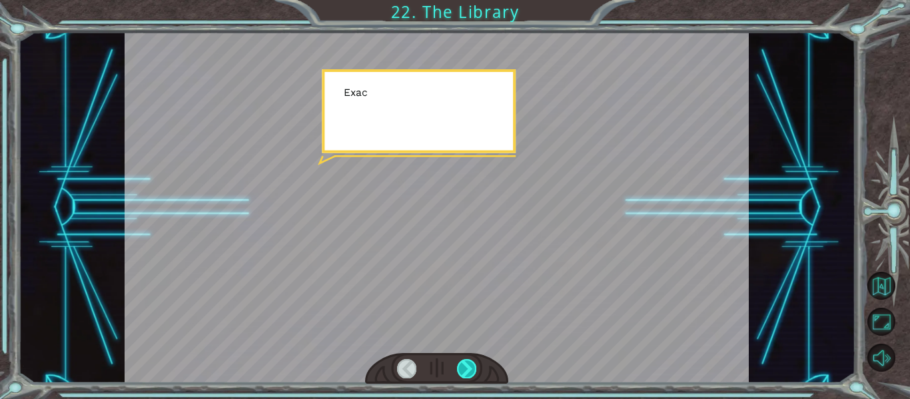
click at [469, 363] on div at bounding box center [466, 368] width 19 height 19
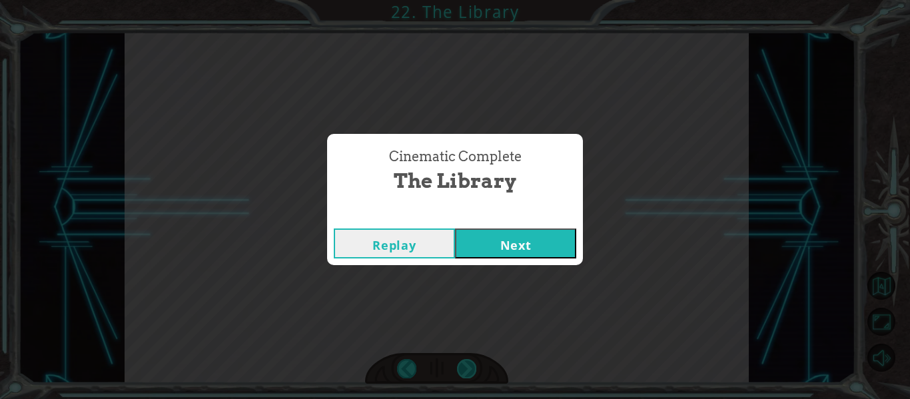
click at [469, 363] on div "Cinematic Complete The Library Replay Next" at bounding box center [455, 199] width 910 height 399
click at [500, 253] on button "Next" at bounding box center [515, 244] width 121 height 30
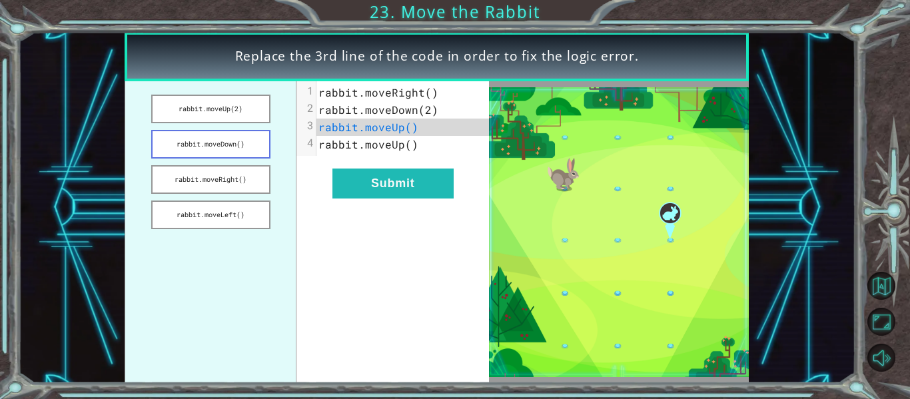
click at [247, 151] on button "rabbit.moveDown()" at bounding box center [210, 144] width 119 height 29
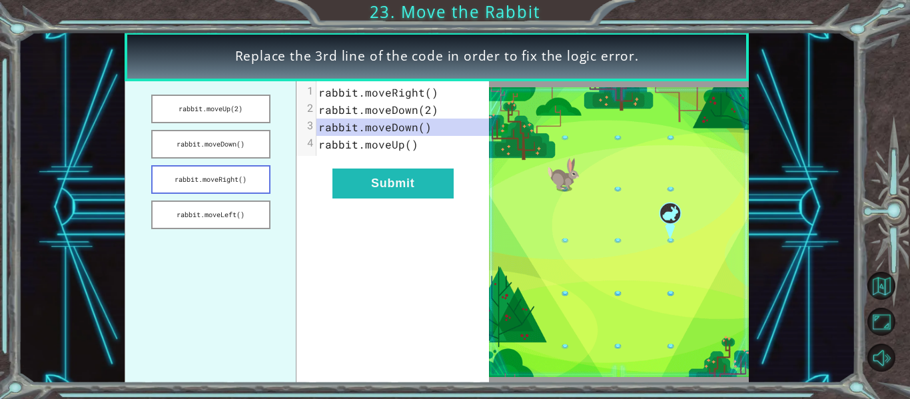
click at [251, 174] on button "rabbit.moveRight()" at bounding box center [210, 179] width 119 height 29
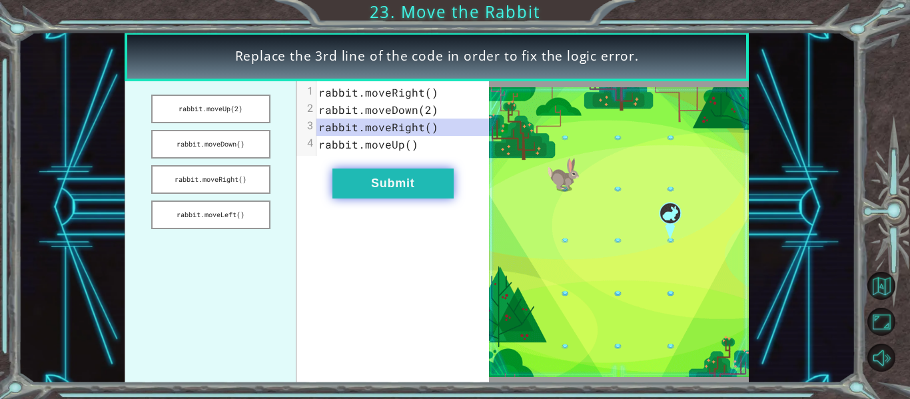
click at [361, 184] on button "Submit" at bounding box center [393, 184] width 121 height 30
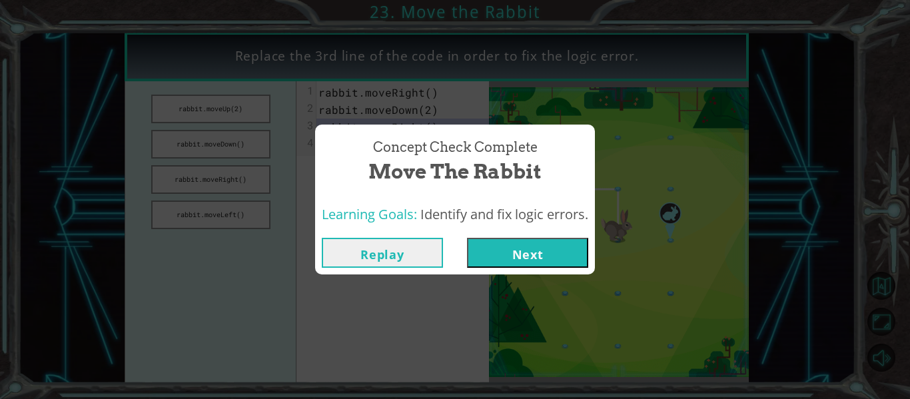
click at [483, 253] on button "Next" at bounding box center [527, 253] width 121 height 30
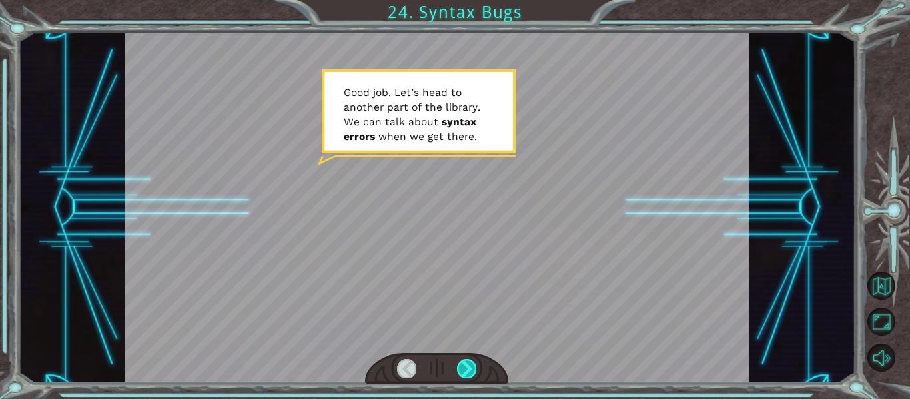
click at [473, 372] on div at bounding box center [466, 368] width 19 height 19
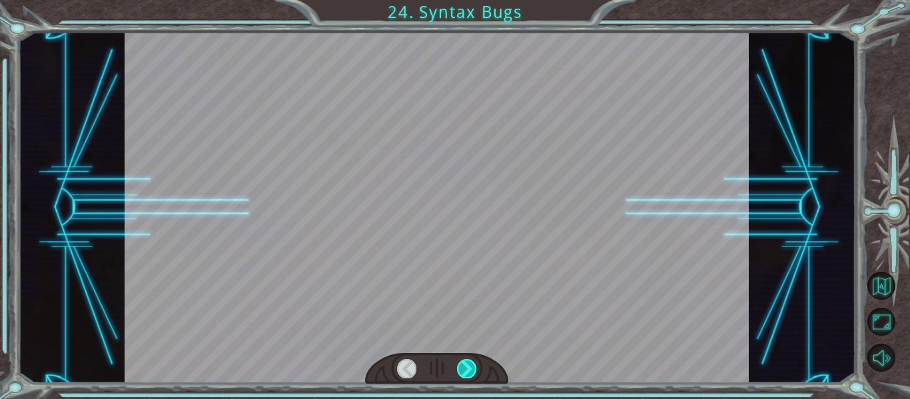
click at [473, 372] on div at bounding box center [466, 368] width 19 height 19
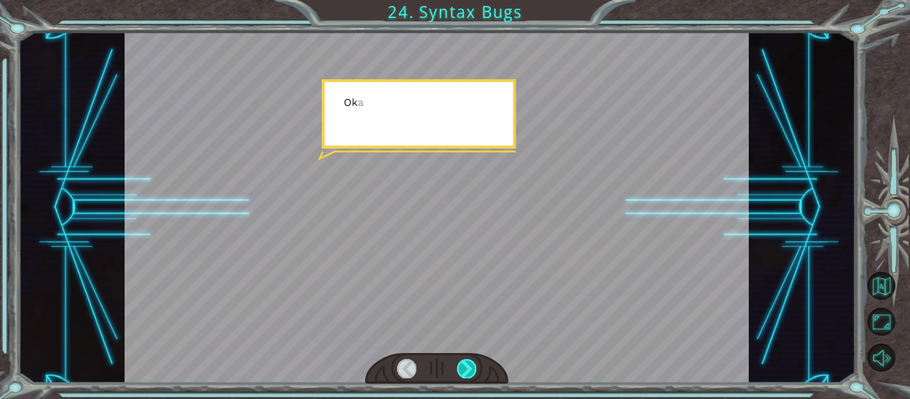
click at [473, 372] on div at bounding box center [466, 368] width 19 height 19
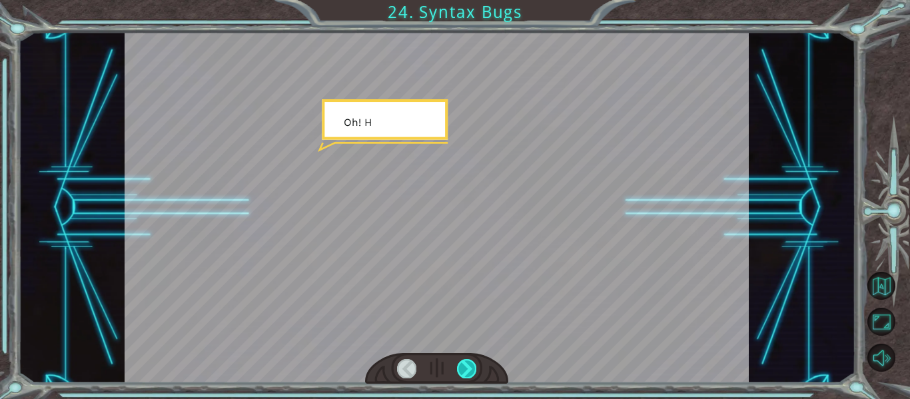
click at [473, 372] on div at bounding box center [466, 368] width 19 height 19
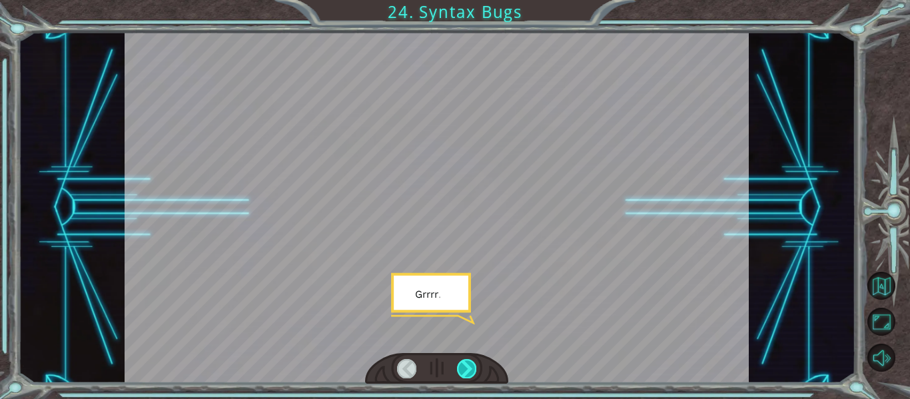
click at [473, 372] on div at bounding box center [466, 368] width 19 height 19
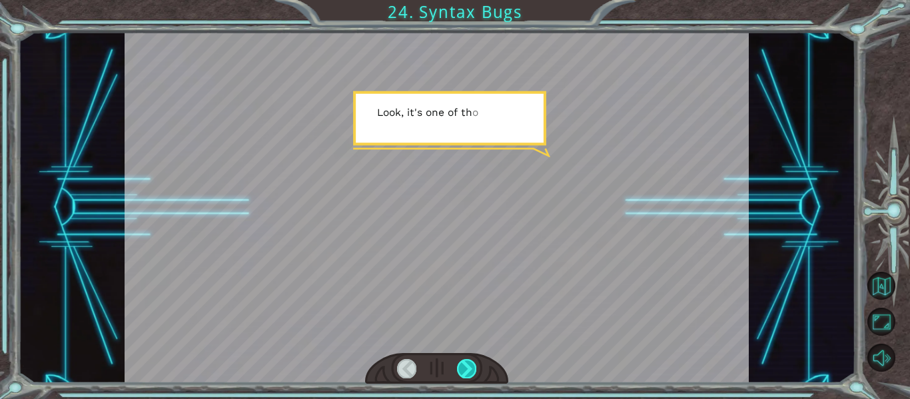
click at [473, 372] on div at bounding box center [466, 368] width 19 height 19
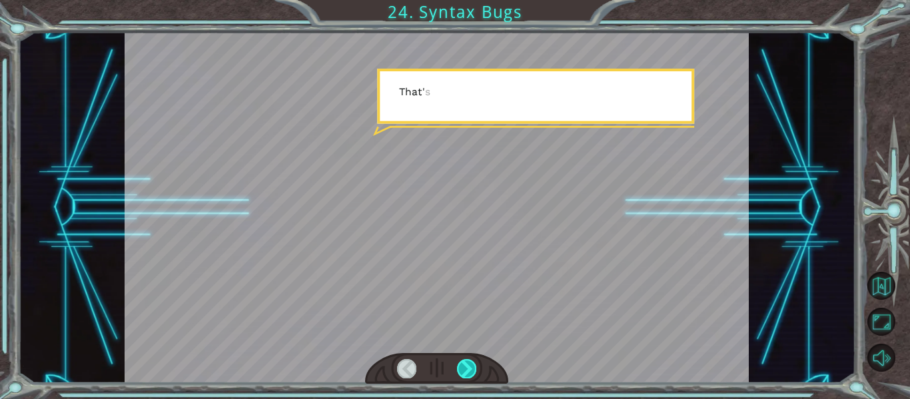
click at [473, 372] on div at bounding box center [466, 368] width 19 height 19
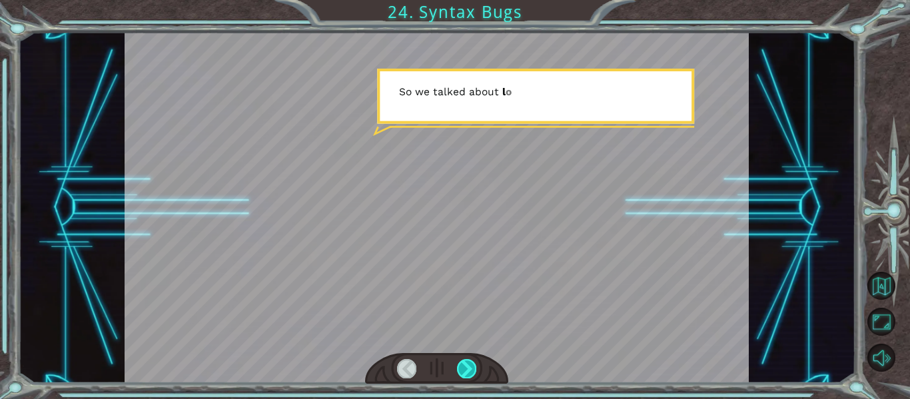
click at [473, 372] on div at bounding box center [466, 368] width 19 height 19
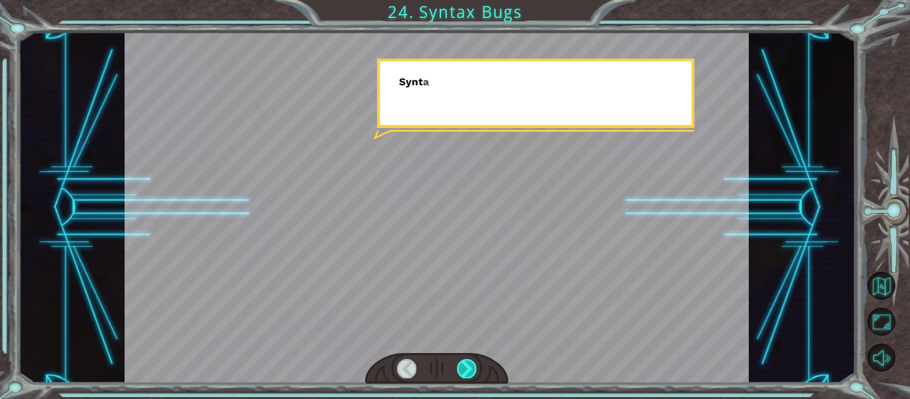
click at [473, 372] on div at bounding box center [466, 368] width 19 height 19
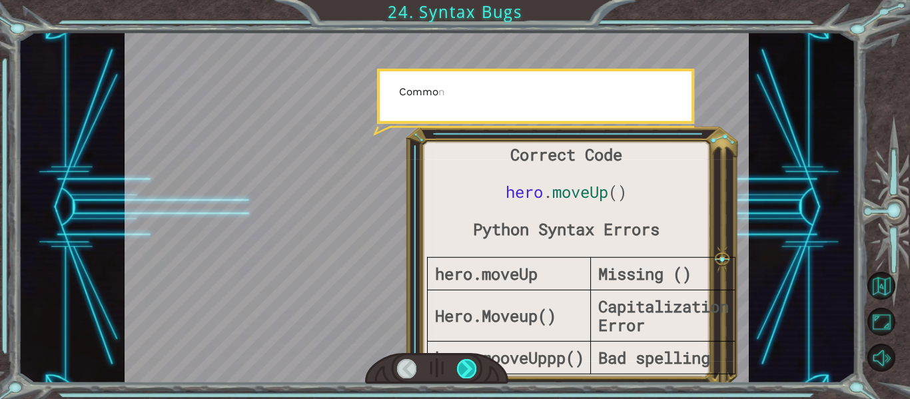
click at [473, 372] on div at bounding box center [466, 368] width 19 height 19
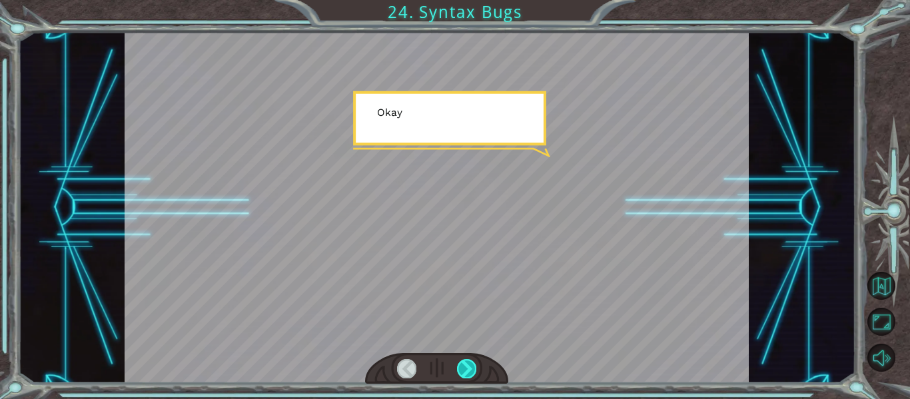
click at [473, 372] on div at bounding box center [466, 368] width 19 height 19
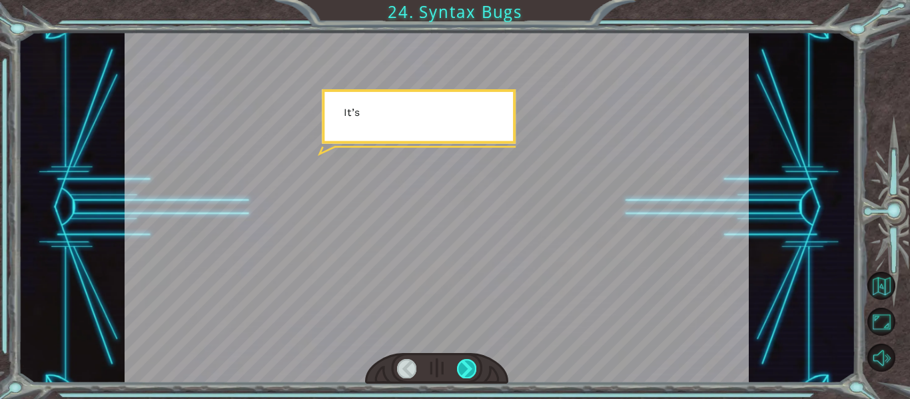
click at [473, 372] on div at bounding box center [466, 368] width 19 height 19
click at [473, 0] on div "Correct Code hero . moveUp () Python Syntax Errors hero.moveUp Missing () Hero.…" at bounding box center [455, 0] width 910 height 0
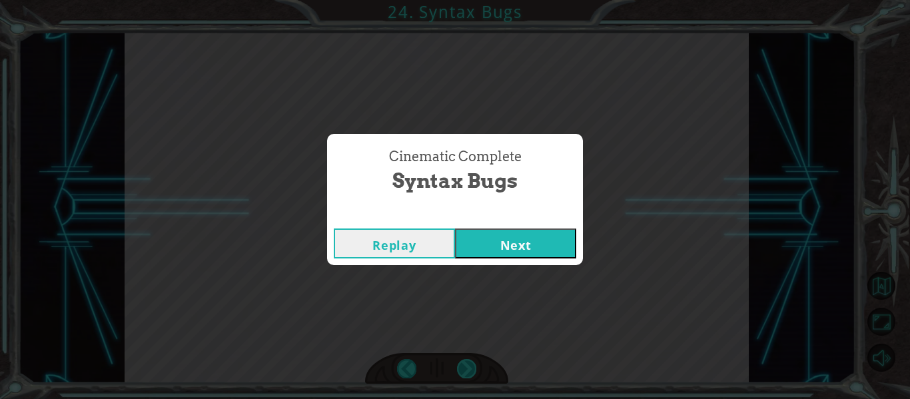
click at [473, 372] on div "Cinematic Complete Syntax Bugs Replay Next" at bounding box center [455, 199] width 910 height 399
click at [549, 252] on button "Next" at bounding box center [515, 244] width 121 height 30
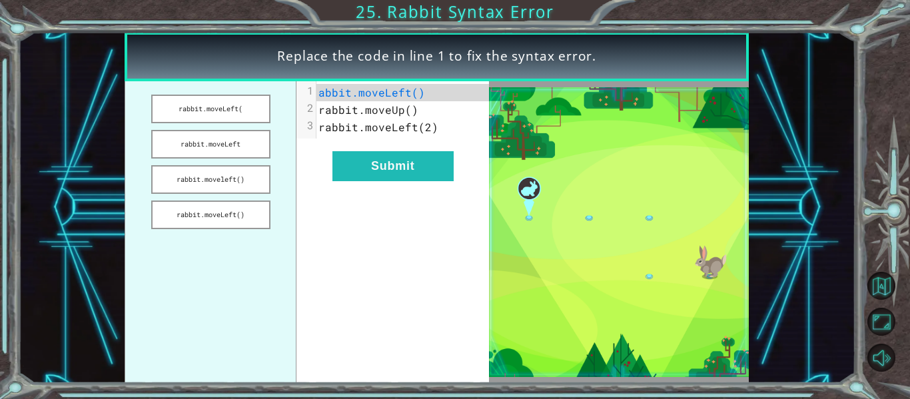
click at [227, 159] on ul "rabbit.moveLeft( rabbit.moveLeft rabbit.moveleft() rabbit.moveLeft()" at bounding box center [211, 232] width 172 height 302
click at [229, 152] on button "rabbit.moveLeft" at bounding box center [210, 144] width 119 height 29
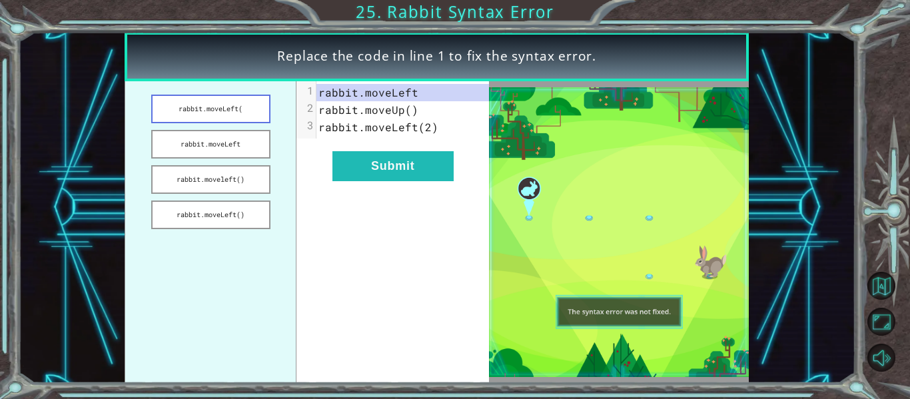
click at [242, 100] on button "rabbit.moveLeft(" at bounding box center [210, 109] width 119 height 29
click at [388, 163] on button "Submit" at bounding box center [393, 166] width 121 height 30
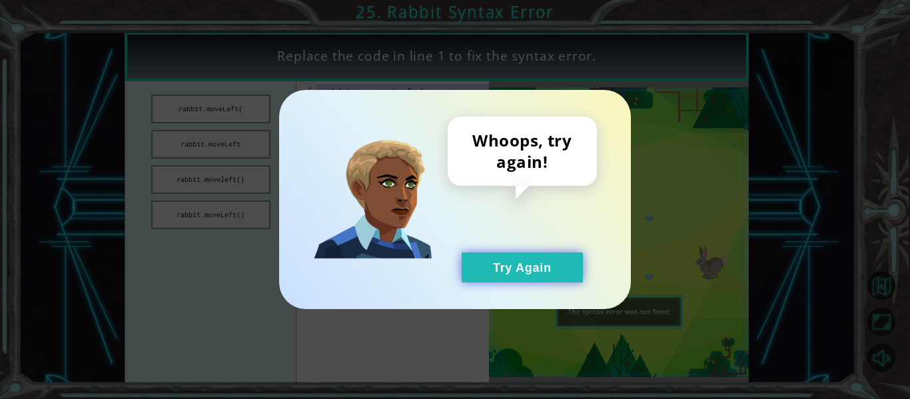
click at [499, 282] on button "Try Again" at bounding box center [522, 268] width 121 height 30
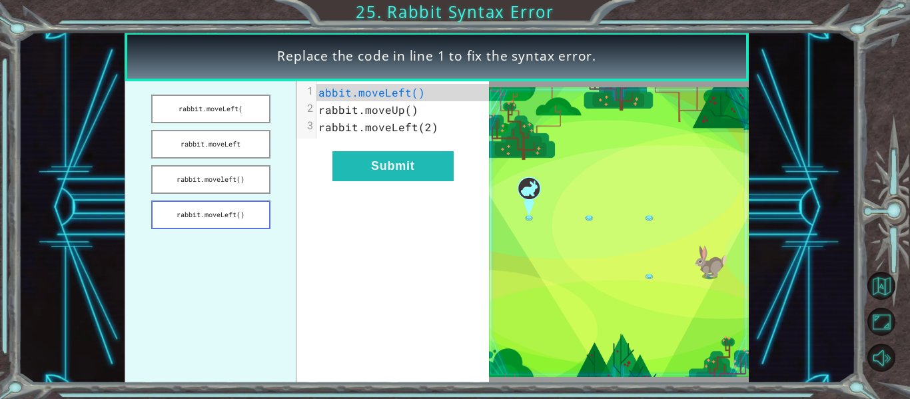
click at [225, 224] on button "rabbit.moveLeft()" at bounding box center [210, 215] width 119 height 29
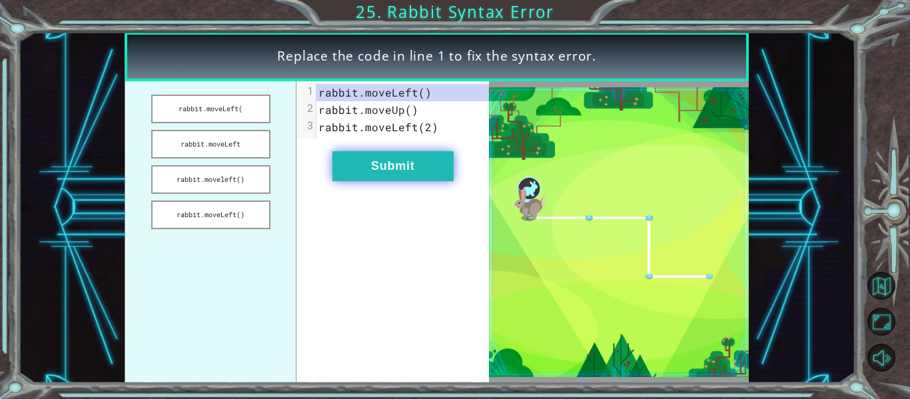
click at [347, 174] on button "Submit" at bounding box center [393, 166] width 121 height 30
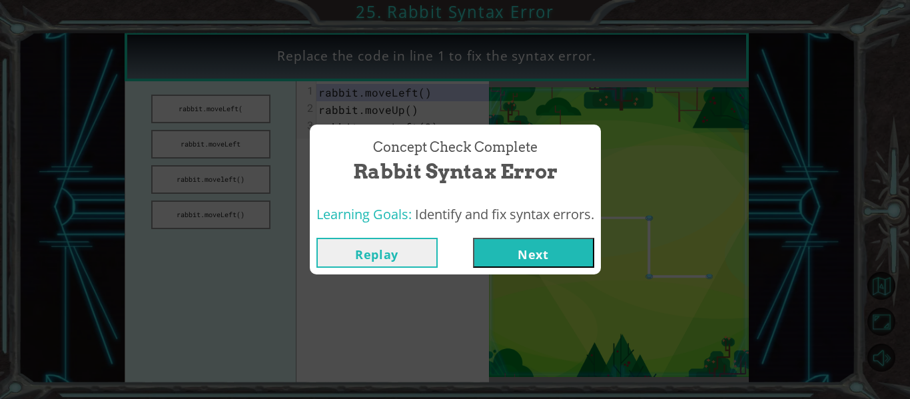
click at [525, 253] on button "Next" at bounding box center [533, 253] width 121 height 30
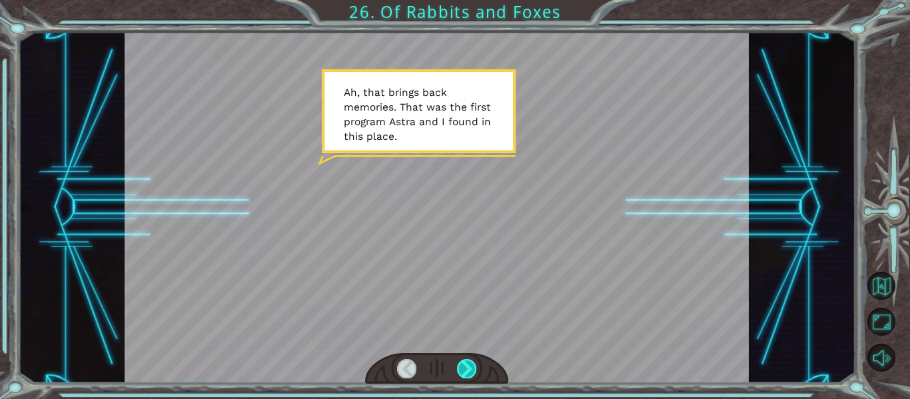
click at [463, 373] on div at bounding box center [466, 368] width 19 height 19
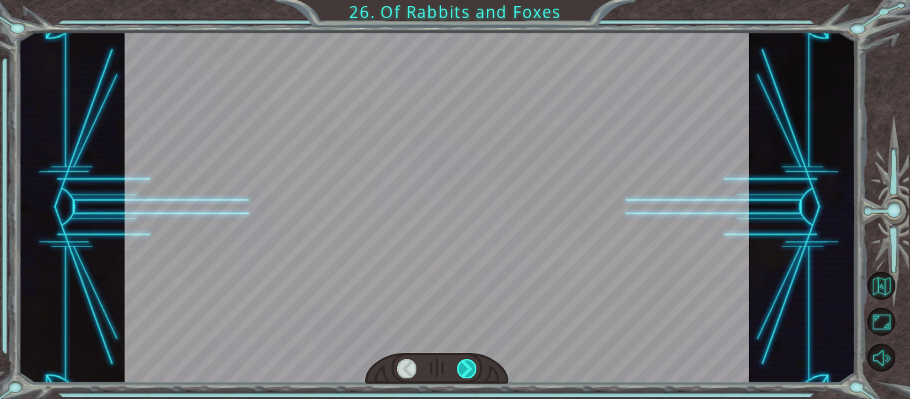
click at [463, 373] on div at bounding box center [466, 368] width 19 height 19
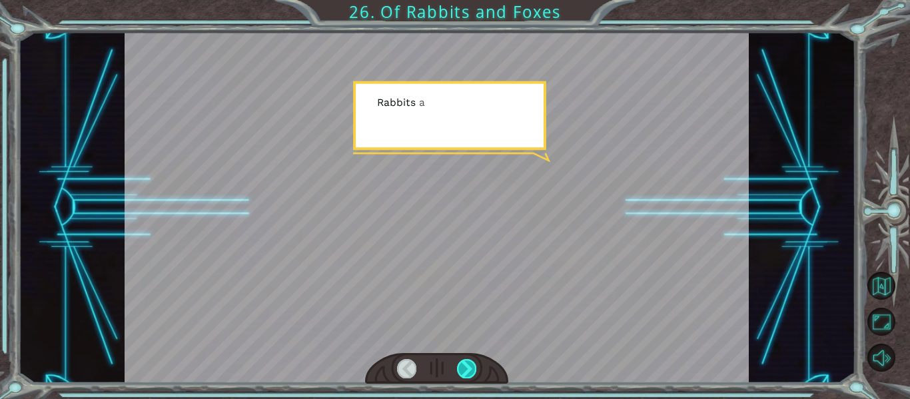
click at [463, 373] on div at bounding box center [466, 368] width 19 height 19
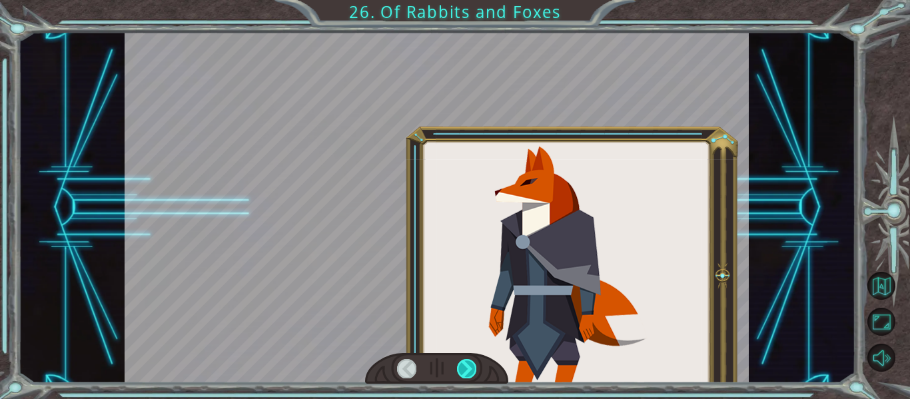
click at [463, 373] on div at bounding box center [466, 368] width 19 height 19
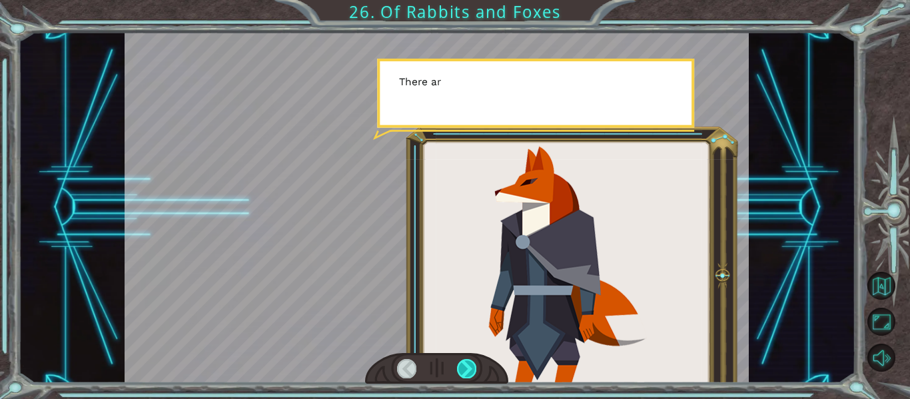
click at [463, 373] on div at bounding box center [466, 368] width 19 height 19
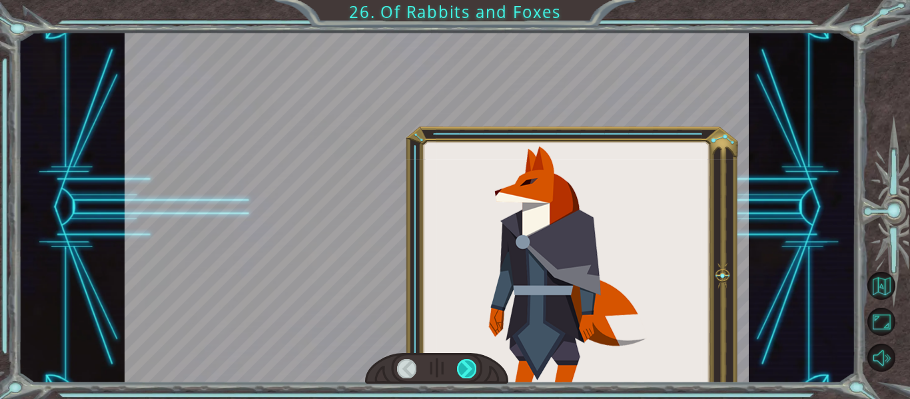
click at [463, 373] on div at bounding box center [466, 368] width 19 height 19
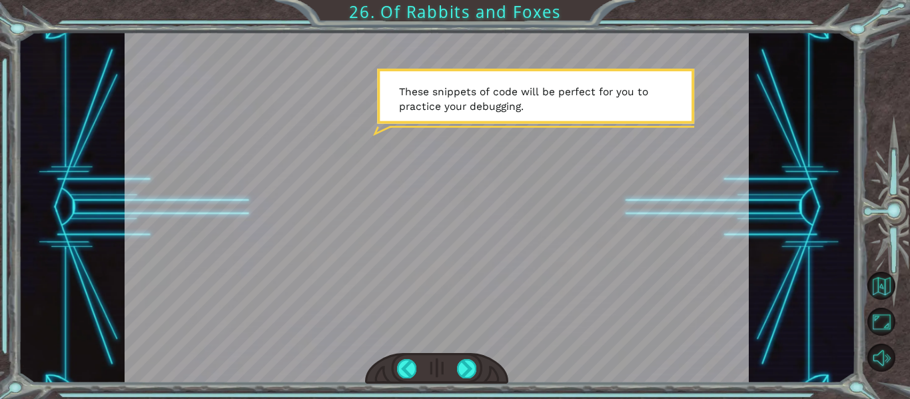
click at [467, 344] on div at bounding box center [437, 207] width 625 height 351
click at [464, 358] on div at bounding box center [437, 368] width 144 height 31
click at [464, 361] on div at bounding box center [466, 368] width 19 height 19
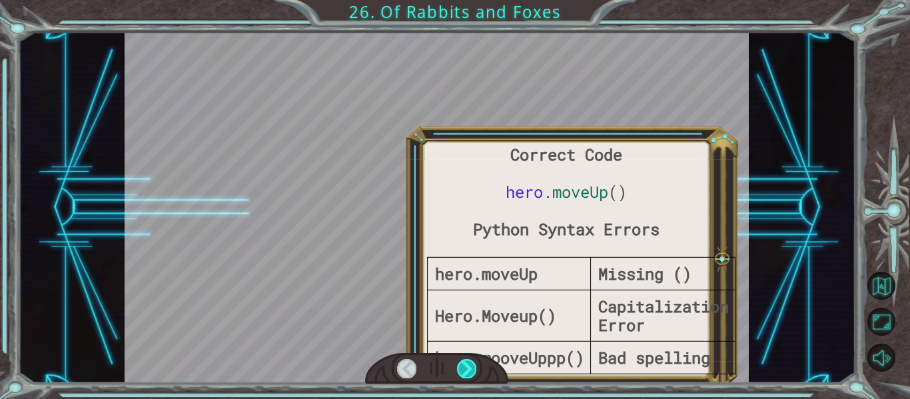
click at [464, 361] on div at bounding box center [466, 368] width 19 height 19
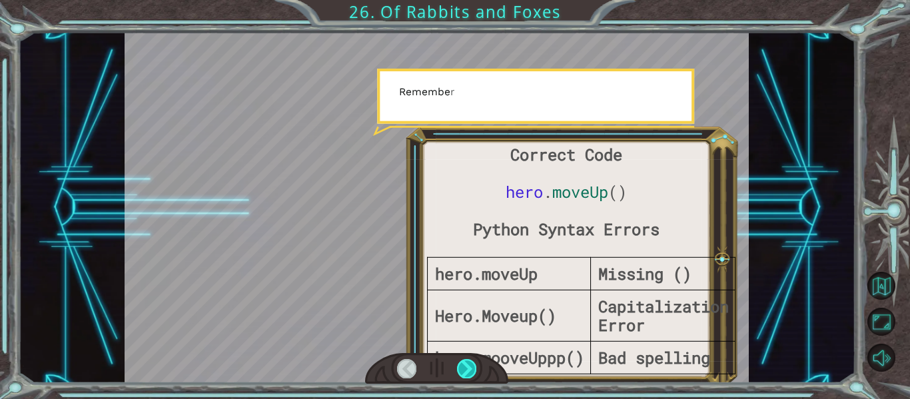
click at [464, 361] on div at bounding box center [466, 368] width 19 height 19
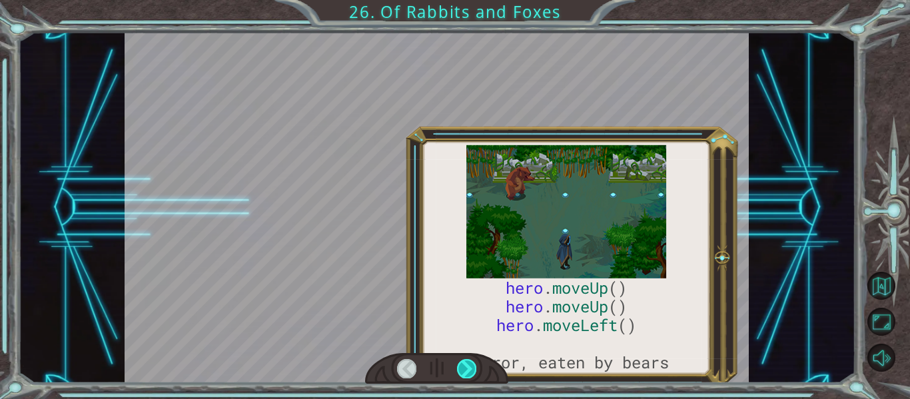
click at [464, 361] on div at bounding box center [466, 368] width 19 height 19
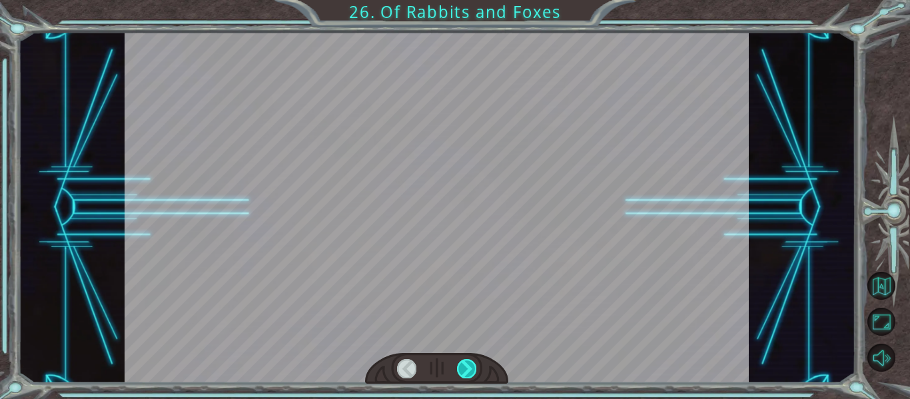
click at [464, 361] on div at bounding box center [466, 368] width 19 height 19
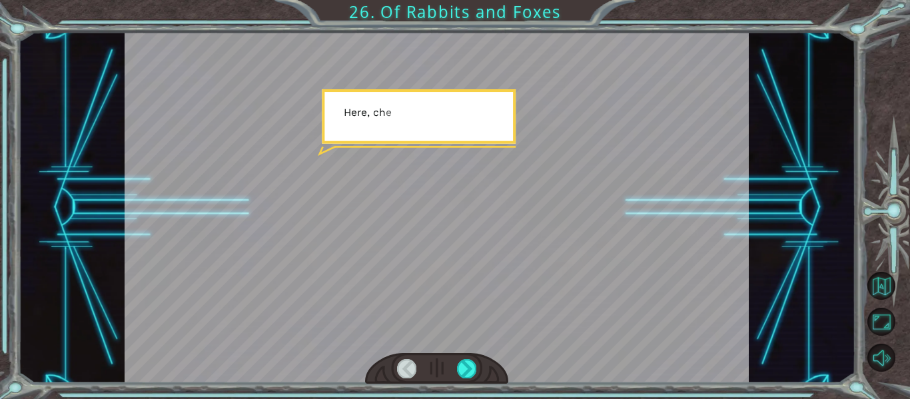
click at [467, 353] on div at bounding box center [437, 368] width 144 height 31
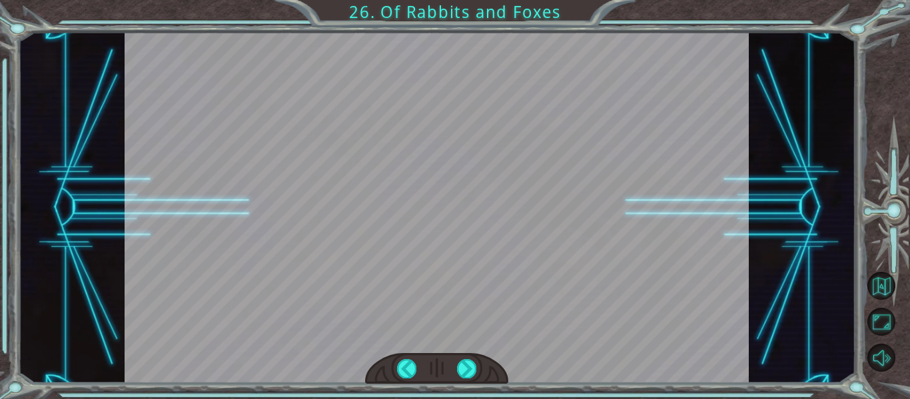
click at [467, 353] on div at bounding box center [437, 368] width 144 height 31
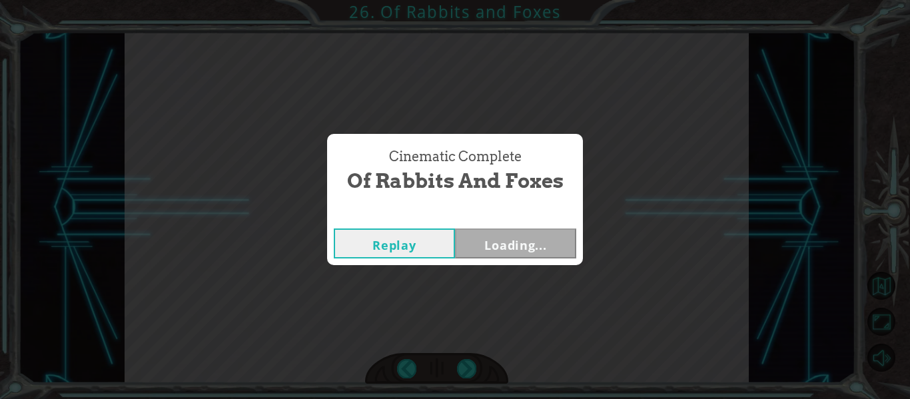
click at [467, 355] on div "Cinematic Complete Of Rabbits and Foxes Replay Loading..." at bounding box center [455, 199] width 910 height 399
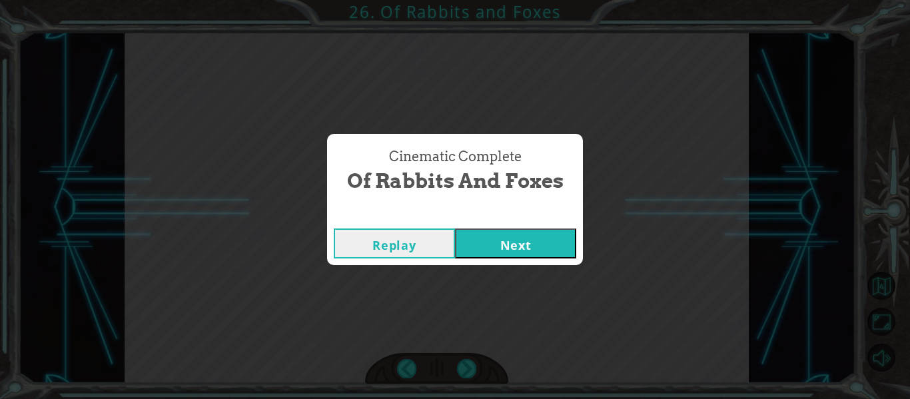
click at [502, 241] on button "Next" at bounding box center [515, 244] width 121 height 30
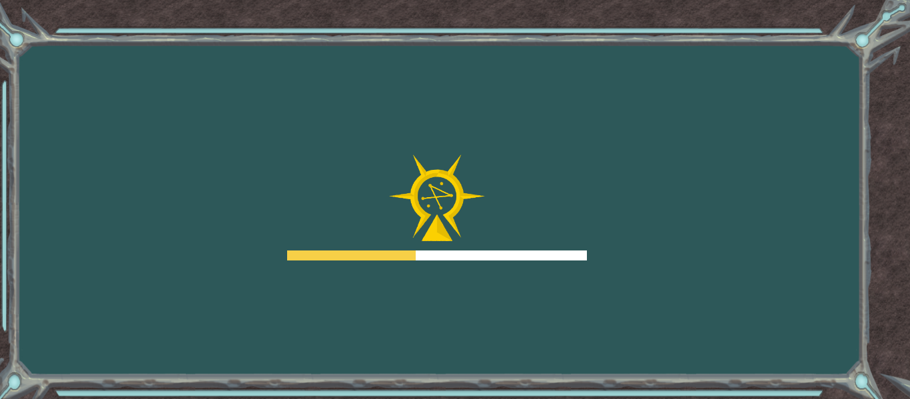
click at [509, 247] on div at bounding box center [437, 208] width 300 height 107
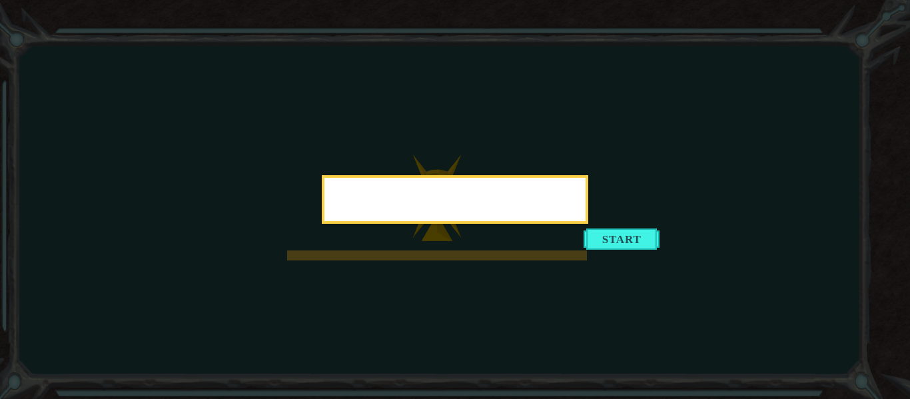
click at [510, 247] on icon at bounding box center [455, 199] width 910 height 399
click at [510, 224] on div at bounding box center [455, 199] width 267 height 49
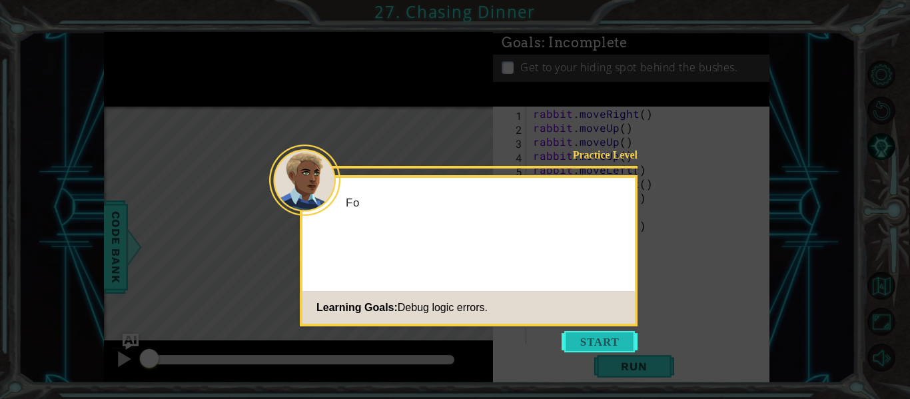
click at [587, 343] on button "Start" at bounding box center [600, 341] width 76 height 21
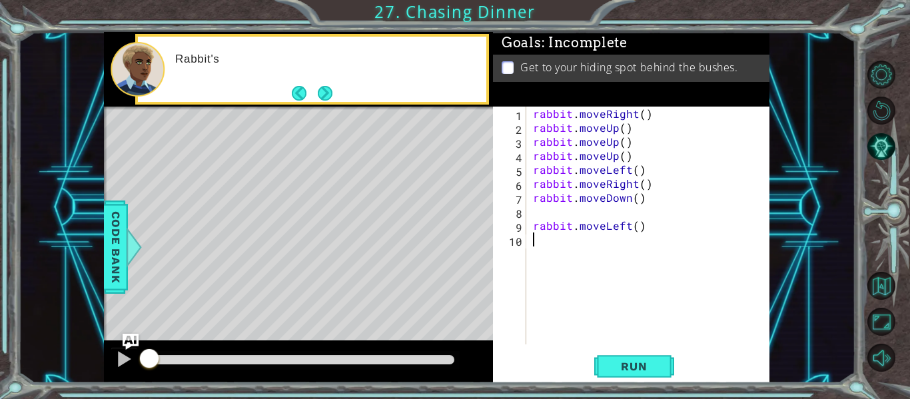
click at [587, 343] on div "rabbit . moveRight ( ) rabbit . moveUp ( ) rabbit . moveUp ( ) rabbit . moveUp …" at bounding box center [652, 240] width 243 height 266
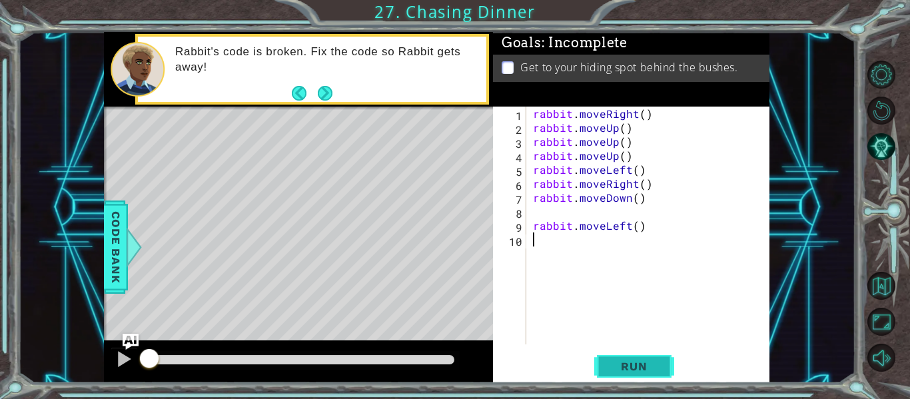
click at [633, 362] on span "Run" at bounding box center [634, 366] width 53 height 13
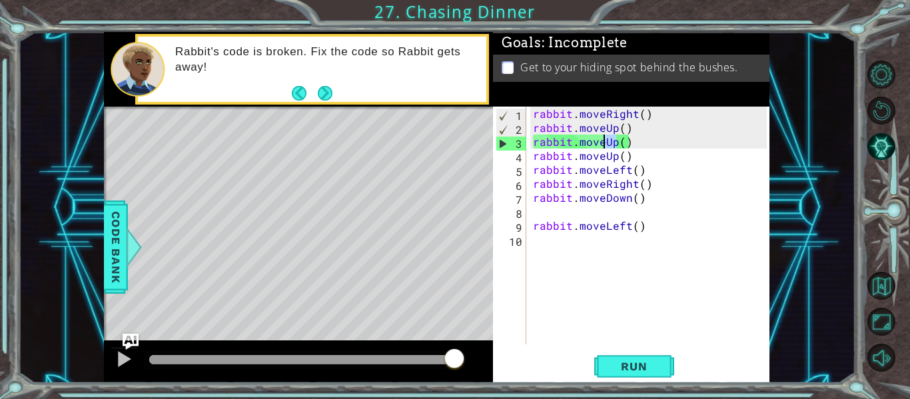
drag, startPoint x: 616, startPoint y: 145, endPoint x: 605, endPoint y: 142, distance: 11.2
click at [605, 142] on div "rabbit . moveRight ( ) rabbit . moveUp ( ) rabbit . moveUp ( ) rabbit . moveUp …" at bounding box center [652, 240] width 243 height 266
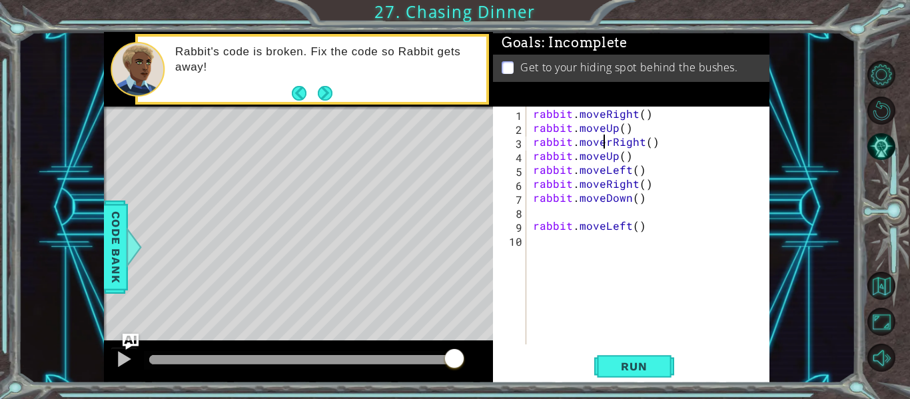
click at [607, 144] on div "rabbit . moveRight ( ) rabbit . moveUp ( ) rabbit . moverRight ( ) rabbit . mov…" at bounding box center [652, 240] width 243 height 266
click at [612, 145] on div "rabbit . moveRight ( ) rabbit . moveUp ( ) rabbit . moverRight ( ) rabbit . mov…" at bounding box center [652, 240] width 243 height 266
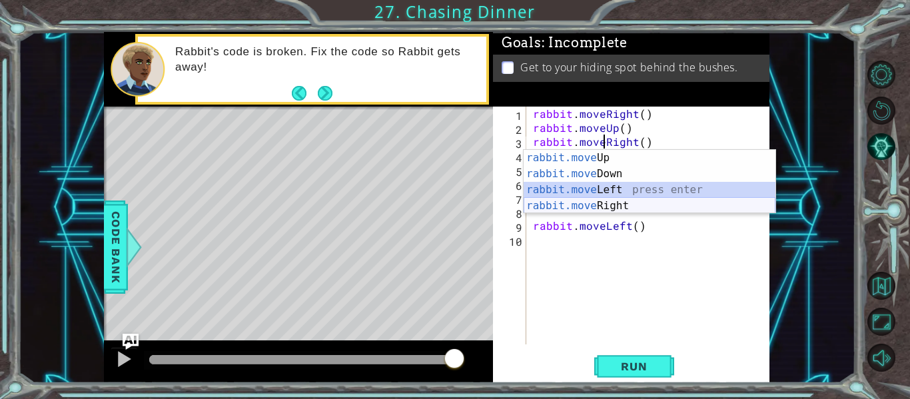
drag, startPoint x: 608, startPoint y: 195, endPoint x: 601, endPoint y: 210, distance: 16.1
click at [601, 210] on div "rabbit.move Up press enter rabbit.move Down press enter rabbit.move Left press …" at bounding box center [650, 198] width 252 height 96
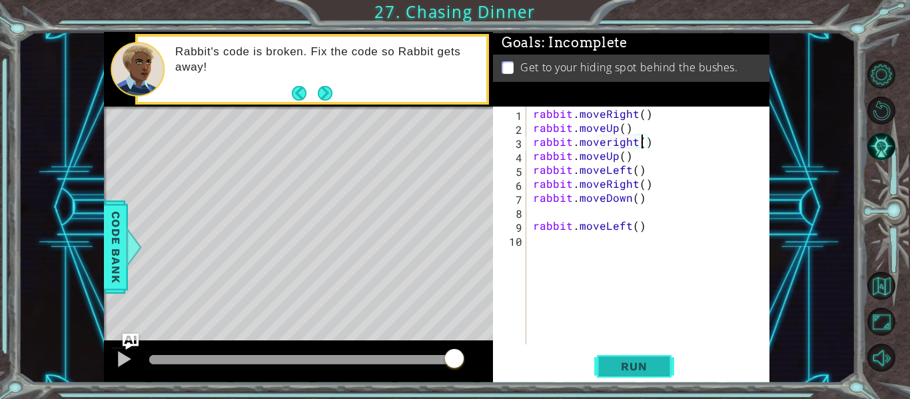
click at [655, 363] on span "Run" at bounding box center [634, 366] width 53 height 13
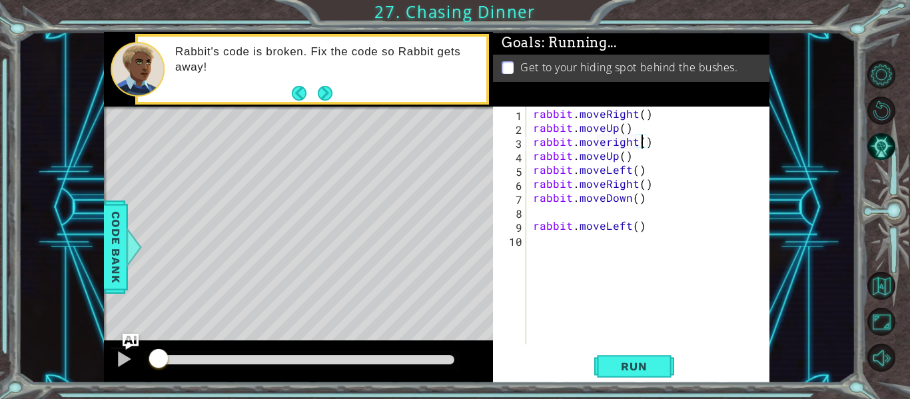
click at [431, 363] on div at bounding box center [301, 359] width 305 height 9
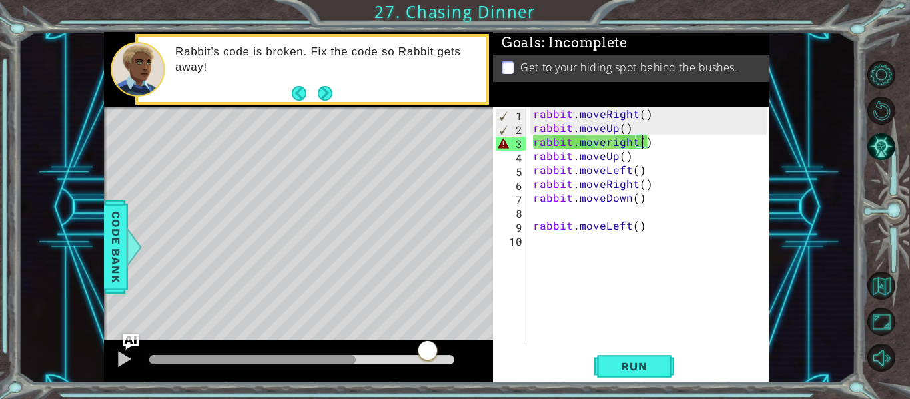
click at [437, 364] on div at bounding box center [428, 352] width 24 height 24
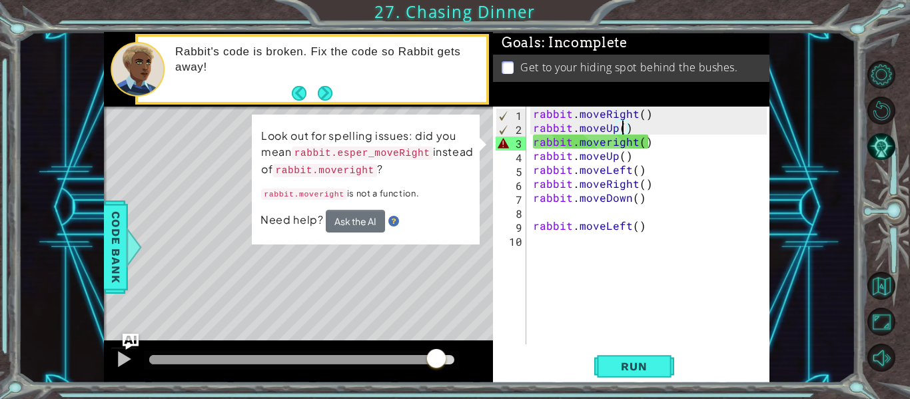
click at [620, 133] on div "rabbit . moveRight ( ) rabbit . moveUp ( ) rabbit . moveright ( ) rabbit . move…" at bounding box center [652, 240] width 243 height 266
click at [607, 131] on div "rabbit . moveRight ( ) rabbit . moveUp ( ) rabbit . moveright ( ) rabbit . move…" at bounding box center [652, 240] width 243 height 266
click at [611, 129] on div "rabbit . moveRight ( ) rabbit . moveUp ( ) rabbit . moveright ( ) rabbit . move…" at bounding box center [652, 240] width 243 height 266
drag, startPoint x: 633, startPoint y: 140, endPoint x: 607, endPoint y: 146, distance: 27.3
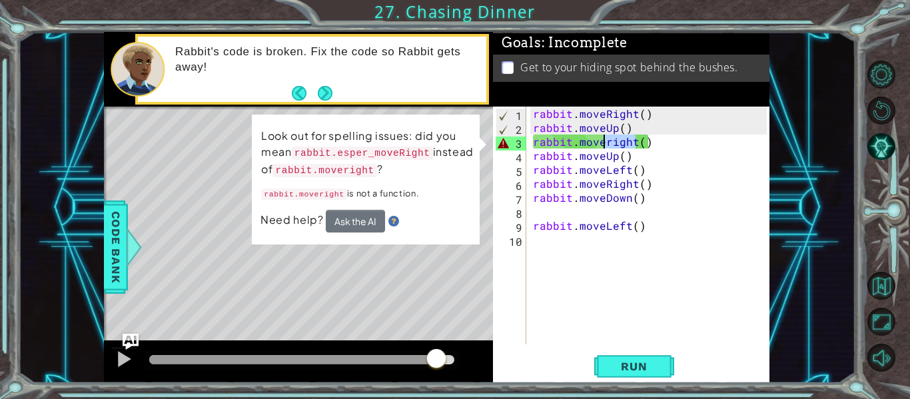
click at [607, 146] on div "rabbit . moveRight ( ) rabbit . moveUp ( ) rabbit . moveright ( ) rabbit . move…" at bounding box center [652, 240] width 243 height 266
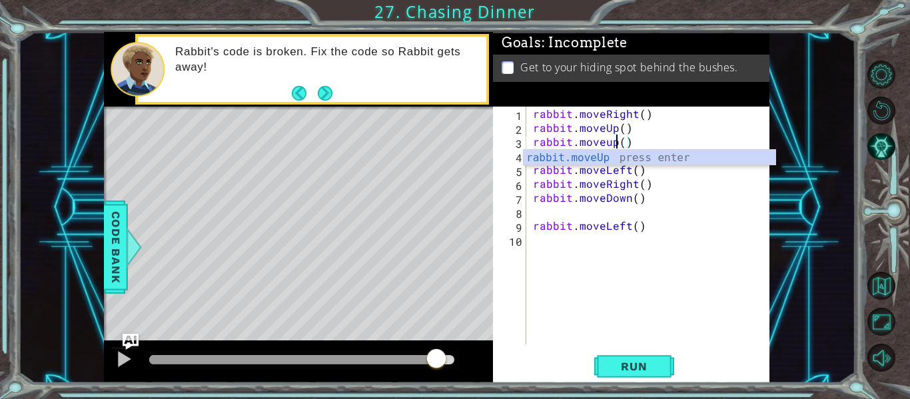
scroll to position [0, 5]
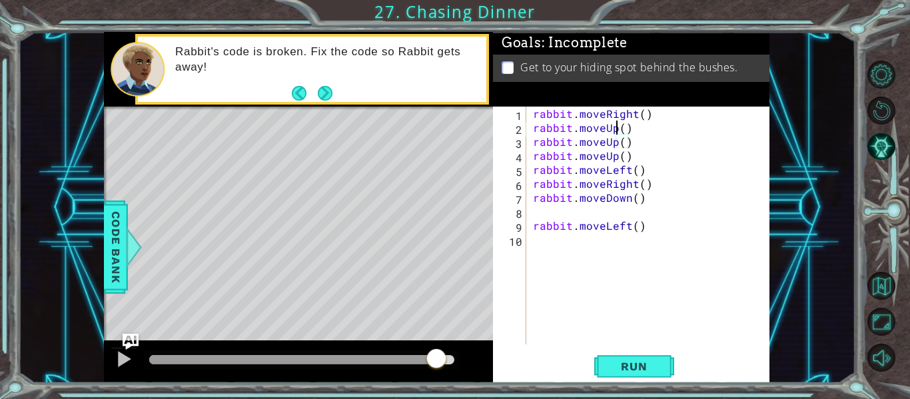
click at [616, 133] on div "rabbit . moveRight ( ) rabbit . moveUp ( ) rabbit . moveUp ( ) rabbit . moveUp …" at bounding box center [652, 240] width 243 height 266
drag, startPoint x: 616, startPoint y: 133, endPoint x: 617, endPoint y: 127, distance: 6.8
click at [617, 127] on div "rabbit . moveRight ( ) rabbit . moveUp ( ) rabbit . moveUp ( ) rabbit . moveUp …" at bounding box center [652, 240] width 243 height 266
click at [613, 128] on div "rabbit . moveRight ( ) rabbit . moveUp ( ) rabbit . moveUp ( ) rabbit . moveUp …" at bounding box center [649, 226] width 237 height 238
click at [657, 377] on button "Run" at bounding box center [635, 366] width 80 height 27
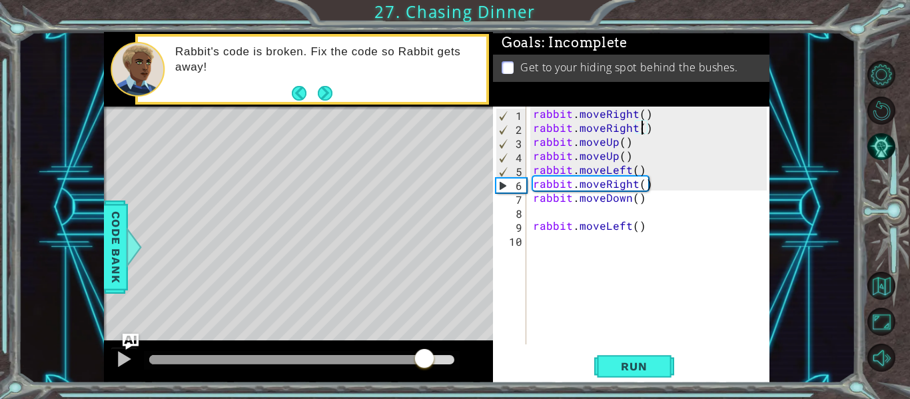
click at [427, 359] on div at bounding box center [301, 359] width 305 height 9
drag, startPoint x: 631, startPoint y: 171, endPoint x: 607, endPoint y: 169, distance: 24.1
click at [607, 169] on div "rabbit . moveRight ( ) rabbit . moveRight ( ) rabbit . moveUp ( ) rabbit . move…" at bounding box center [652, 240] width 243 height 266
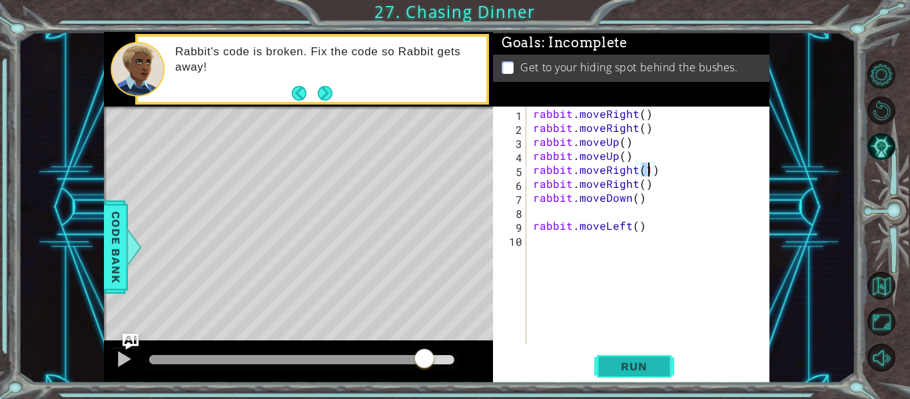
type textarea "rabbit.moveRight(1)"
click at [649, 367] on span "Run" at bounding box center [634, 366] width 53 height 13
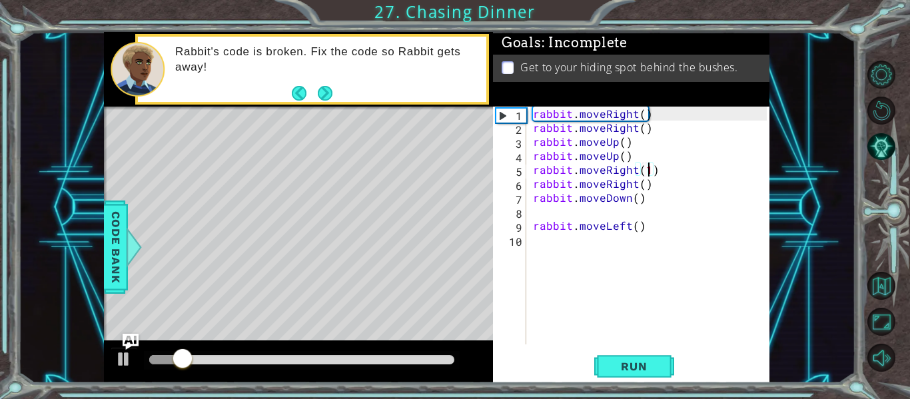
click at [450, 356] on div at bounding box center [301, 359] width 305 height 9
